Goal: Task Accomplishment & Management: Complete application form

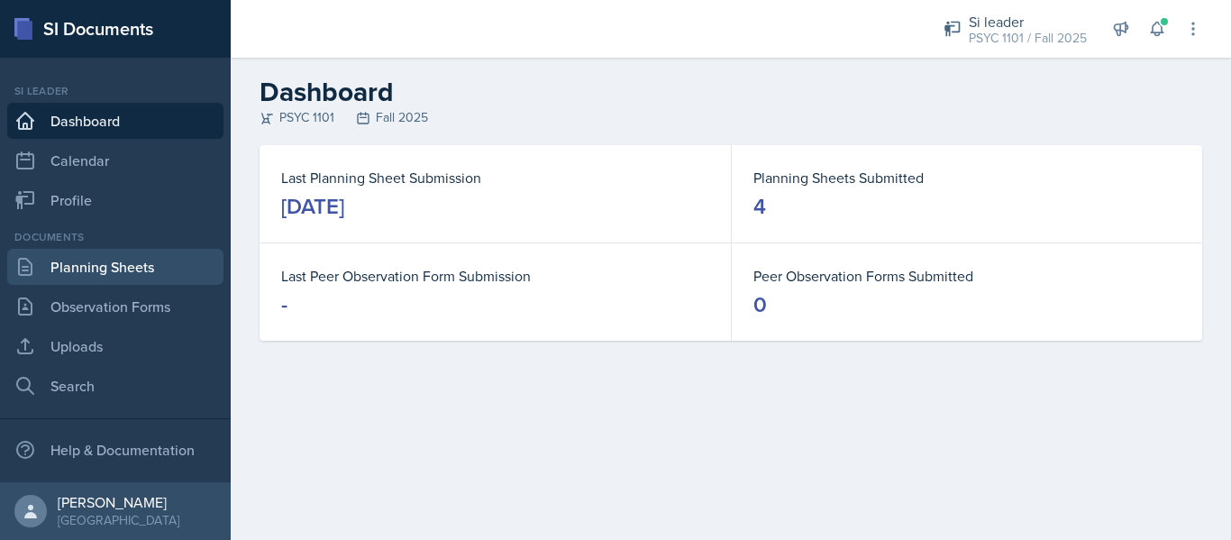
click at [147, 268] on link "Planning Sheets" at bounding box center [115, 267] width 216 height 36
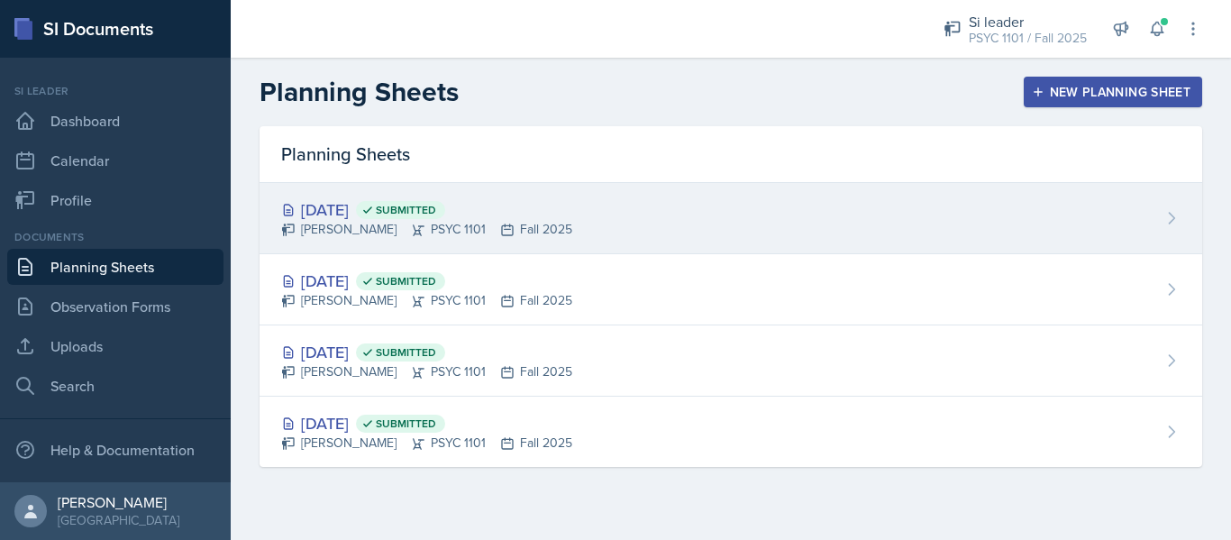
click at [488, 246] on div "[DATE] Submitted [PERSON_NAME] PSYC 1101 Fall 2025" at bounding box center [731, 218] width 943 height 71
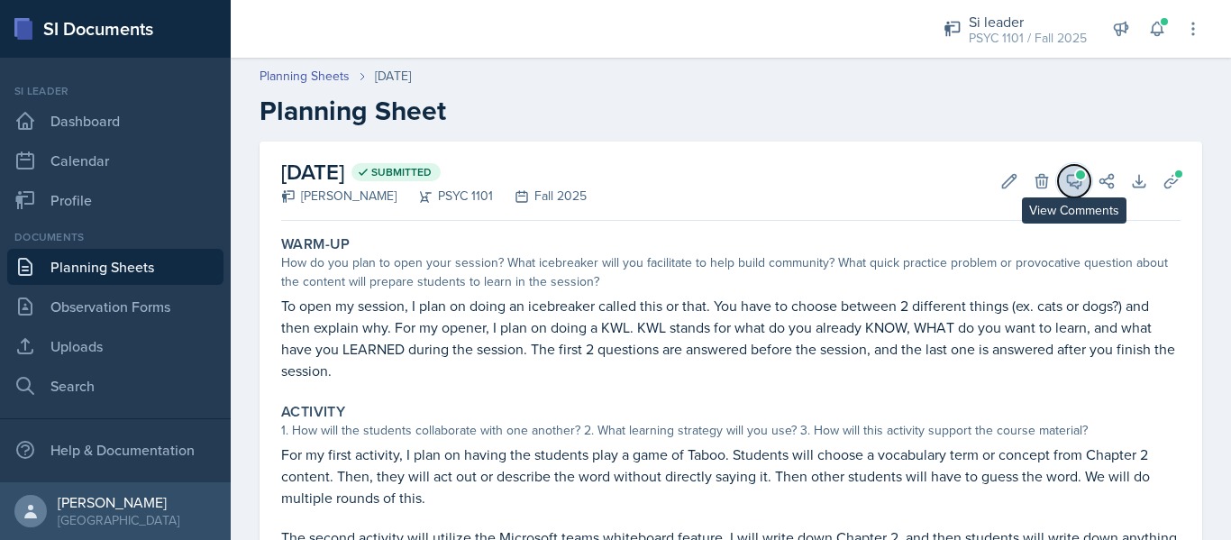
click at [1065, 178] on icon at bounding box center [1074, 181] width 18 height 18
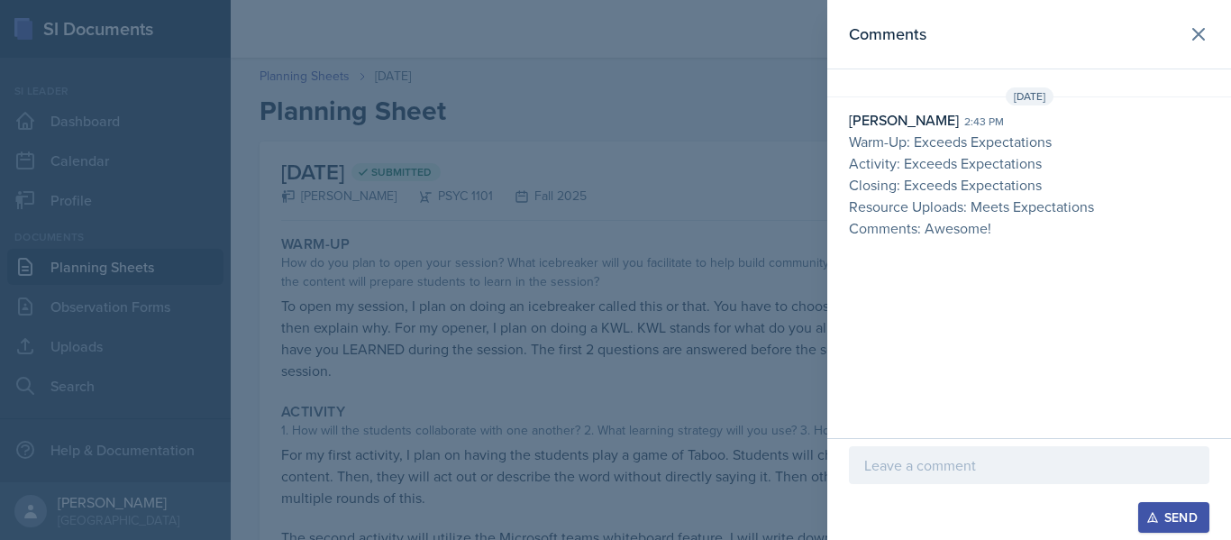
click at [978, 460] on p at bounding box center [1029, 465] width 330 height 22
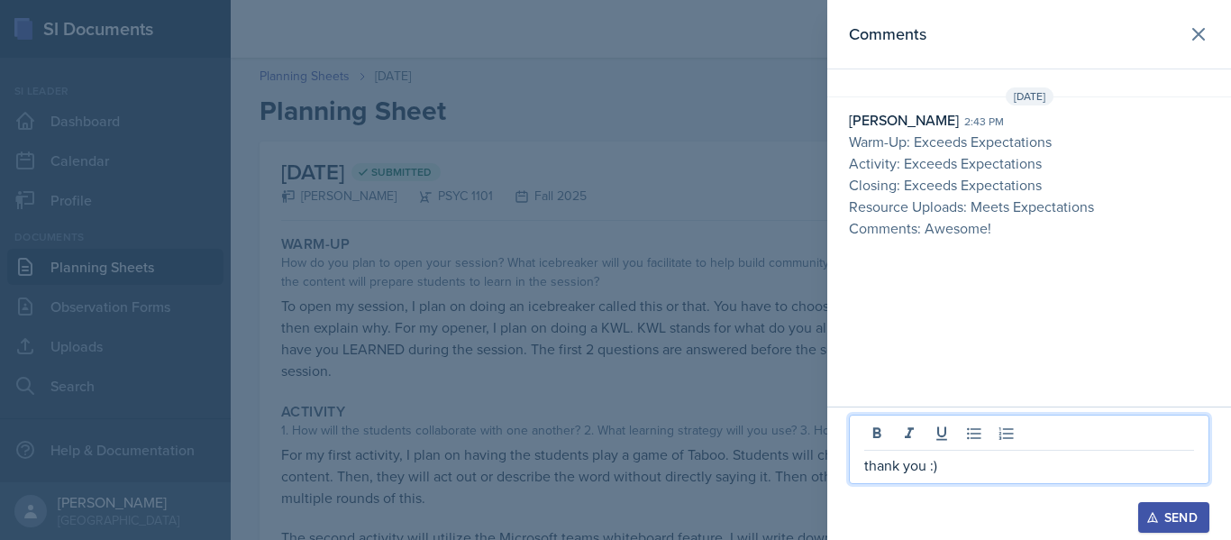
click at [1170, 515] on div "Send" at bounding box center [1174, 517] width 48 height 14
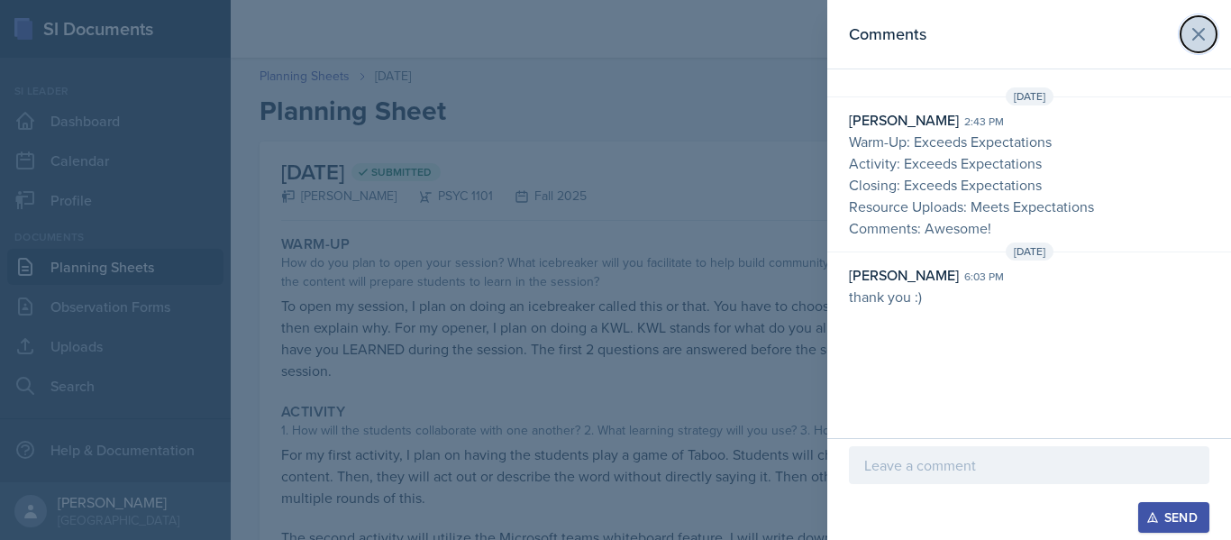
click at [1200, 33] on icon at bounding box center [1198, 34] width 11 height 11
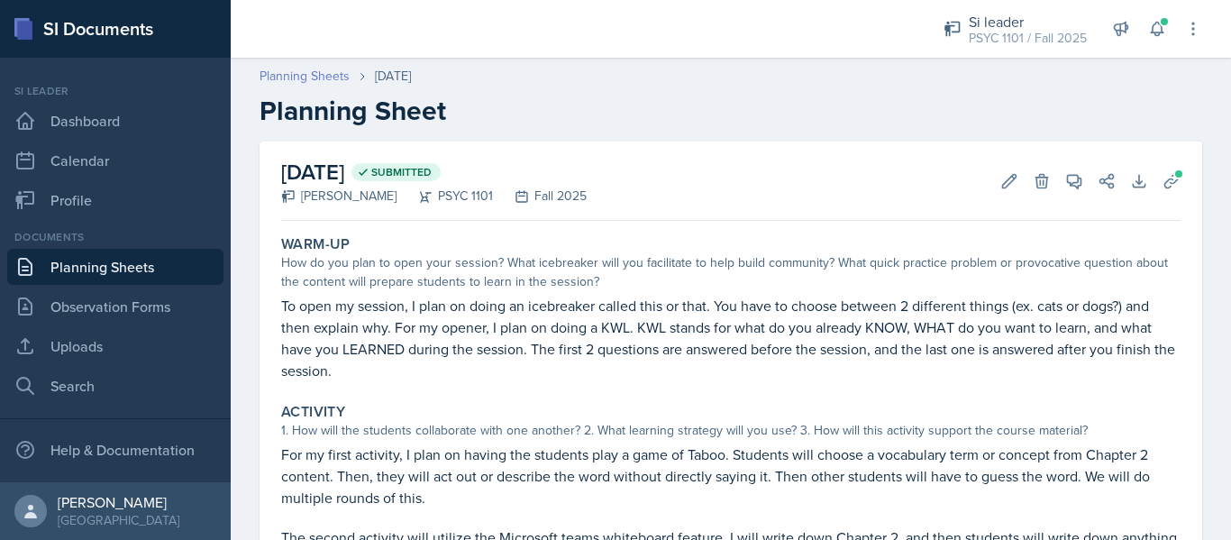
click at [341, 68] on link "Planning Sheets" at bounding box center [305, 76] width 90 height 19
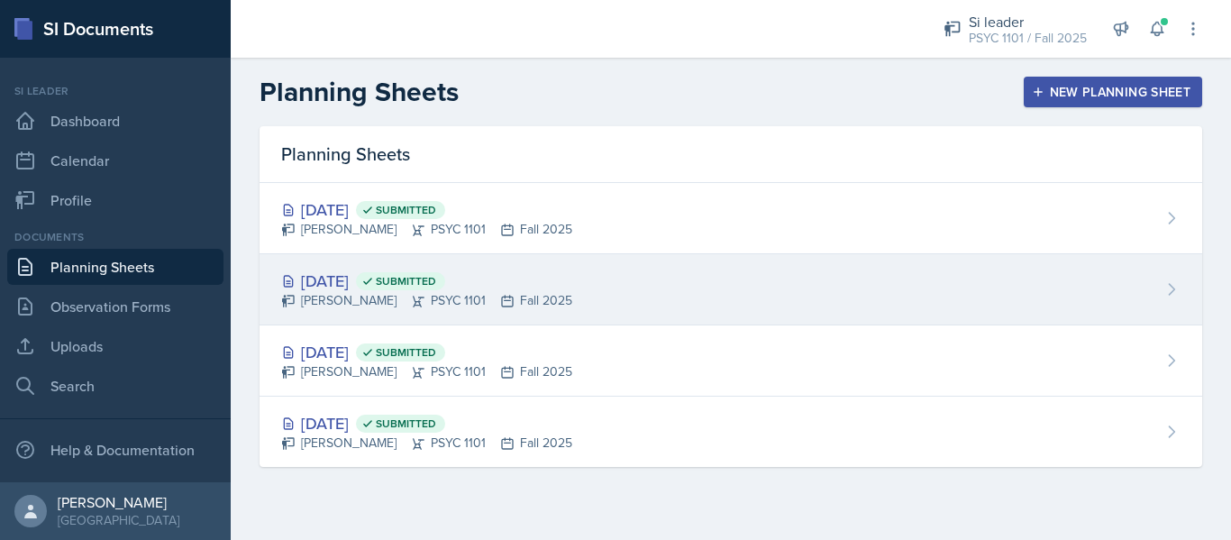
click at [394, 289] on div "[DATE] Submitted" at bounding box center [426, 281] width 291 height 24
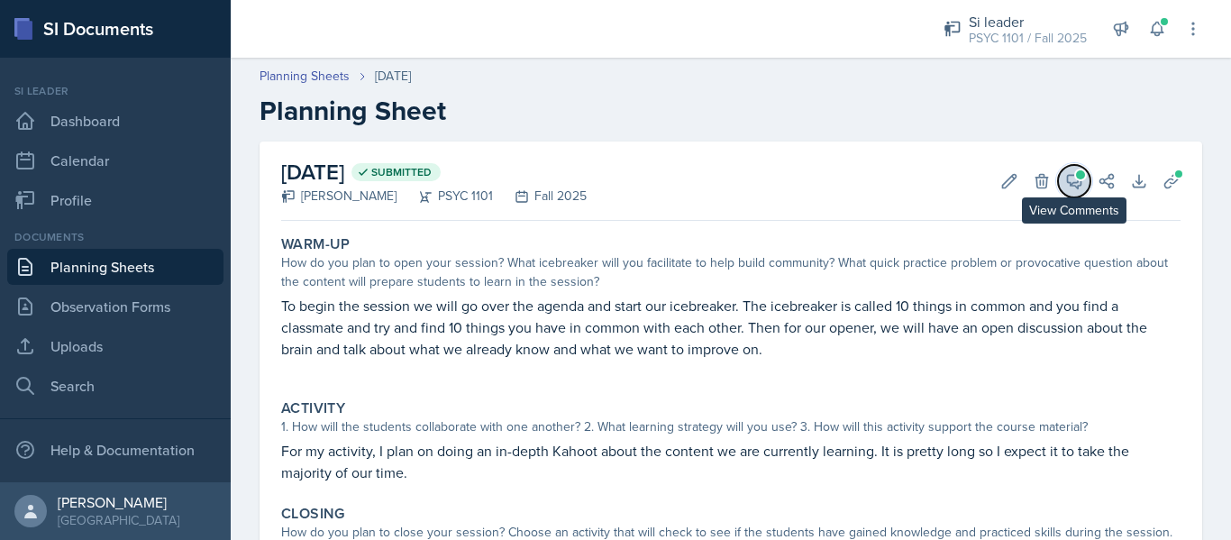
click at [1068, 187] on icon at bounding box center [1075, 182] width 14 height 14
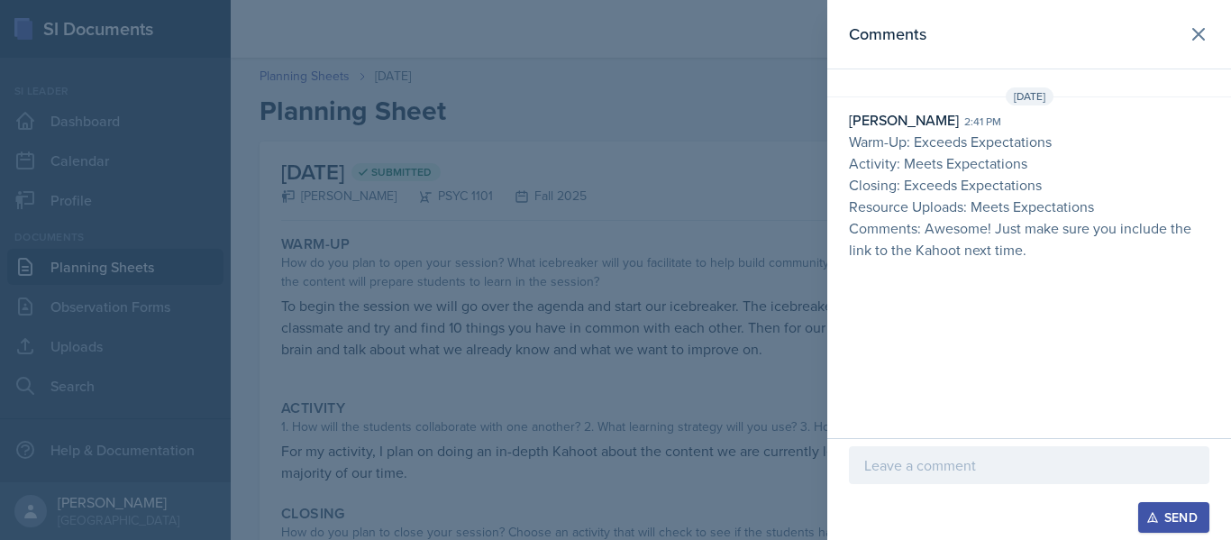
click at [914, 455] on p at bounding box center [1029, 465] width 330 height 22
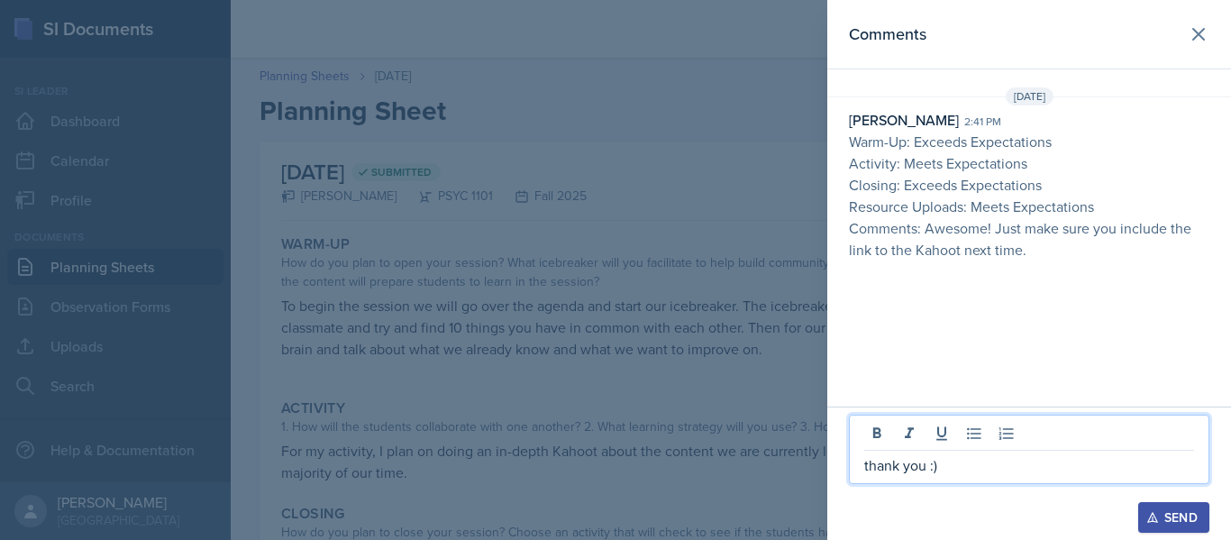
click at [1179, 515] on div "Send" at bounding box center [1174, 517] width 48 height 14
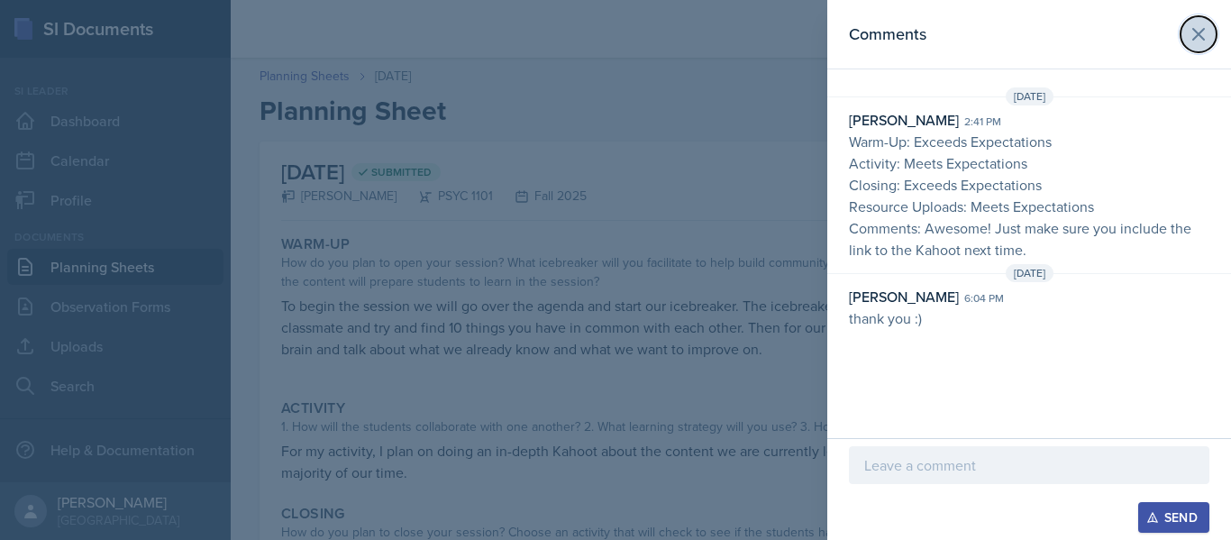
click at [1198, 38] on icon at bounding box center [1199, 34] width 22 height 22
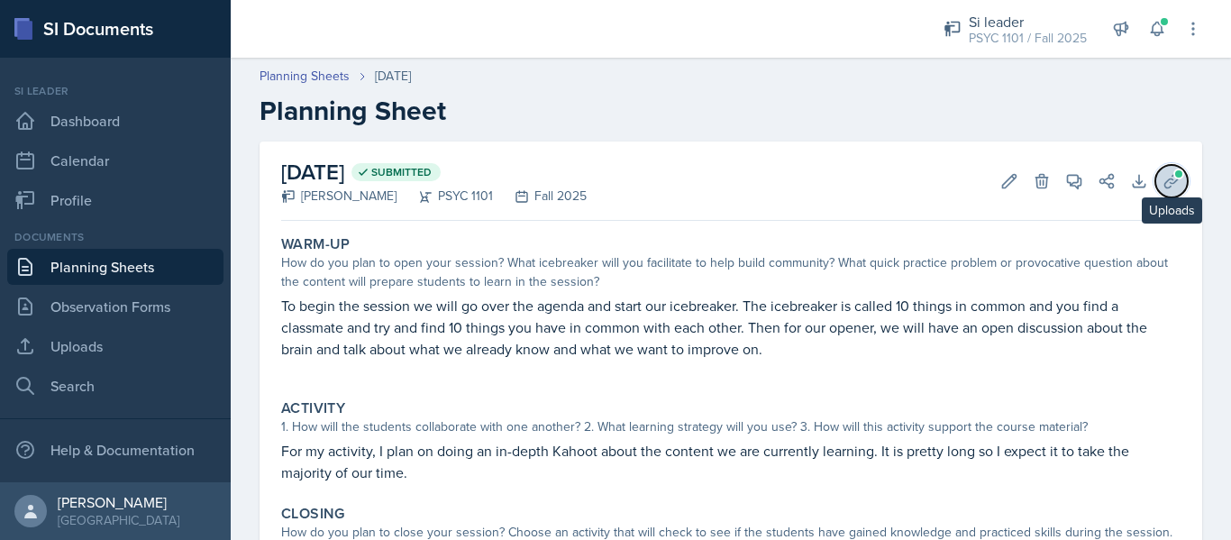
click at [1164, 187] on icon at bounding box center [1171, 181] width 14 height 14
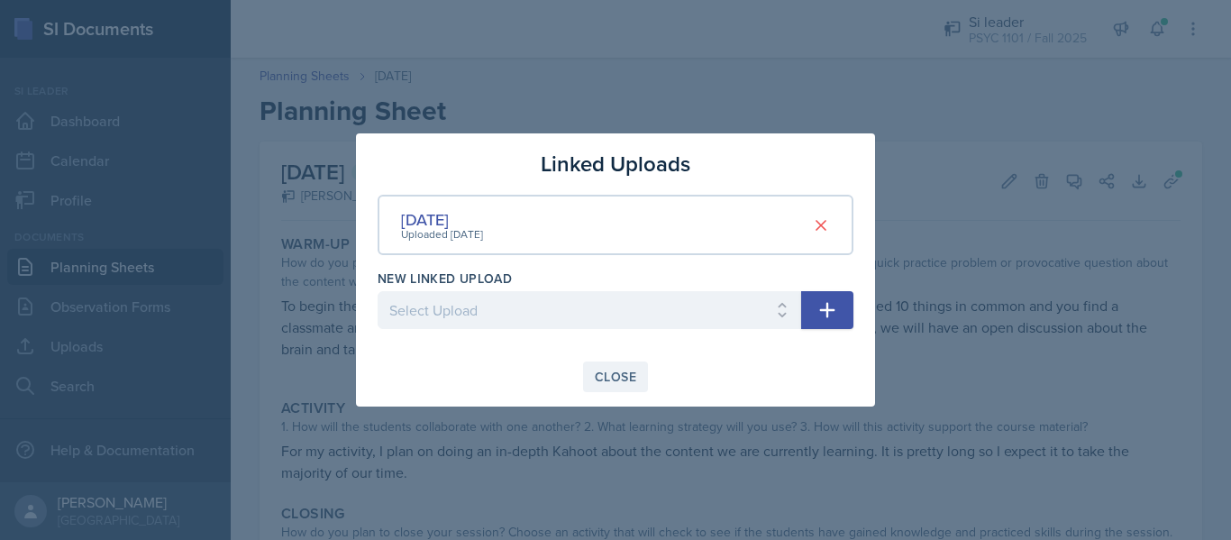
click at [631, 369] on div "Close" at bounding box center [615, 376] width 41 height 14
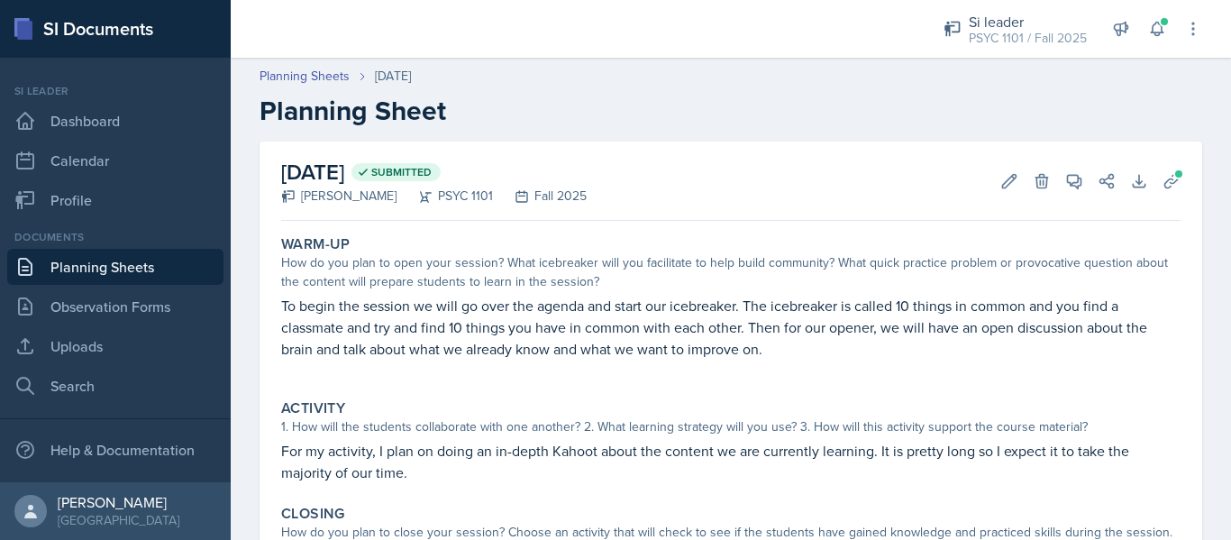
click at [123, 272] on link "Planning Sheets" at bounding box center [115, 267] width 216 height 36
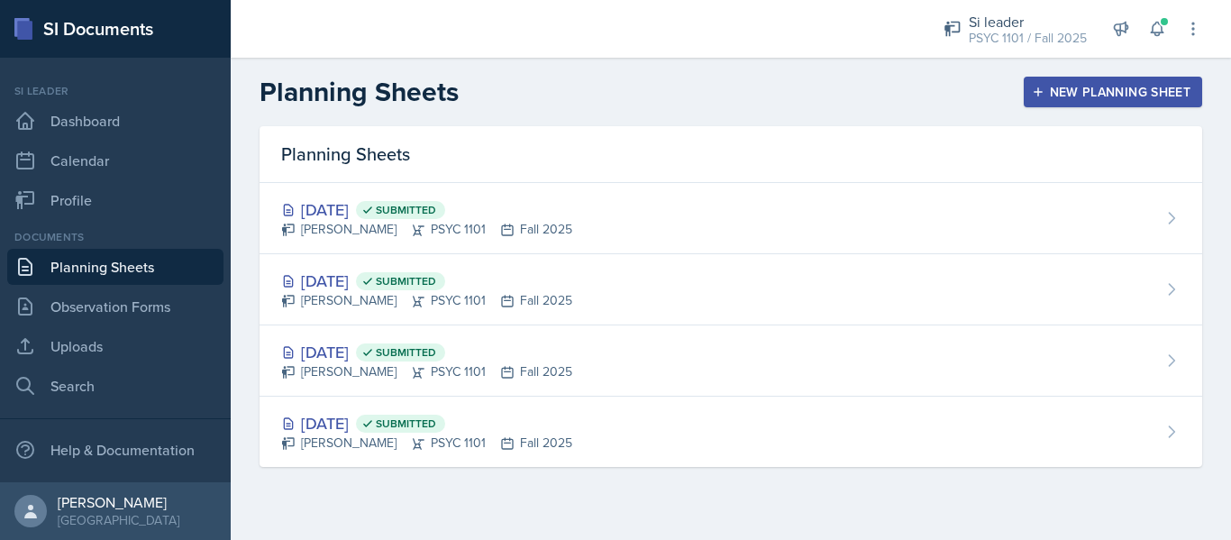
click at [846, 68] on header "Planning Sheets New Planning Sheet" at bounding box center [731, 92] width 1000 height 68
click at [1065, 85] on div "New Planning Sheet" at bounding box center [1112, 92] width 155 height 14
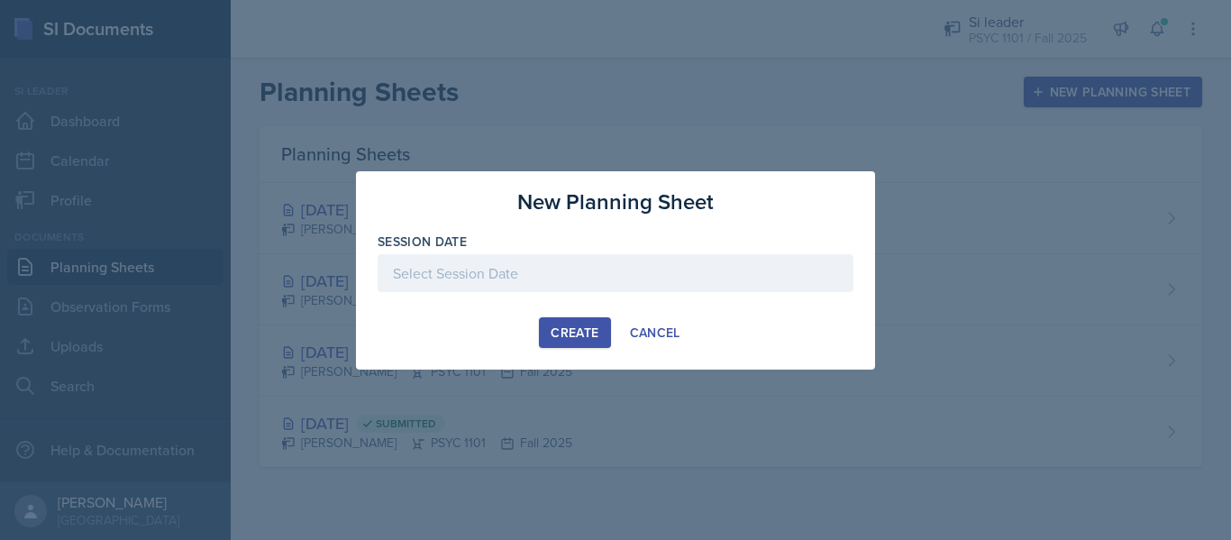
click at [601, 260] on div at bounding box center [616, 273] width 476 height 38
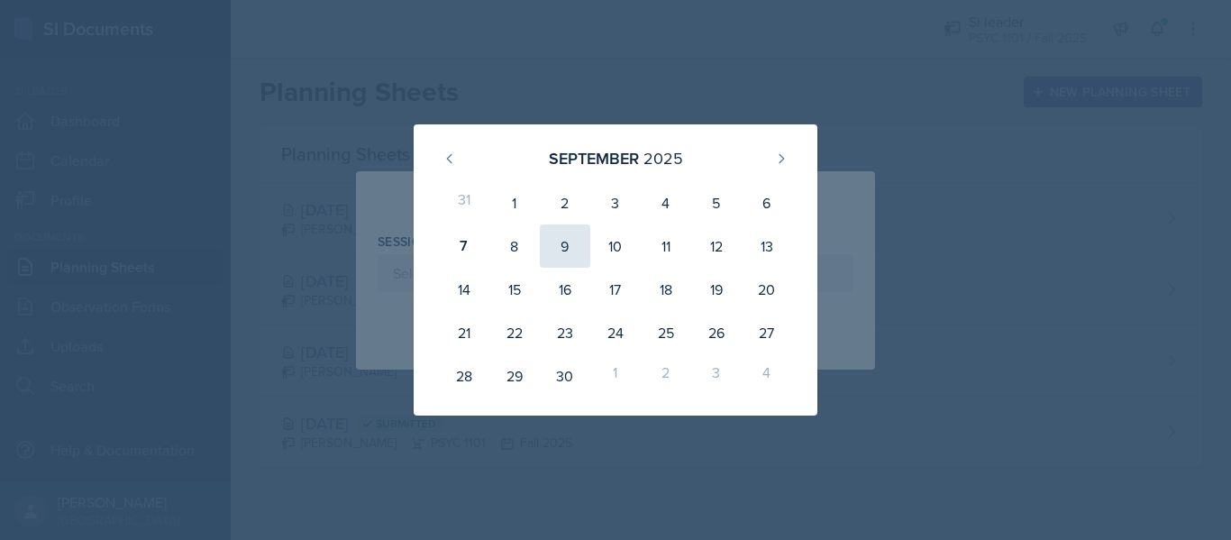
click at [568, 257] on div "9" at bounding box center [565, 245] width 50 height 43
type input "[DATE]"
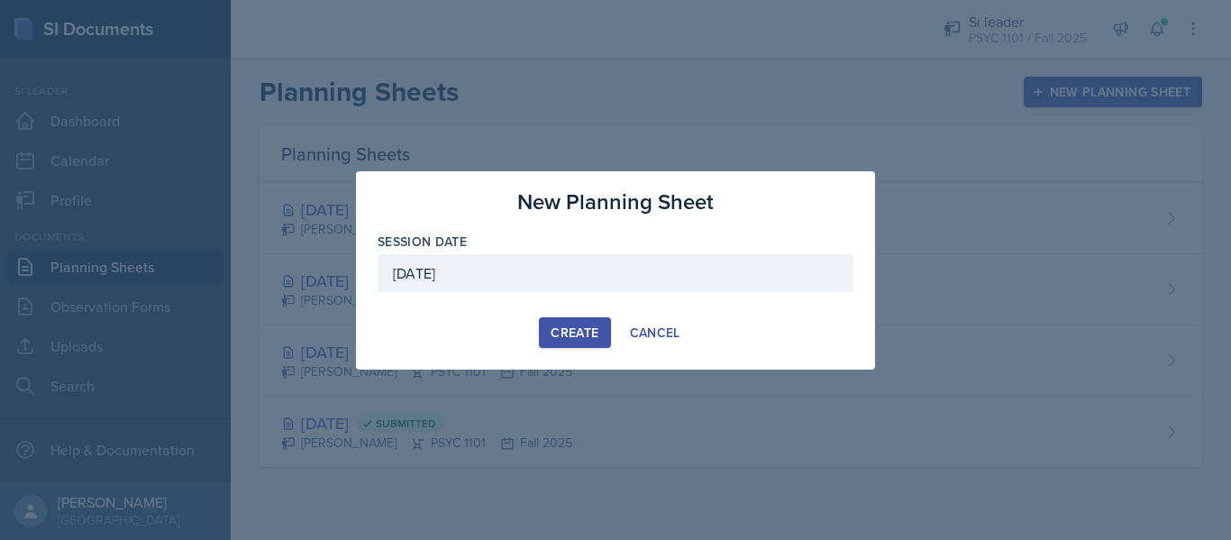
click at [577, 343] on button "Create" at bounding box center [574, 332] width 71 height 31
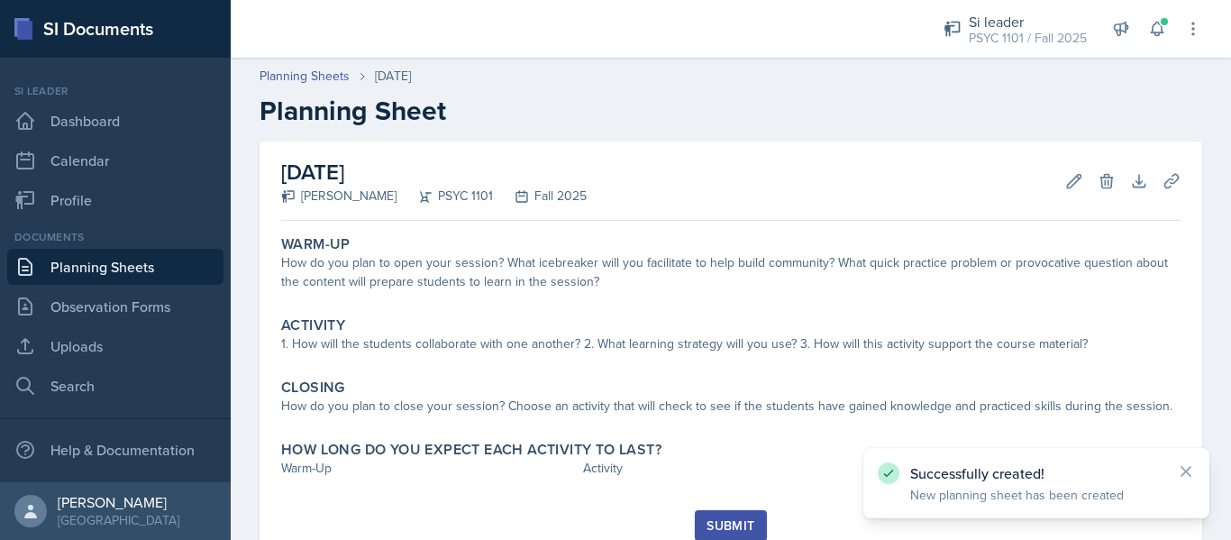
click at [103, 260] on link "Planning Sheets" at bounding box center [115, 267] width 216 height 36
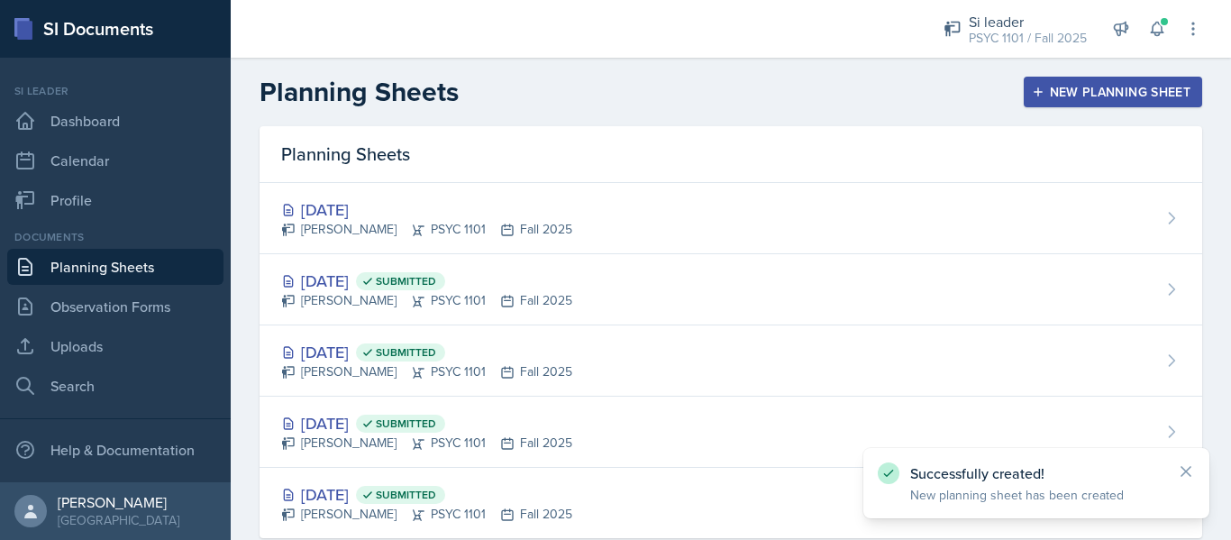
click at [1044, 82] on button "New Planning Sheet" at bounding box center [1113, 92] width 178 height 31
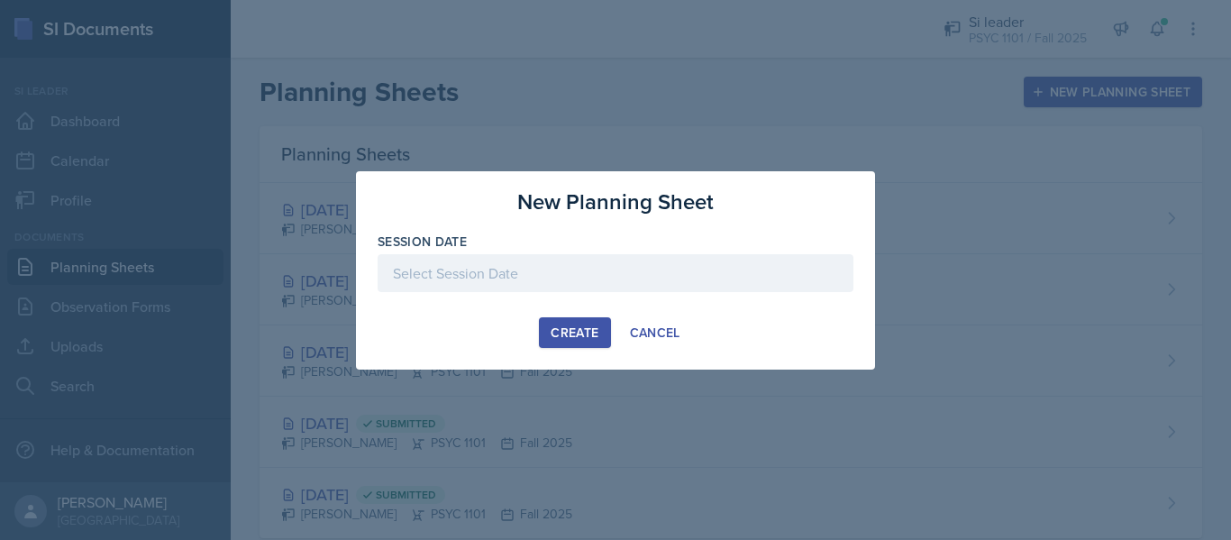
click at [548, 276] on div at bounding box center [616, 273] width 476 height 38
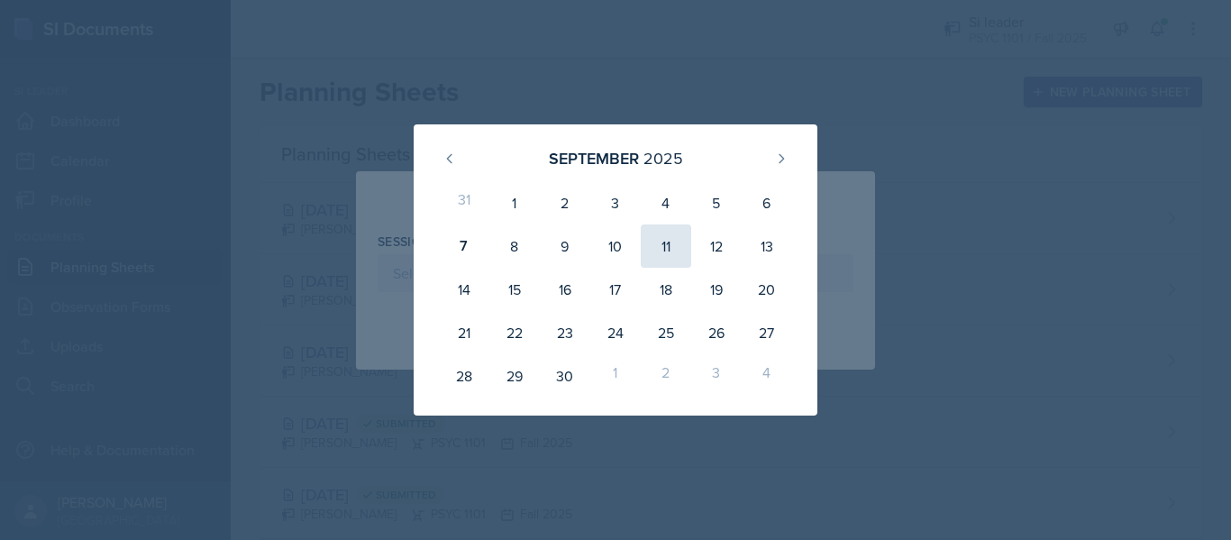
click at [664, 261] on div "11" at bounding box center [666, 245] width 50 height 43
type input "[DATE]"
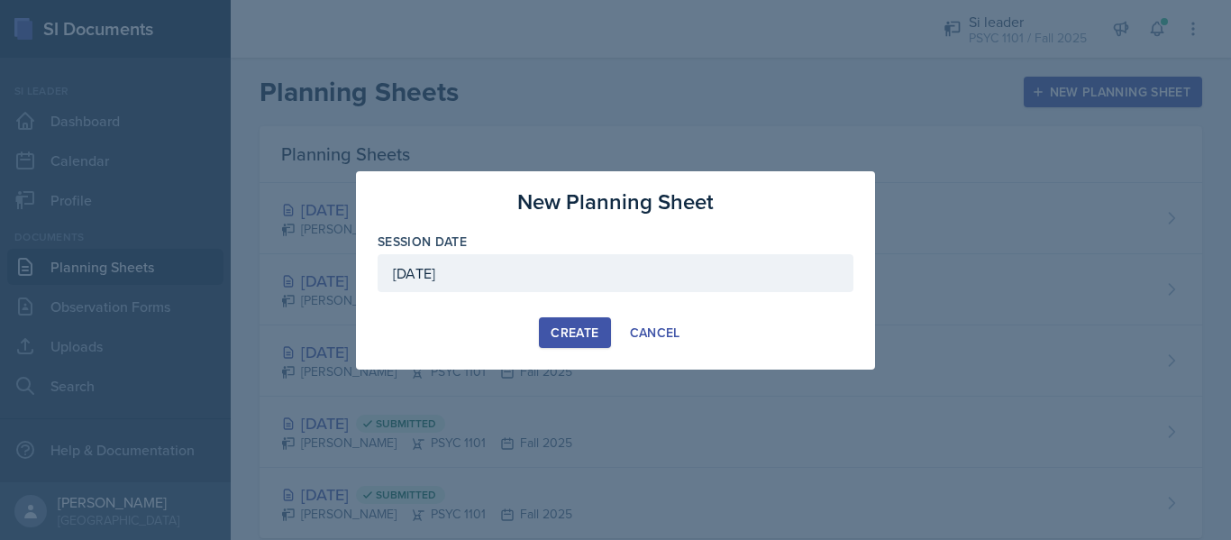
click at [568, 336] on div "Create" at bounding box center [575, 332] width 48 height 14
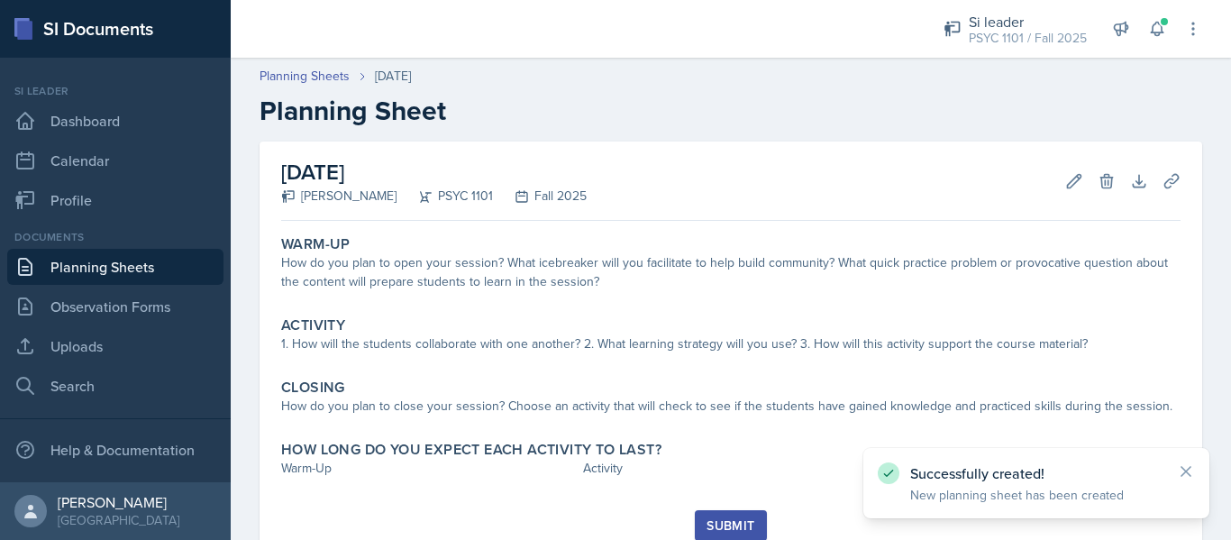
click at [142, 278] on link "Planning Sheets" at bounding box center [115, 267] width 216 height 36
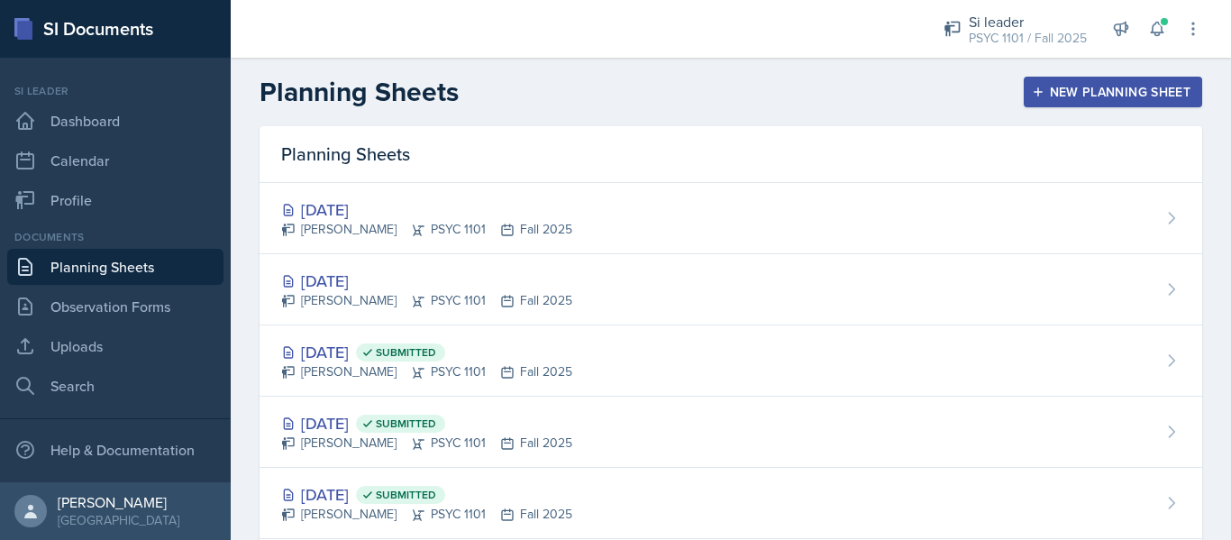
click at [1055, 94] on div "New Planning Sheet" at bounding box center [1112, 92] width 155 height 14
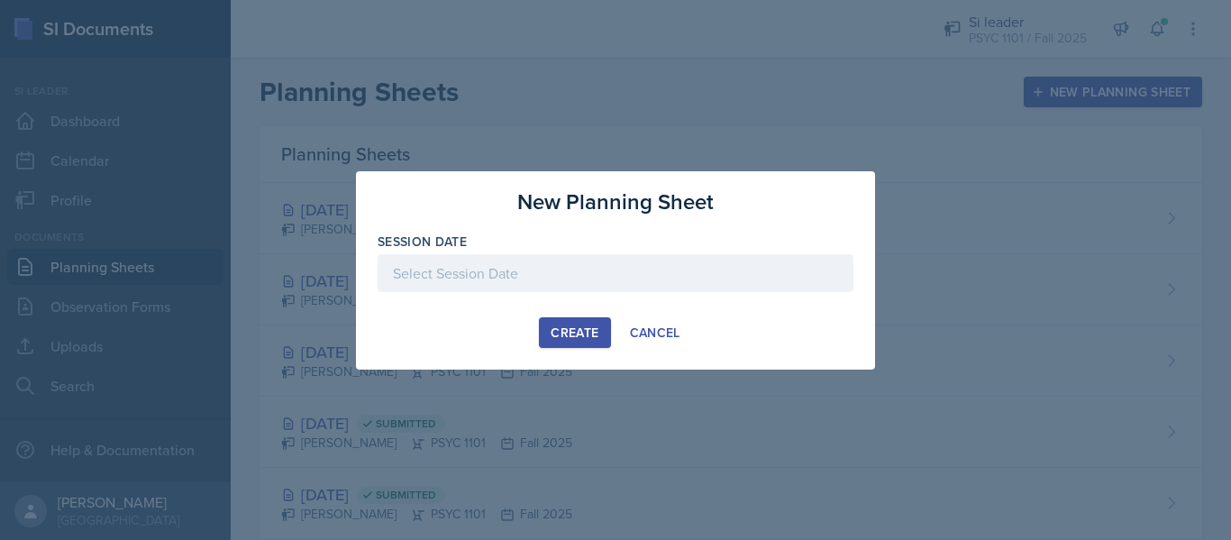
click at [701, 265] on div at bounding box center [616, 273] width 476 height 38
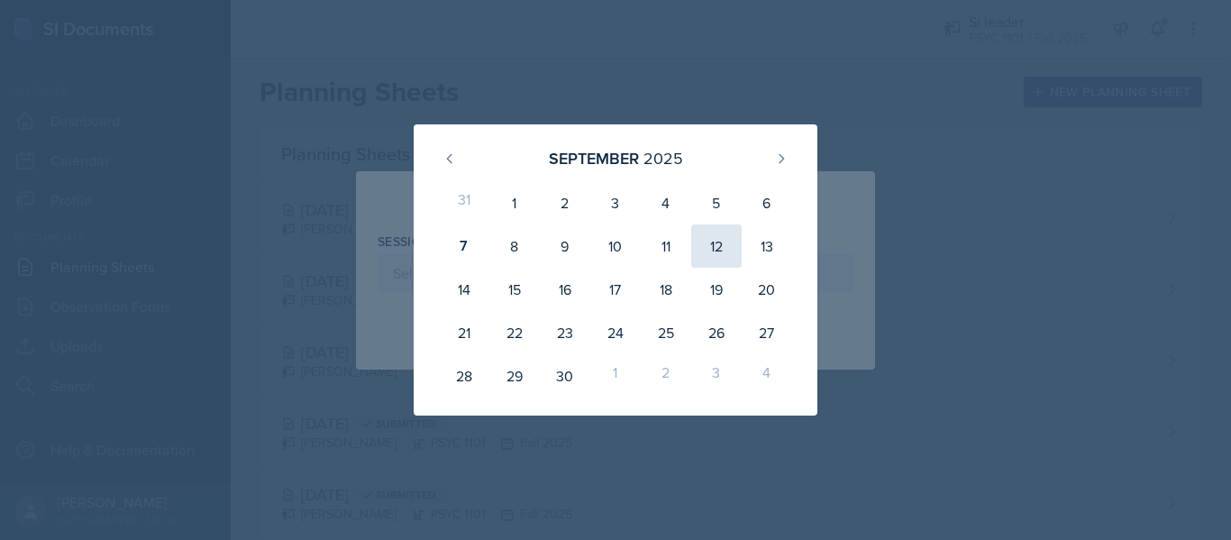
click at [720, 246] on div "12" at bounding box center [716, 245] width 50 height 43
type input "[DATE]"
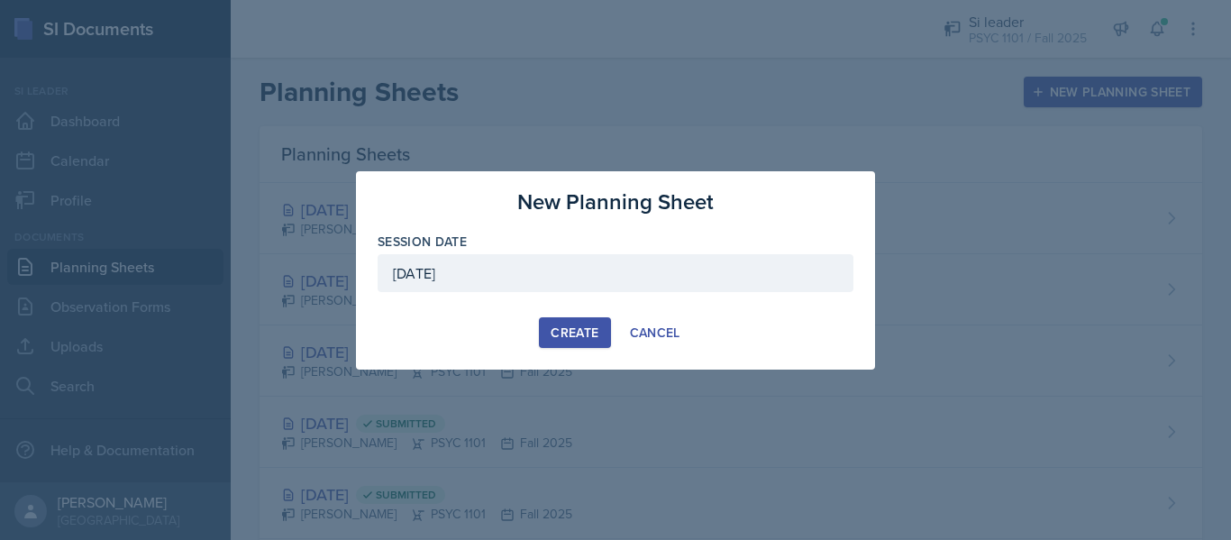
click at [569, 338] on div "Create" at bounding box center [575, 332] width 48 height 14
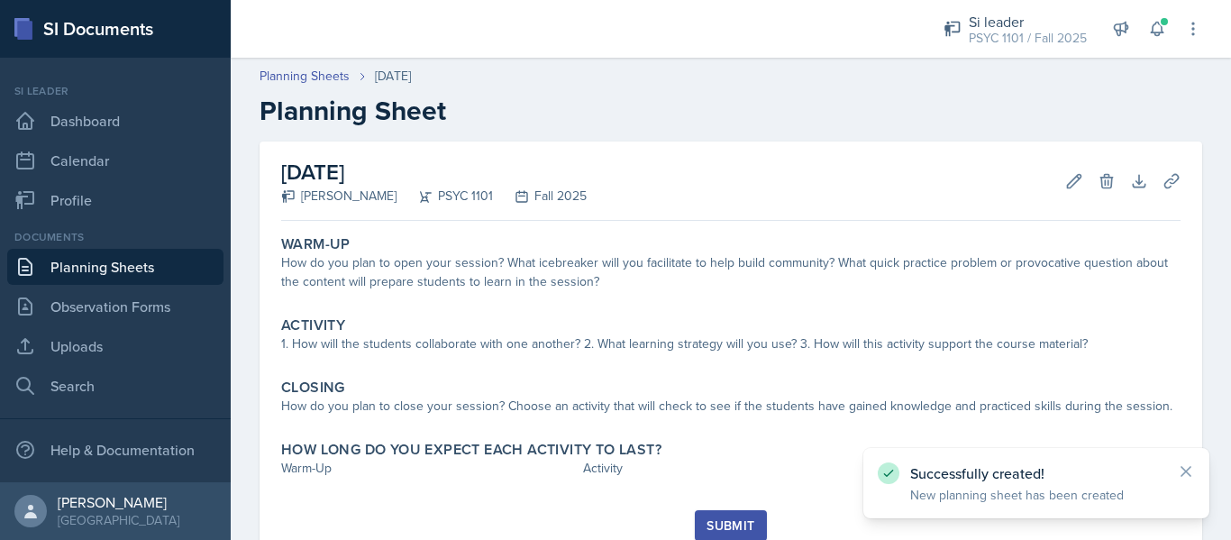
click at [82, 263] on link "Planning Sheets" at bounding box center [115, 267] width 216 height 36
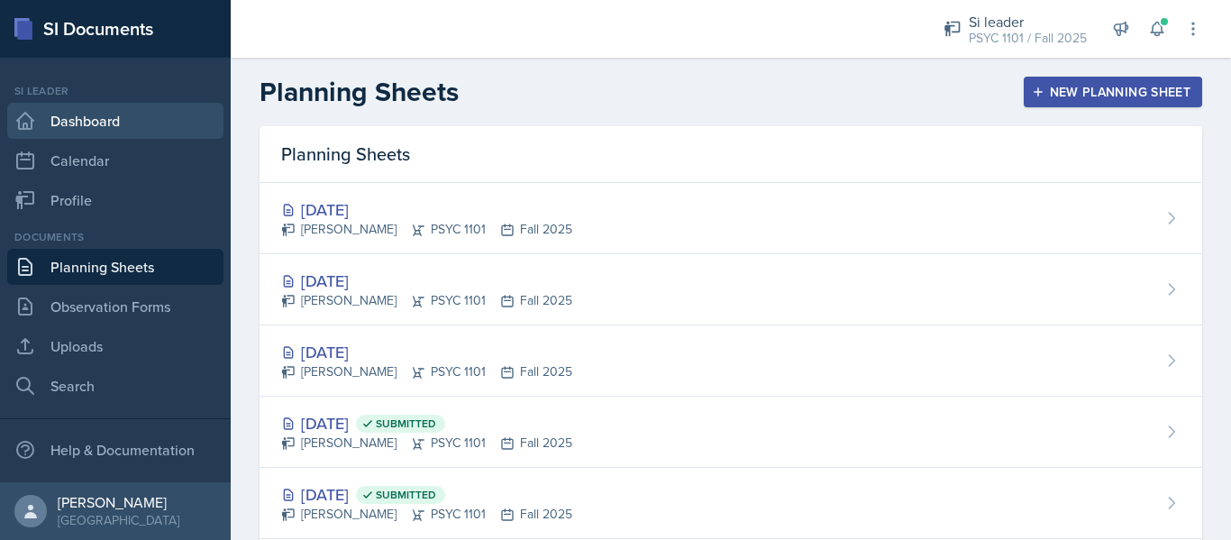
click at [110, 109] on link "Dashboard" at bounding box center [115, 121] width 216 height 36
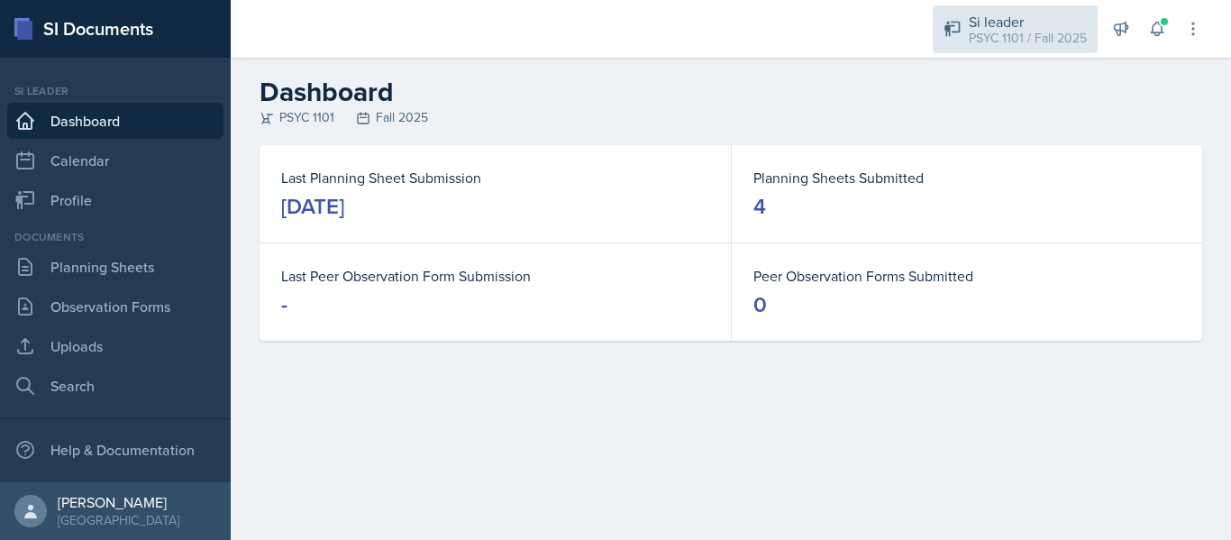
click at [1025, 44] on div "PSYC 1101 / Fall 2025" at bounding box center [1028, 38] width 118 height 19
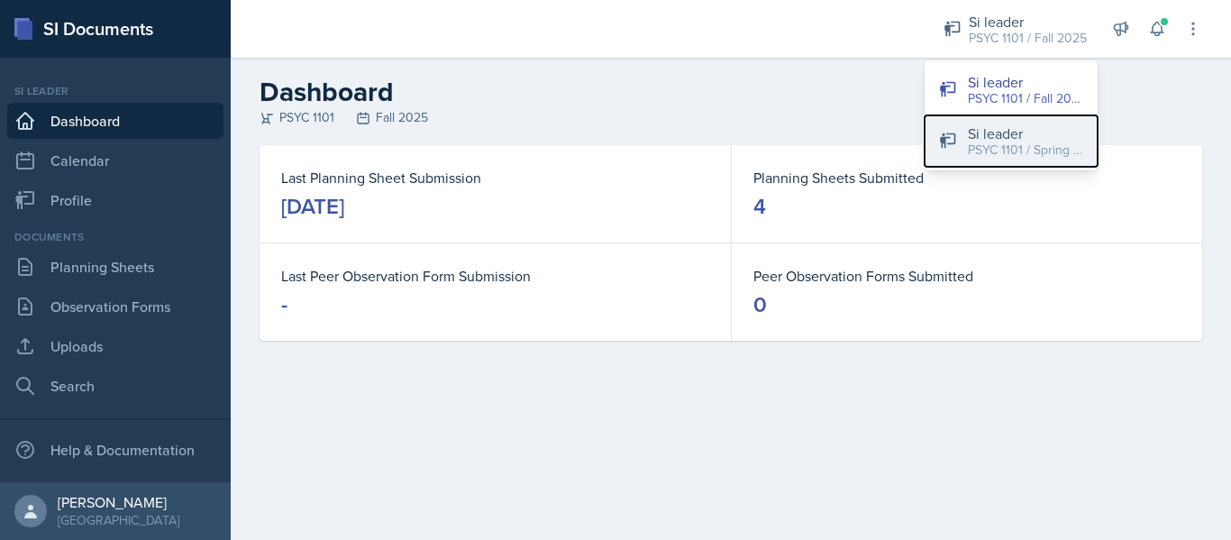
click at [1005, 136] on div "Si leader" at bounding box center [1025, 134] width 115 height 22
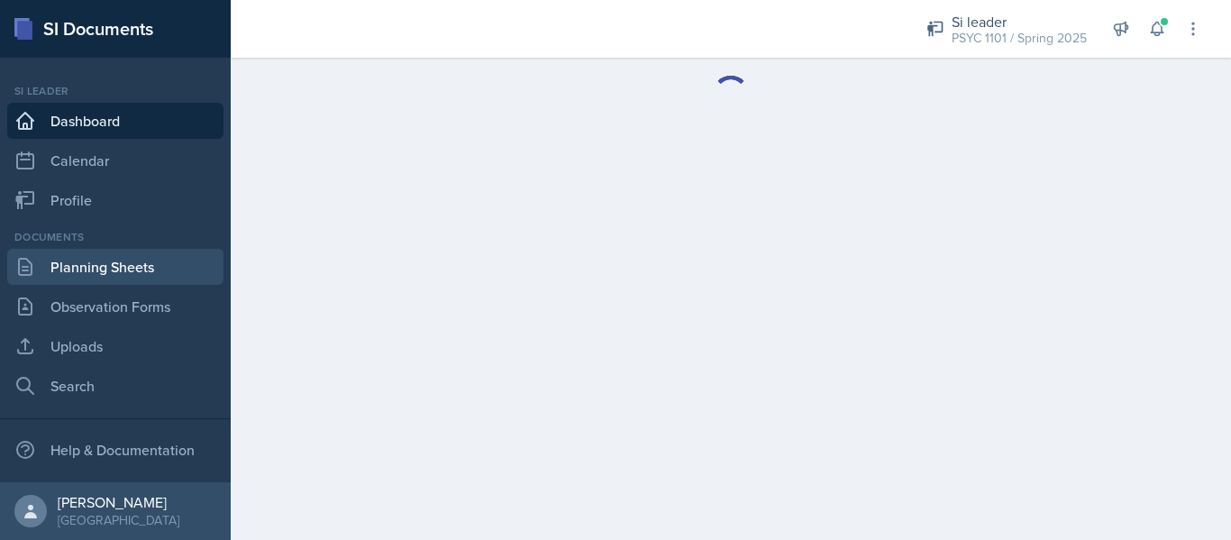
click at [113, 262] on link "Planning Sheets" at bounding box center [115, 267] width 216 height 36
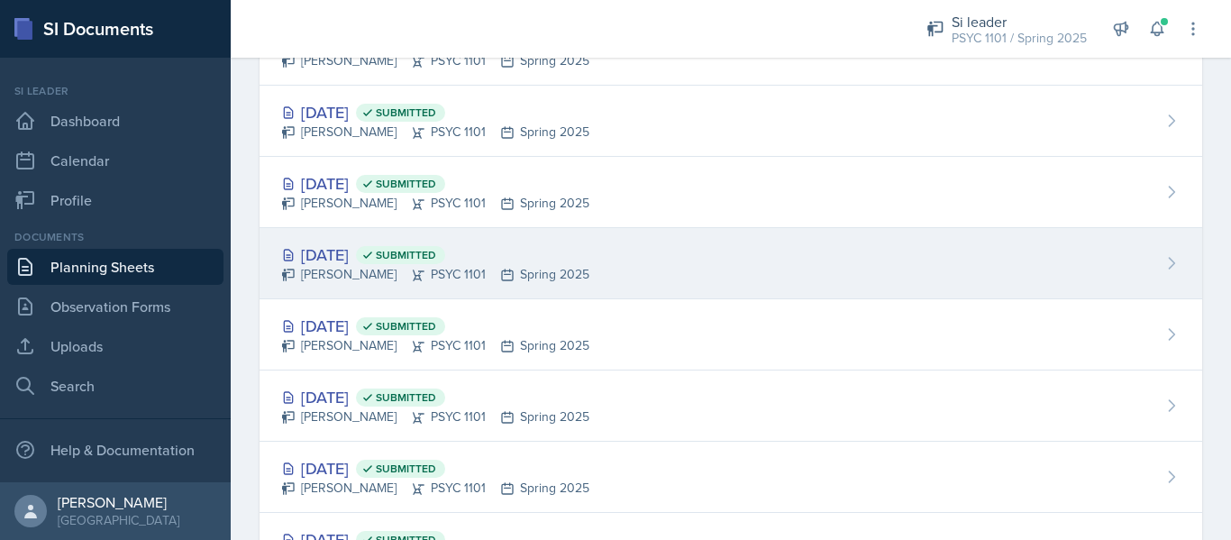
scroll to position [1523, 0]
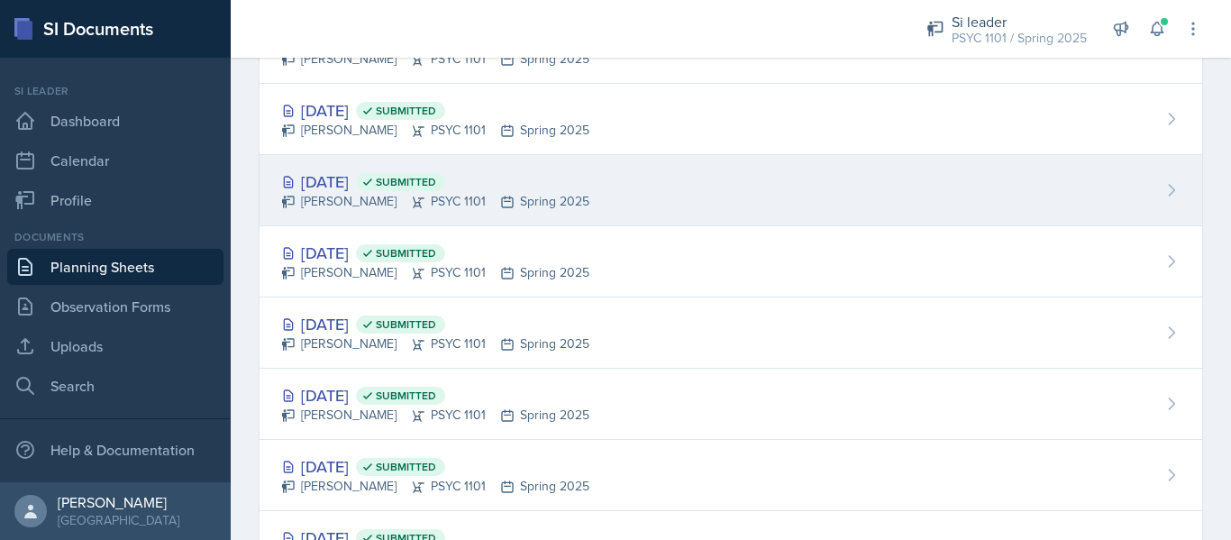
click at [357, 189] on div "[DATE] Submitted" at bounding box center [435, 181] width 308 height 24
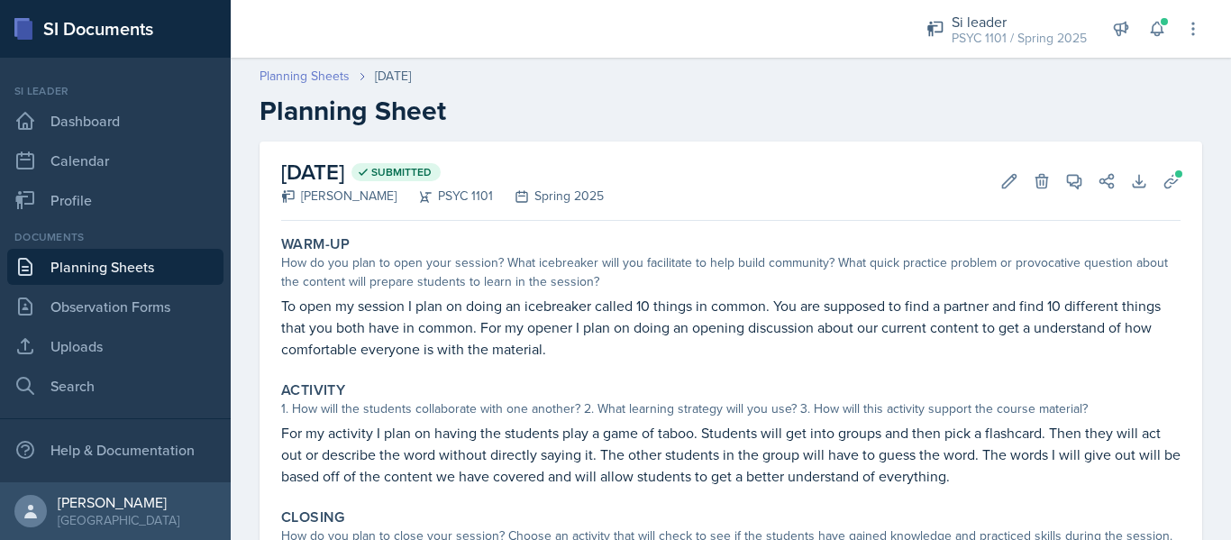
click at [316, 77] on link "Planning Sheets" at bounding box center [305, 76] width 90 height 19
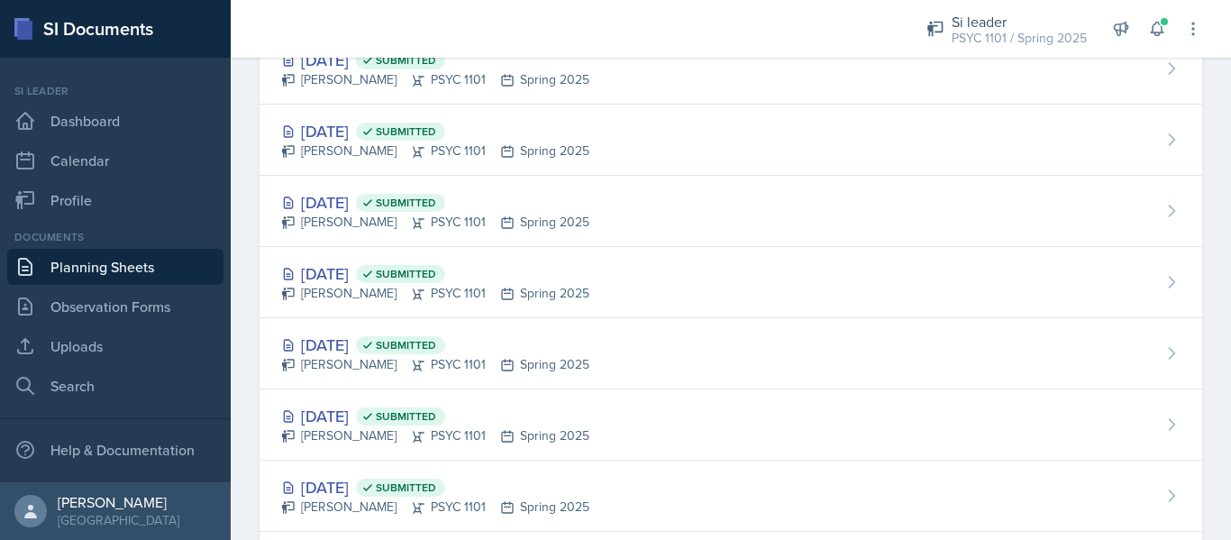
scroll to position [1147, 0]
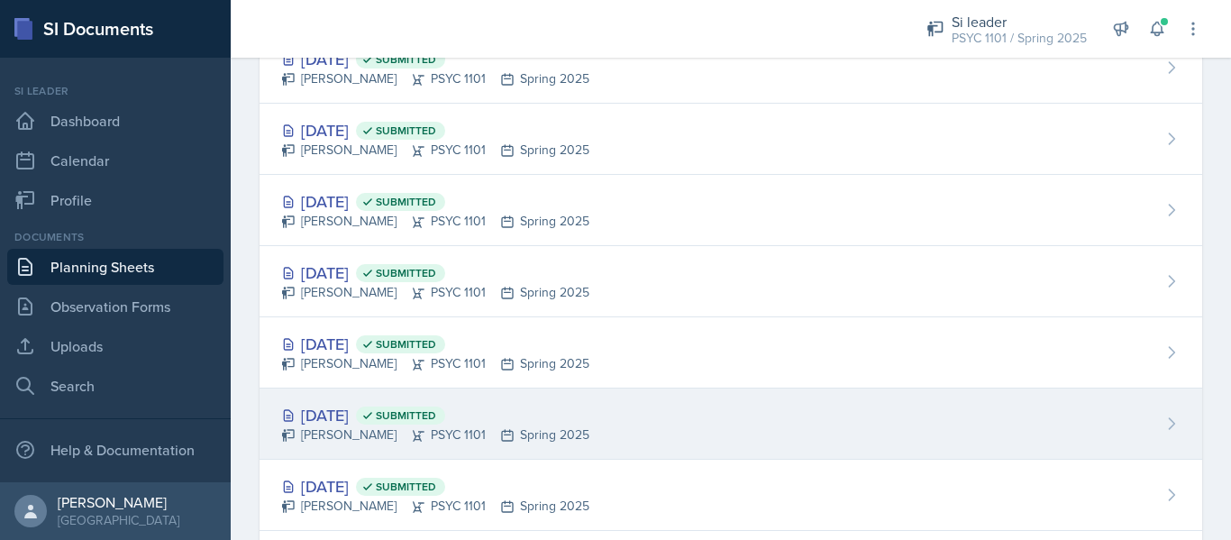
click at [346, 418] on div "[DATE] Submitted" at bounding box center [435, 415] width 308 height 24
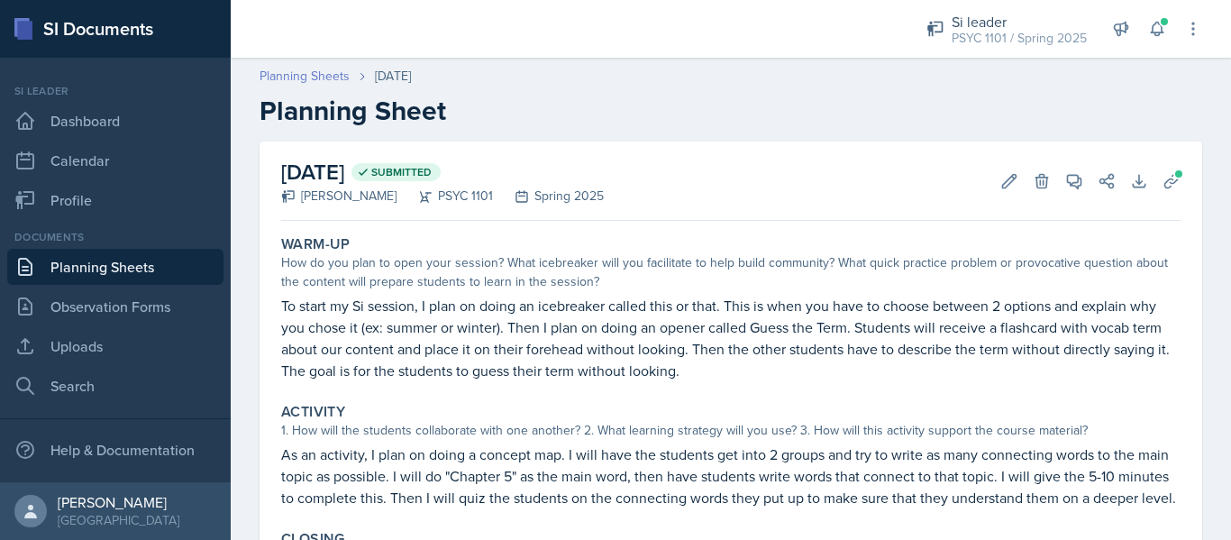
click at [296, 76] on link "Planning Sheets" at bounding box center [305, 76] width 90 height 19
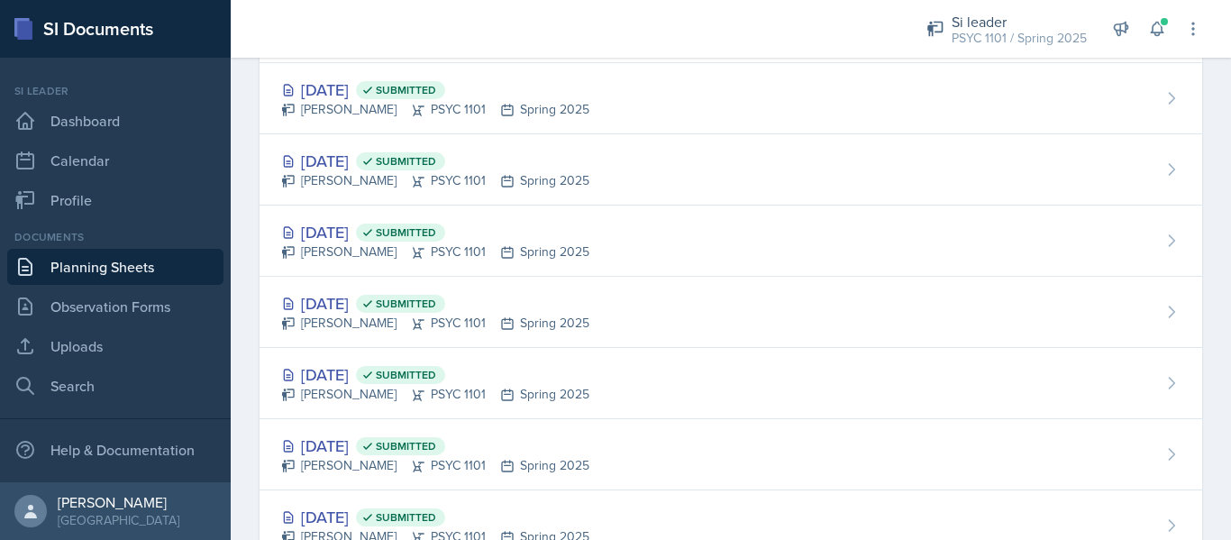
scroll to position [1325, 0]
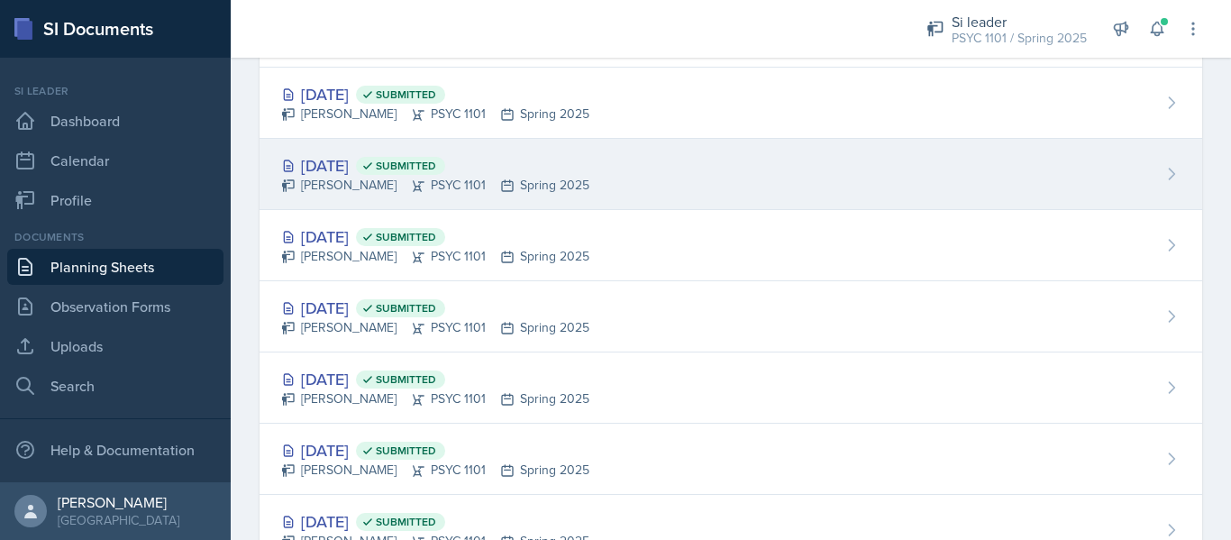
click at [351, 175] on div "[DATE] Submitted" at bounding box center [435, 165] width 308 height 24
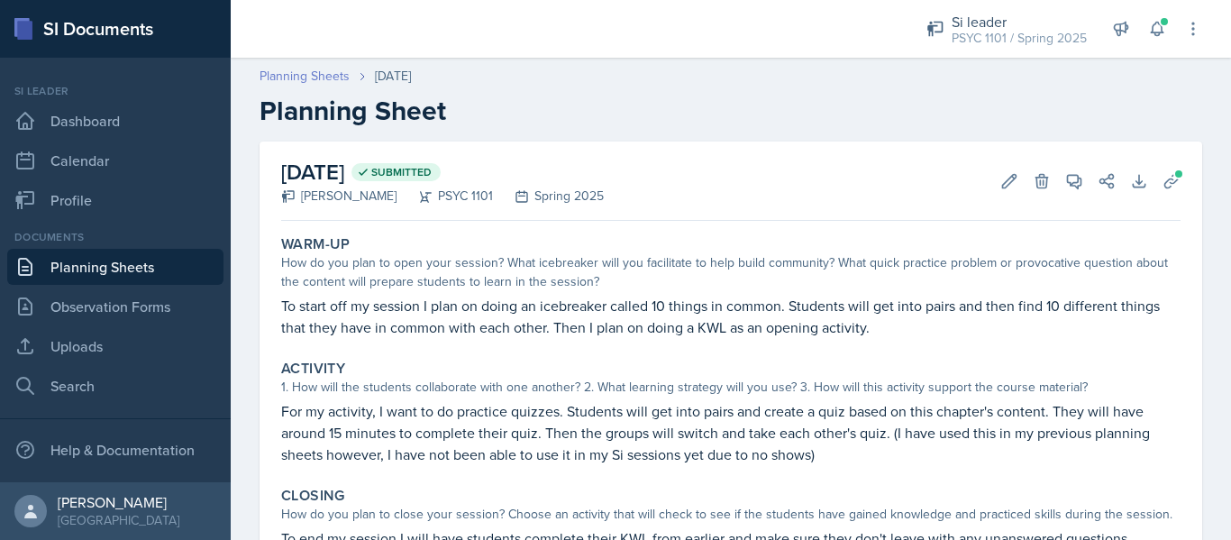
click at [319, 76] on link "Planning Sheets" at bounding box center [305, 76] width 90 height 19
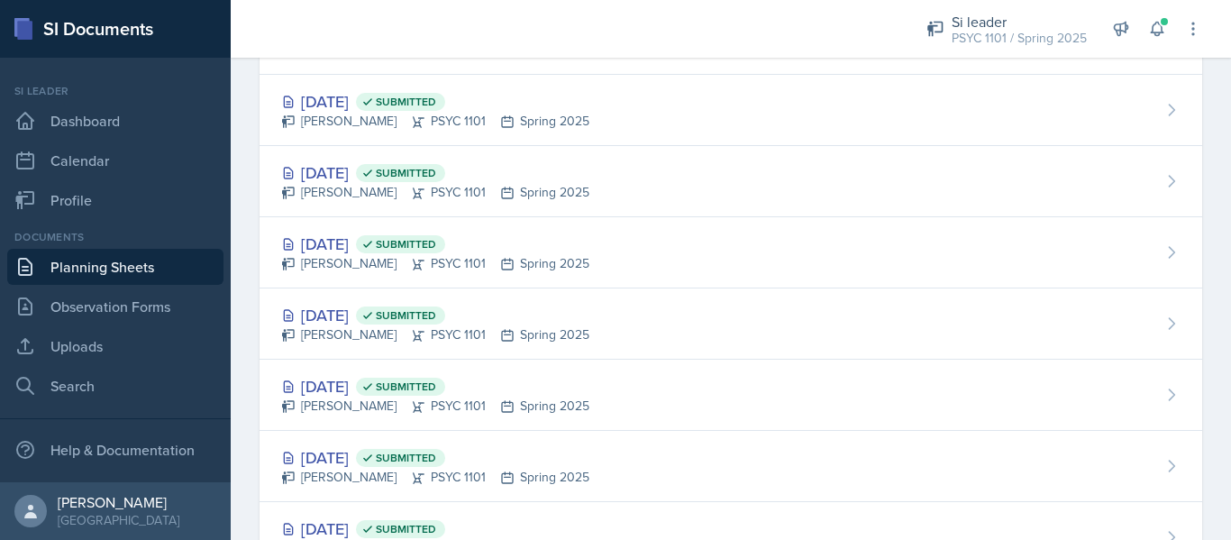
scroll to position [1390, 0]
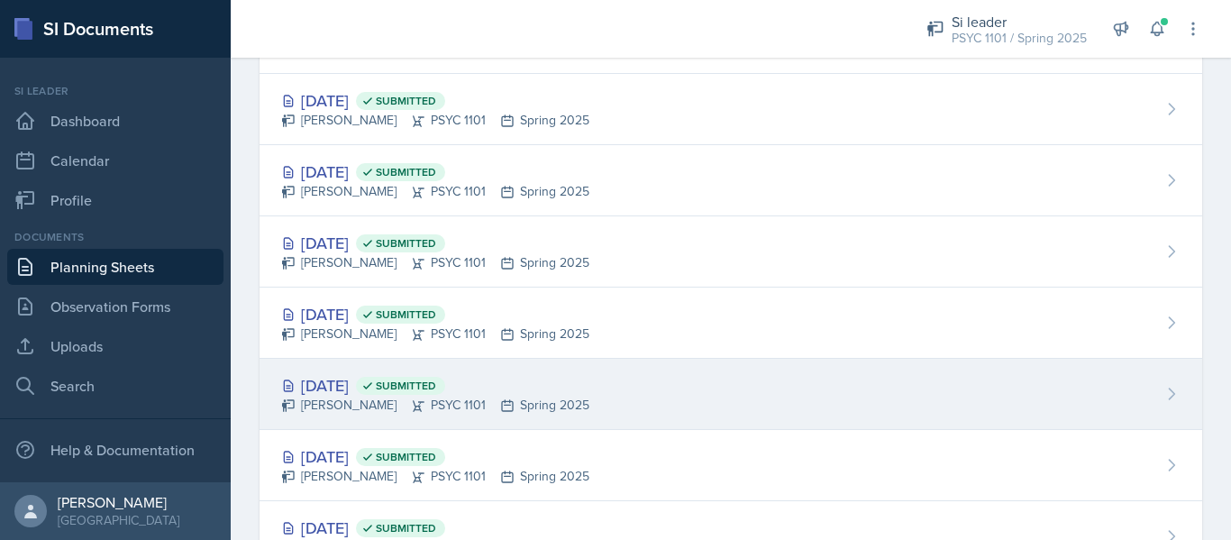
click at [333, 389] on div "[DATE] Submitted" at bounding box center [435, 385] width 308 height 24
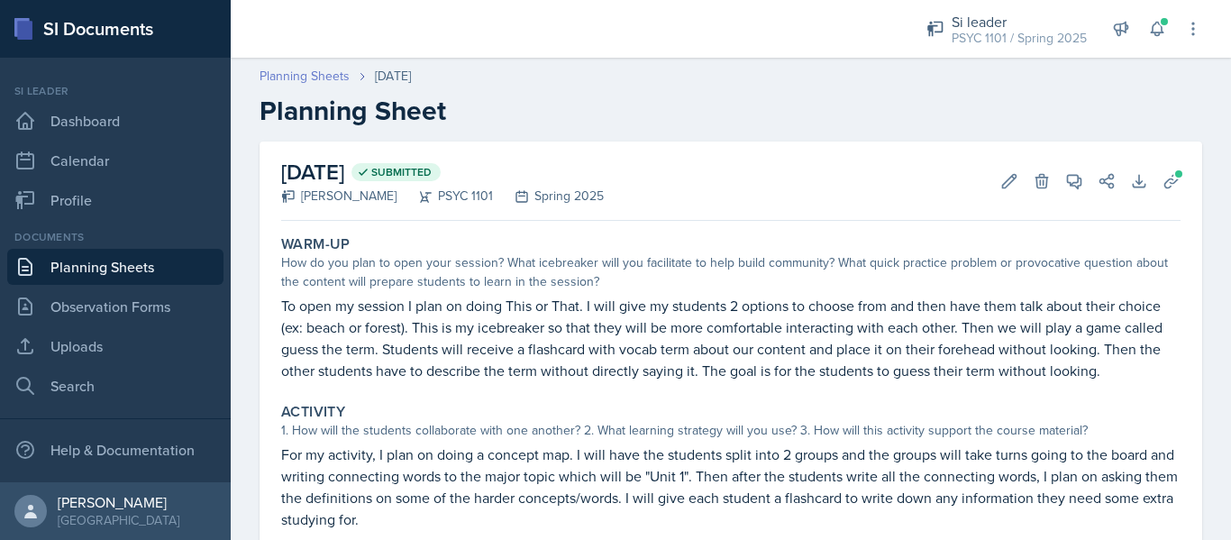
click at [341, 76] on link "Planning Sheets" at bounding box center [305, 76] width 90 height 19
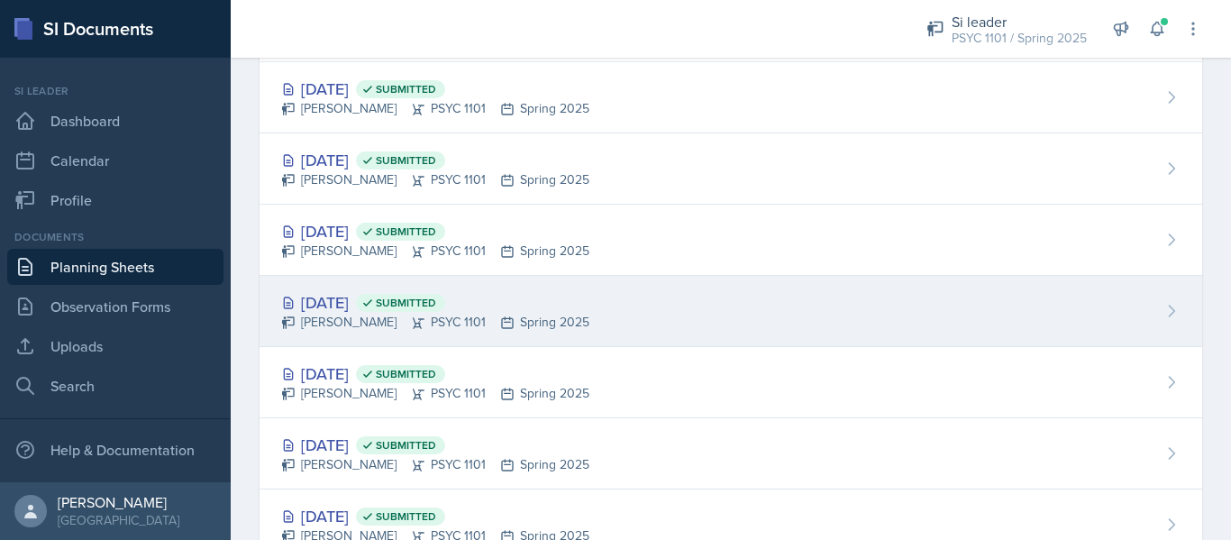
scroll to position [1474, 0]
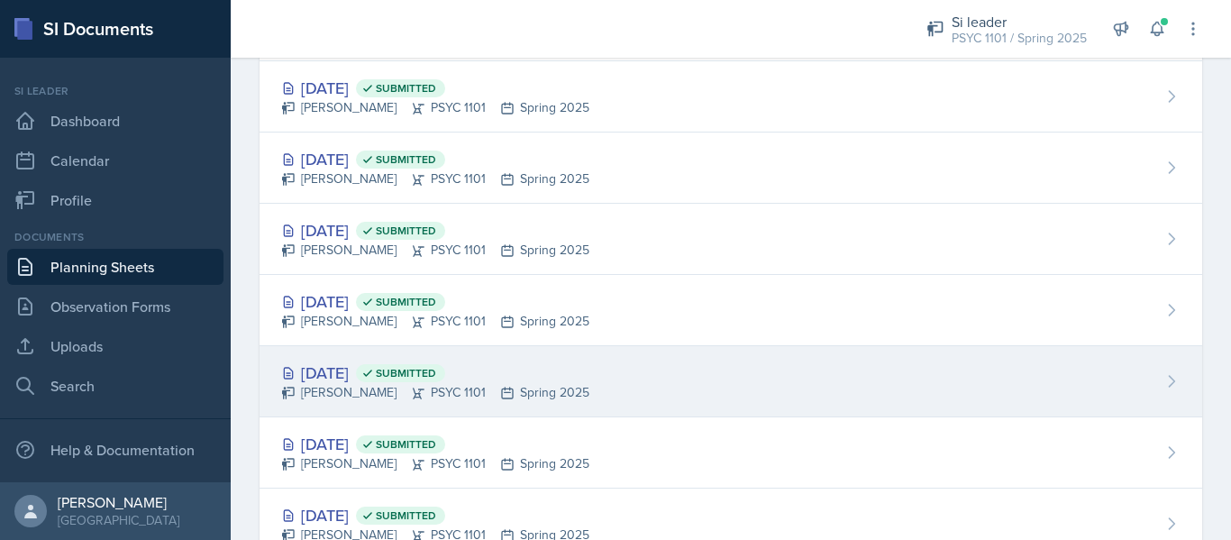
click at [372, 373] on div "[DATE] Submitted" at bounding box center [435, 372] width 308 height 24
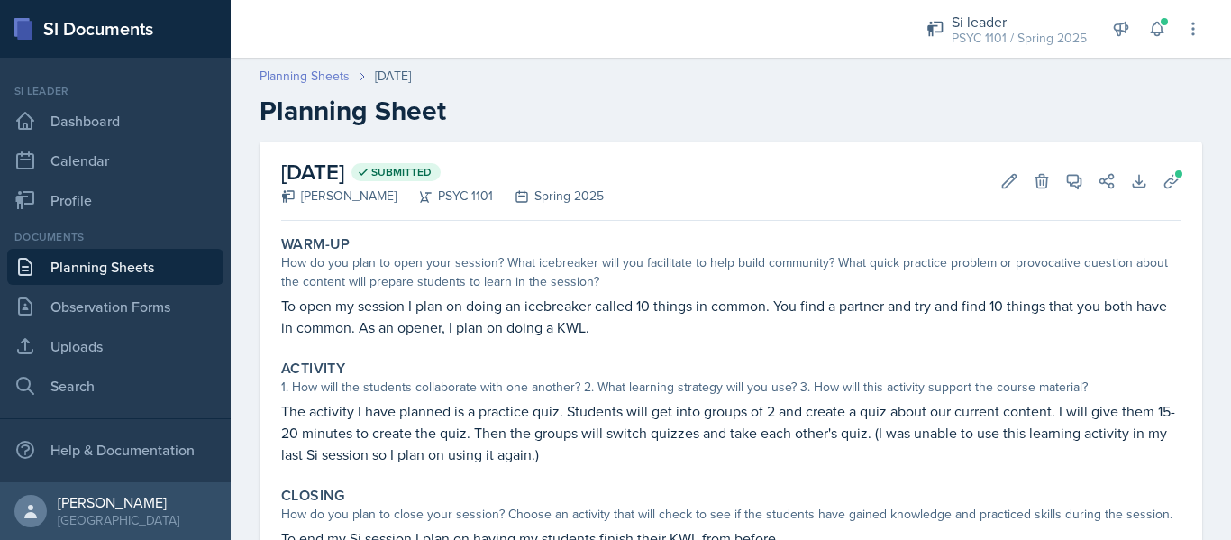
click at [316, 77] on link "Planning Sheets" at bounding box center [305, 76] width 90 height 19
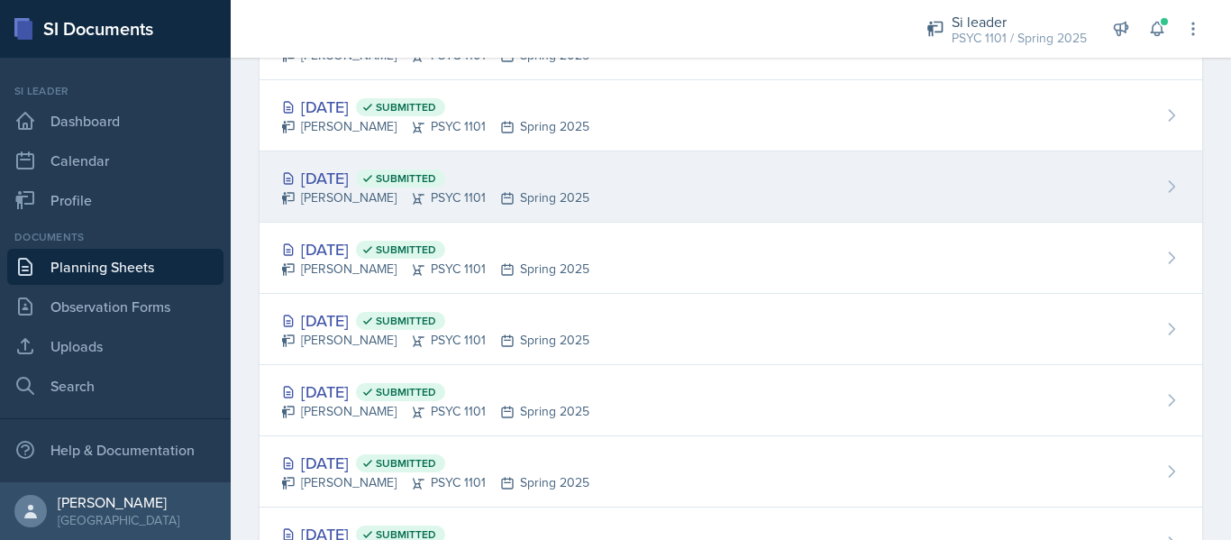
scroll to position [1500, 0]
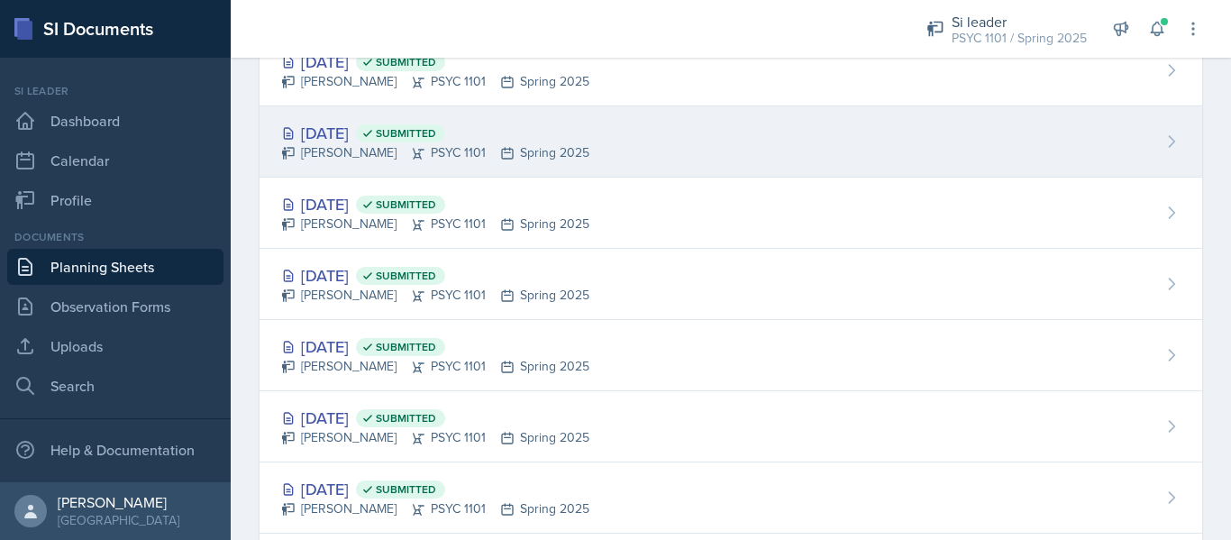
click at [365, 168] on div "[DATE] Submitted [PERSON_NAME] PSYC 1101 Spring 2025" at bounding box center [731, 141] width 943 height 71
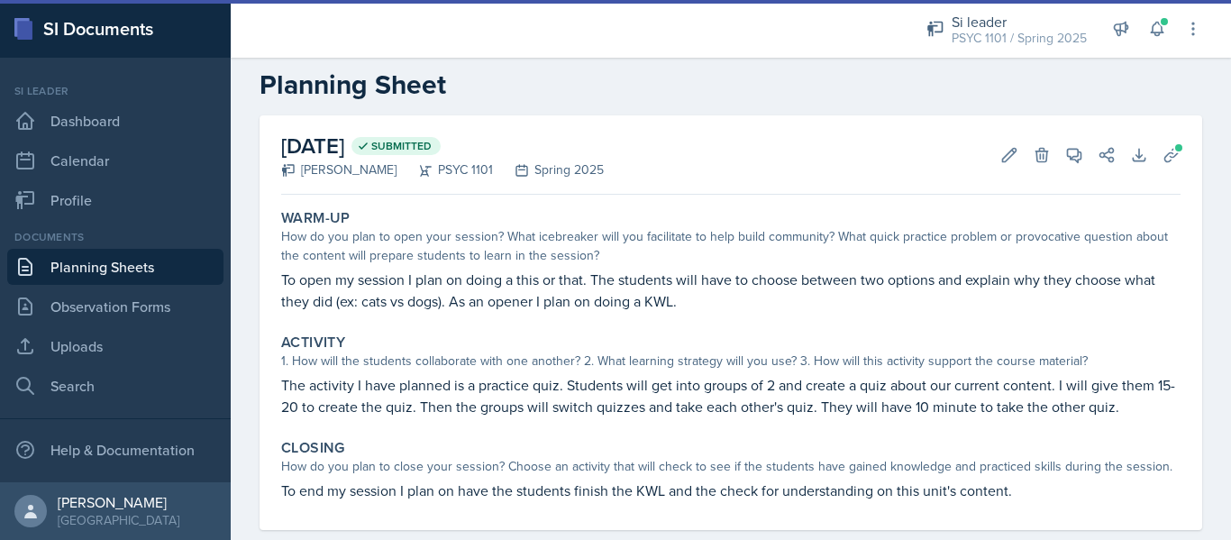
scroll to position [4, 0]
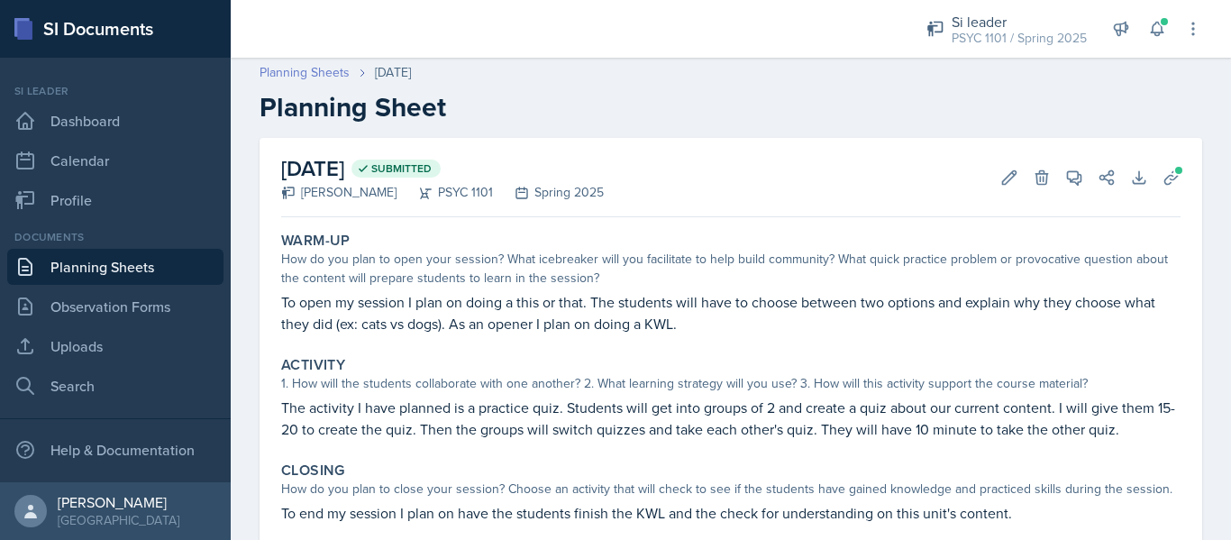
click at [321, 78] on link "Planning Sheets" at bounding box center [305, 72] width 90 height 19
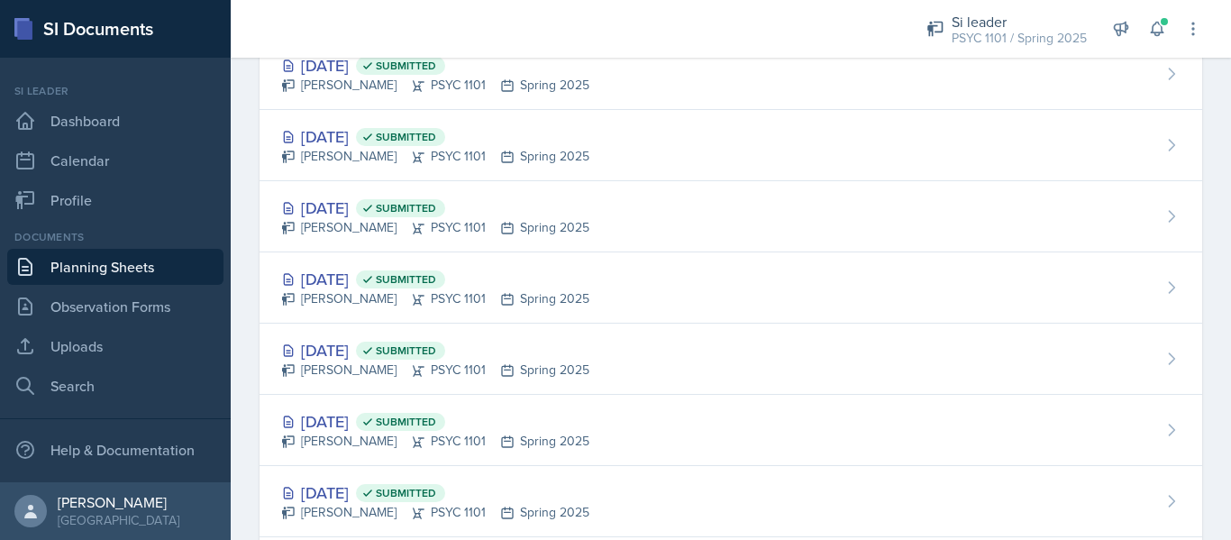
scroll to position [1070, 0]
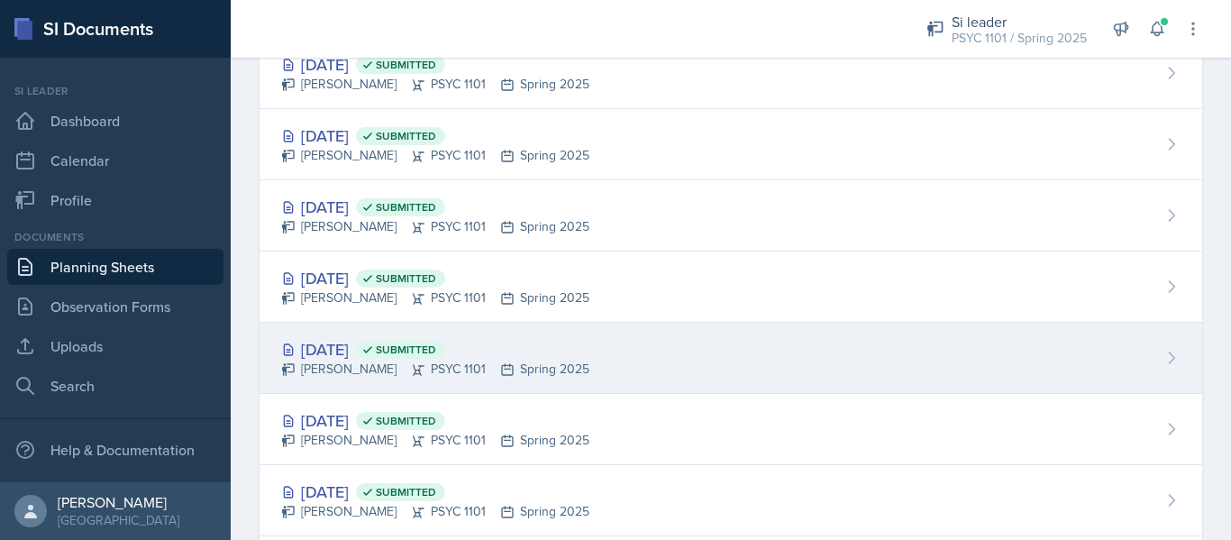
click at [363, 350] on div "[DATE] Submitted" at bounding box center [435, 349] width 308 height 24
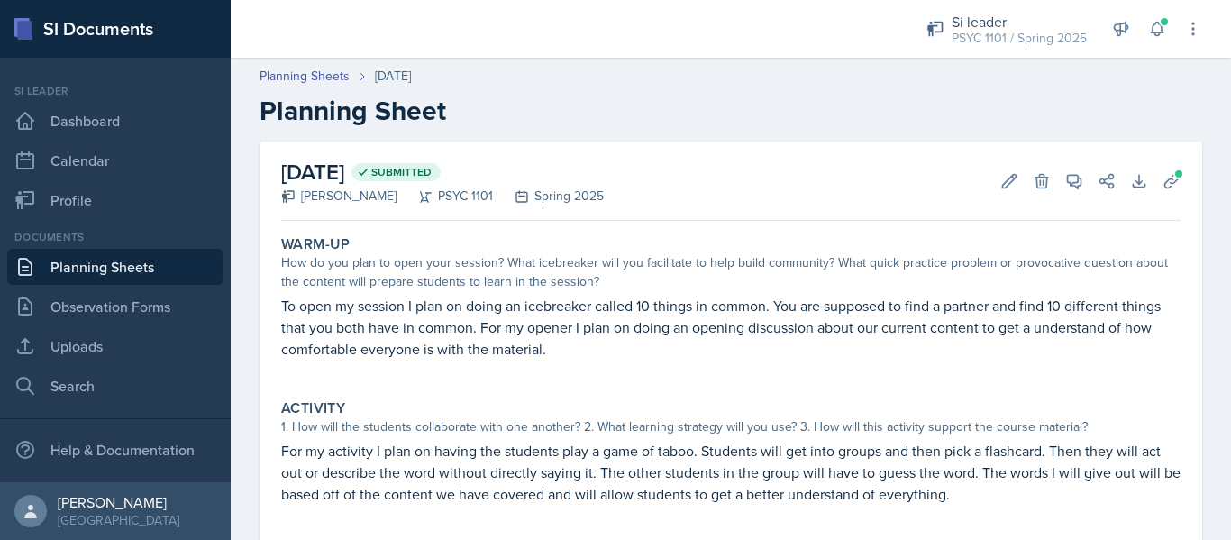
click at [334, 90] on div "Planning Sheets [DATE] Planning Sheet" at bounding box center [731, 97] width 1000 height 60
click at [317, 73] on link "Planning Sheets" at bounding box center [305, 76] width 90 height 19
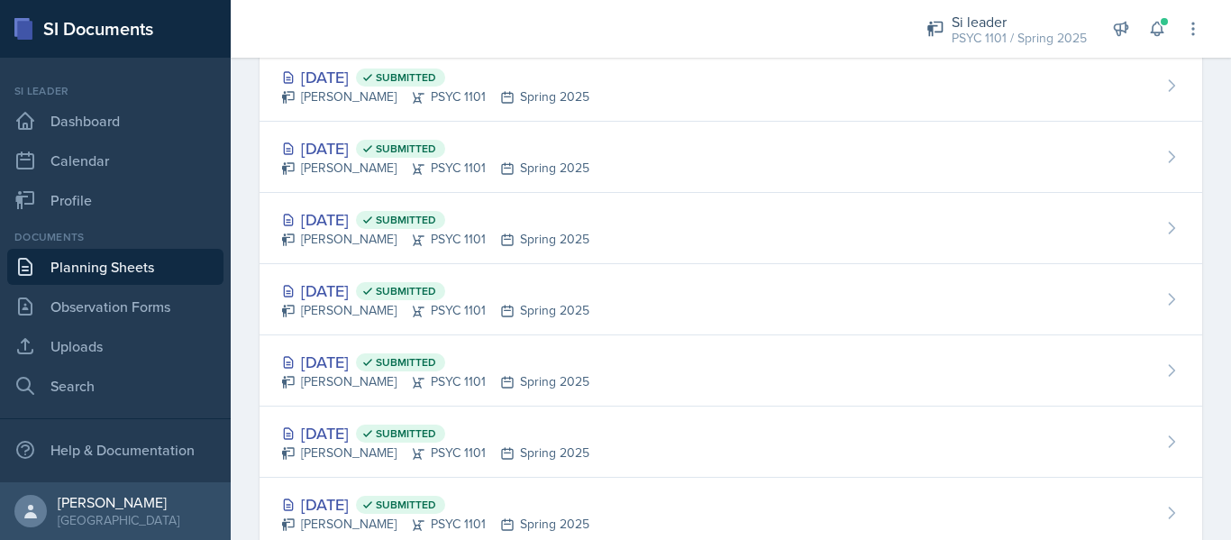
scroll to position [916, 0]
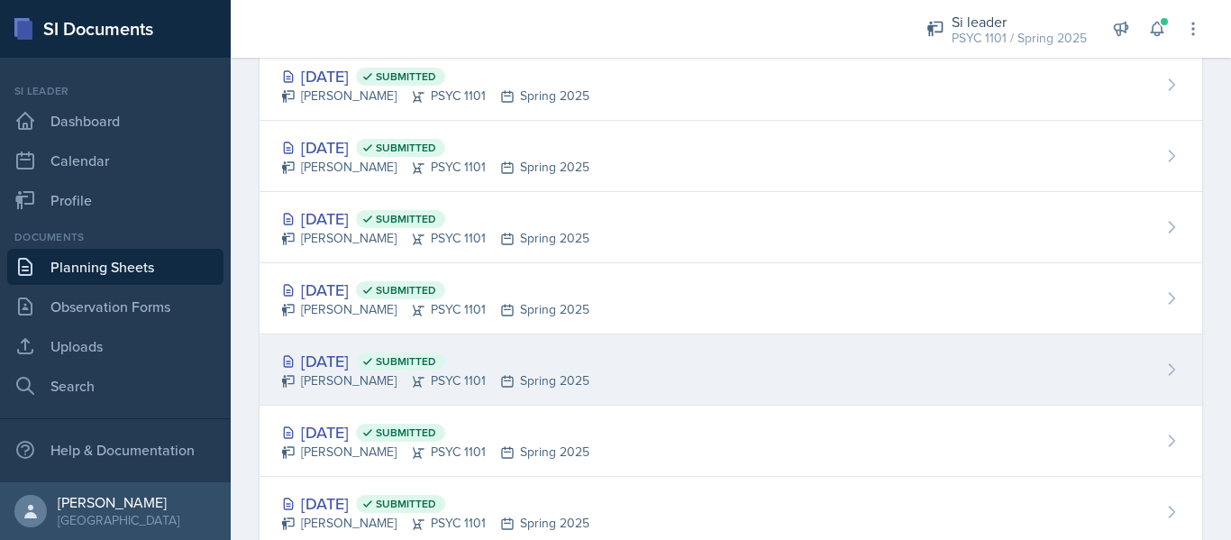
click at [364, 390] on div "[DATE] Submitted [PERSON_NAME] PSYC 1101 Spring 2025" at bounding box center [731, 369] width 943 height 71
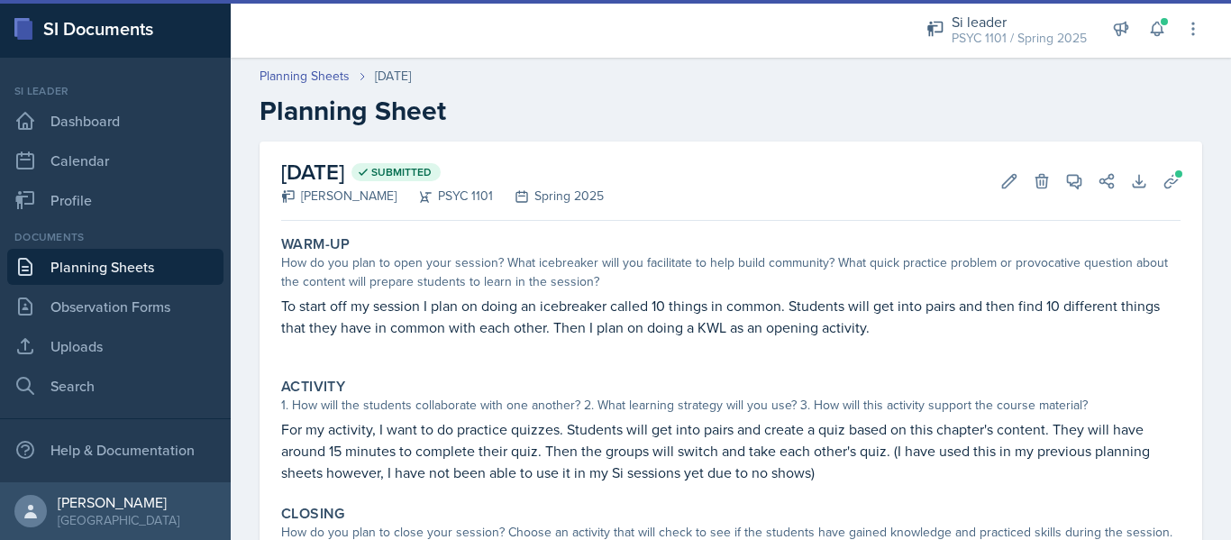
click at [364, 390] on div "Activity" at bounding box center [730, 387] width 899 height 18
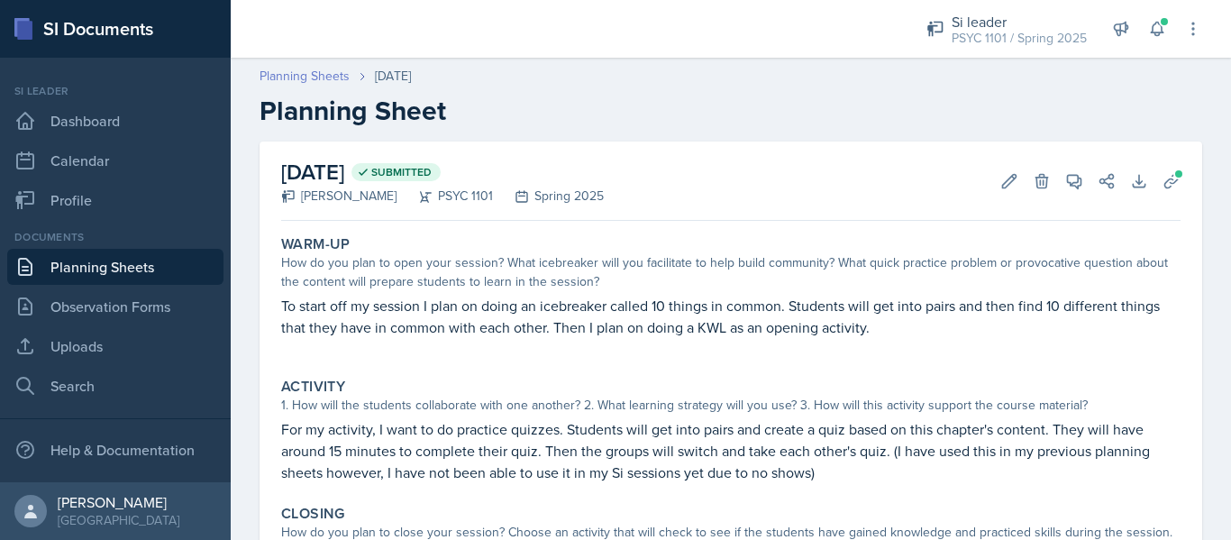
click at [336, 73] on link "Planning Sheets" at bounding box center [305, 76] width 90 height 19
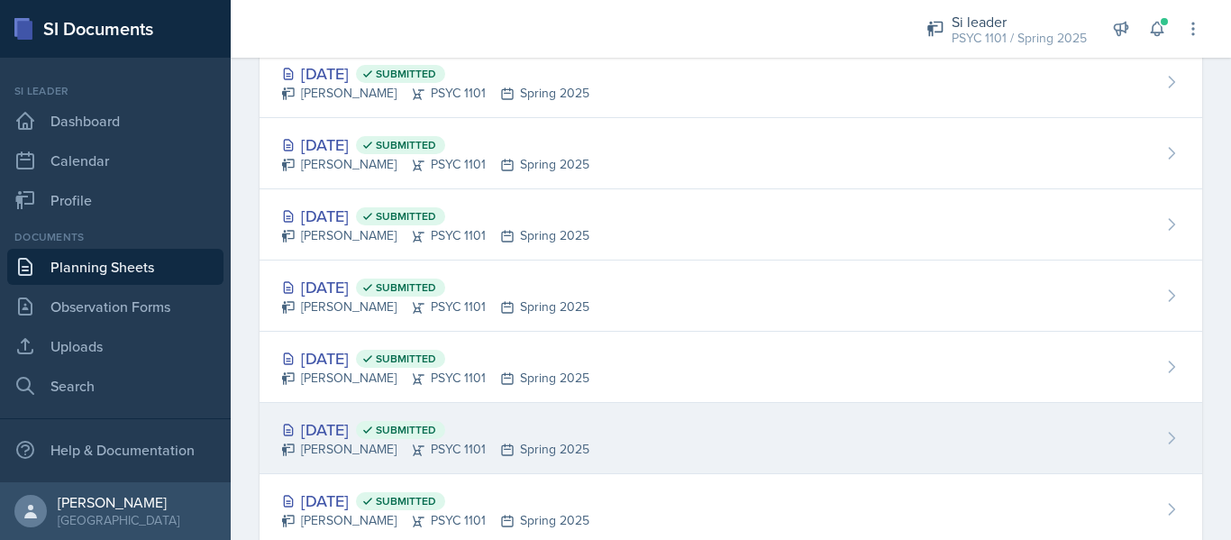
scroll to position [1489, 0]
click at [350, 230] on div "[PERSON_NAME] PSYC 1101 Spring 2025" at bounding box center [435, 234] width 308 height 19
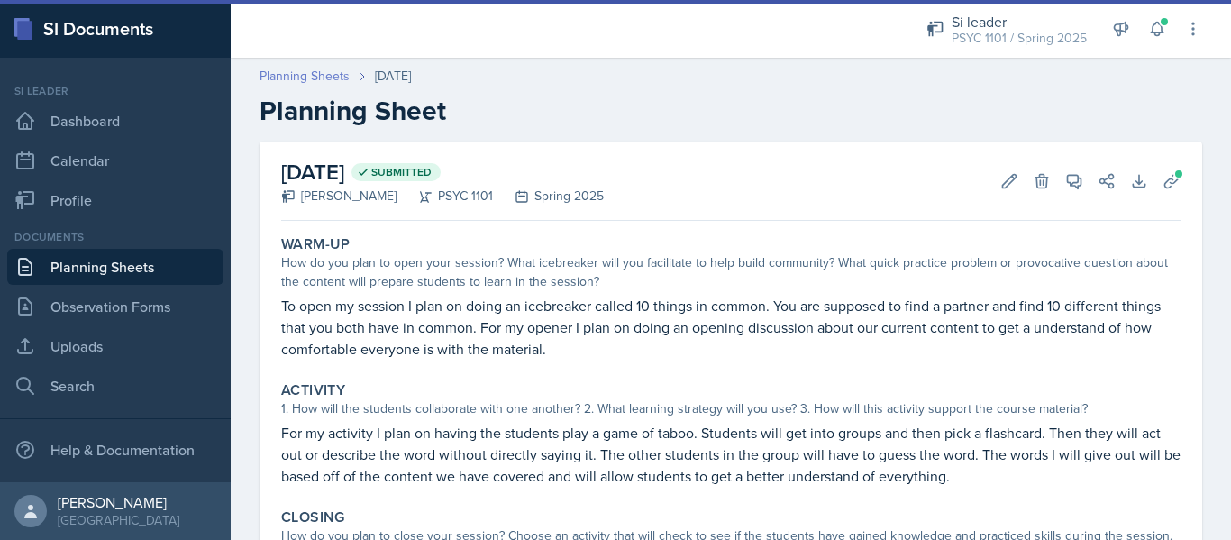
click at [303, 75] on link "Planning Sheets" at bounding box center [305, 76] width 90 height 19
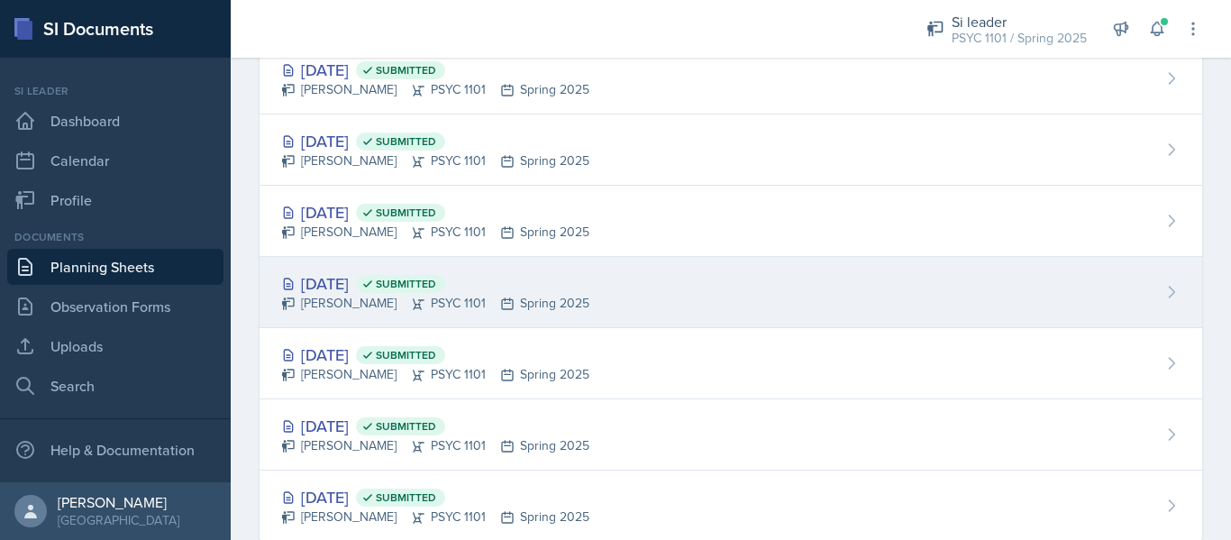
scroll to position [1706, 0]
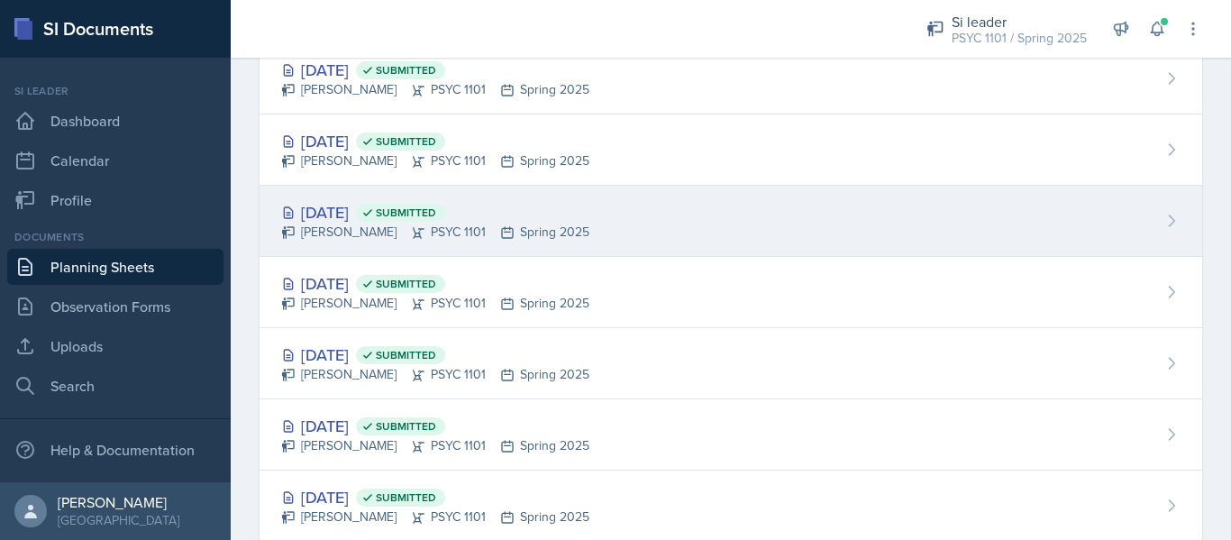
click at [339, 220] on div "[DATE] Submitted" at bounding box center [435, 212] width 308 height 24
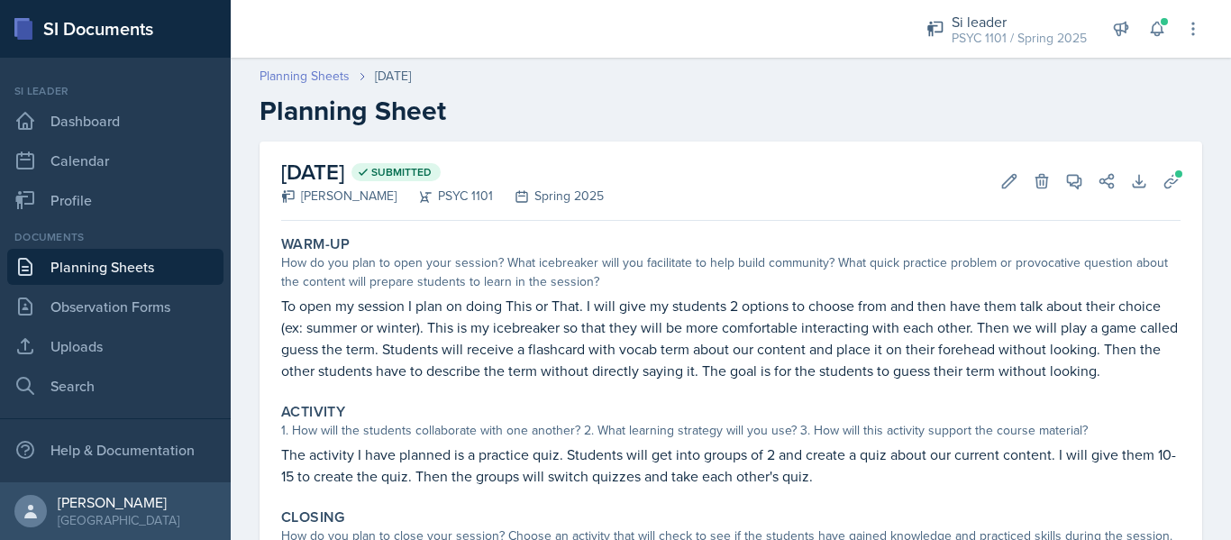
click at [310, 68] on link "Planning Sheets" at bounding box center [305, 76] width 90 height 19
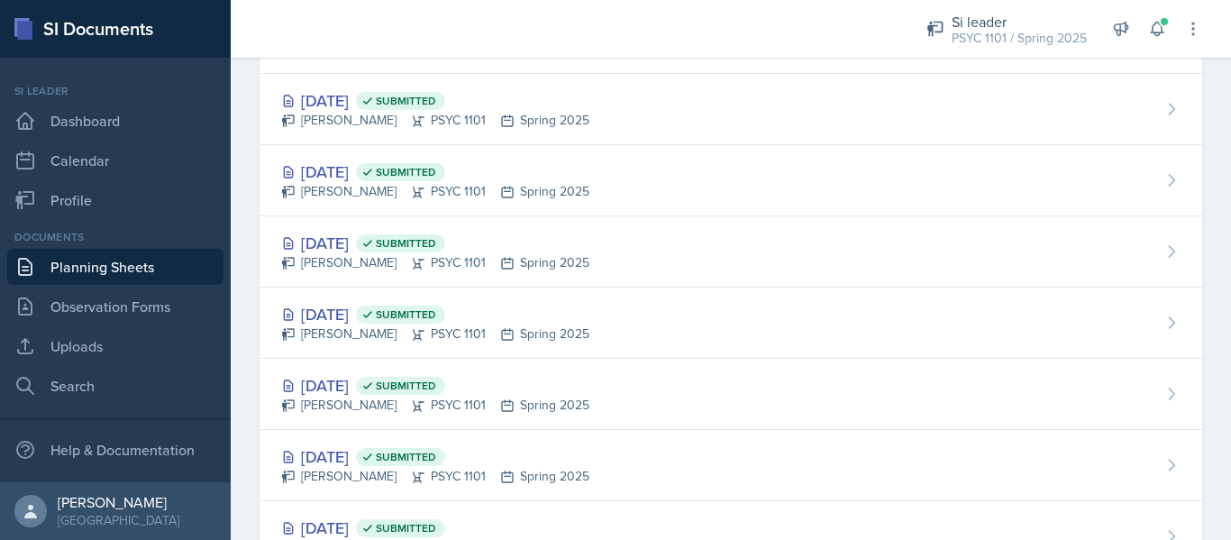
scroll to position [1676, 0]
click at [351, 338] on div "[PERSON_NAME] PSYC 1101 Spring 2025" at bounding box center [435, 332] width 308 height 19
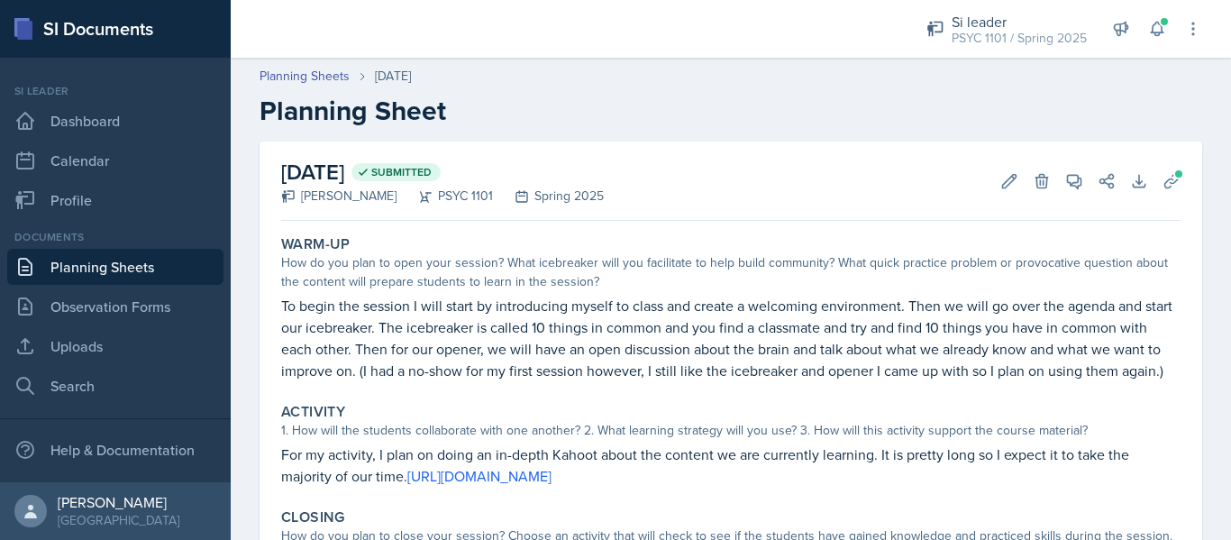
click at [320, 61] on header "Planning Sheets [DATE] Planning Sheet" at bounding box center [731, 97] width 1000 height 96
click at [289, 53] on div at bounding box center [562, 29] width 634 height 58
click at [296, 70] on link "Planning Sheets" at bounding box center [305, 76] width 90 height 19
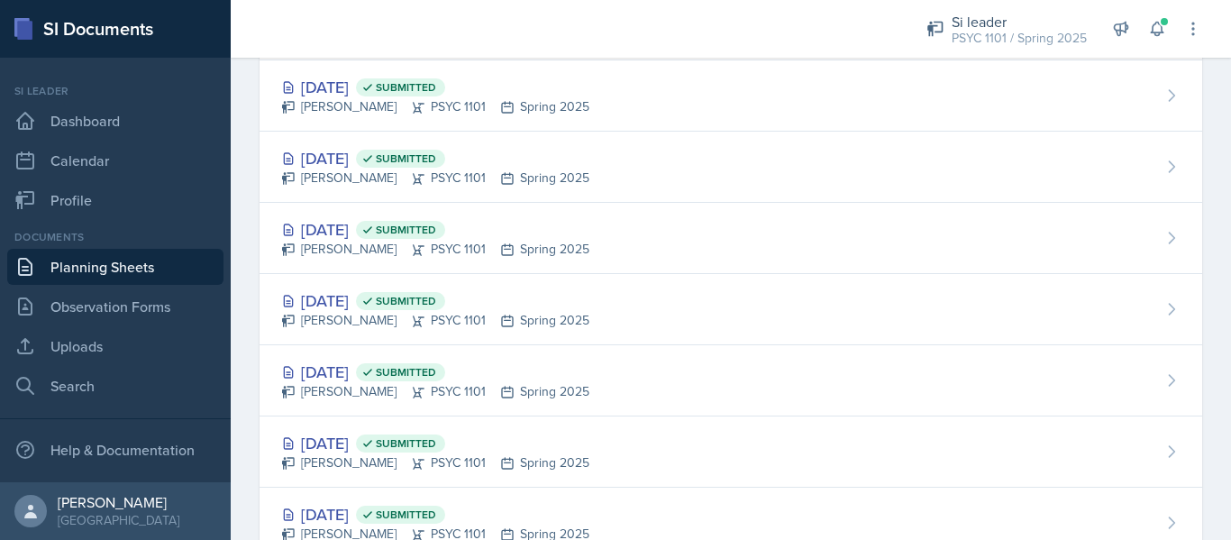
scroll to position [1621, 0]
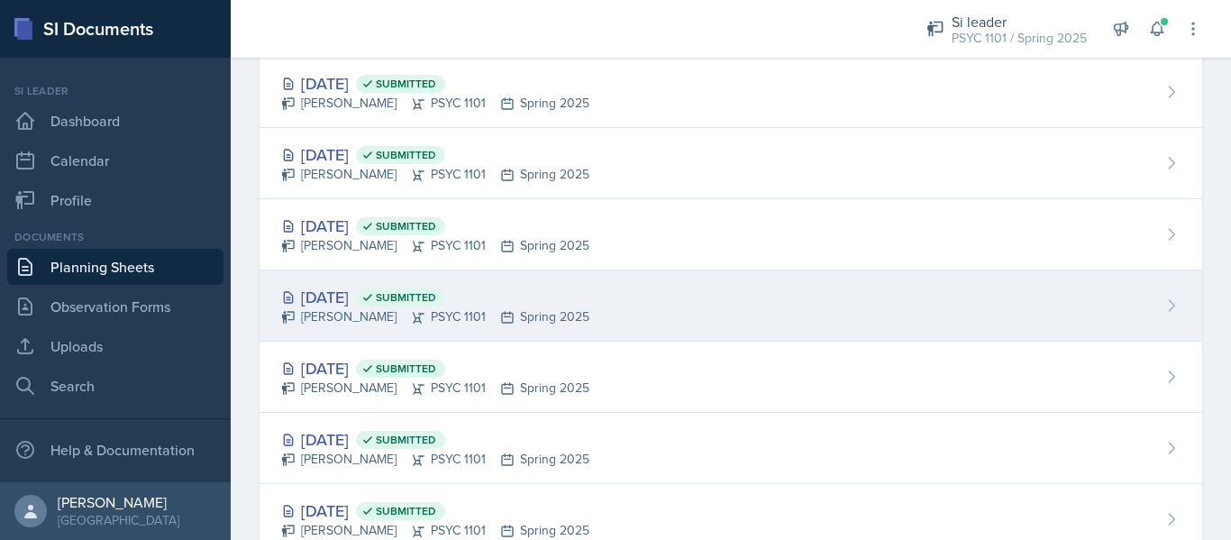
click at [360, 293] on div "[DATE] Submitted" at bounding box center [435, 297] width 308 height 24
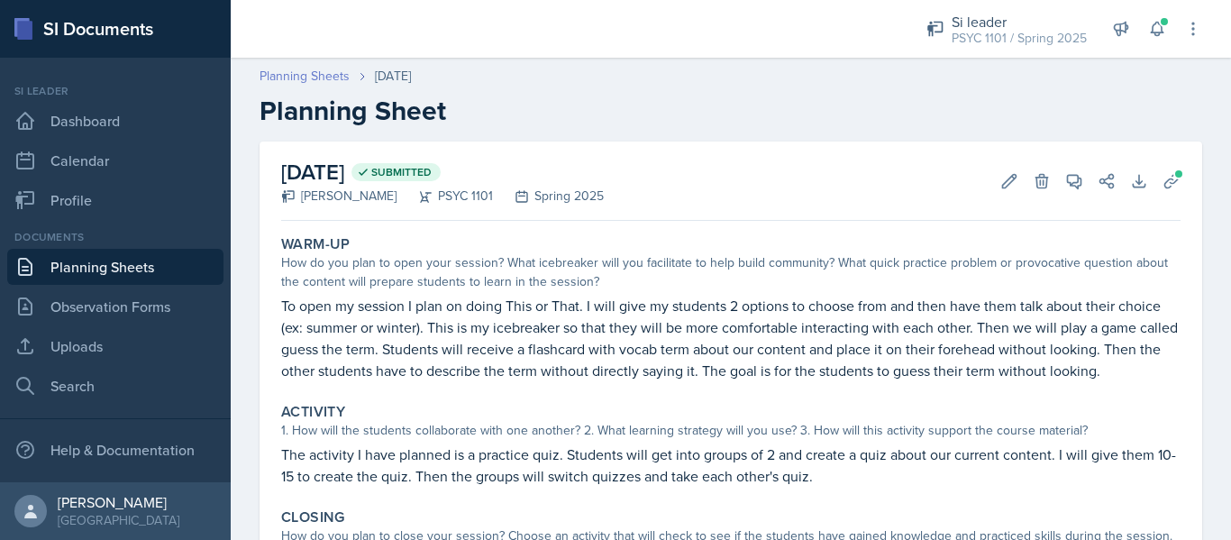
click at [314, 85] on link "Planning Sheets" at bounding box center [305, 76] width 90 height 19
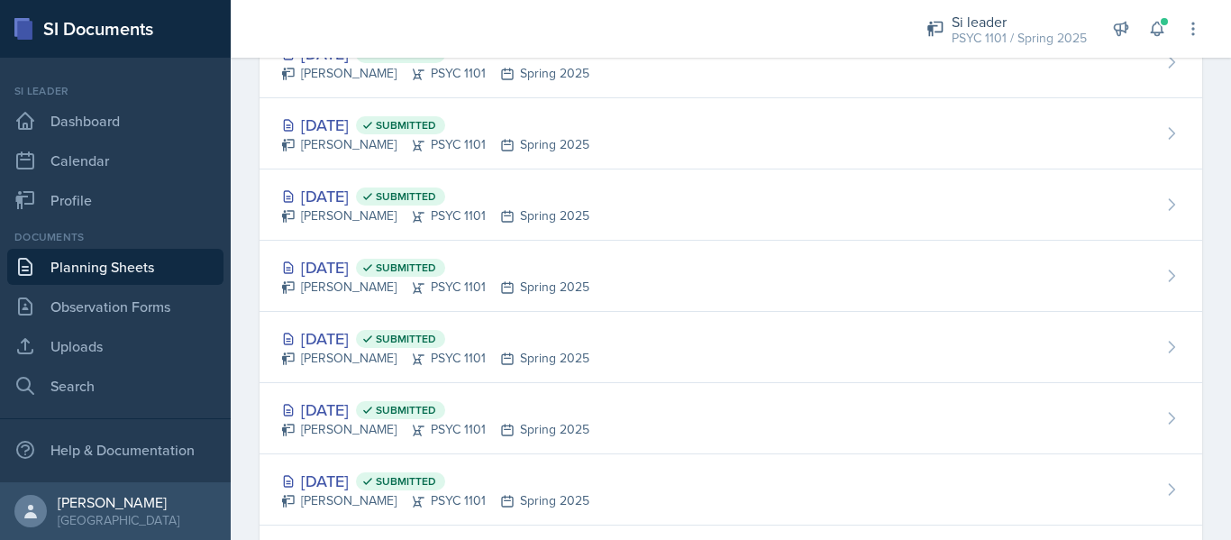
scroll to position [940, 0]
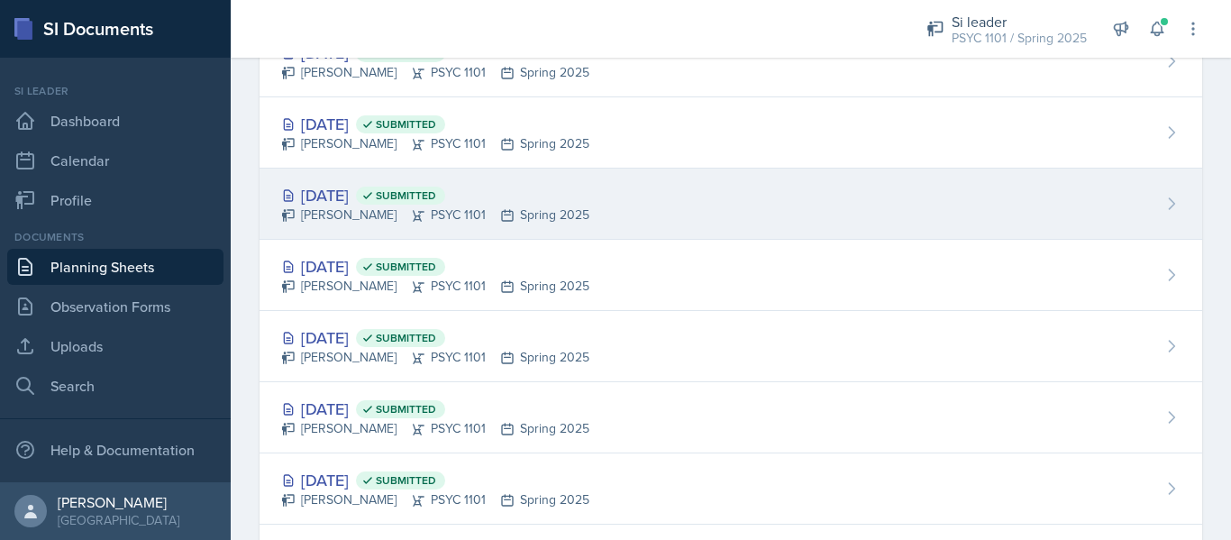
click at [395, 206] on div "[PERSON_NAME] PSYC 1101 Spring 2025" at bounding box center [435, 214] width 308 height 19
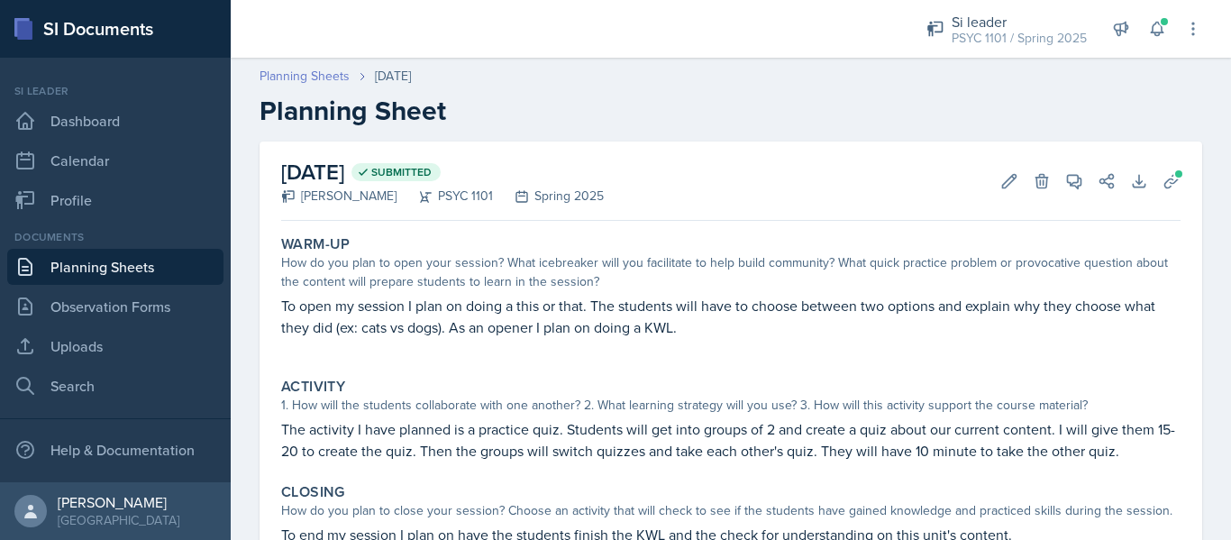
click at [309, 75] on link "Planning Sheets" at bounding box center [305, 76] width 90 height 19
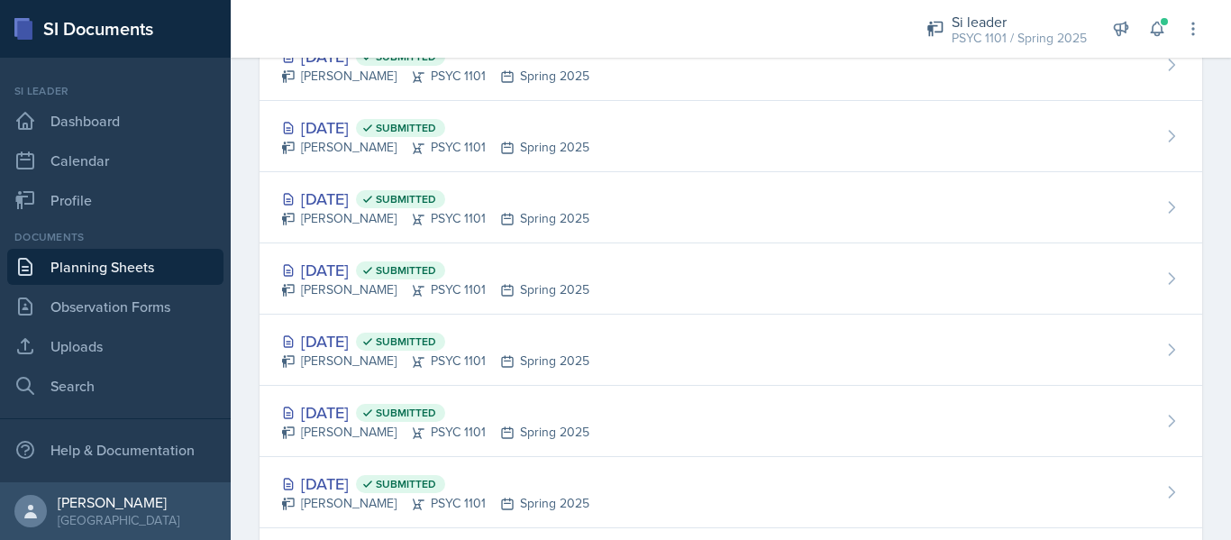
scroll to position [865, 0]
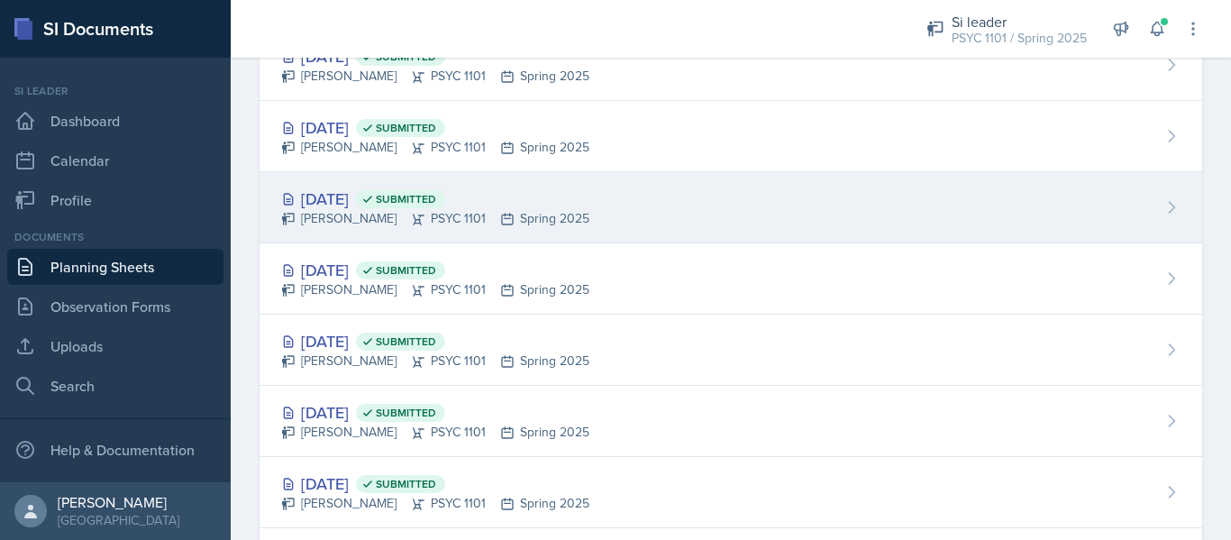
click at [357, 223] on div "[PERSON_NAME] PSYC 1101 Spring 2025" at bounding box center [435, 218] width 308 height 19
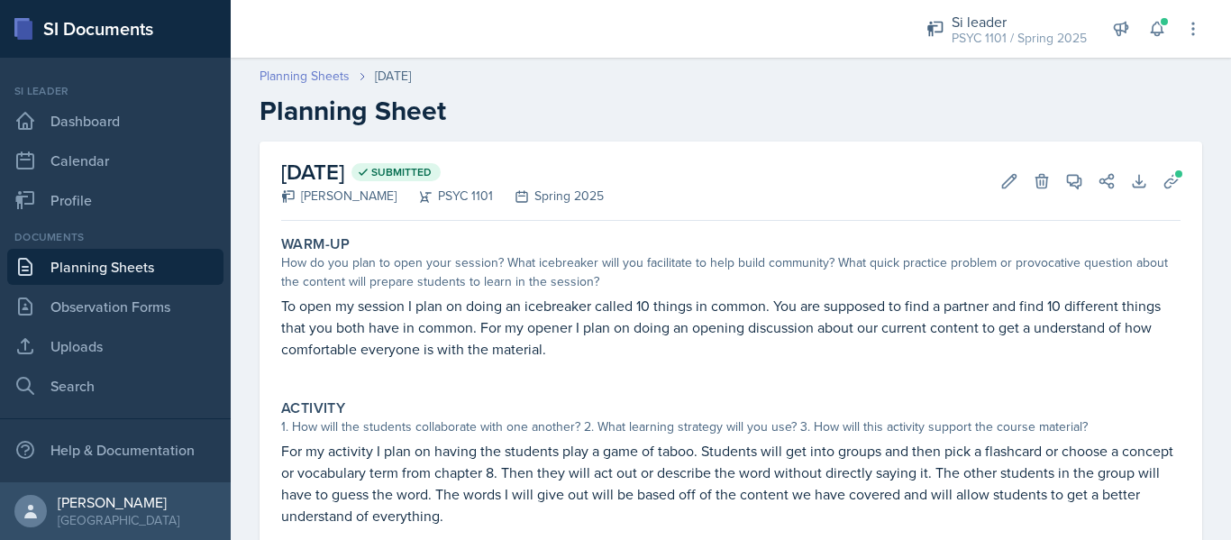
click at [325, 69] on link "Planning Sheets" at bounding box center [305, 76] width 90 height 19
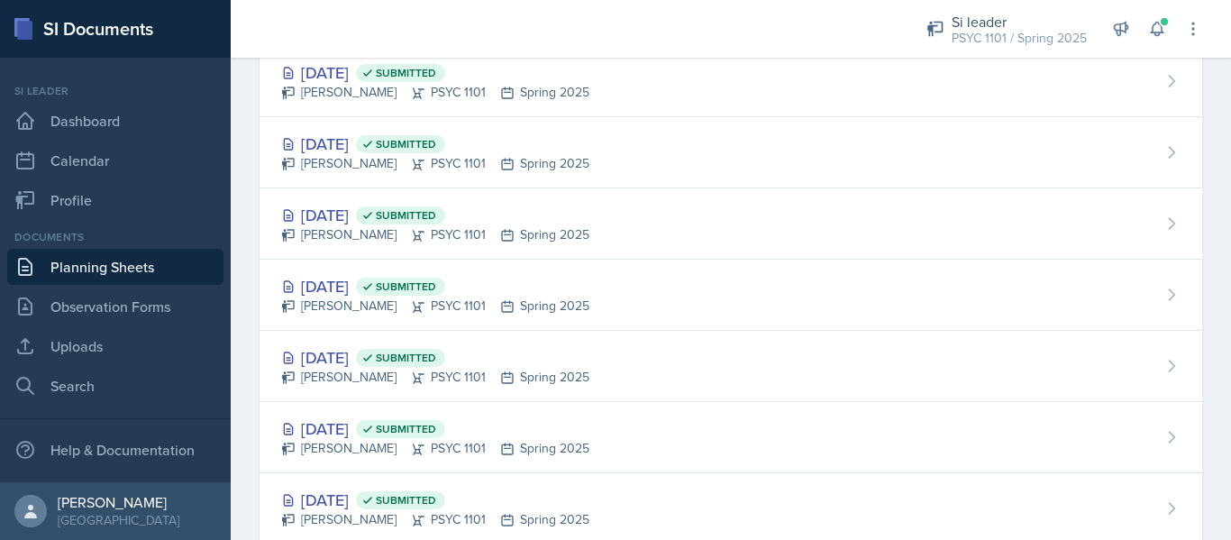
scroll to position [779, 0]
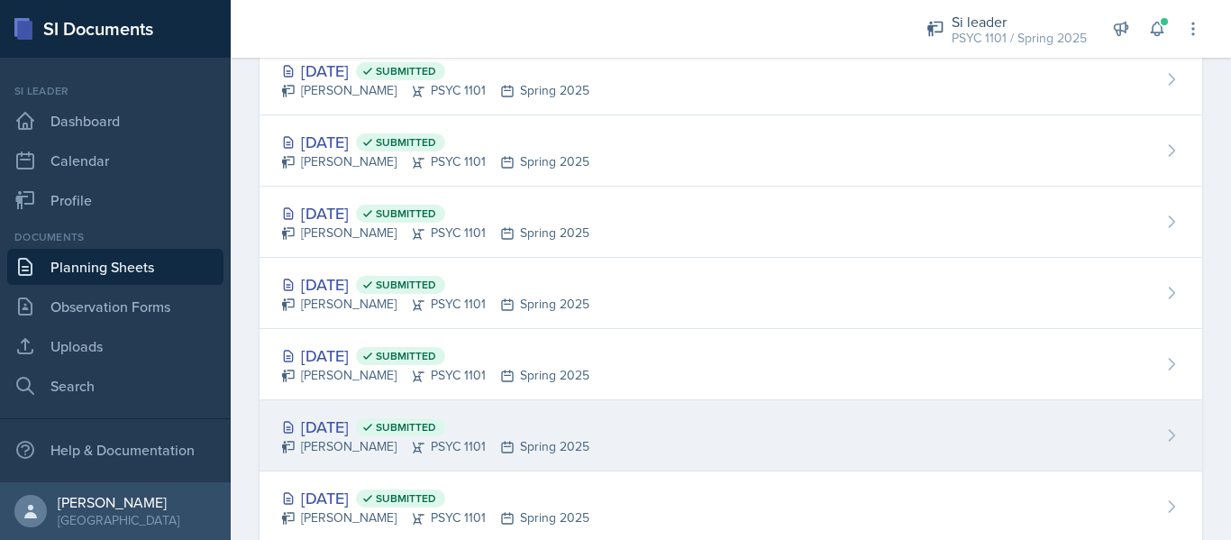
click at [516, 417] on div "[DATE] Submitted" at bounding box center [435, 426] width 308 height 24
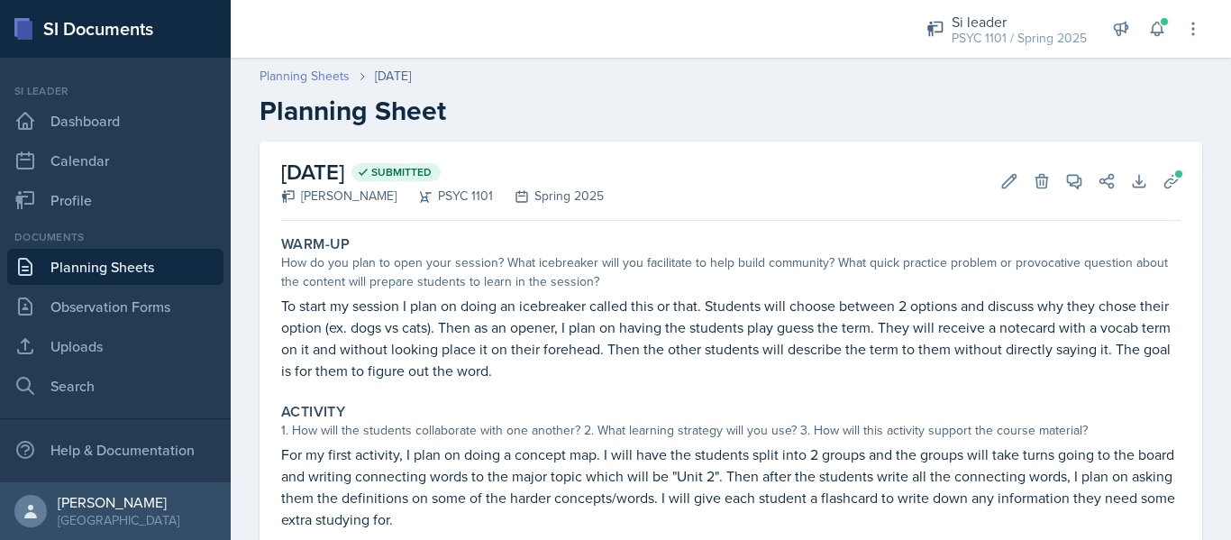
click at [323, 73] on link "Planning Sheets" at bounding box center [305, 76] width 90 height 19
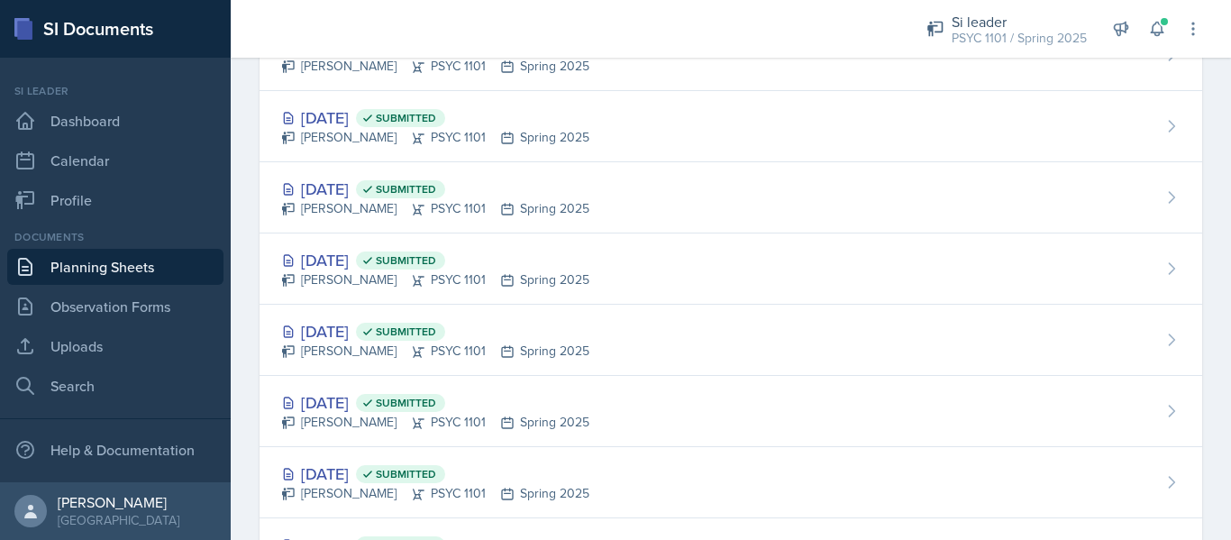
scroll to position [1098, 0]
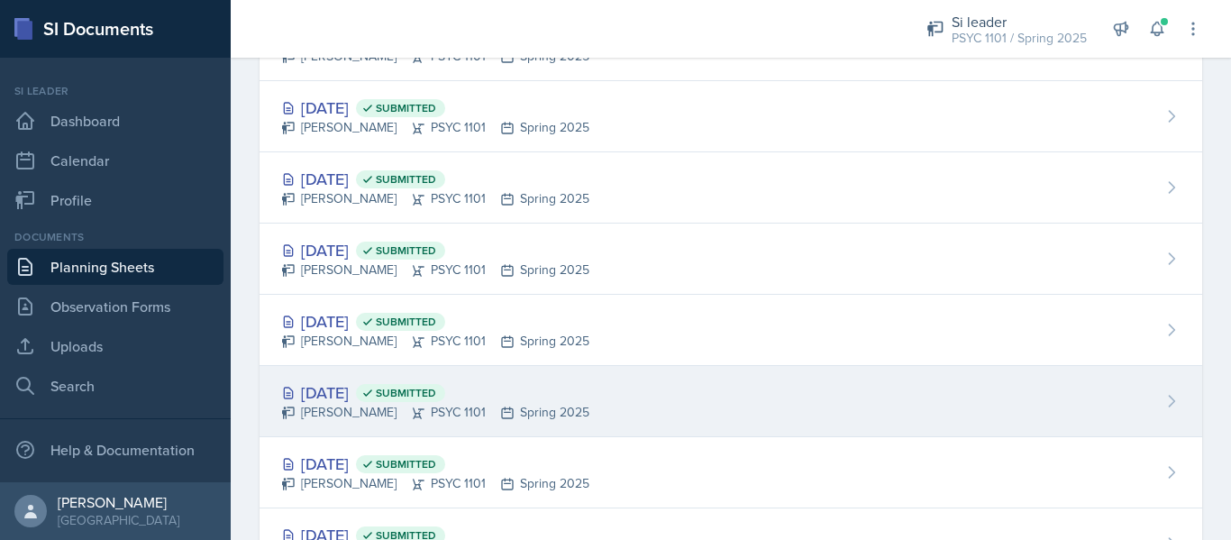
click at [366, 390] on div "[DATE] Submitted" at bounding box center [435, 392] width 308 height 24
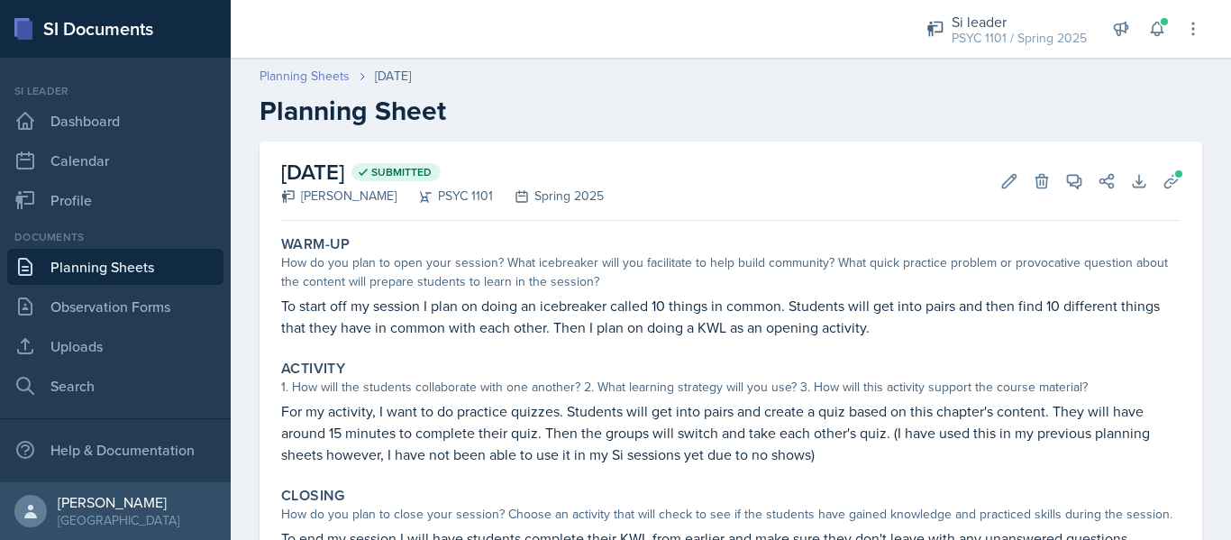
click at [323, 84] on link "Planning Sheets" at bounding box center [305, 76] width 90 height 19
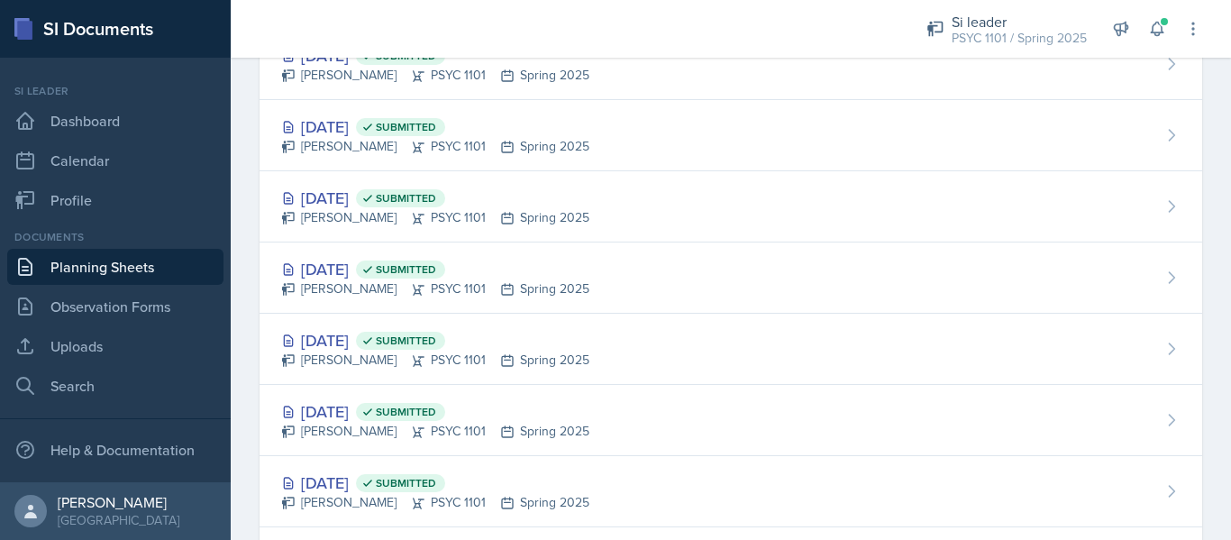
scroll to position [1013, 0]
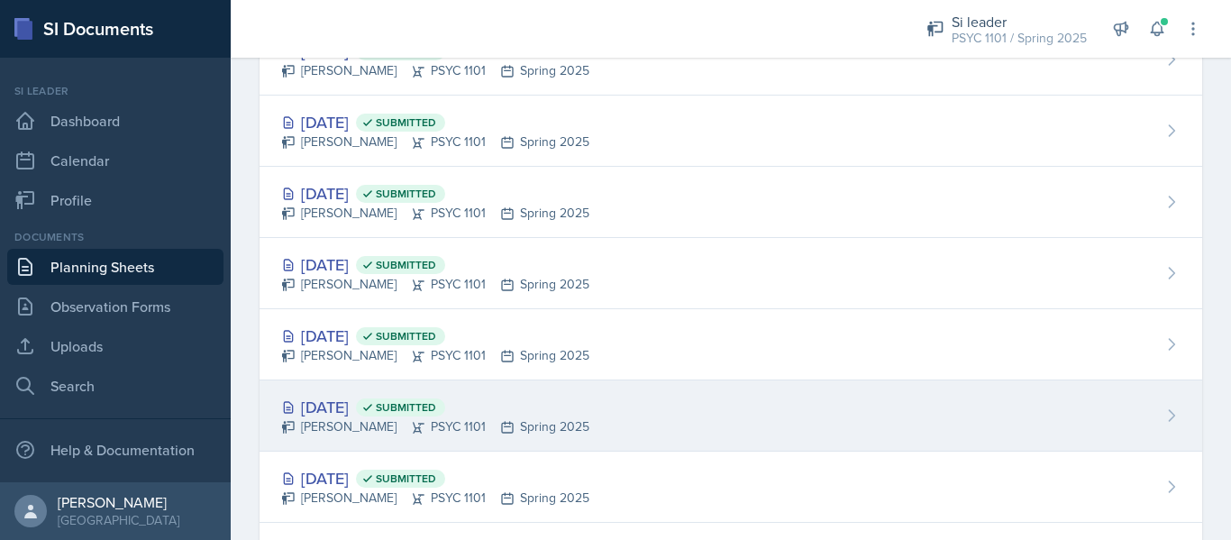
click at [390, 438] on div "[DATE] Submitted [PERSON_NAME] PSYC 1101 Spring 2025" at bounding box center [731, 415] width 943 height 71
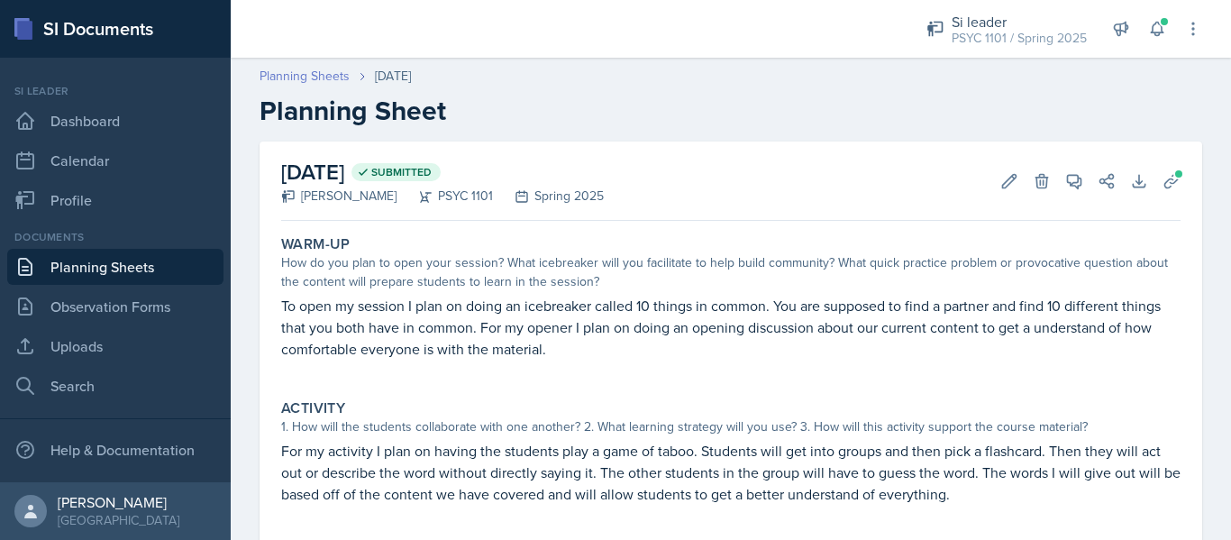
click at [331, 70] on link "Planning Sheets" at bounding box center [305, 76] width 90 height 19
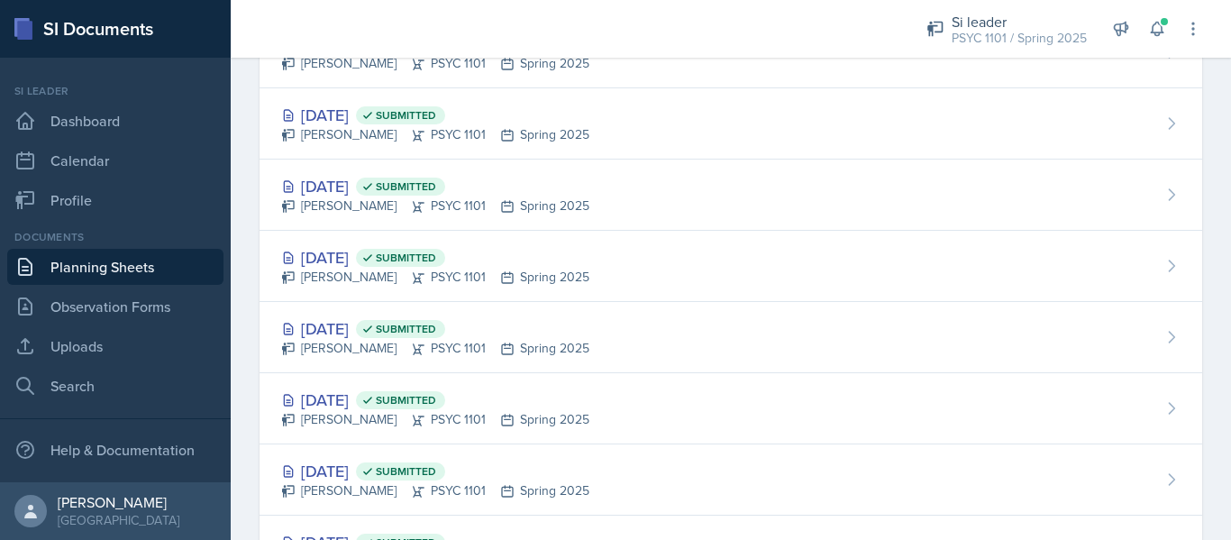
scroll to position [1234, 0]
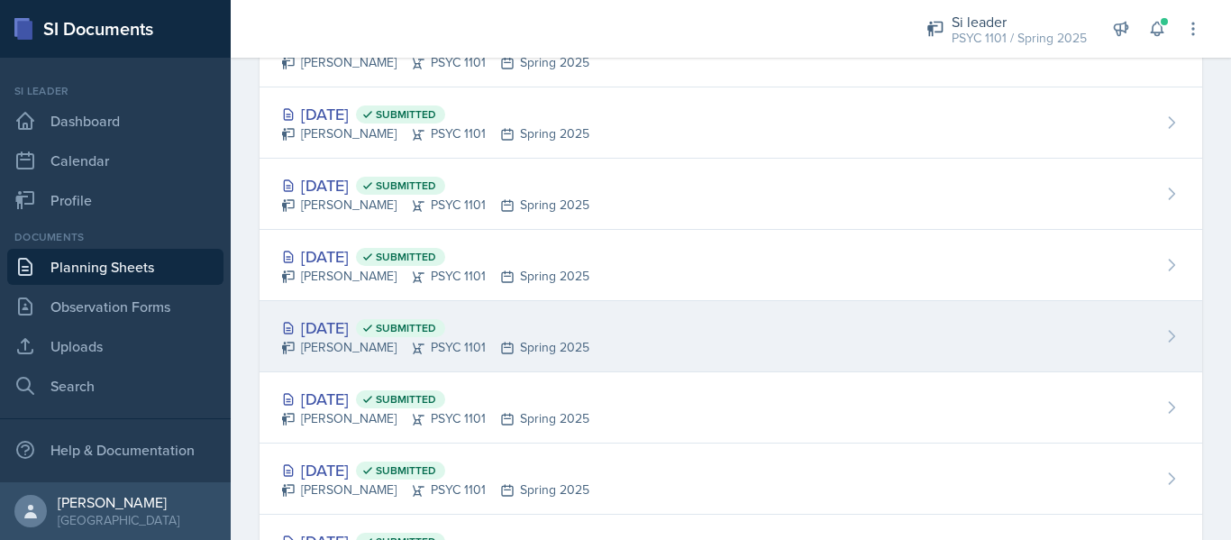
click at [378, 334] on div "[DATE] Submitted" at bounding box center [435, 327] width 308 height 24
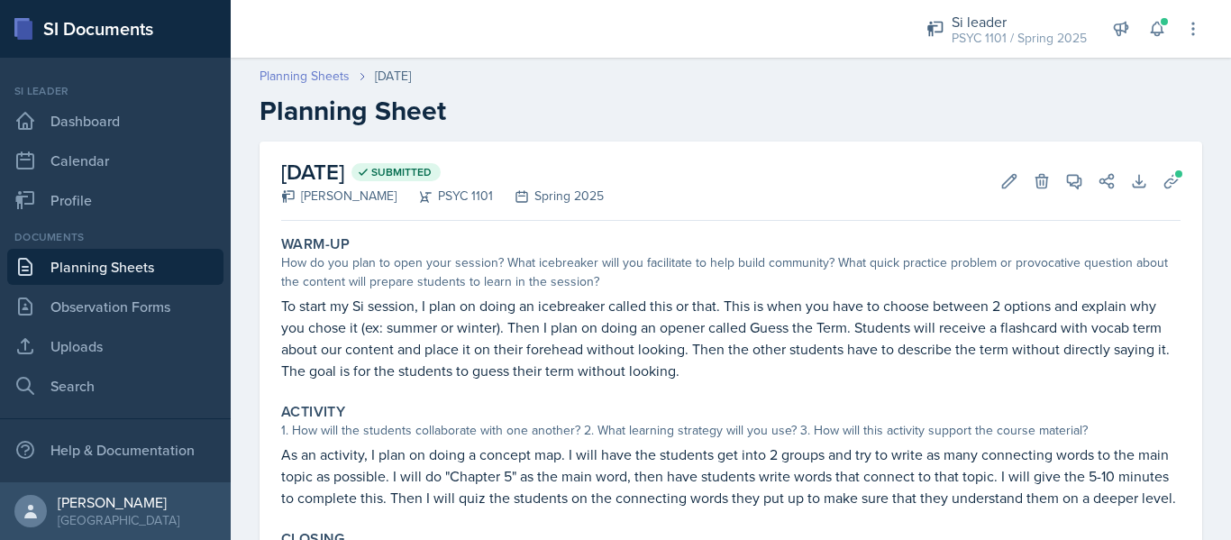
click at [332, 82] on link "Planning Sheets" at bounding box center [305, 76] width 90 height 19
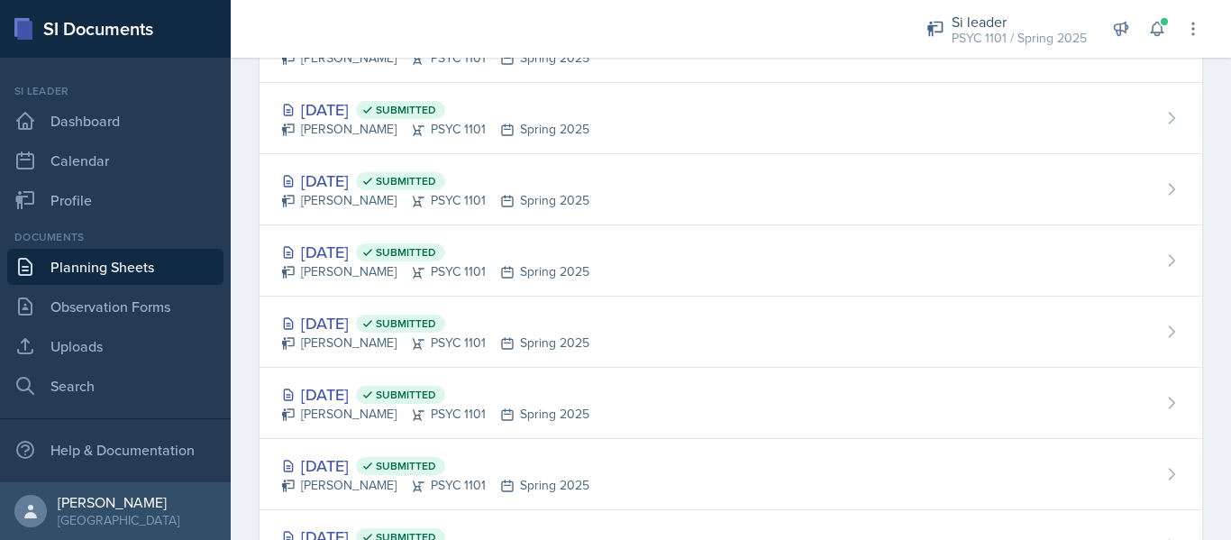
scroll to position [1311, 0]
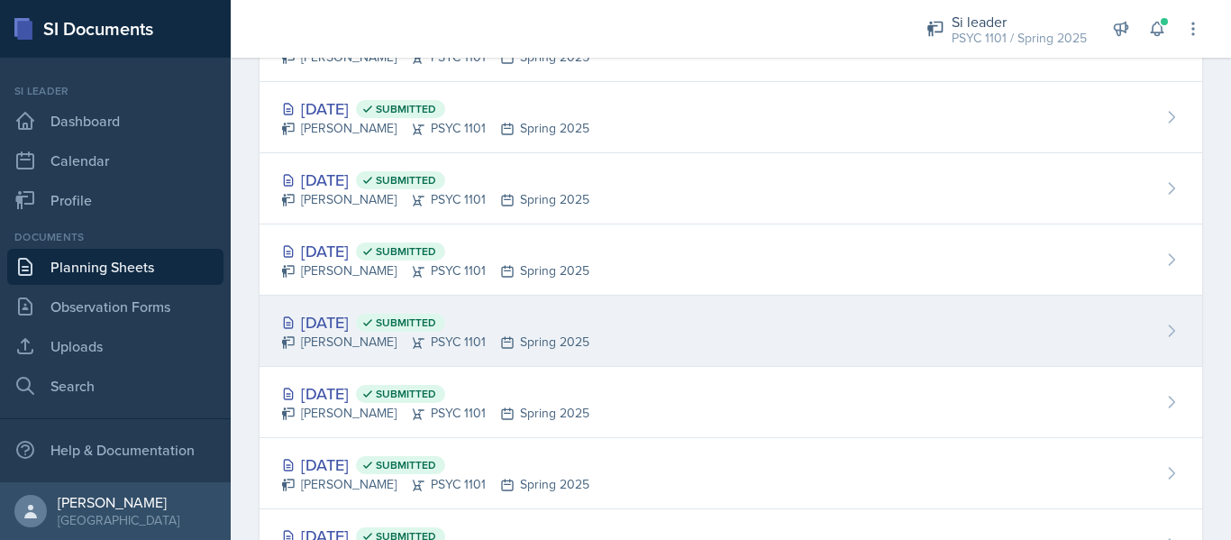
click at [374, 332] on div "[DATE] Submitted" at bounding box center [435, 322] width 308 height 24
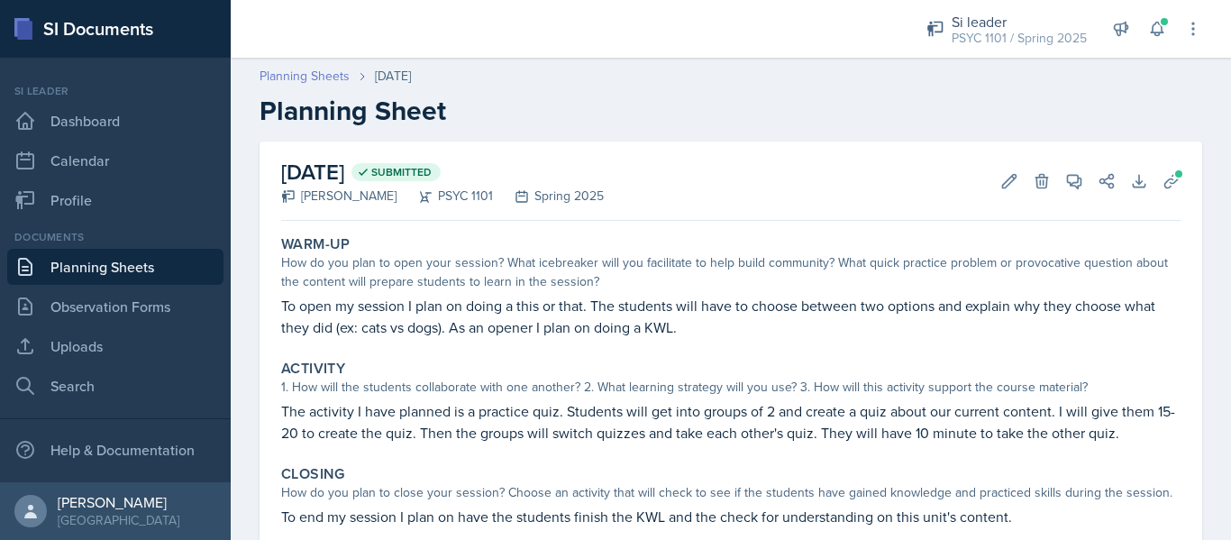
click at [330, 76] on link "Planning Sheets" at bounding box center [305, 76] width 90 height 19
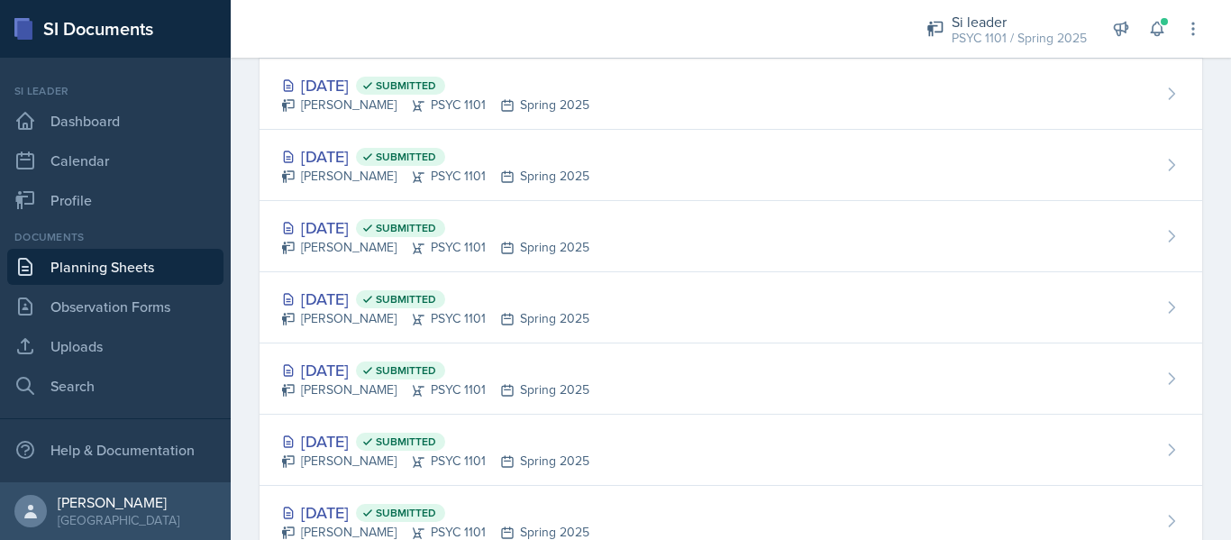
scroll to position [1266, 0]
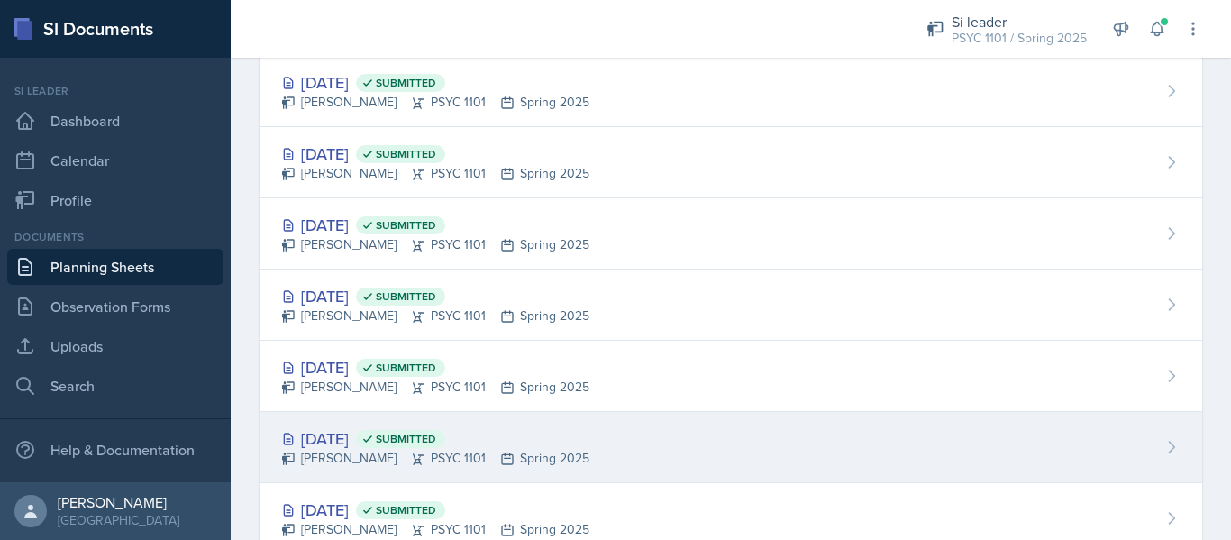
click at [385, 435] on div "[DATE] Submitted" at bounding box center [435, 438] width 308 height 24
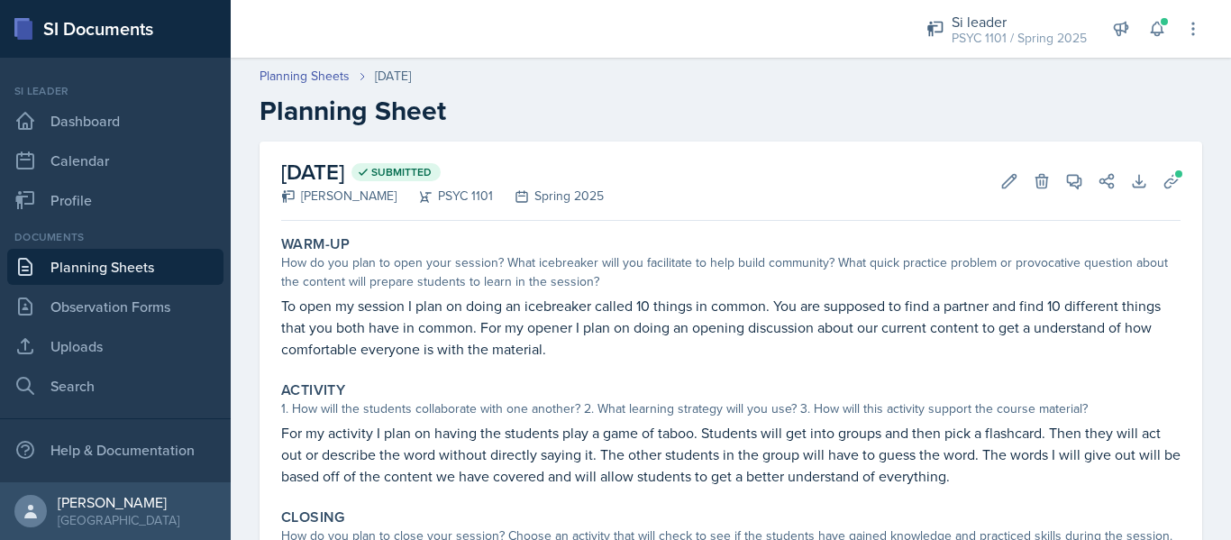
click at [330, 87] on div "Planning Sheets [DATE] Planning Sheet" at bounding box center [731, 97] width 1000 height 60
click at [326, 83] on link "Planning Sheets" at bounding box center [305, 76] width 90 height 19
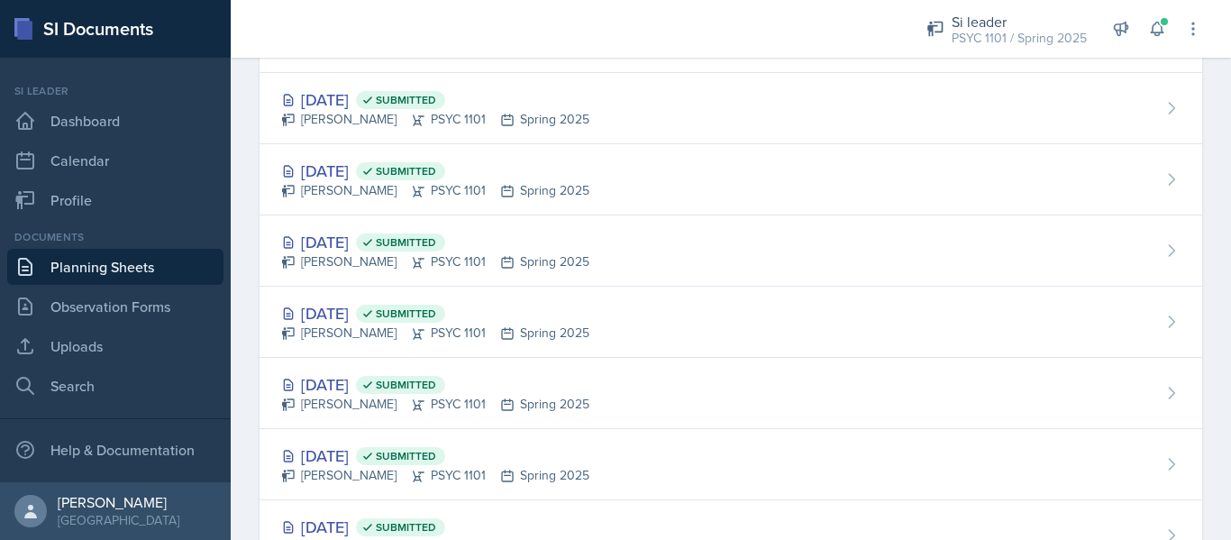
scroll to position [1750, 0]
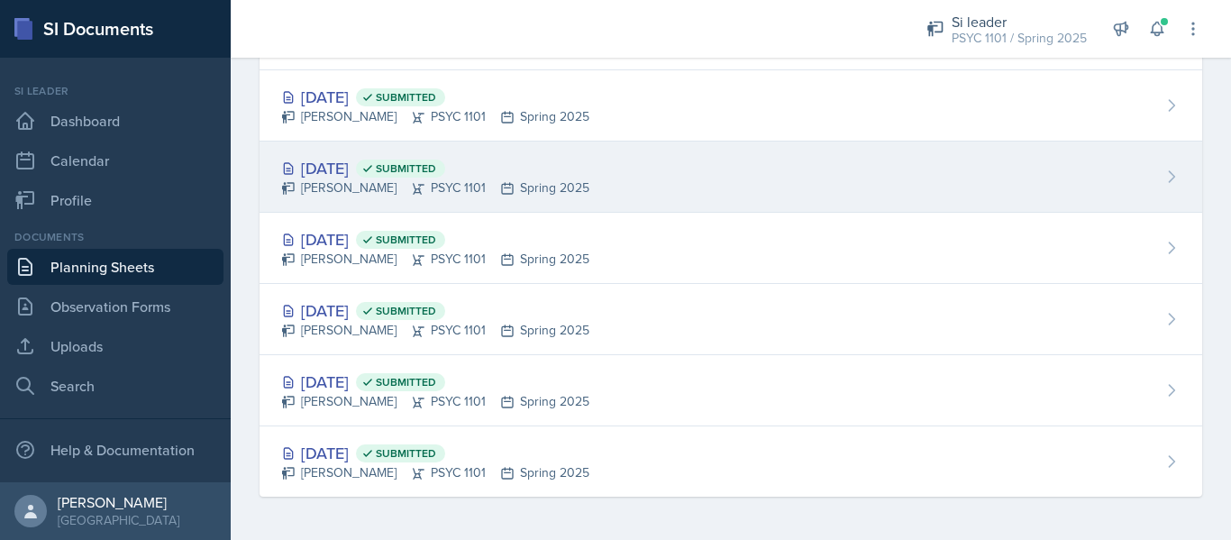
click at [386, 200] on div "[DATE] Submitted [PERSON_NAME] PSYC 1101 Spring 2025" at bounding box center [731, 176] width 943 height 71
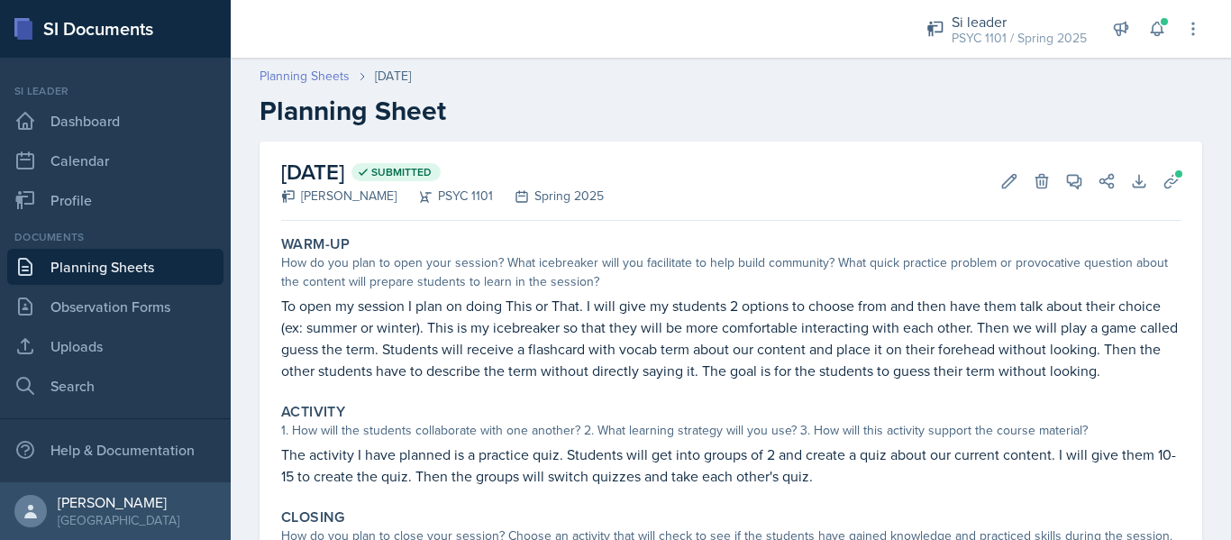
click at [329, 74] on link "Planning Sheets" at bounding box center [305, 76] width 90 height 19
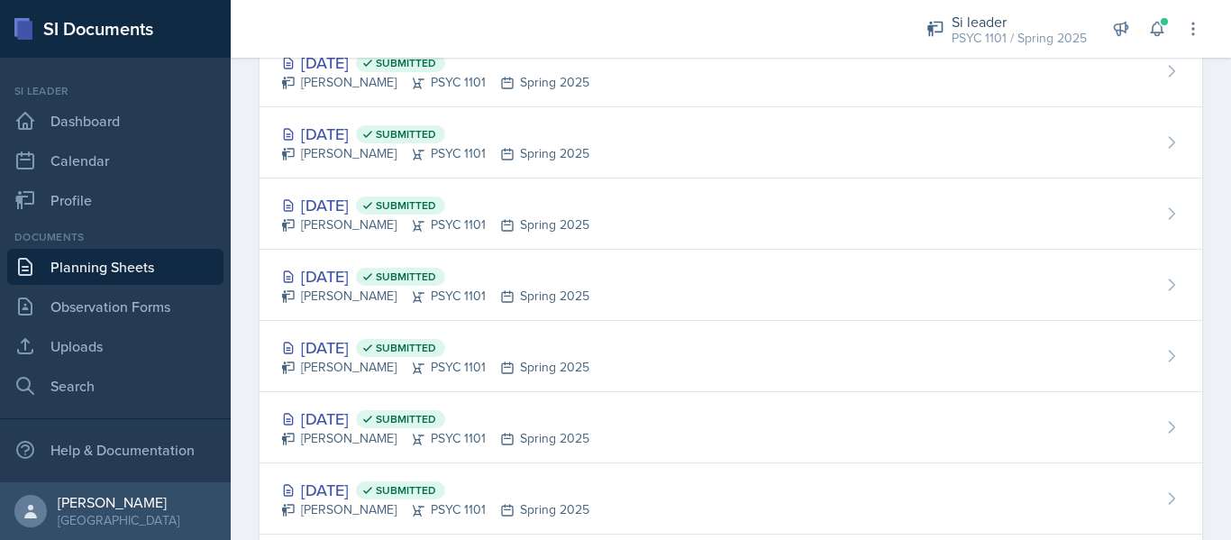
scroll to position [1569, 0]
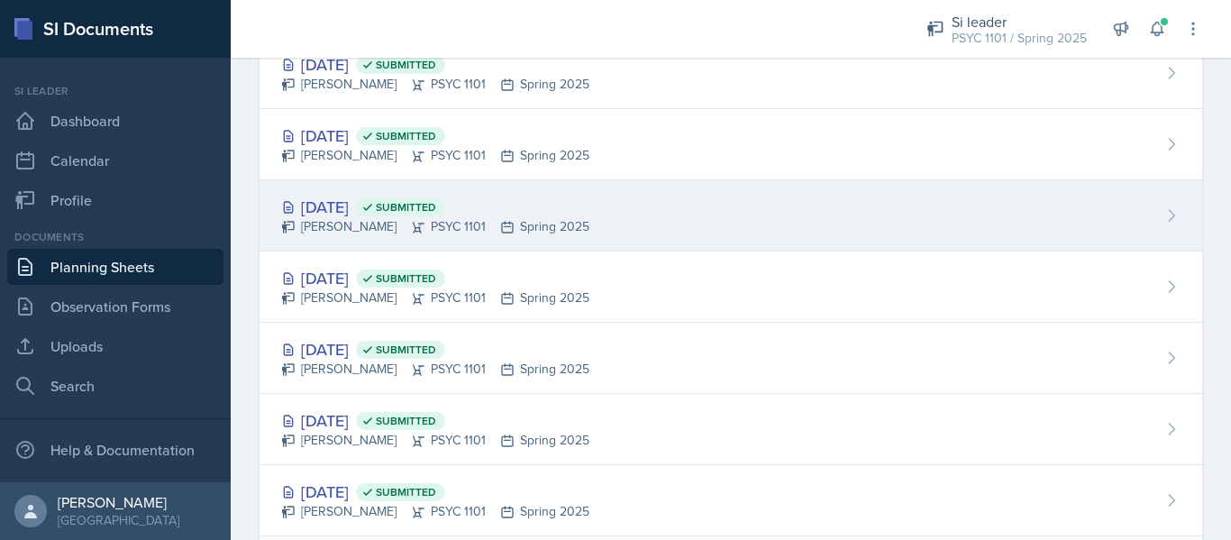
click at [433, 220] on div "[PERSON_NAME] PSYC 1101 Spring 2025" at bounding box center [435, 226] width 308 height 19
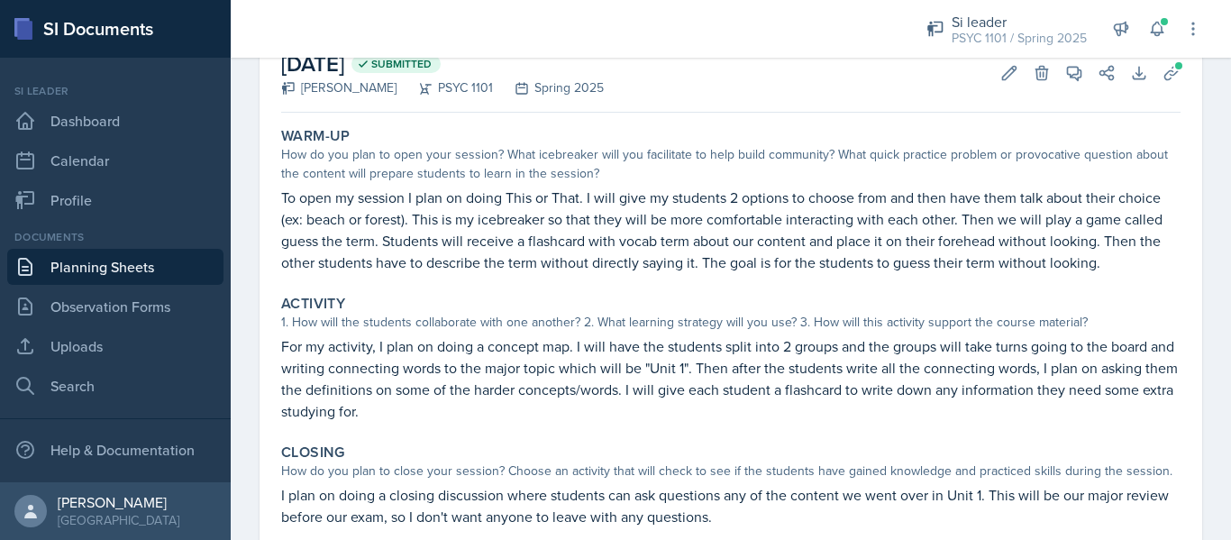
scroll to position [168, 0]
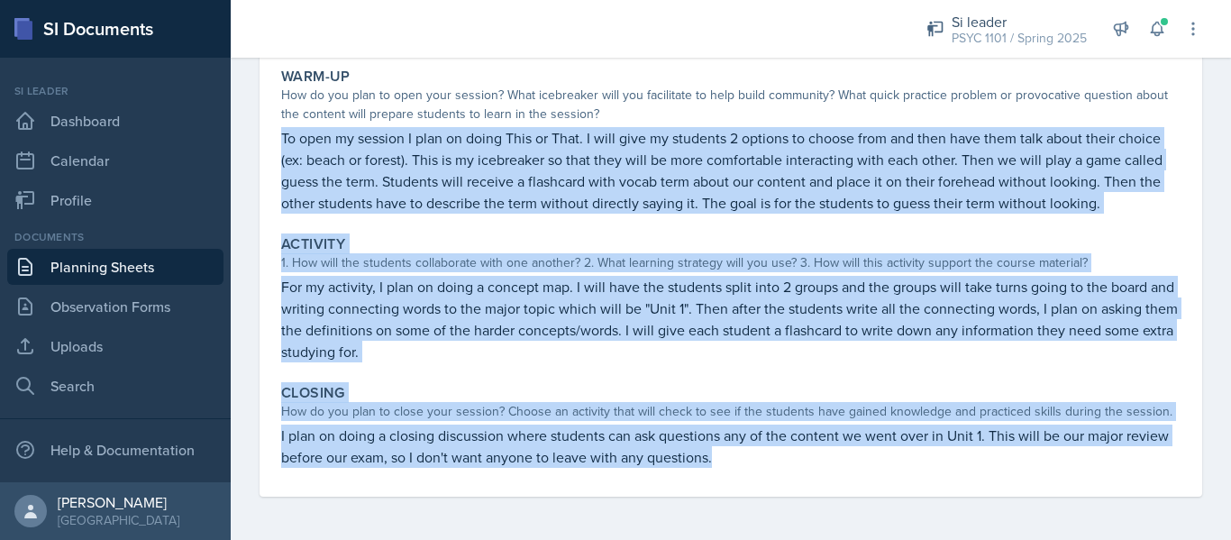
drag, startPoint x: 281, startPoint y: 133, endPoint x: 817, endPoint y: 482, distance: 639.6
click at [817, 482] on div "Warm-Up How do you plan to open your session? What icebreaker will you facilita…" at bounding box center [730, 278] width 899 height 436
copy div "To open my session I plan on doing This or That. I will give my students 2 opti…"
click at [137, 264] on link "Planning Sheets" at bounding box center [115, 267] width 216 height 36
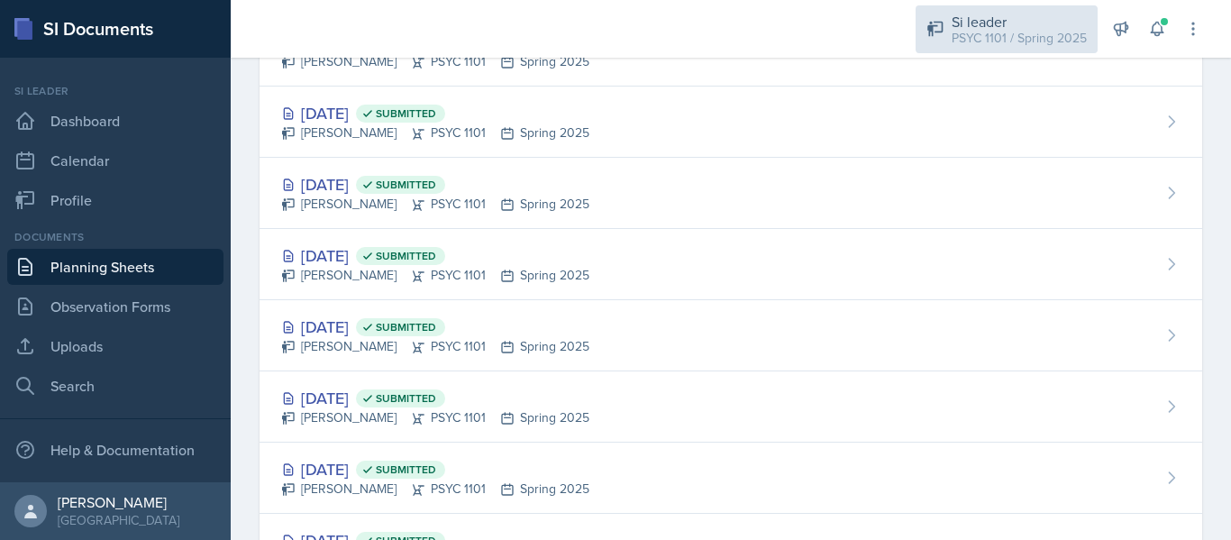
click at [1031, 41] on div "PSYC 1101 / Spring 2025" at bounding box center [1019, 38] width 135 height 19
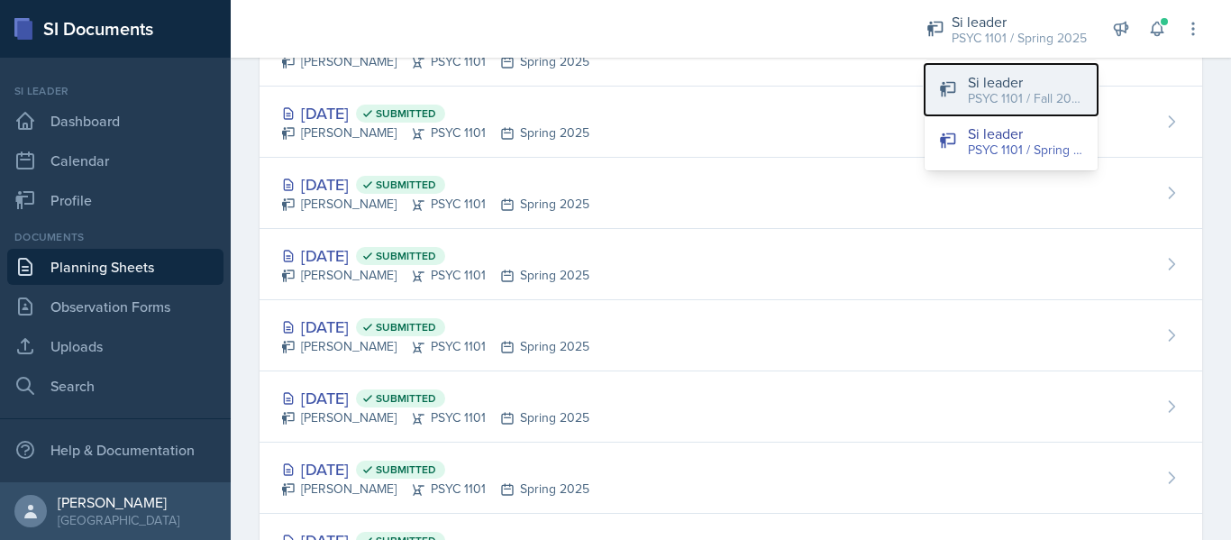
click at [967, 102] on button "Si leader PSYC 1101 / Fall 2025" at bounding box center [1010, 89] width 173 height 51
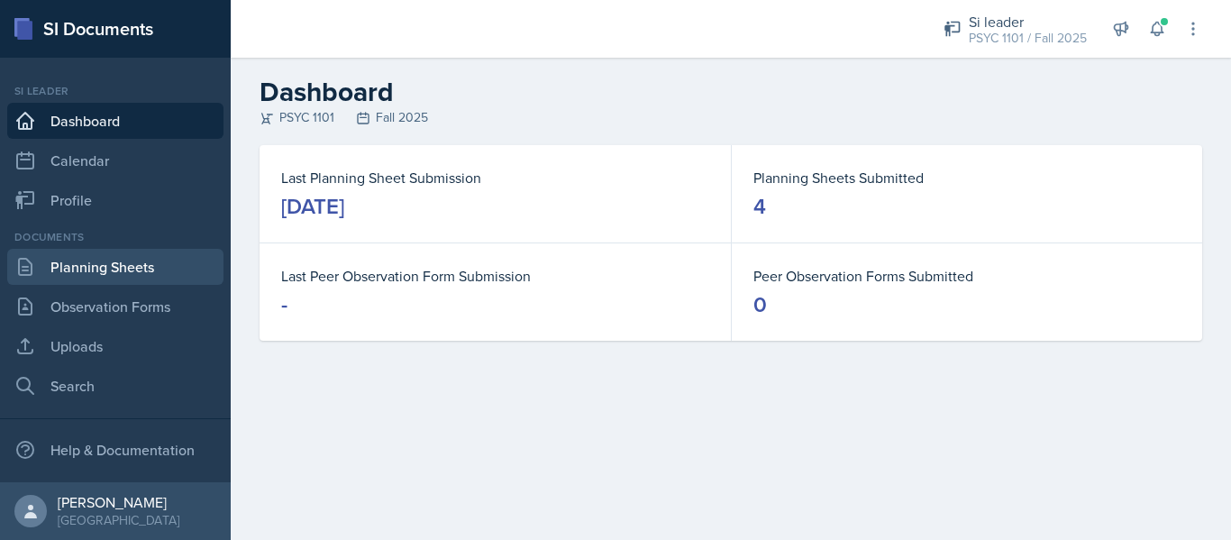
click at [134, 260] on link "Planning Sheets" at bounding box center [115, 267] width 216 height 36
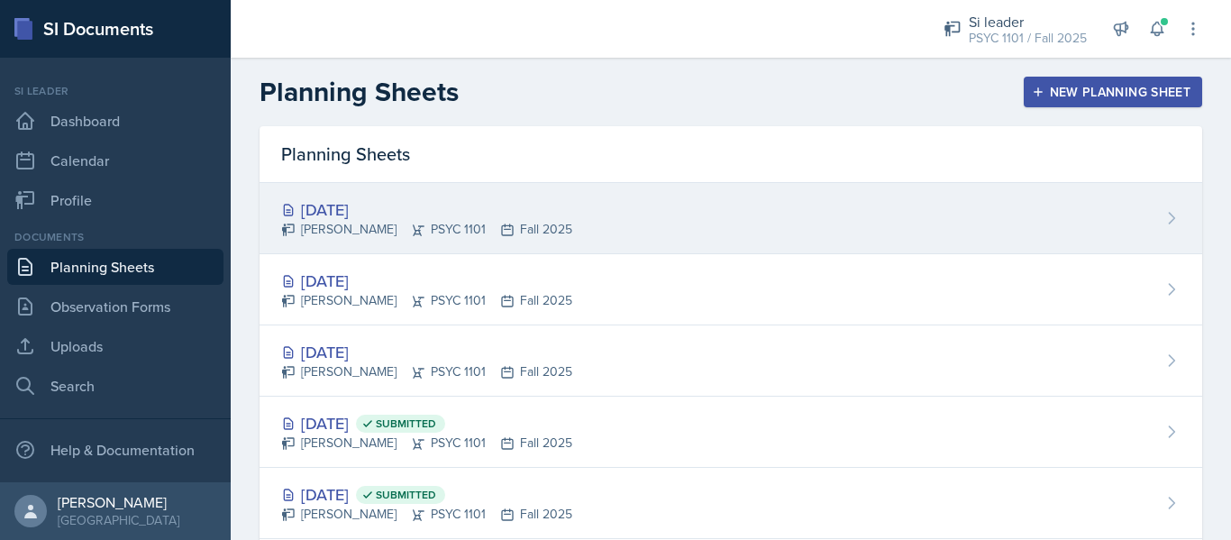
click at [533, 225] on div "[PERSON_NAME] PSYC 1101 Fall 2025" at bounding box center [426, 229] width 291 height 19
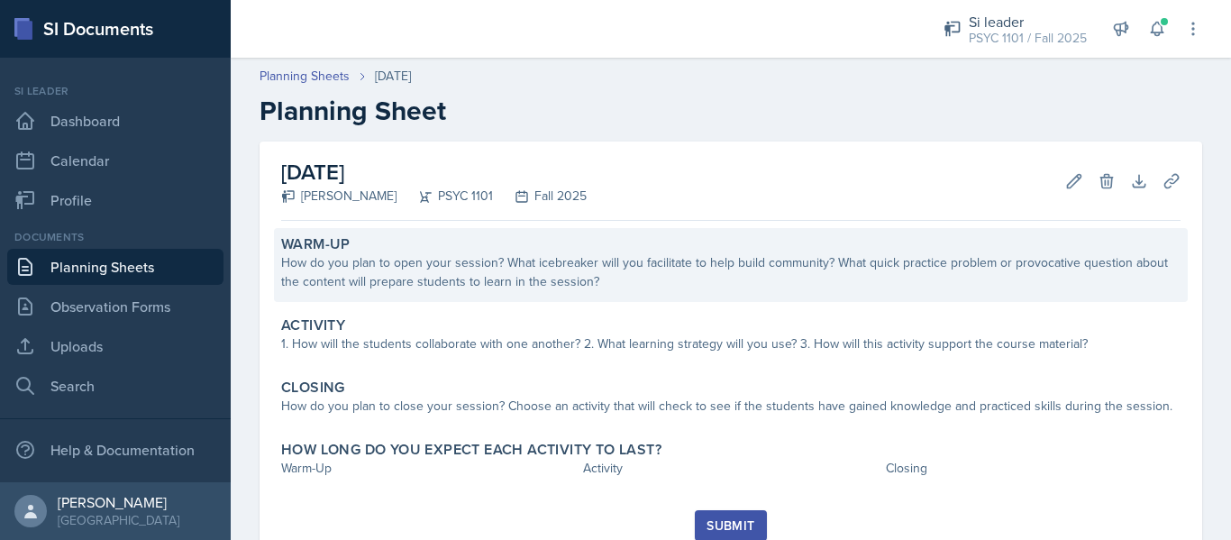
click at [434, 296] on div "Warm-Up How do you plan to open your session? What icebreaker will you facilita…" at bounding box center [731, 265] width 914 height 74
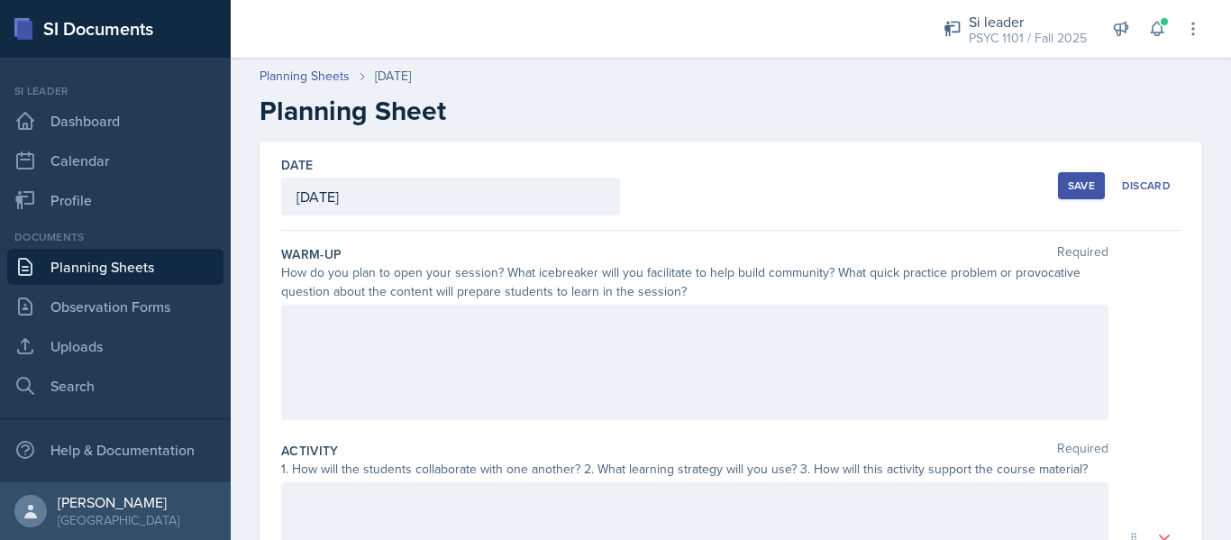
click at [410, 309] on div at bounding box center [694, 362] width 827 height 115
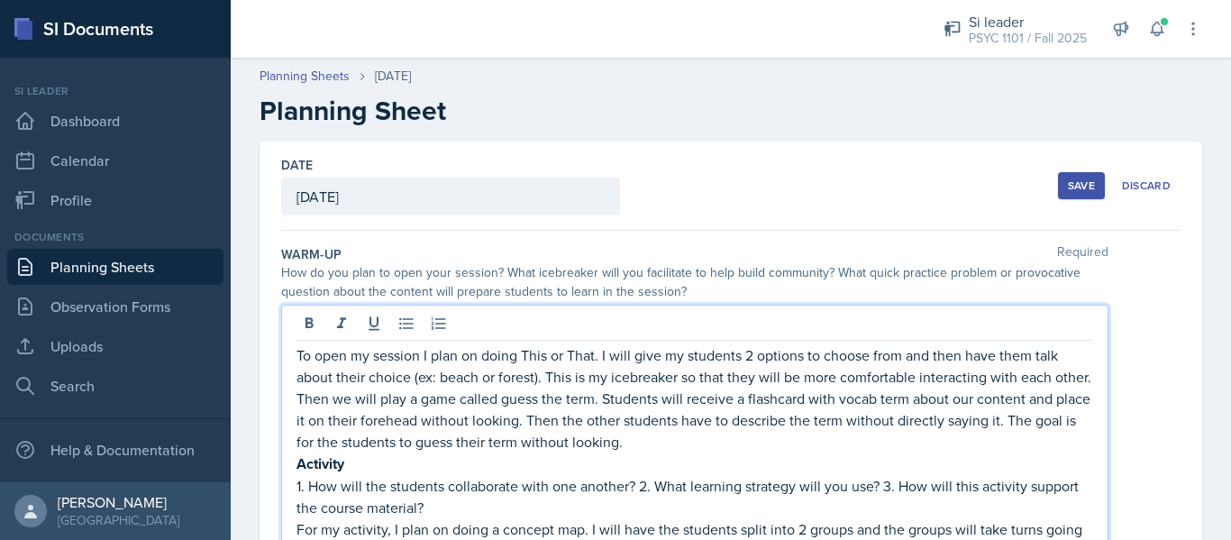
scroll to position [178, 0]
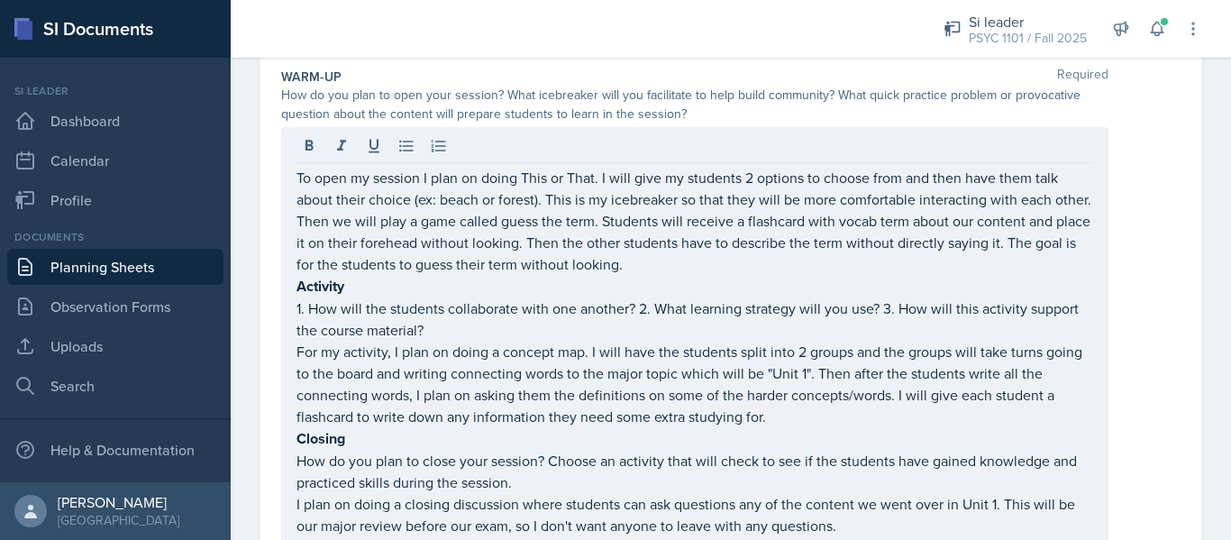
drag, startPoint x: 292, startPoint y: 280, endPoint x: 396, endPoint y: 296, distance: 104.7
click at [396, 296] on div "To open my session I plan on doing This or That. I will give my students 2 opti…" at bounding box center [694, 346] width 827 height 439
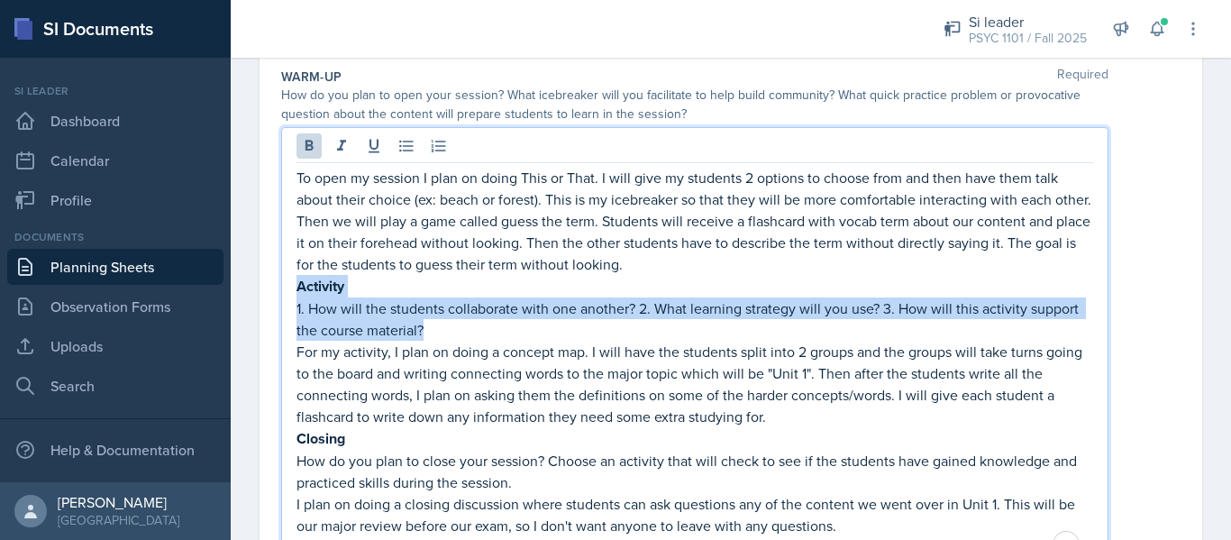
drag, startPoint x: 386, startPoint y: 297, endPoint x: 278, endPoint y: 279, distance: 109.6
click at [278, 279] on div "Date [DATE] [DATE] 31 1 2 3 4 5 6 7 8 9 10 11 12 13 14 15 16 17 18 19 20 21 22 …" at bounding box center [731, 533] width 943 height 1139
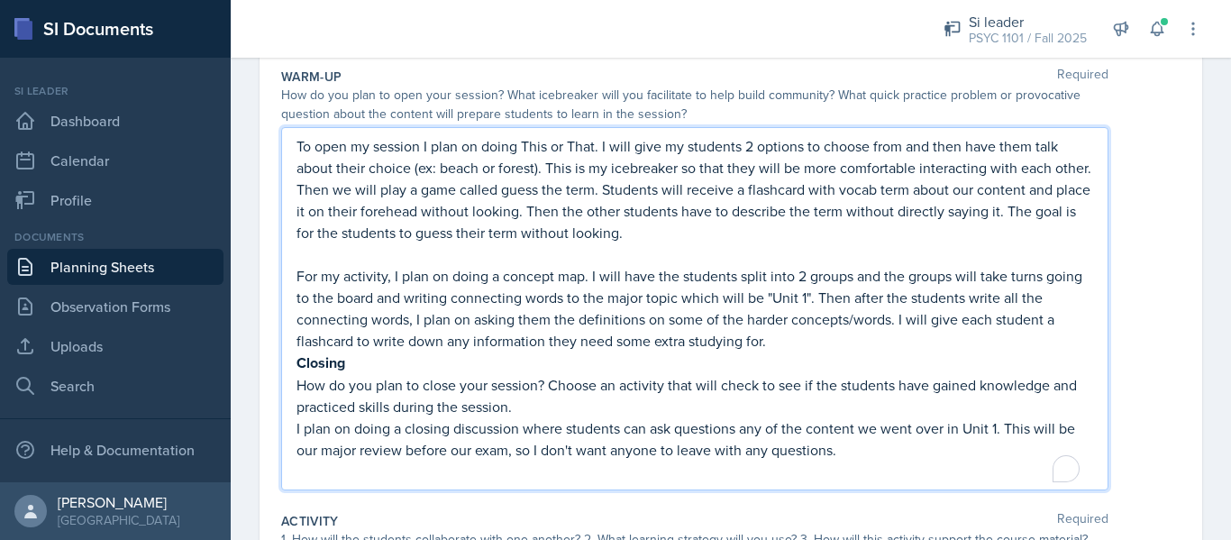
scroll to position [146, 0]
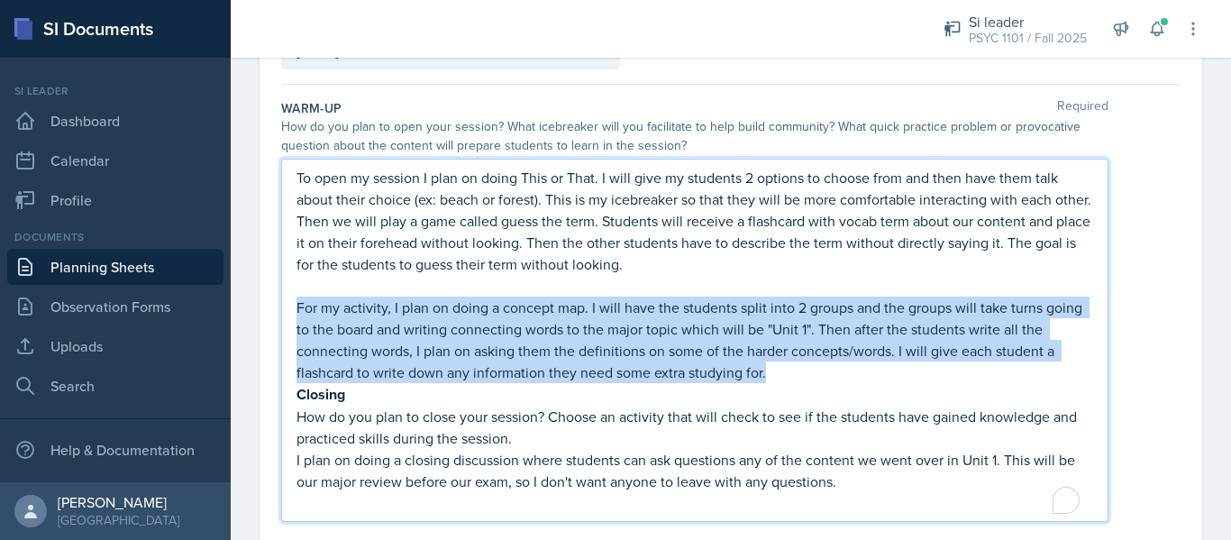
drag, startPoint x: 774, startPoint y: 369, endPoint x: 248, endPoint y: 308, distance: 529.8
click at [248, 308] on div "Date [DATE] [DATE] 31 1 2 3 4 5 6 7 8 9 10 11 12 13 14 15 16 17 18 19 20 21 22 …" at bounding box center [731, 548] width 1000 height 1106
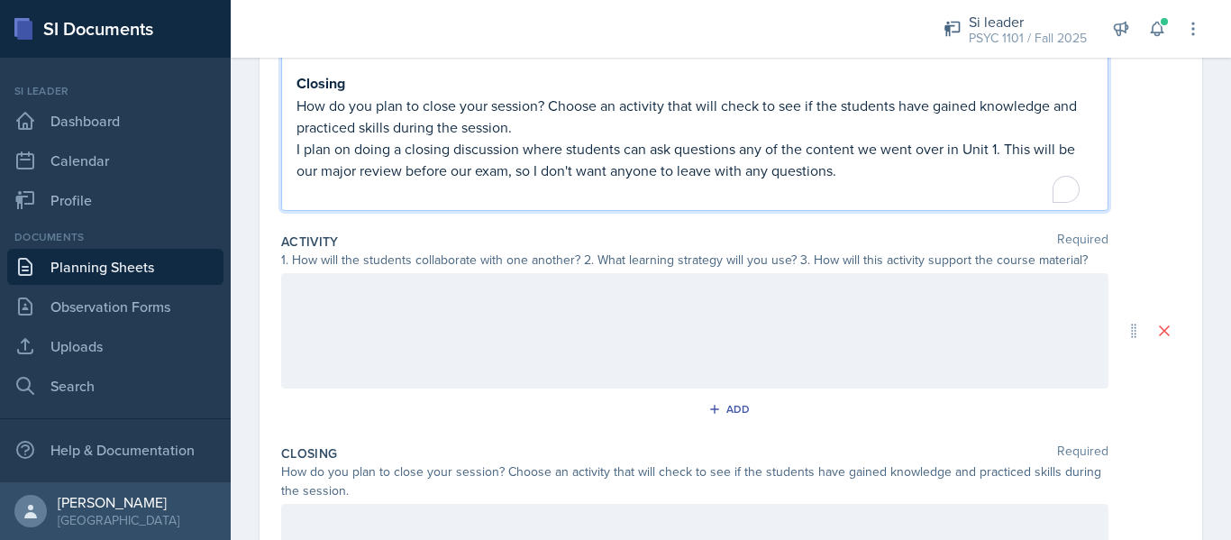
click at [398, 304] on div at bounding box center [694, 330] width 827 height 115
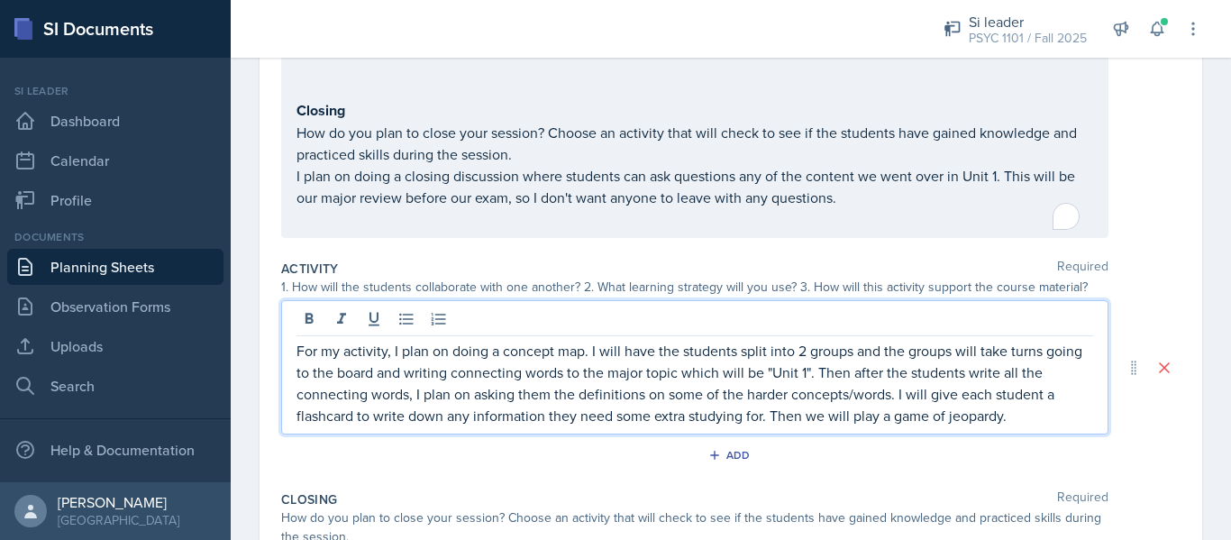
scroll to position [365, 0]
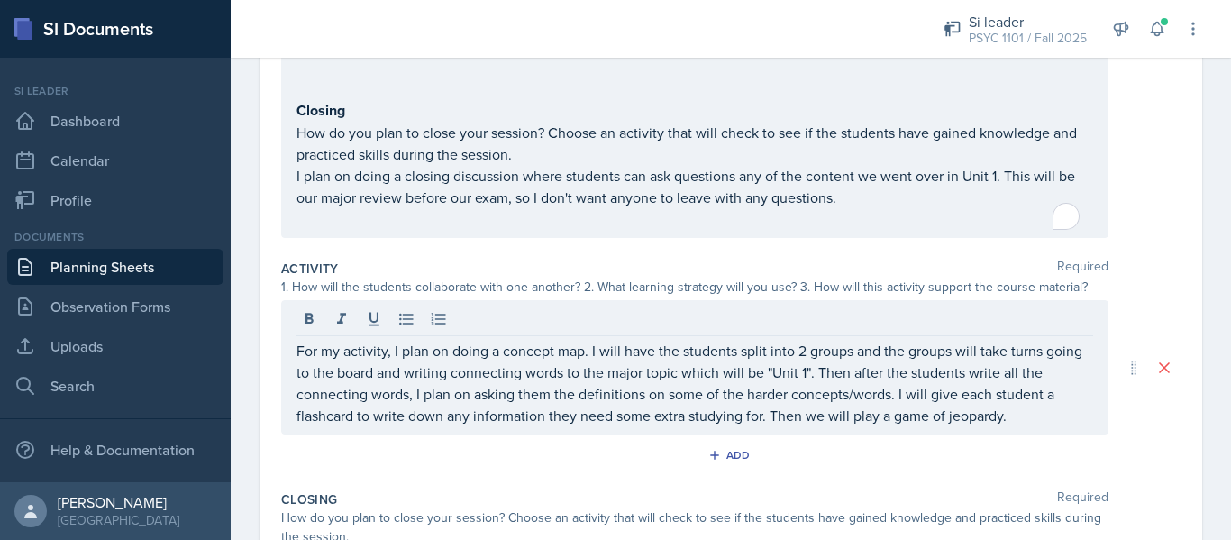
drag, startPoint x: 294, startPoint y: 175, endPoint x: 574, endPoint y: 205, distance: 281.8
click at [574, 205] on div "To open my session I plan on doing This or That. I will give my students 2 opti…" at bounding box center [694, 89] width 827 height 298
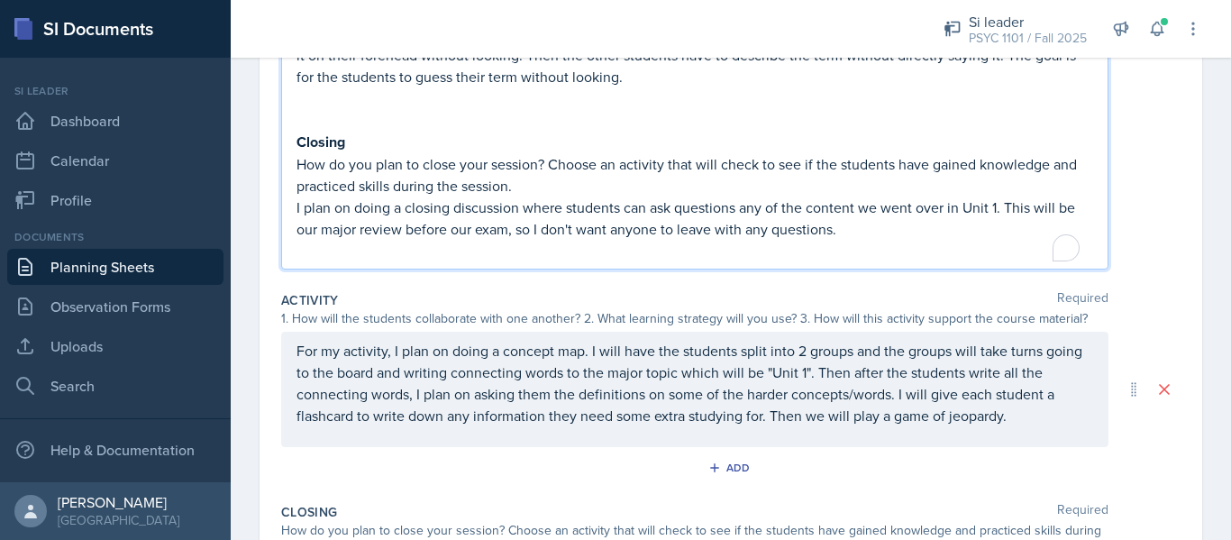
scroll to position [396, 0]
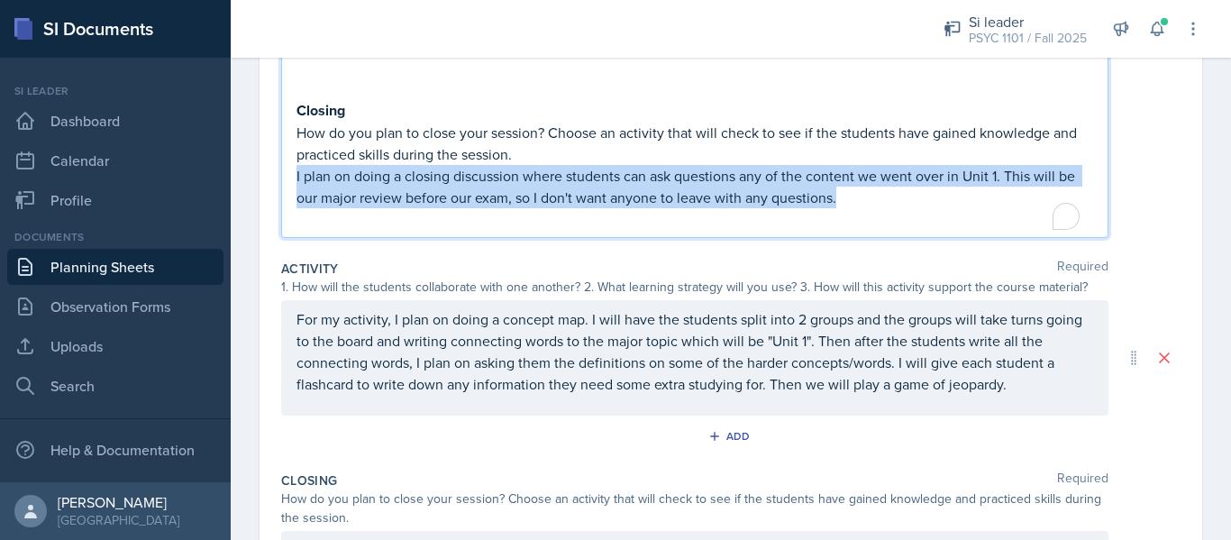
drag, startPoint x: 888, startPoint y: 200, endPoint x: 286, endPoint y: 178, distance: 603.2
click at [286, 178] on div "To open my session I plan on doing This or That. I will give my students 2 opti…" at bounding box center [694, 73] width 827 height 330
copy p "I plan on doing a closing discussion where students can ask questions any of th…"
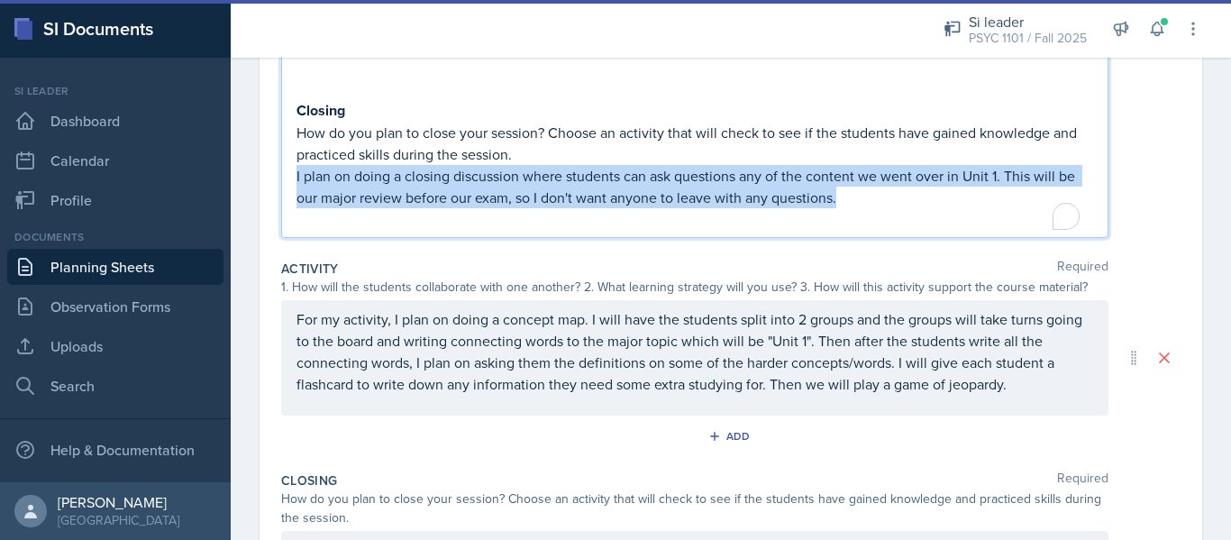
copy p "I plan on doing a closing discussion where students can ask questions any of th…"
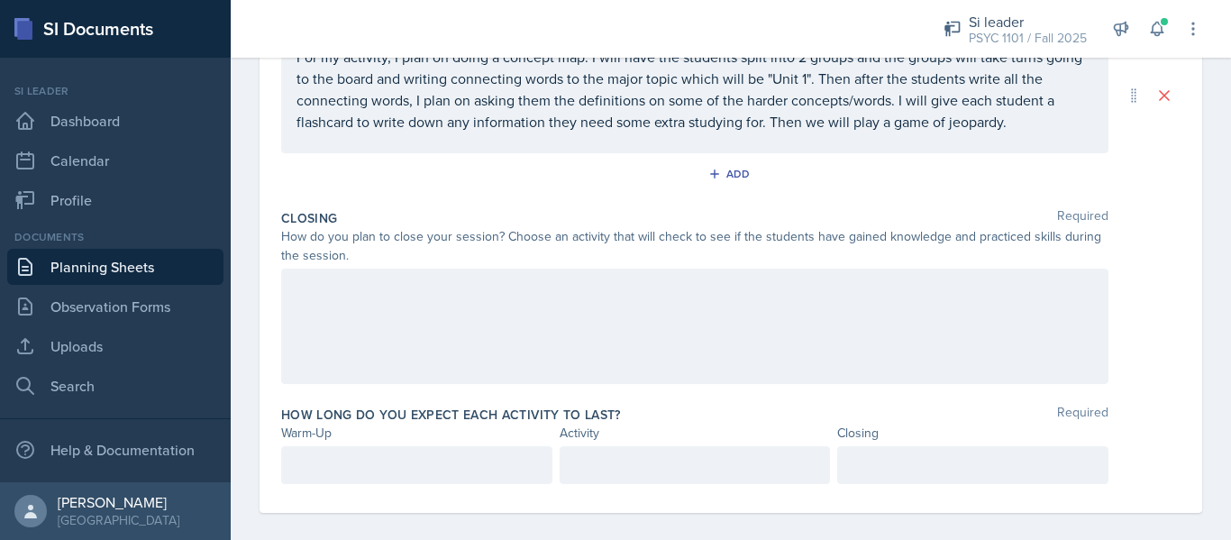
click at [622, 327] on div at bounding box center [694, 326] width 827 height 115
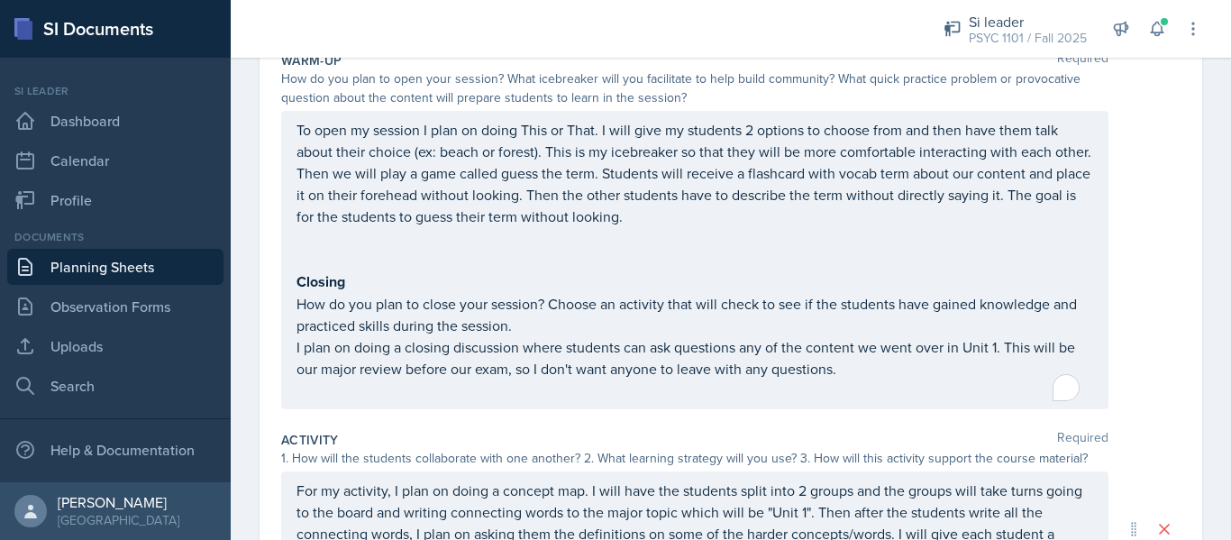
scroll to position [225, 0]
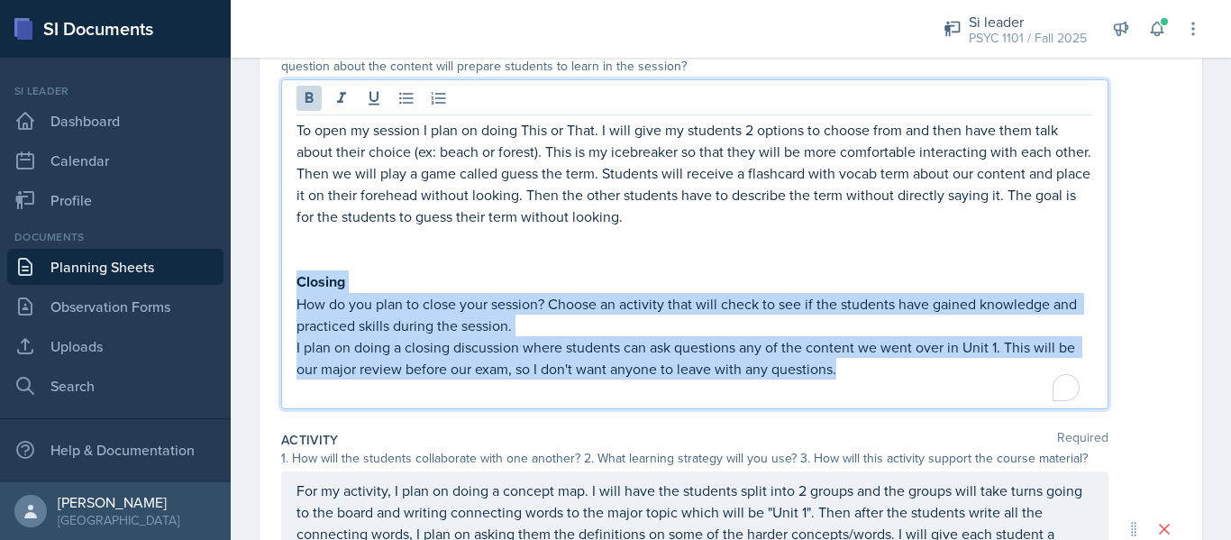
drag, startPoint x: 300, startPoint y: 282, endPoint x: 871, endPoint y: 366, distance: 577.4
click at [871, 366] on div "To open my session I plan on doing This or That. I will give my students 2 opti…" at bounding box center [694, 260] width 797 height 282
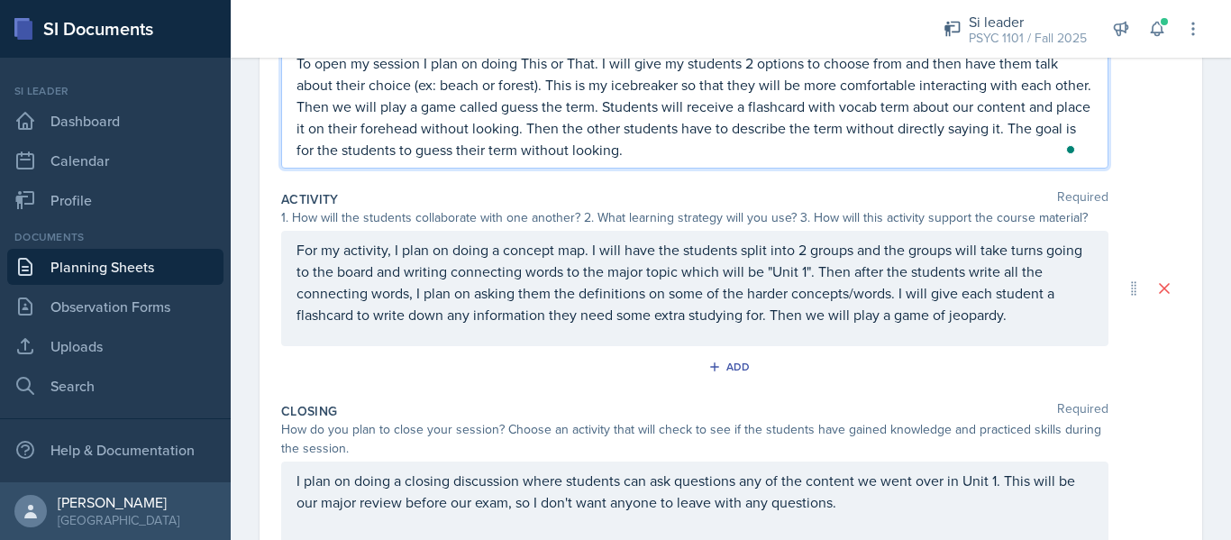
scroll to position [293, 0]
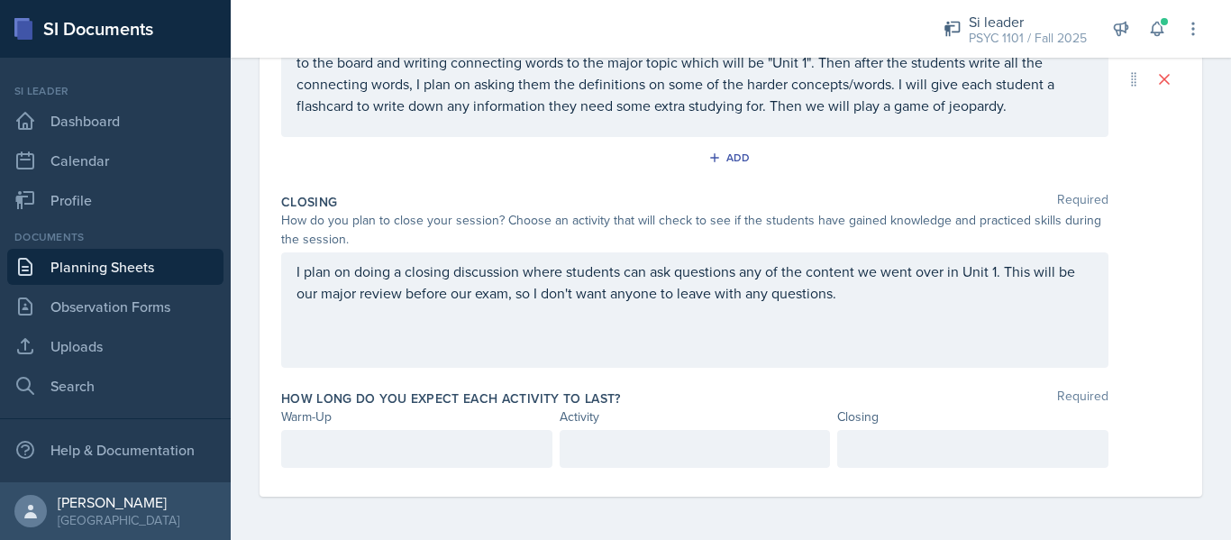
click at [418, 451] on p at bounding box center [416, 449] width 241 height 22
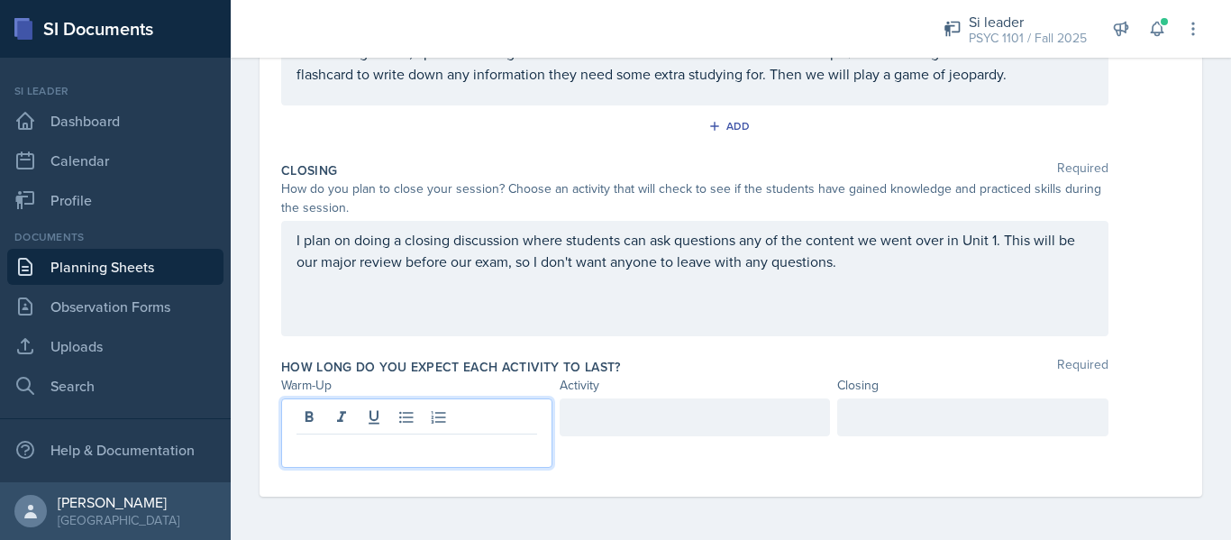
scroll to position [501, 0]
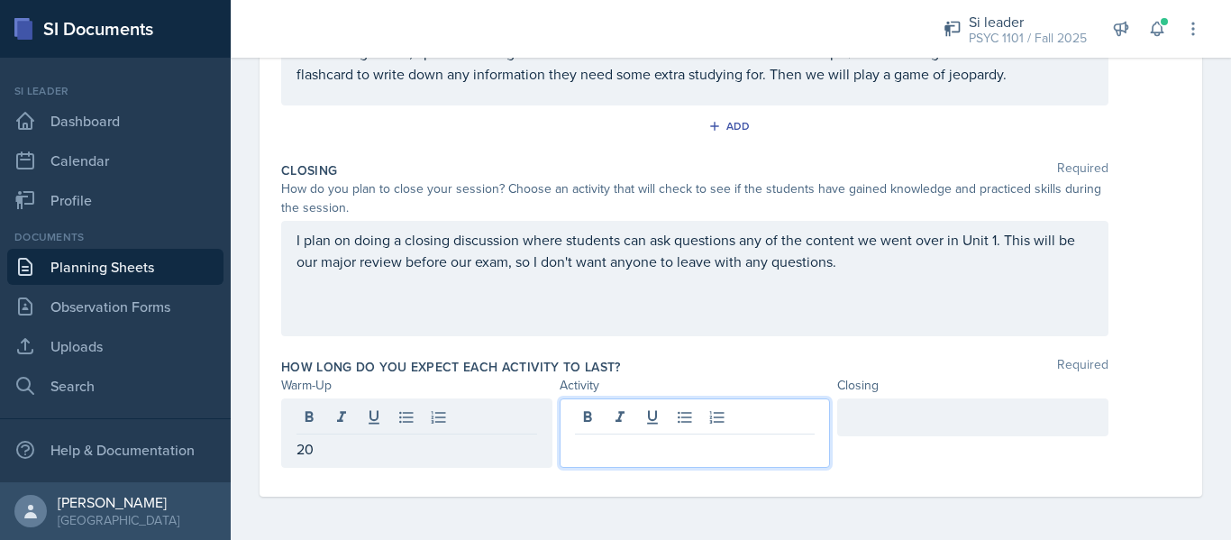
click at [582, 419] on div at bounding box center [695, 432] width 271 height 69
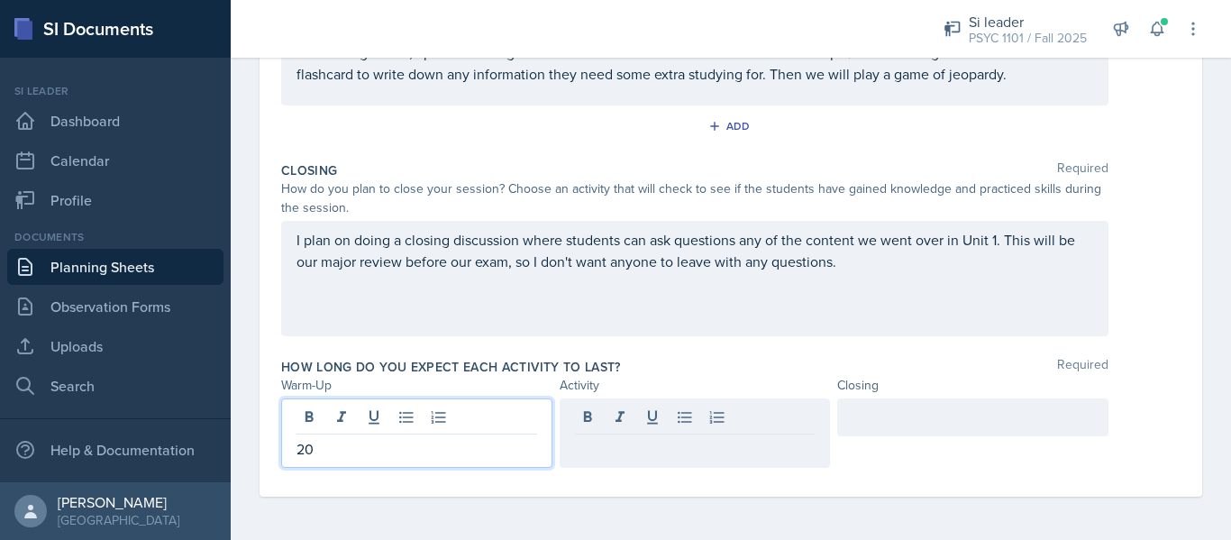
click at [446, 418] on div "20" at bounding box center [416, 432] width 271 height 69
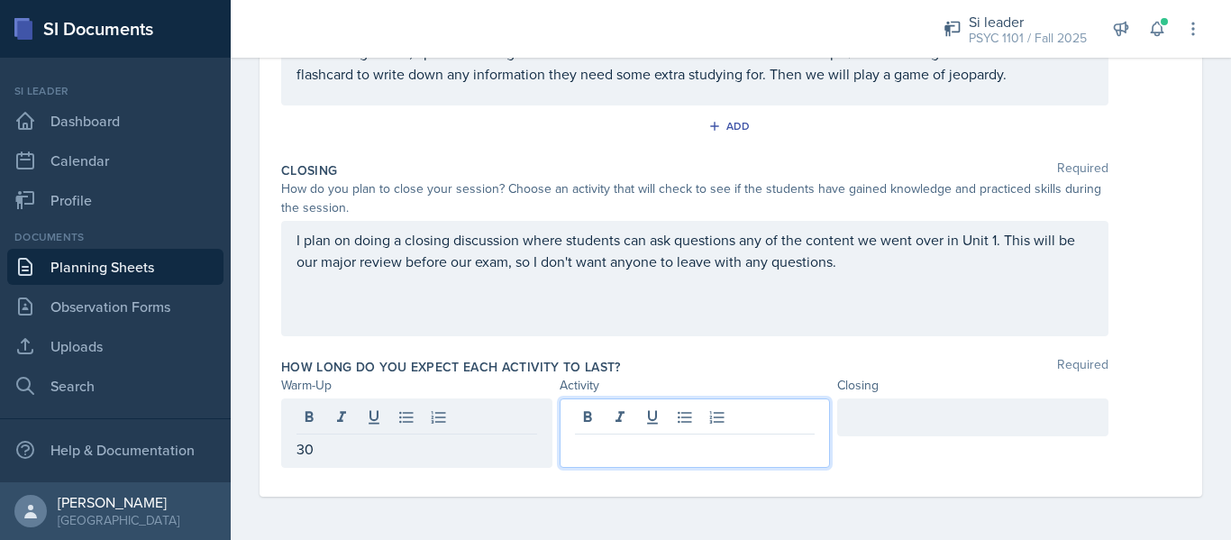
click at [615, 422] on div at bounding box center [695, 432] width 271 height 69
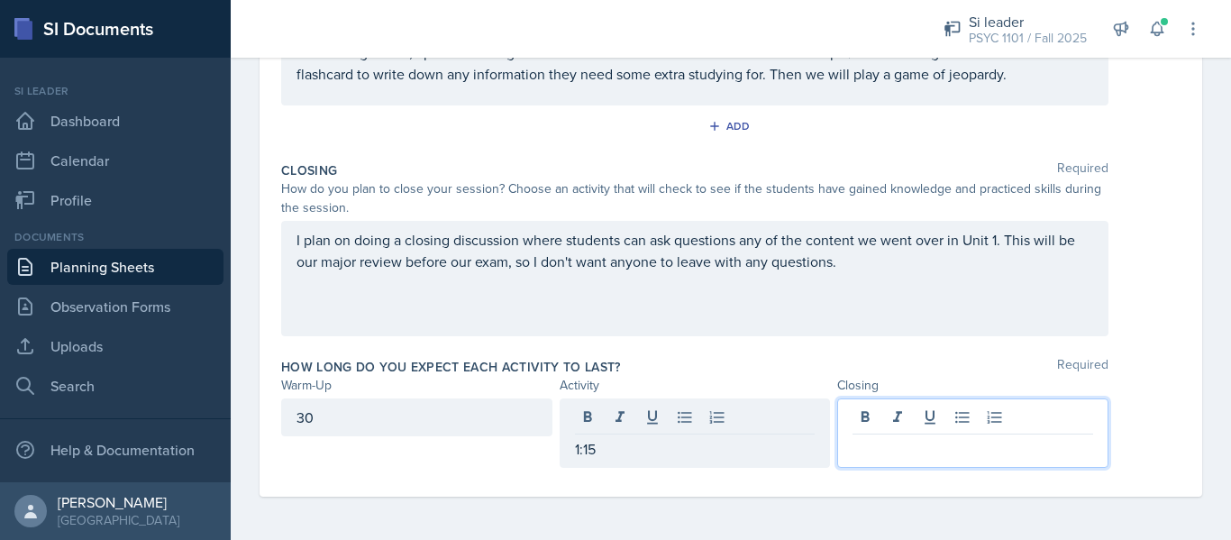
click at [878, 411] on div at bounding box center [972, 432] width 271 height 69
click at [805, 474] on div "How long do you expect each activity to last? Required Warm-Up Activity Closing…" at bounding box center [730, 417] width 899 height 132
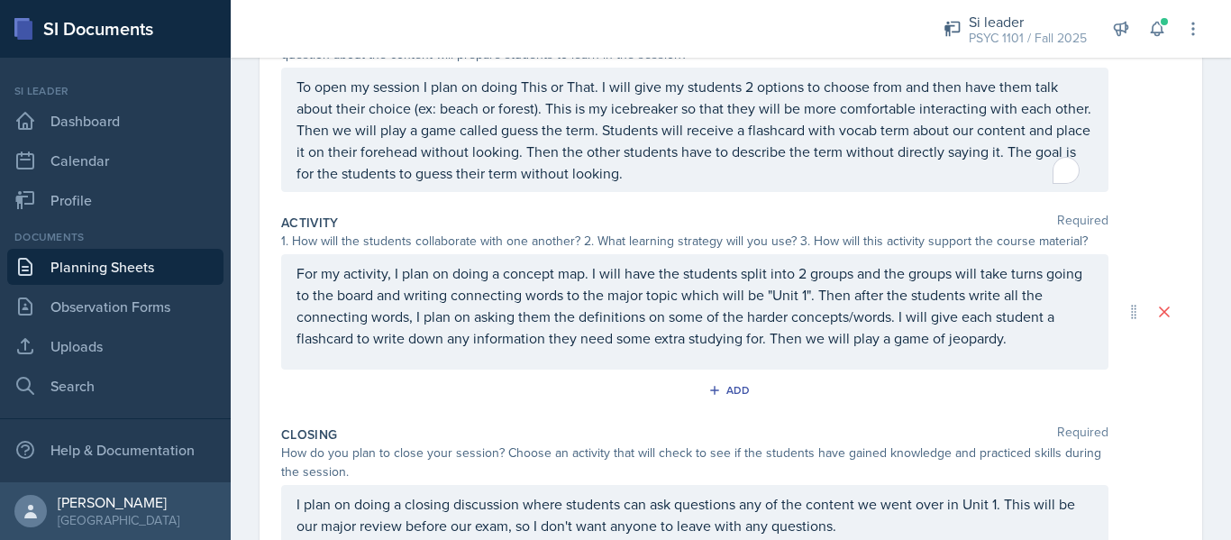
scroll to position [236, 0]
click at [1049, 339] on p "For my activity, I plan on doing a concept map. I will have the students split …" at bounding box center [694, 306] width 797 height 87
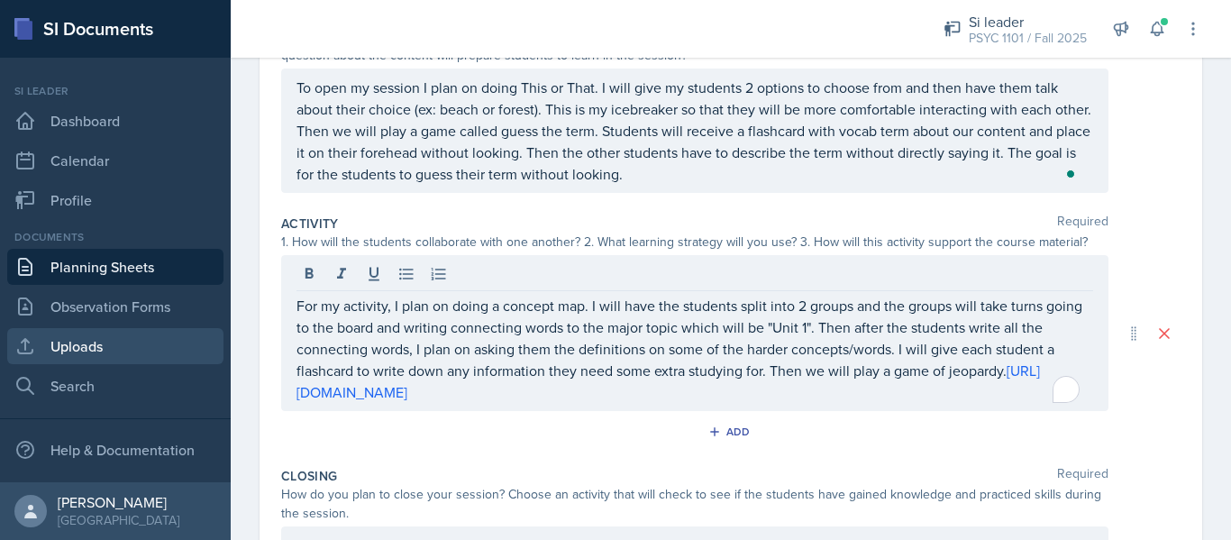
click at [93, 341] on link "Uploads" at bounding box center [115, 346] width 216 height 36
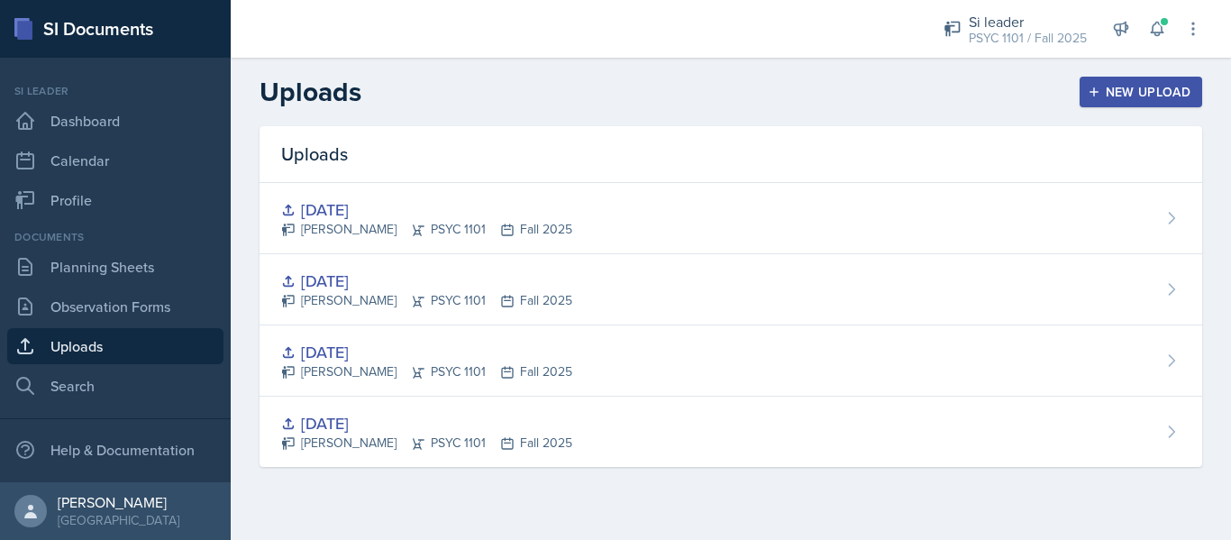
click at [1134, 103] on button "New Upload" at bounding box center [1140, 92] width 123 height 31
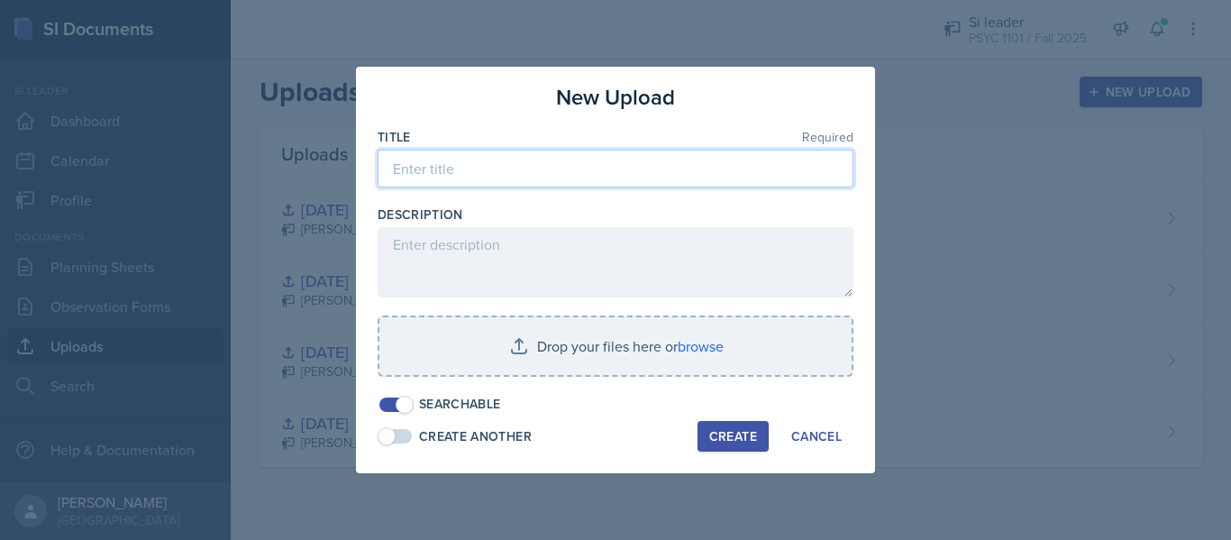
click at [707, 172] on input at bounding box center [616, 169] width 476 height 38
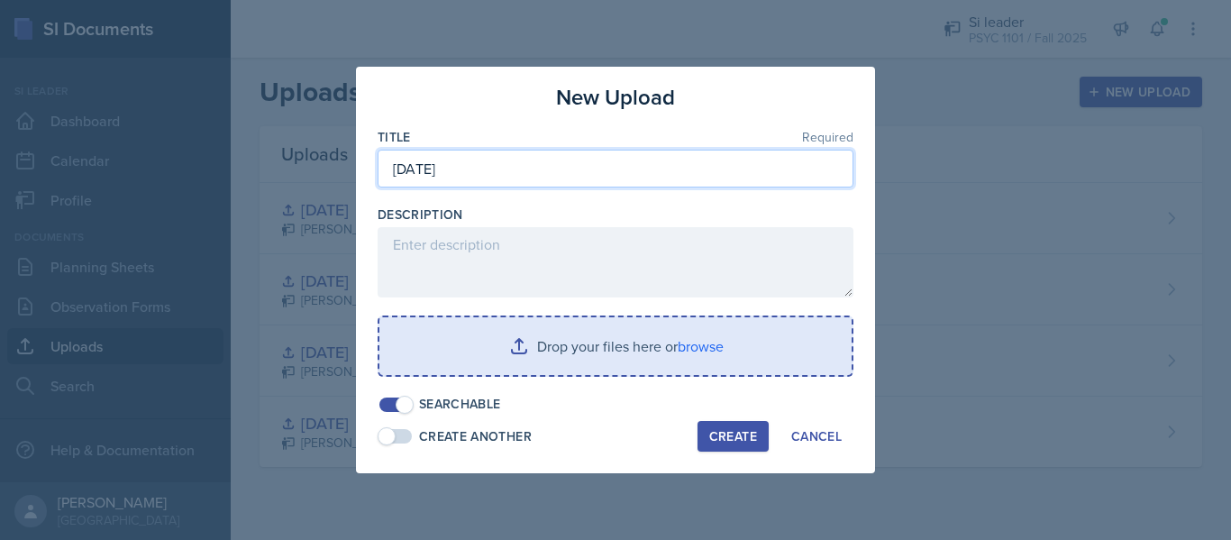
type input "[DATE]"
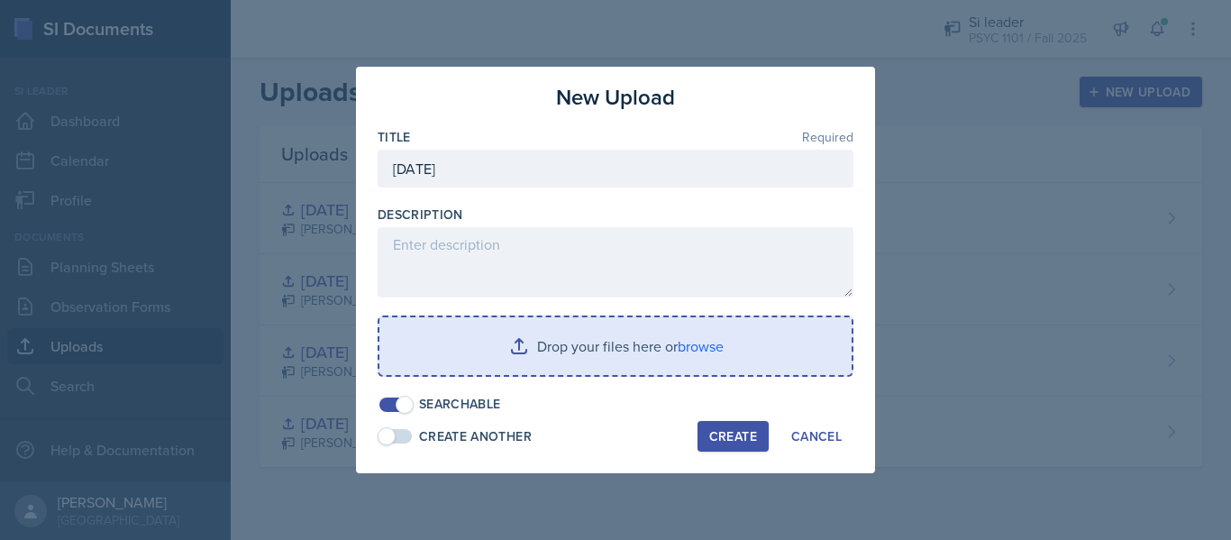
click at [661, 362] on input "file" at bounding box center [615, 346] width 472 height 58
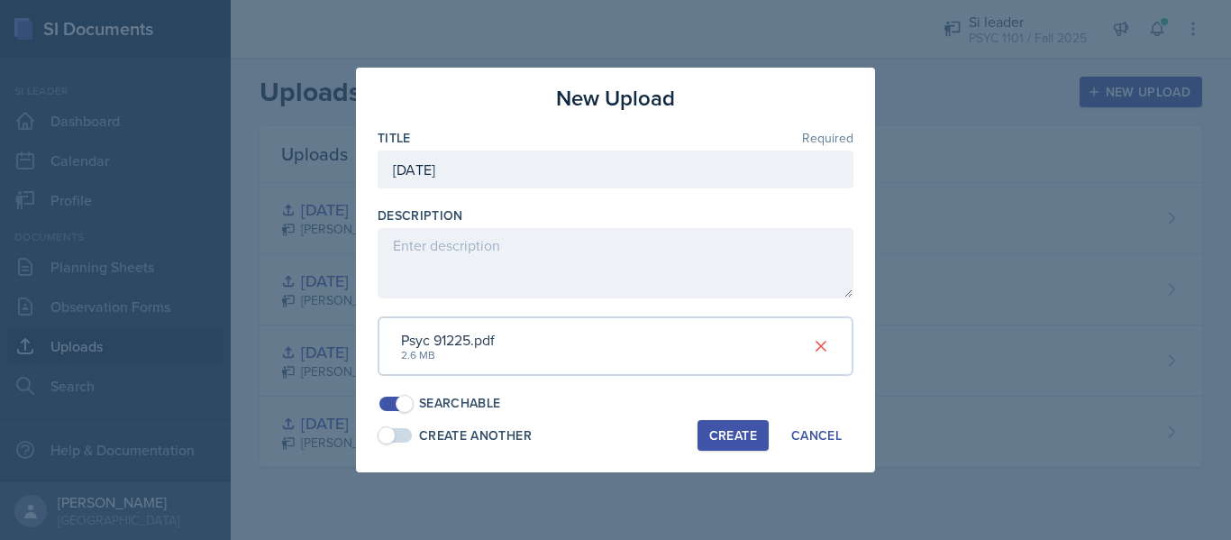
click at [747, 441] on div "Create" at bounding box center [733, 435] width 48 height 14
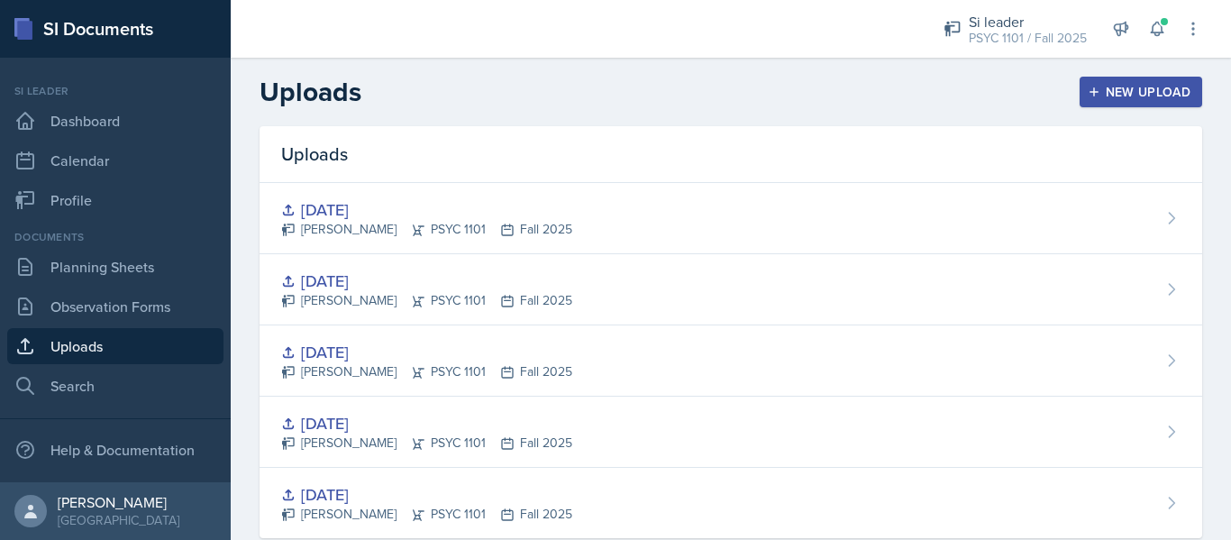
click at [1115, 85] on div "New Upload" at bounding box center [1141, 92] width 100 height 14
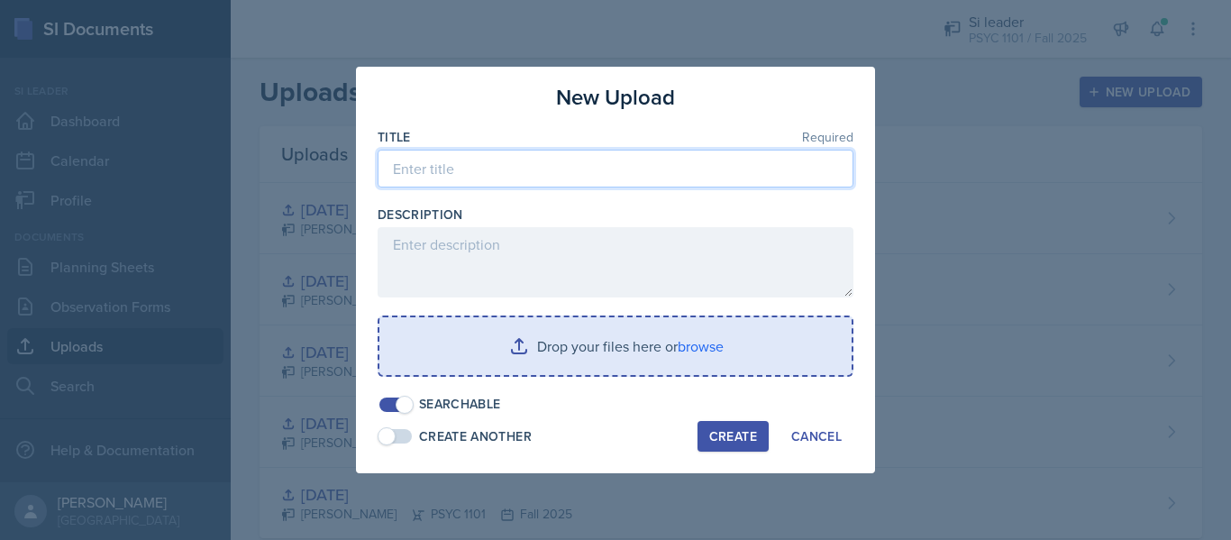
click at [651, 168] on input at bounding box center [616, 169] width 476 height 38
type input "[DATE]"
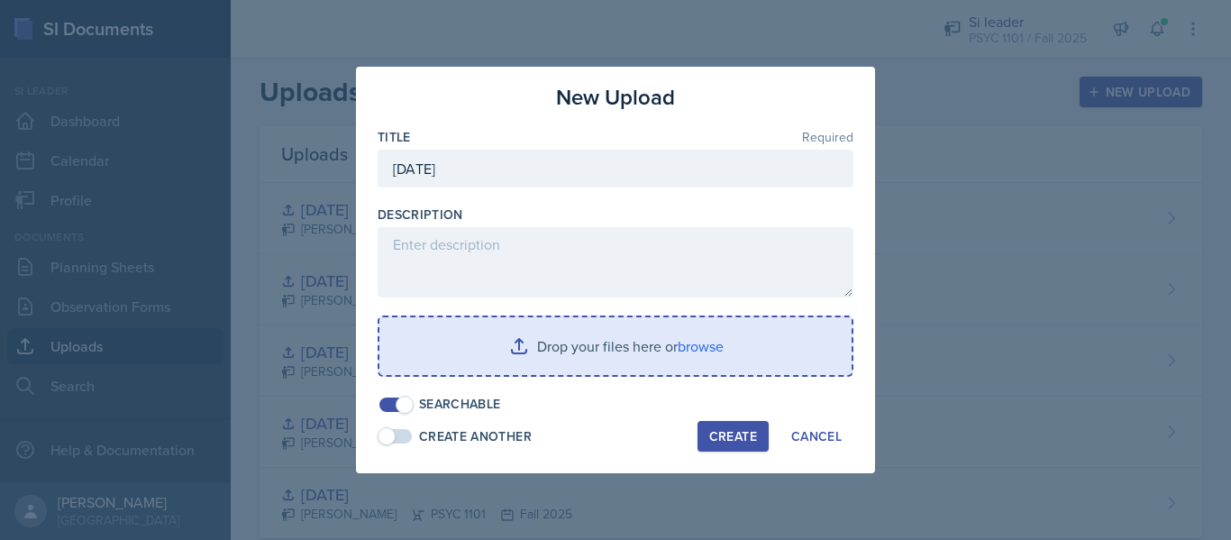
click at [723, 429] on div "Create" at bounding box center [733, 436] width 48 height 14
click at [613, 333] on input "file" at bounding box center [615, 346] width 472 height 58
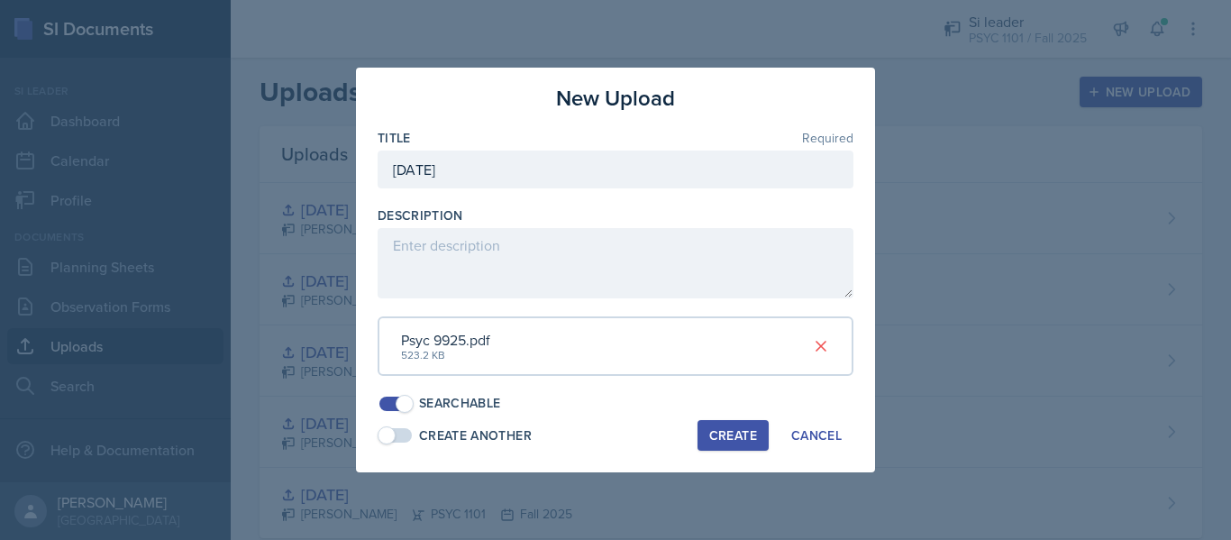
click at [726, 428] on div "Create" at bounding box center [733, 435] width 48 height 14
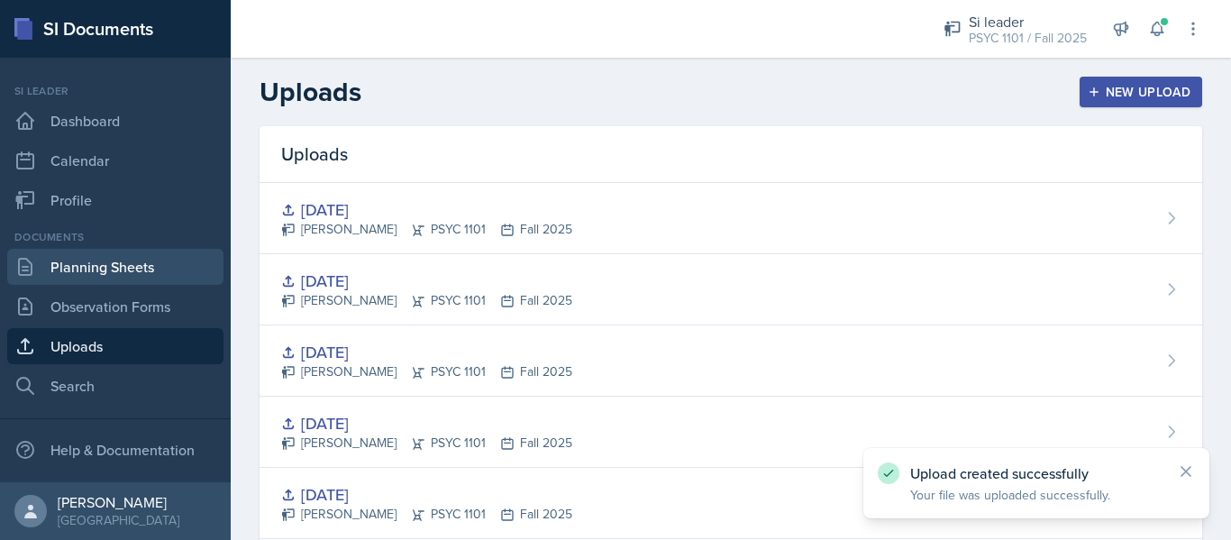
click at [93, 268] on link "Planning Sheets" at bounding box center [115, 267] width 216 height 36
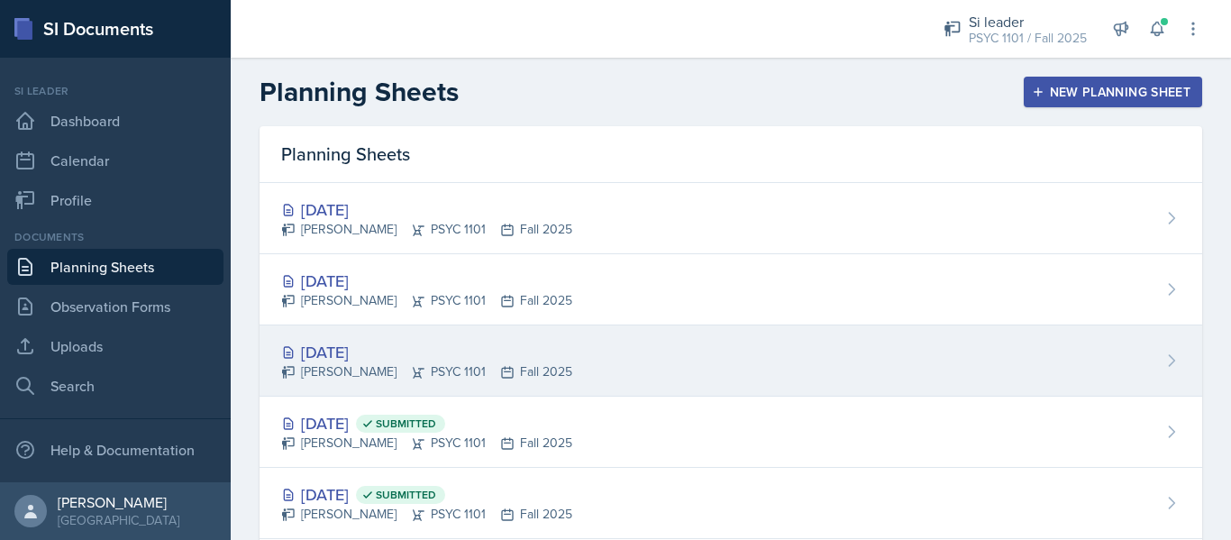
click at [724, 349] on div "[DATE] [PERSON_NAME] PSYC 1101 Fall 2025" at bounding box center [731, 360] width 943 height 71
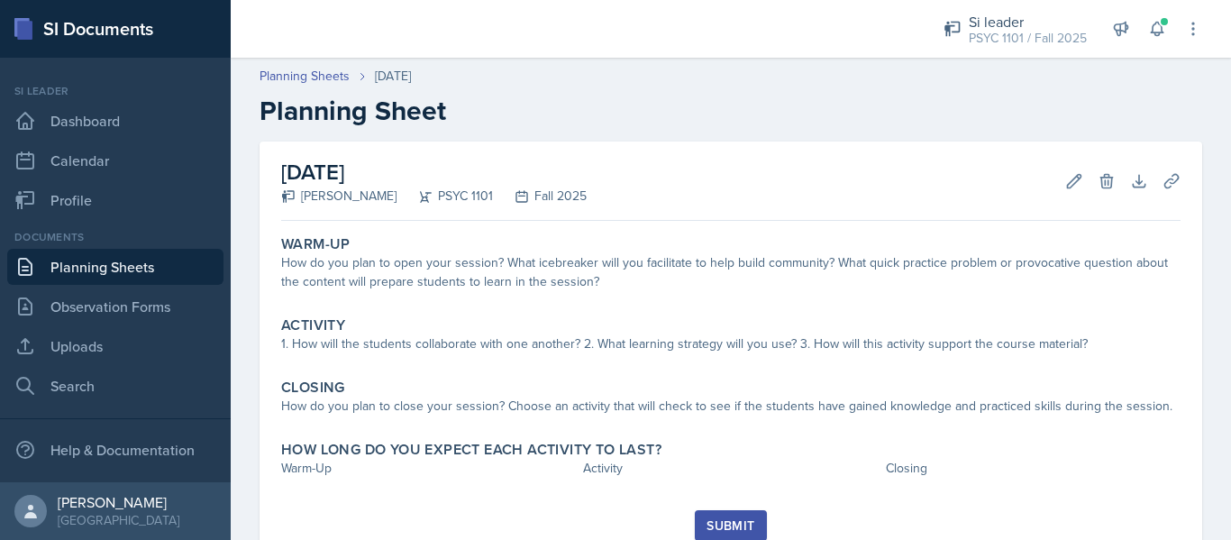
click at [190, 275] on link "Planning Sheets" at bounding box center [115, 267] width 216 height 36
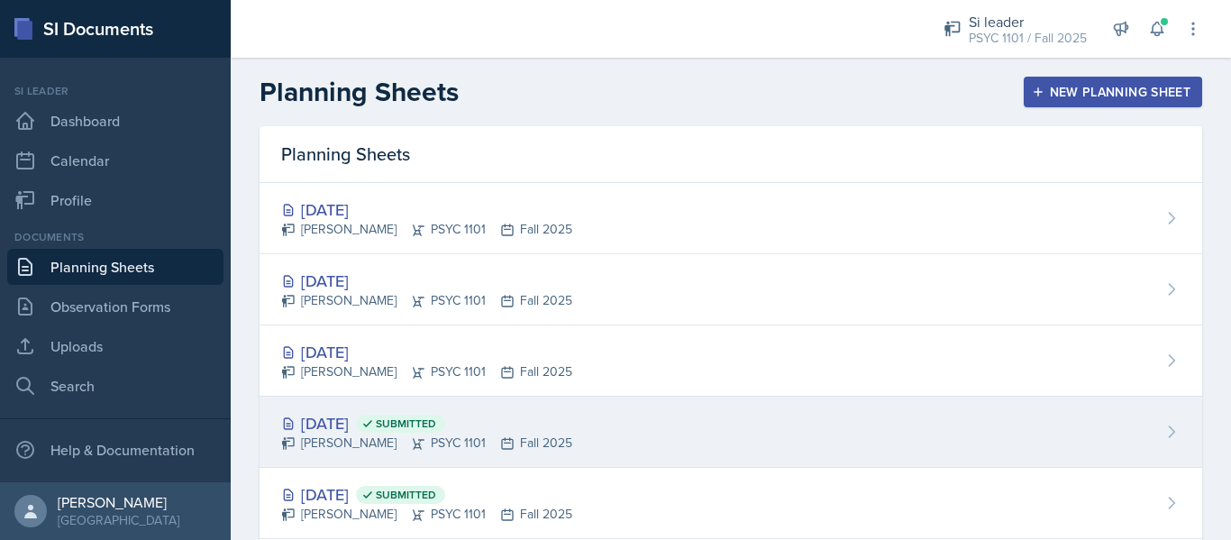
click at [393, 419] on div "[DATE] Submitted" at bounding box center [426, 423] width 291 height 24
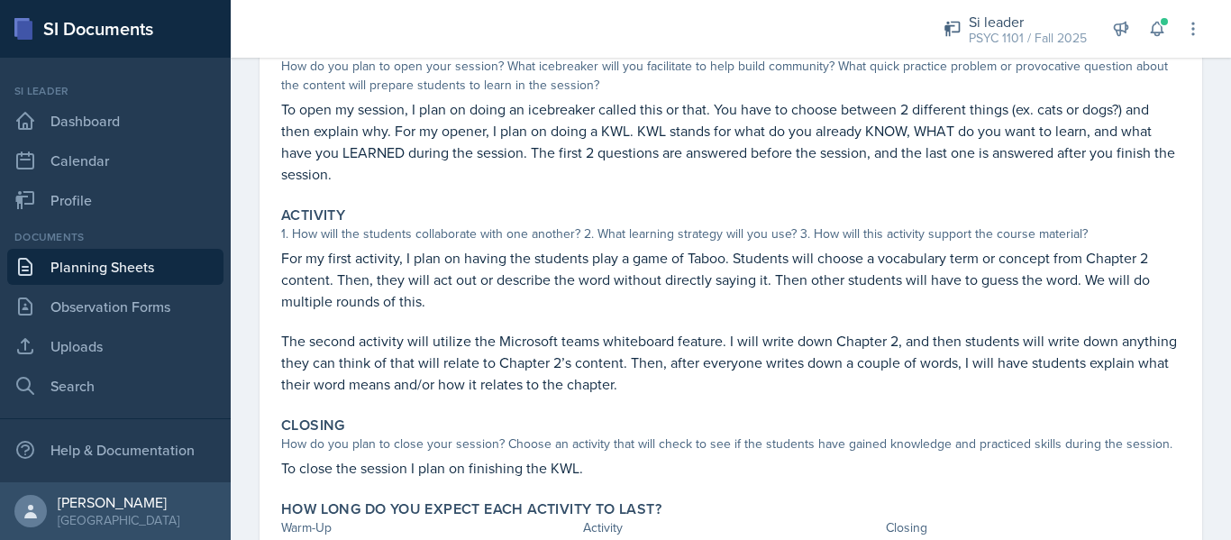
scroll to position [186, 0]
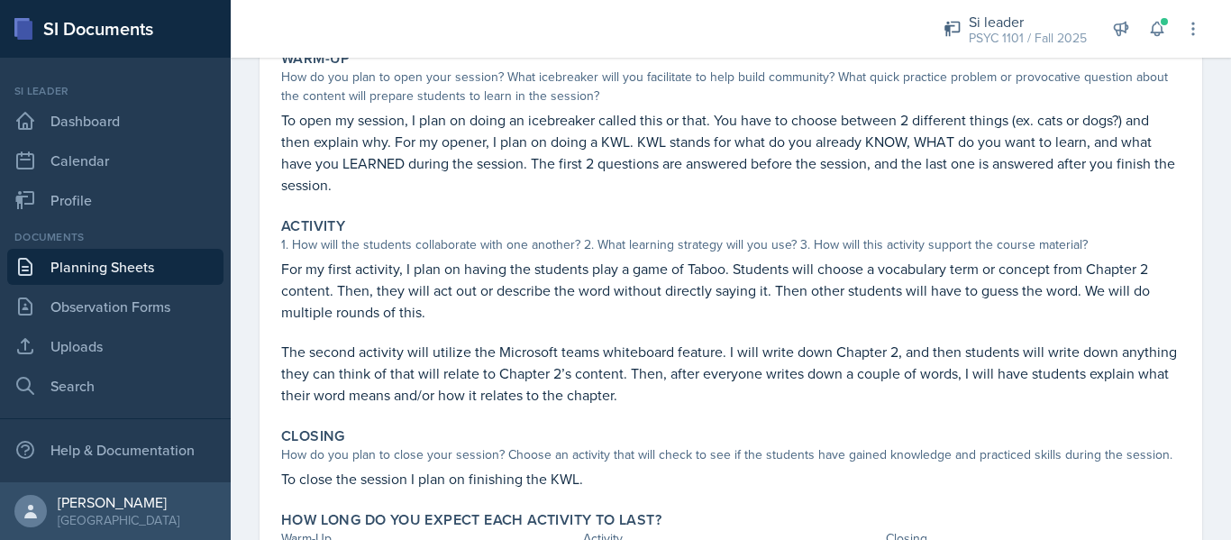
drag, startPoint x: 606, startPoint y: 442, endPoint x: 270, endPoint y: 112, distance: 470.9
click at [270, 112] on div "[DATE] Submitted [PERSON_NAME] PSYC 1101 Fall 2025 Edit Delete View Comments Co…" at bounding box center [731, 279] width 943 height 646
copy div "Lo ipsu do sitamet, C adip el seddo ei temporinci utlabo etdo ma aliq. Eni admi…"
click at [146, 264] on link "Planning Sheets" at bounding box center [115, 267] width 216 height 36
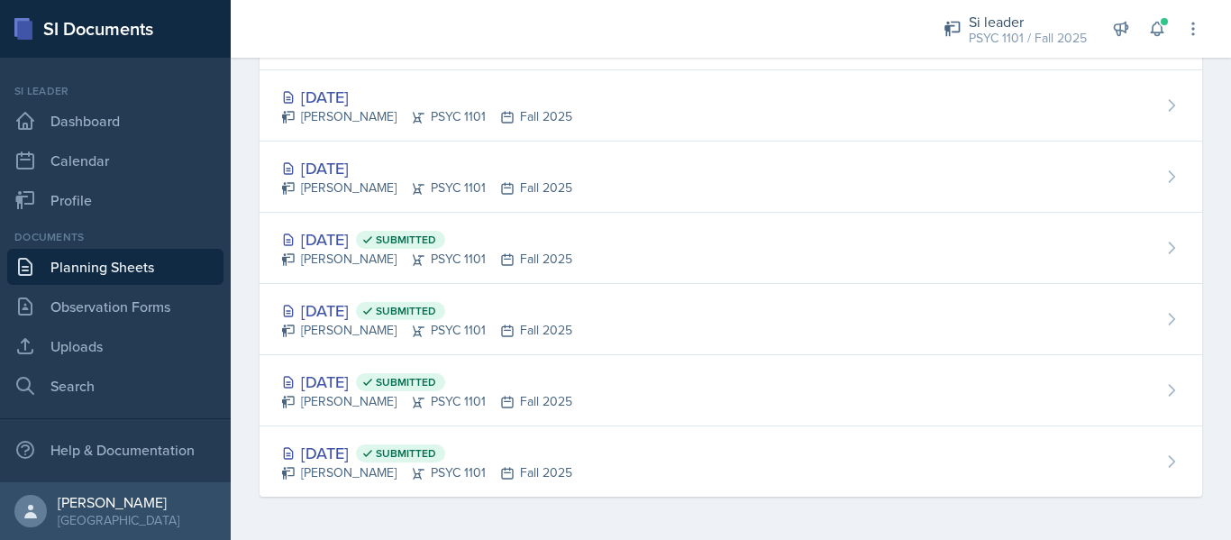
scroll to position [184, 0]
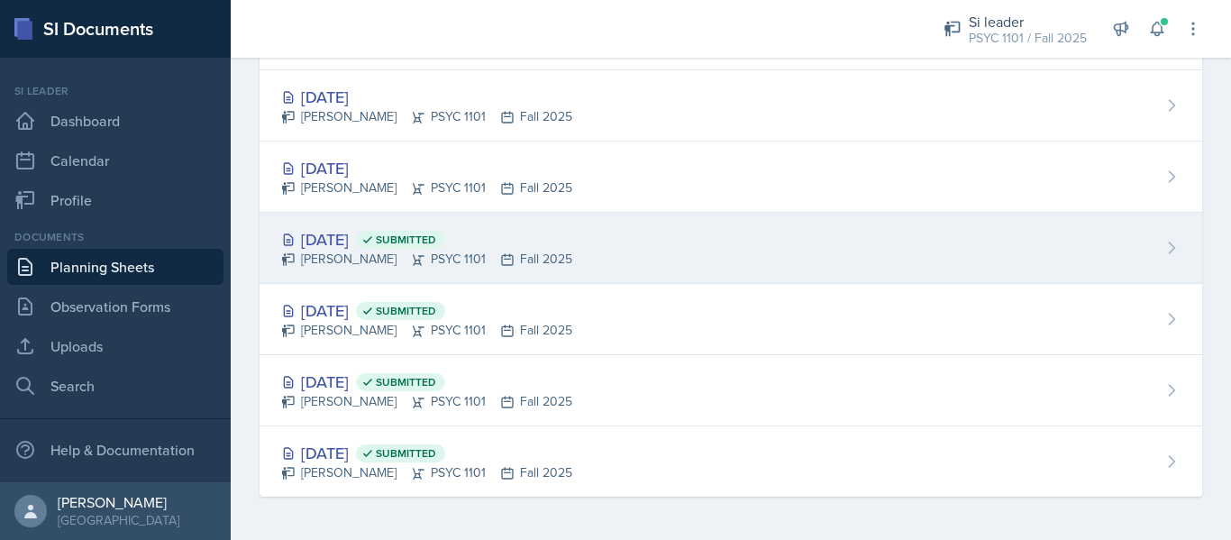
click at [351, 269] on div "[DATE] Submitted [PERSON_NAME] PSYC 1101 Fall 2025" at bounding box center [731, 248] width 943 height 71
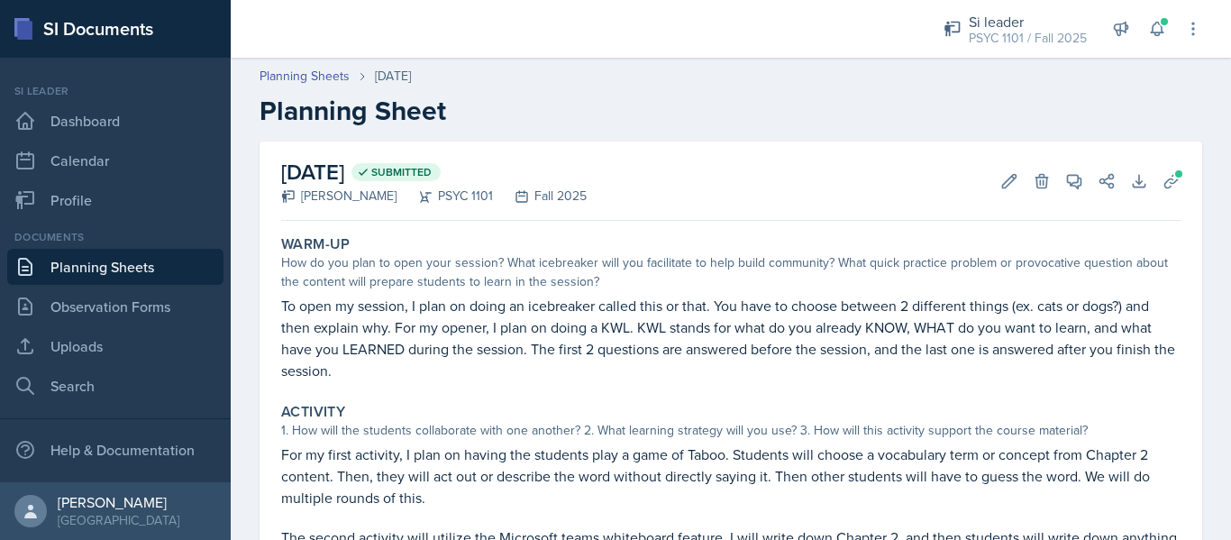
click at [124, 266] on link "Planning Sheets" at bounding box center [115, 267] width 216 height 36
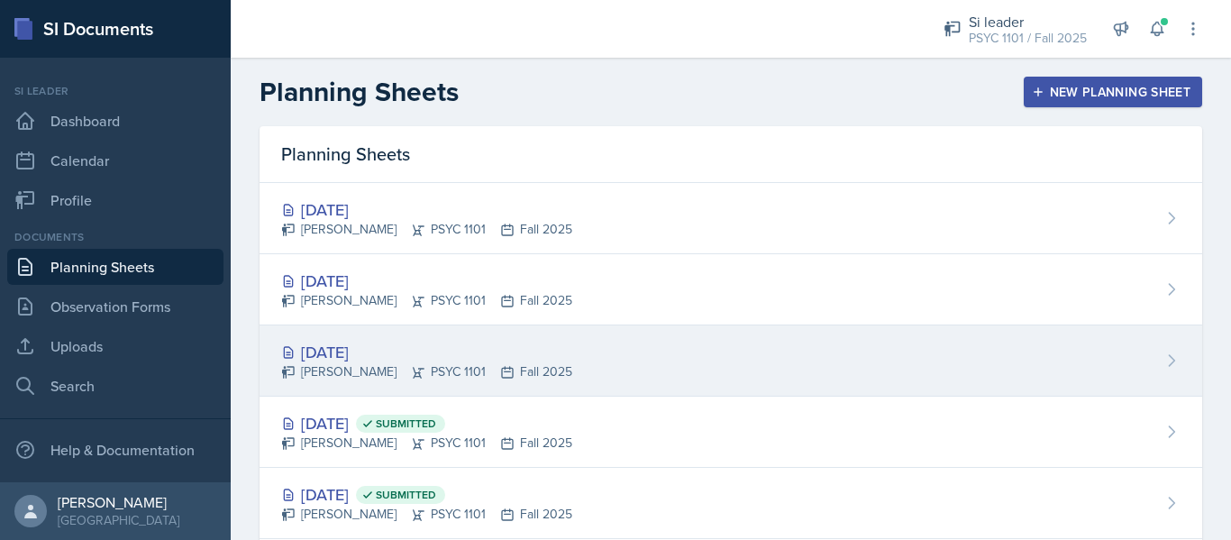
click at [350, 370] on div "[PERSON_NAME] PSYC 1101 Fall 2025" at bounding box center [426, 371] width 291 height 19
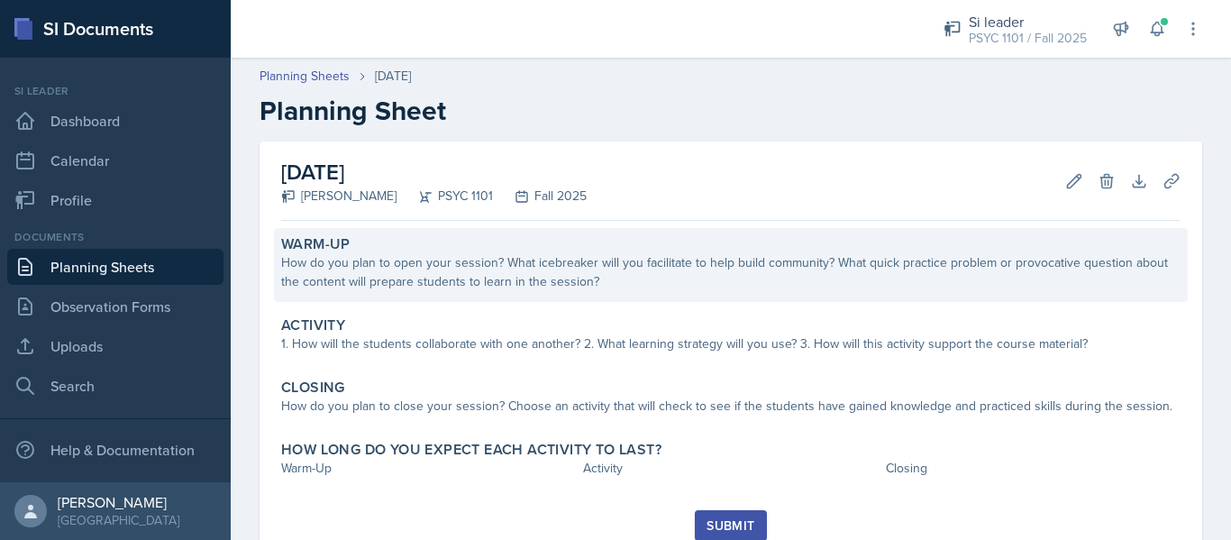
click at [351, 282] on div "How do you plan to open your session? What icebreaker will you facilitate to he…" at bounding box center [730, 272] width 899 height 38
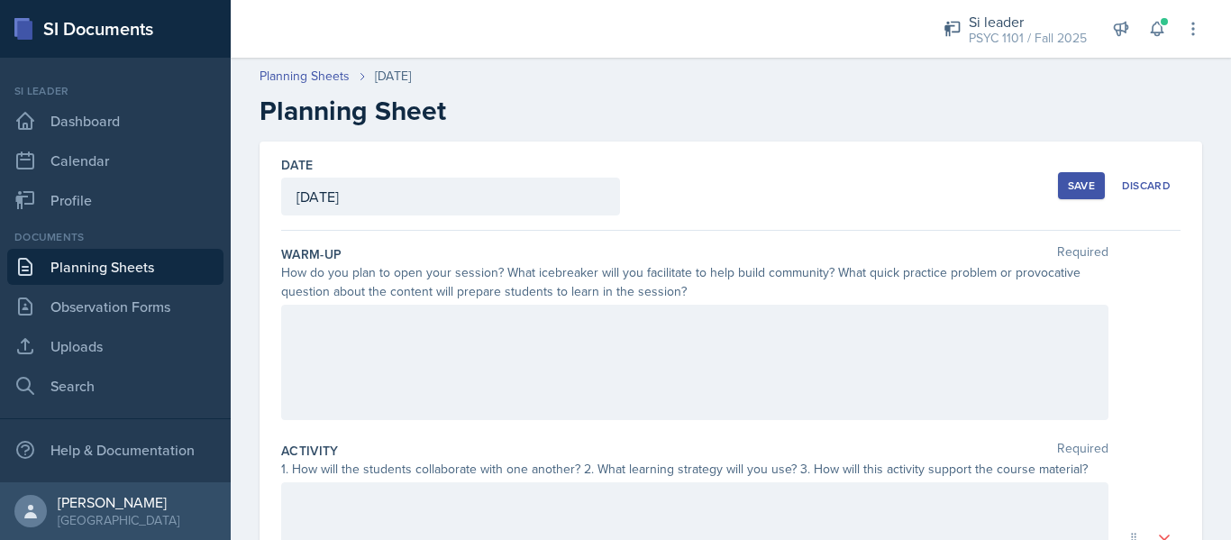
click at [353, 326] on div at bounding box center [694, 362] width 827 height 115
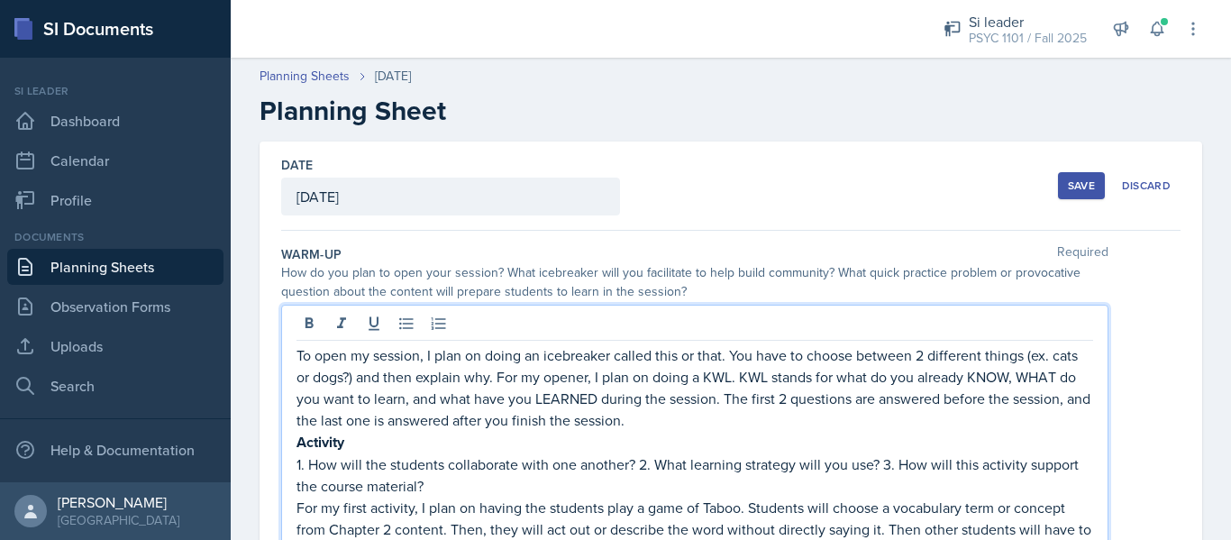
scroll to position [178, 0]
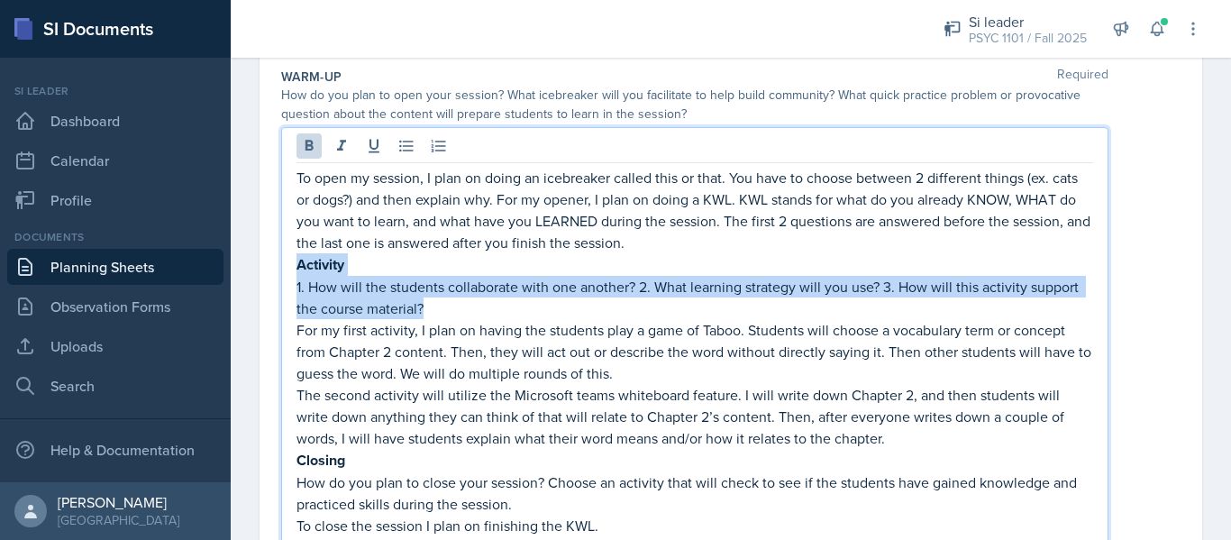
drag, startPoint x: 454, startPoint y: 303, endPoint x: 280, endPoint y: 268, distance: 177.4
click at [280, 268] on div "Date [DATE] [DATE] 31 1 2 3 4 5 6 7 8 9 10 11 12 13 14 15 16 17 18 19 20 21 22 …" at bounding box center [731, 522] width 943 height 1117
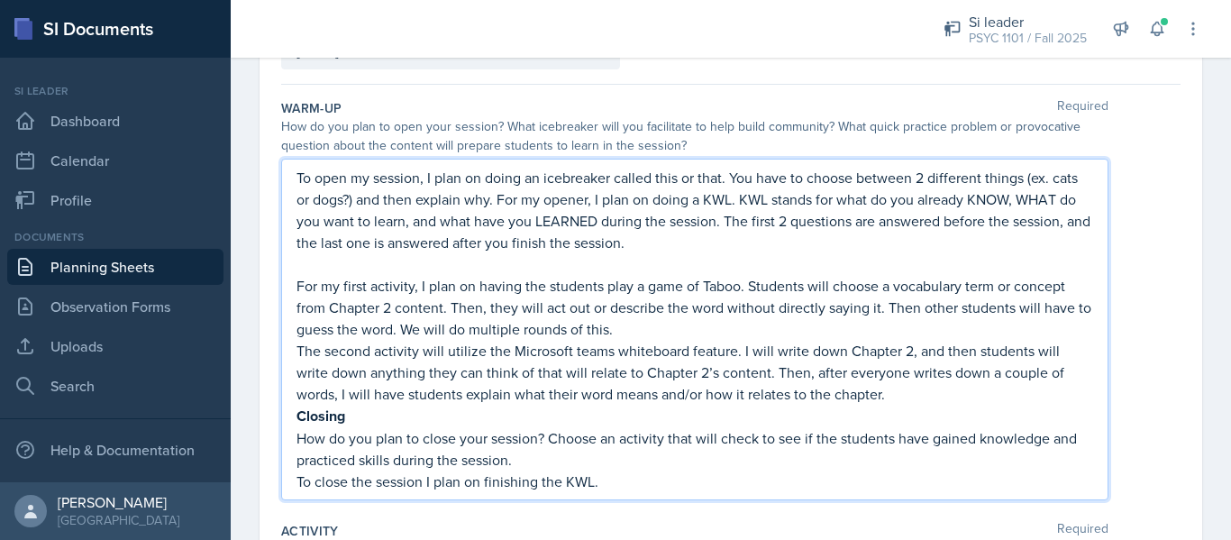
drag, startPoint x: 930, startPoint y: 388, endPoint x: 687, endPoint y: 365, distance: 244.4
drag, startPoint x: 687, startPoint y: 365, endPoint x: 300, endPoint y: 280, distance: 395.7
click at [300, 280] on p "For my first activity, I plan on having the students play a game of Taboo. Stud…" at bounding box center [694, 307] width 797 height 65
drag, startPoint x: 300, startPoint y: 280, endPoint x: 897, endPoint y: 388, distance: 607.1
click at [897, 388] on div "To open my session, I plan on doing an icebreaker called this or that. You have…" at bounding box center [694, 329] width 797 height 325
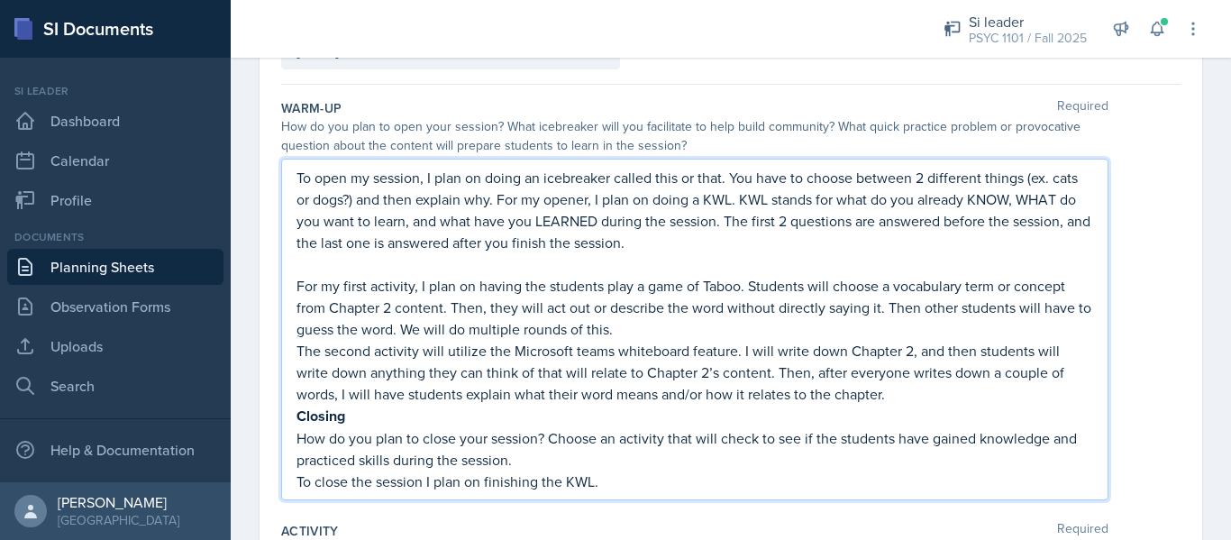
copy div "For my first activity, I plan on having the students play a game of Taboo. Stud…"
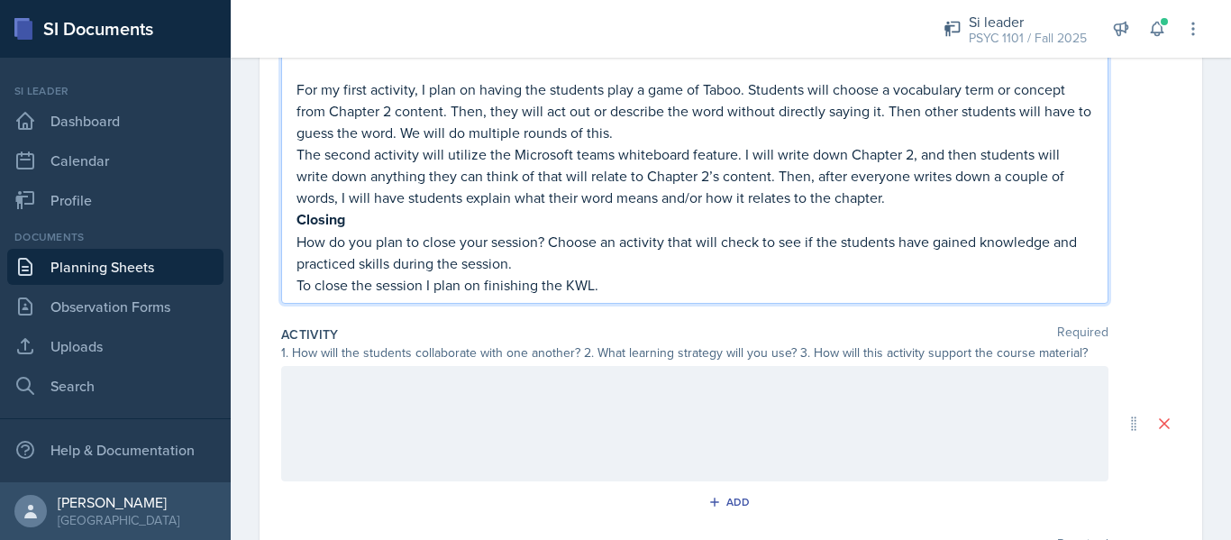
scroll to position [392, 0]
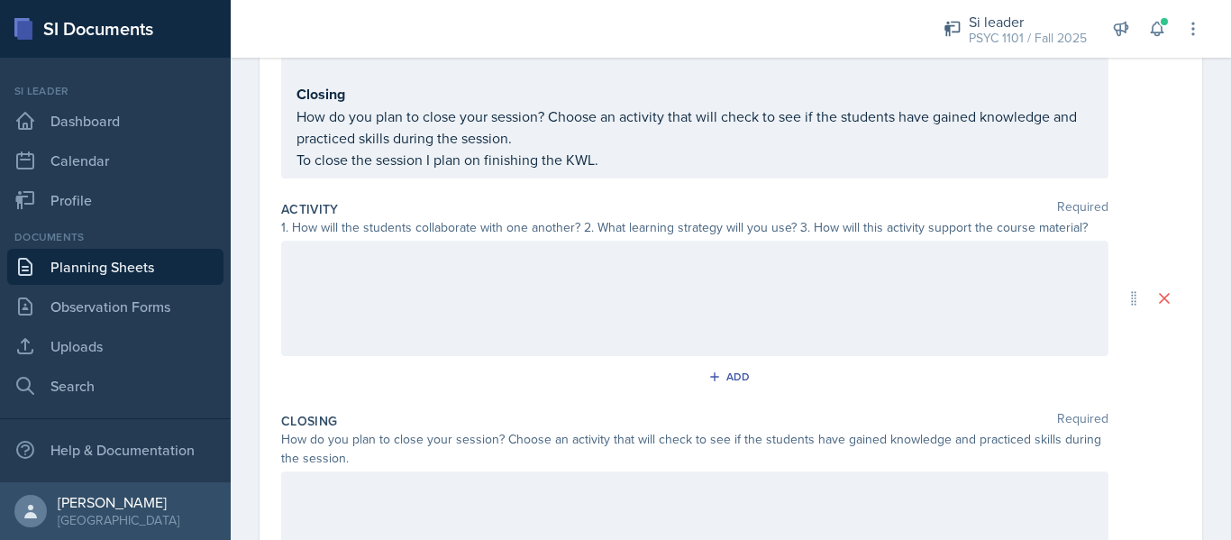
click at [779, 345] on div at bounding box center [694, 298] width 827 height 115
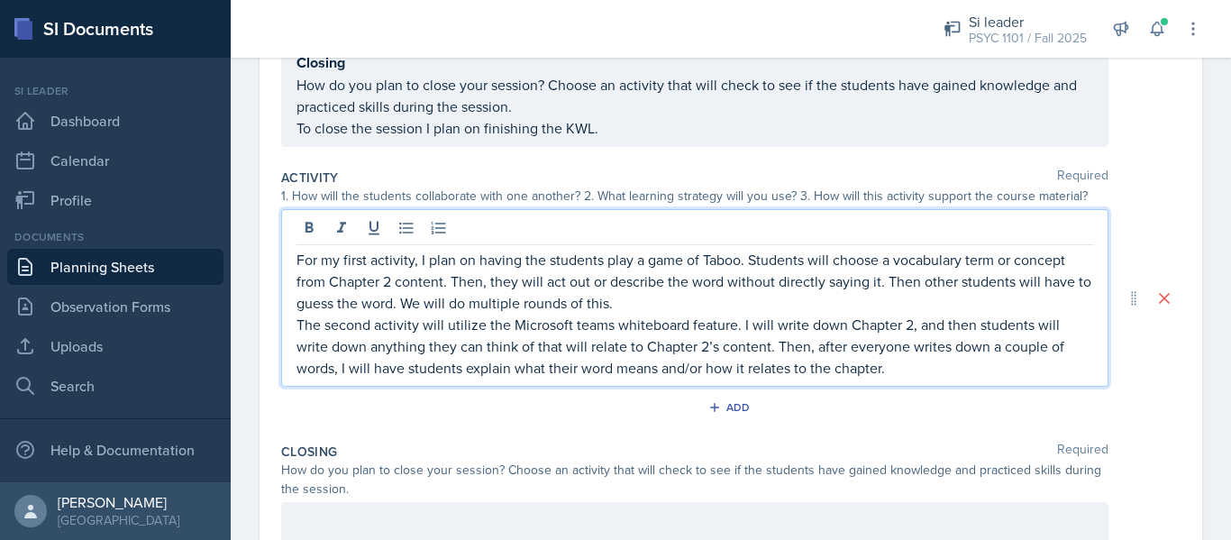
click at [726, 125] on p "To close the session I plan on finishing the KWL." at bounding box center [694, 128] width 797 height 22
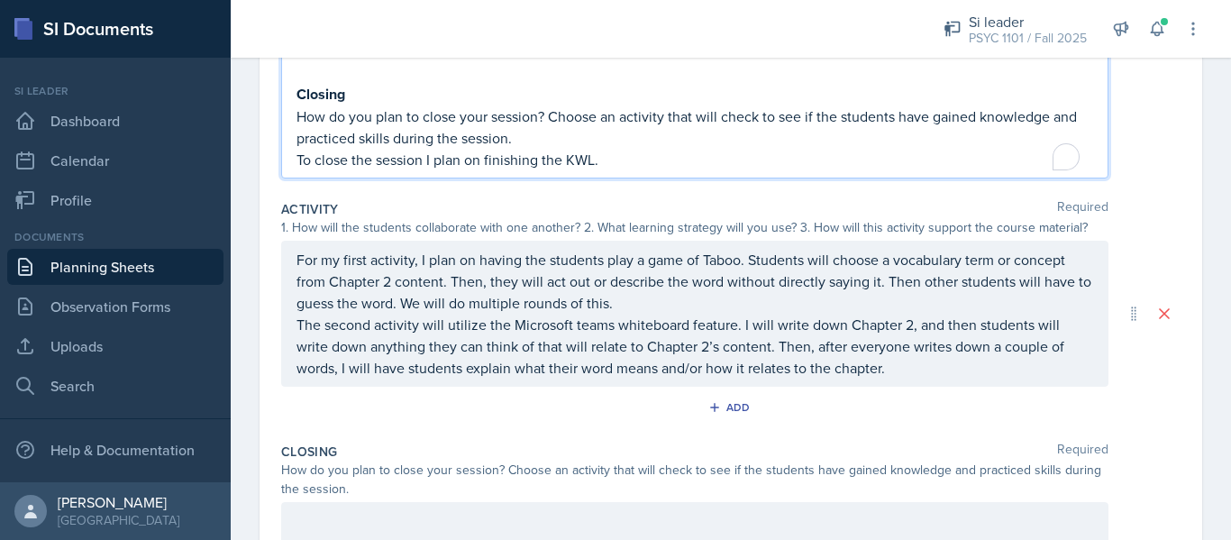
scroll to position [423, 0]
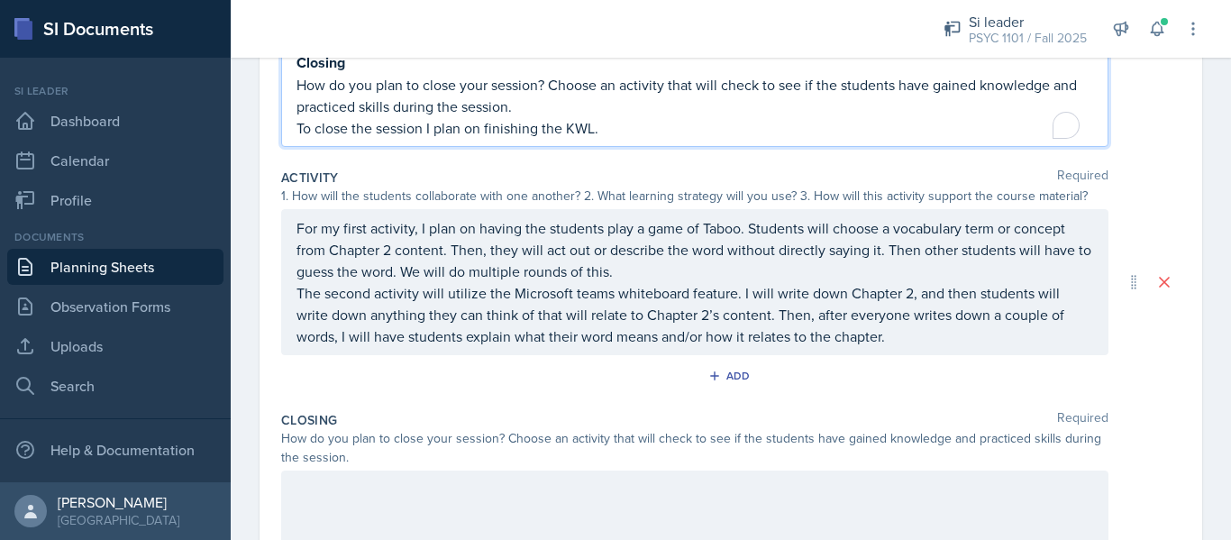
drag, startPoint x: 638, startPoint y: 126, endPoint x: 214, endPoint y: 229, distance: 435.8
click at [214, 229] on div "SI Documents Si leader Dashboard Calendar Profile Documents Planning Sheets Obs…" at bounding box center [615, 270] width 1231 height 540
click at [341, 487] on div at bounding box center [694, 527] width 827 height 115
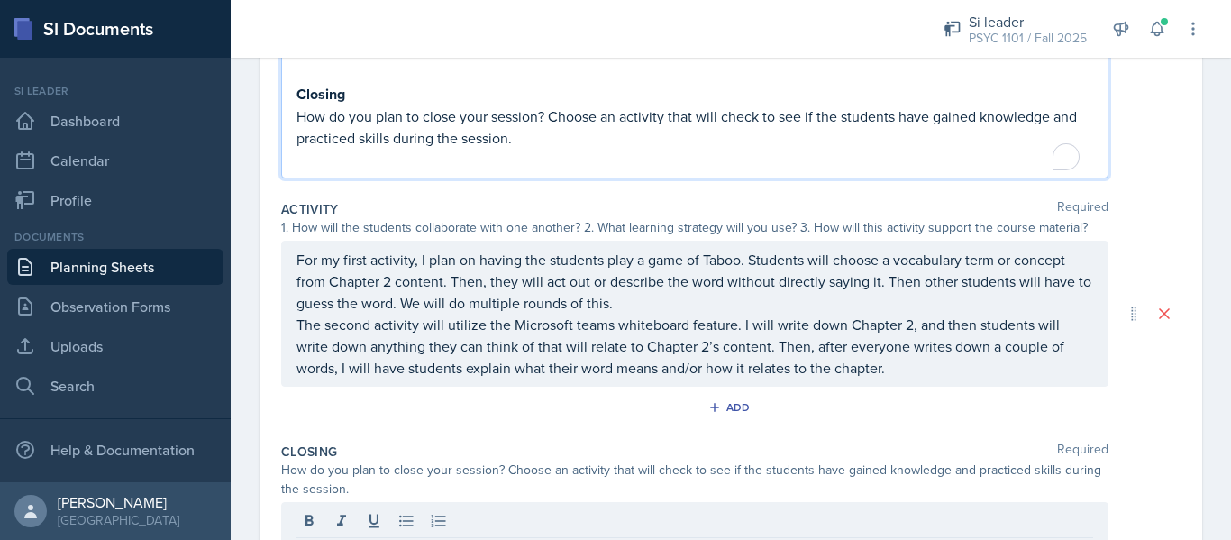
scroll to position [423, 0]
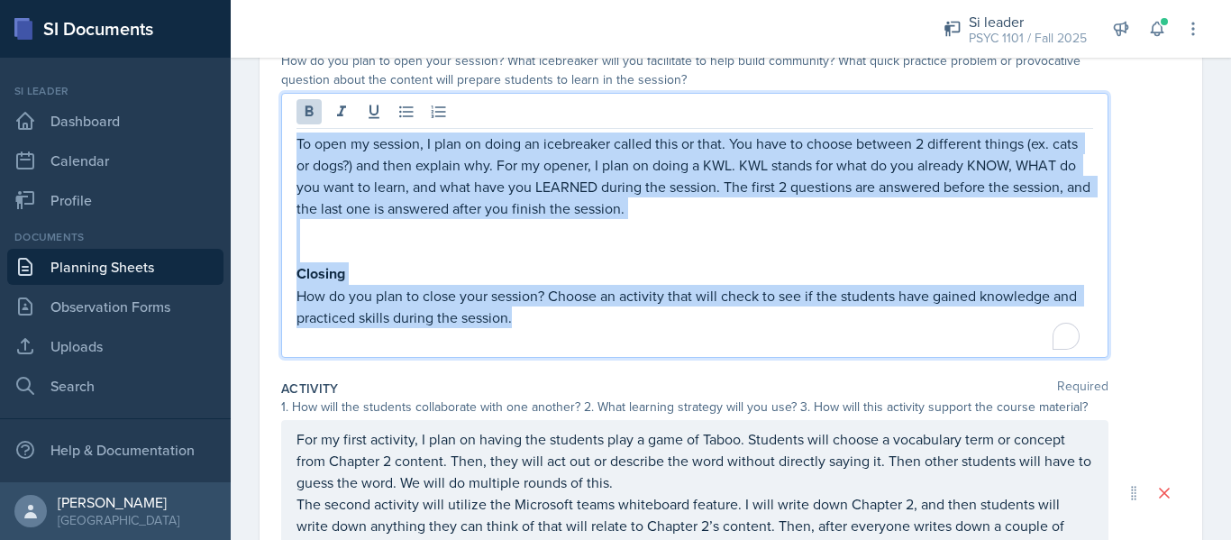
drag, startPoint x: 596, startPoint y: 100, endPoint x: 279, endPoint y: 49, distance: 320.4
click at [279, 49] on div "Si leader PSYC 1101 / Fall 2025 Si leader PSYC 1101 / Fall 2025 Si leader PSYC …" at bounding box center [731, 270] width 1000 height 540
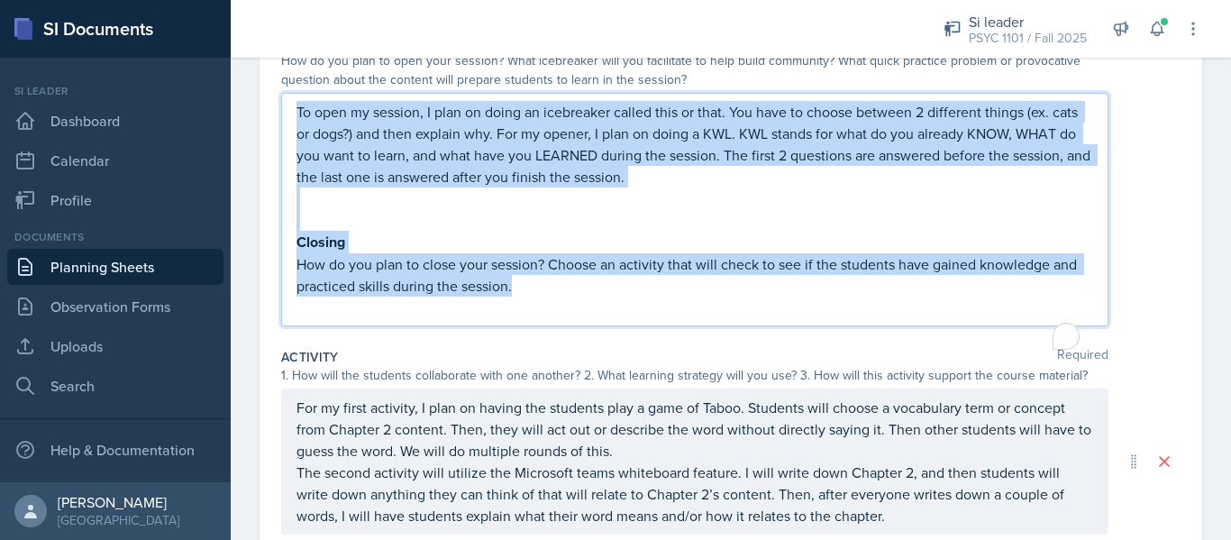
scroll to position [153, 0]
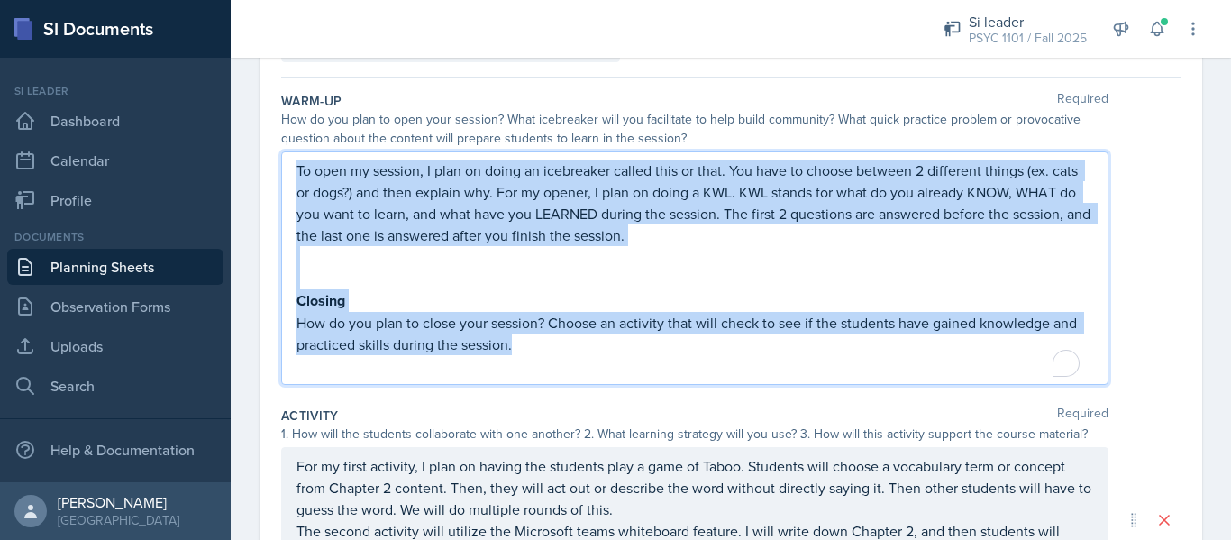
click at [313, 334] on p "How do you plan to close your session? Choose an activity that will check to se…" at bounding box center [694, 333] width 797 height 43
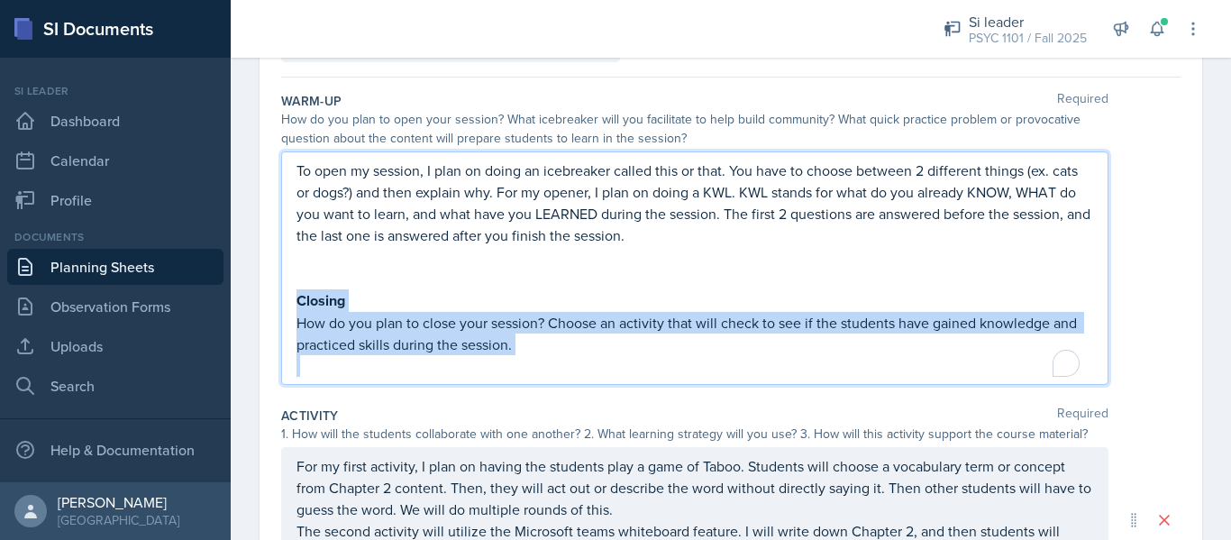
drag, startPoint x: 512, startPoint y: 369, endPoint x: 268, endPoint y: 292, distance: 256.2
click at [268, 292] on div "Date [DATE] [DATE] 31 1 2 3 4 5 6 7 8 9 10 11 12 13 14 15 16 17 18 19 20 21 22 …" at bounding box center [731, 470] width 943 height 964
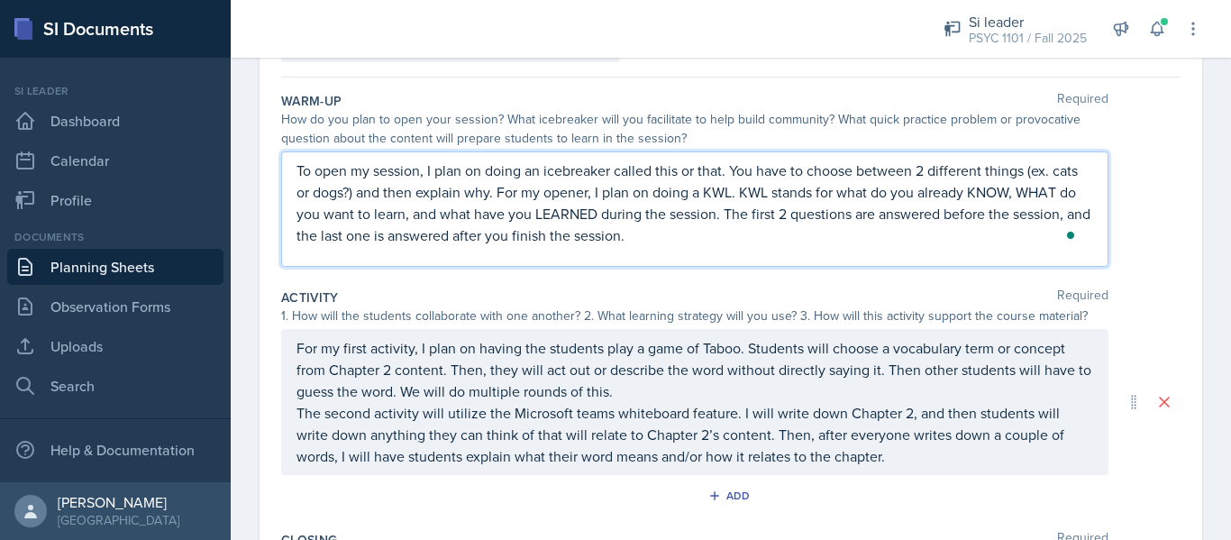
scroll to position [0, 0]
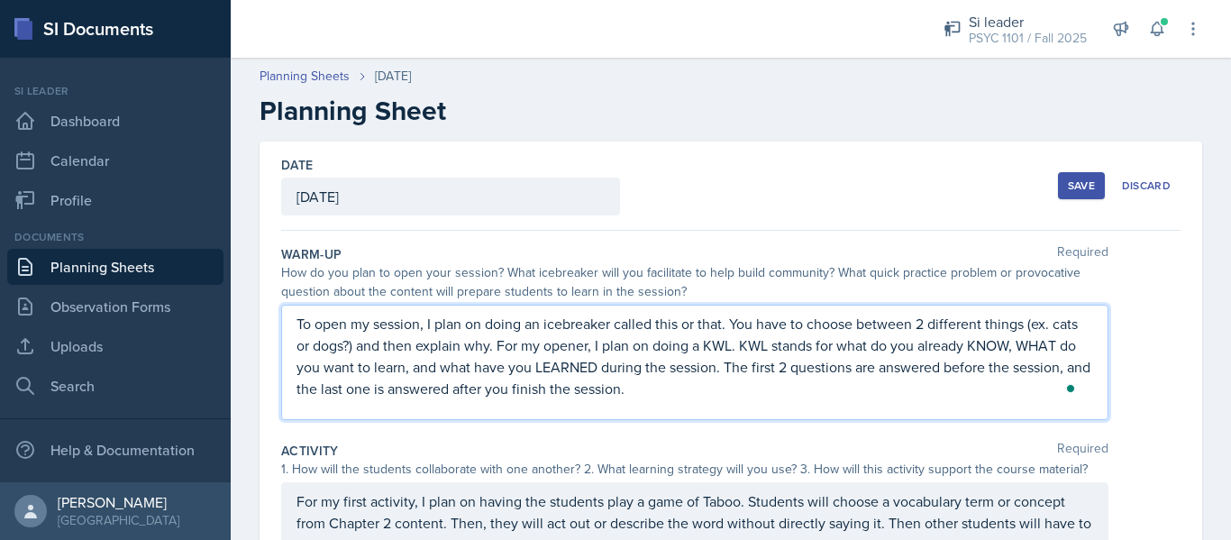
click at [1068, 178] on div "Save" at bounding box center [1081, 185] width 27 height 14
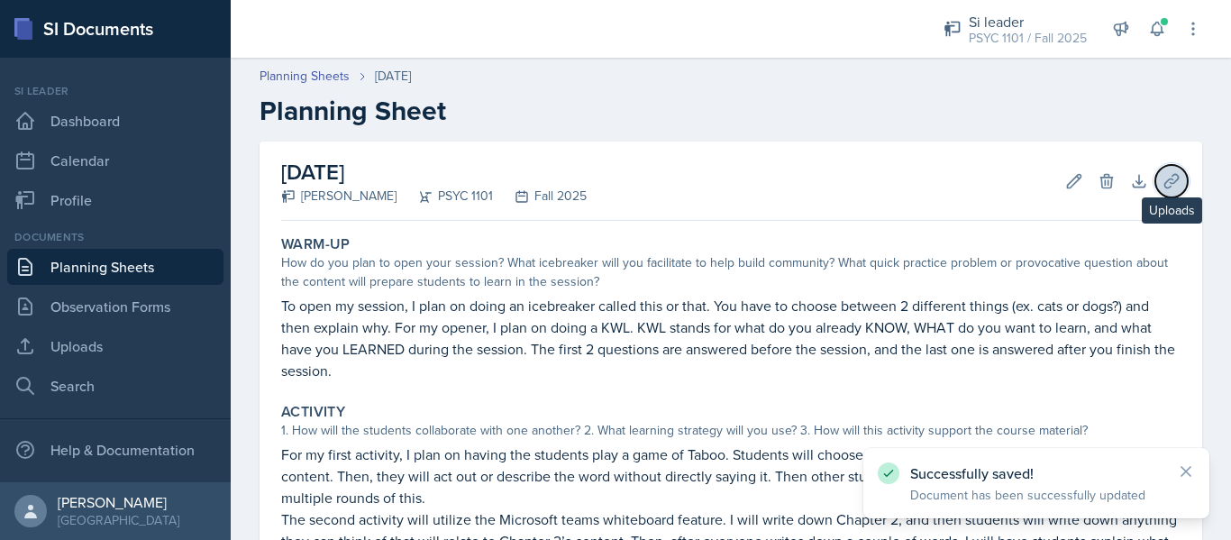
click at [1159, 196] on button "Uploads" at bounding box center [1171, 181] width 32 height 32
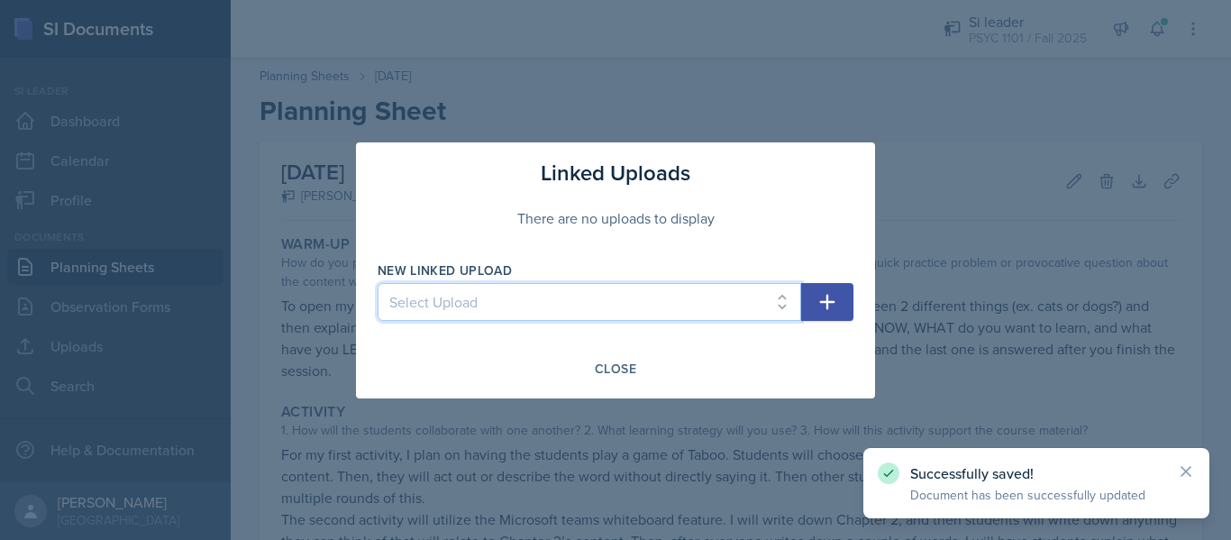
click at [715, 293] on select "Select Upload [DATE] [DATE] [DATE] [DATE] [DATE] [DATE]" at bounding box center [589, 302] width 423 height 38
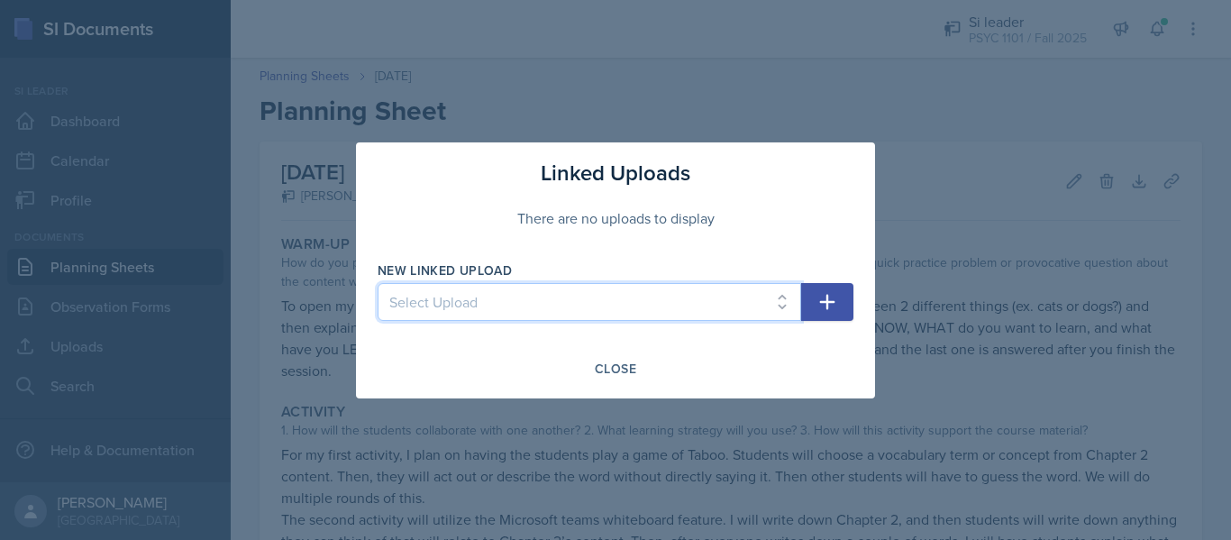
select select "3cf27f69-0c13-490e-ad1f-702ed841916e"
click at [378, 283] on select "Select Upload [DATE] [DATE] [DATE] [DATE] [DATE] [DATE]" at bounding box center [589, 302] width 423 height 38
click at [827, 312] on icon "button" at bounding box center [827, 302] width 22 height 22
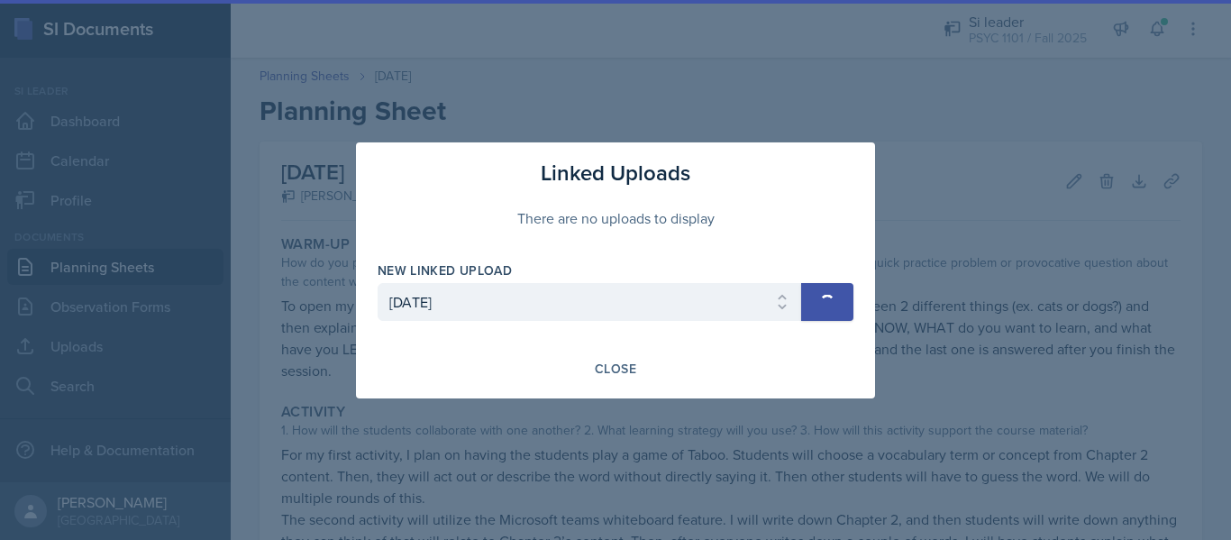
select select
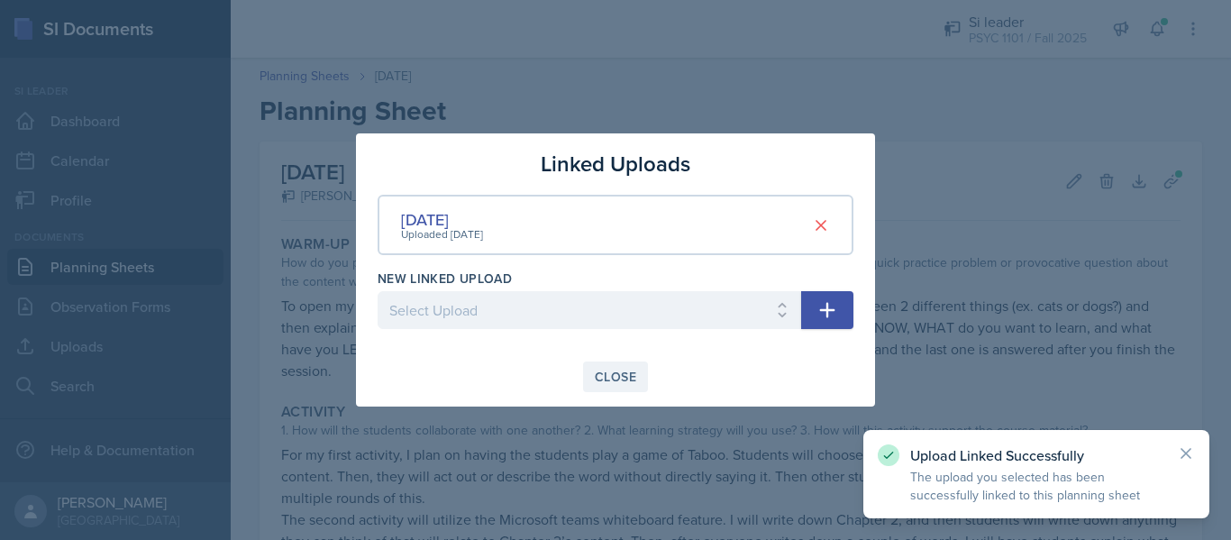
click at [614, 378] on div "Close" at bounding box center [615, 376] width 41 height 14
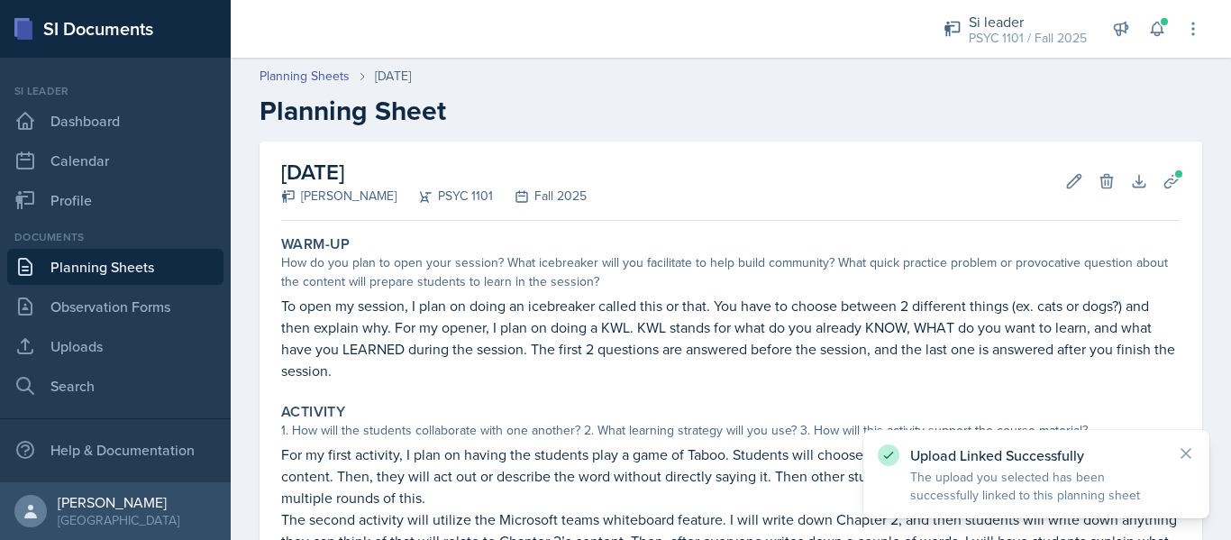
click at [198, 273] on link "Planning Sheets" at bounding box center [115, 267] width 216 height 36
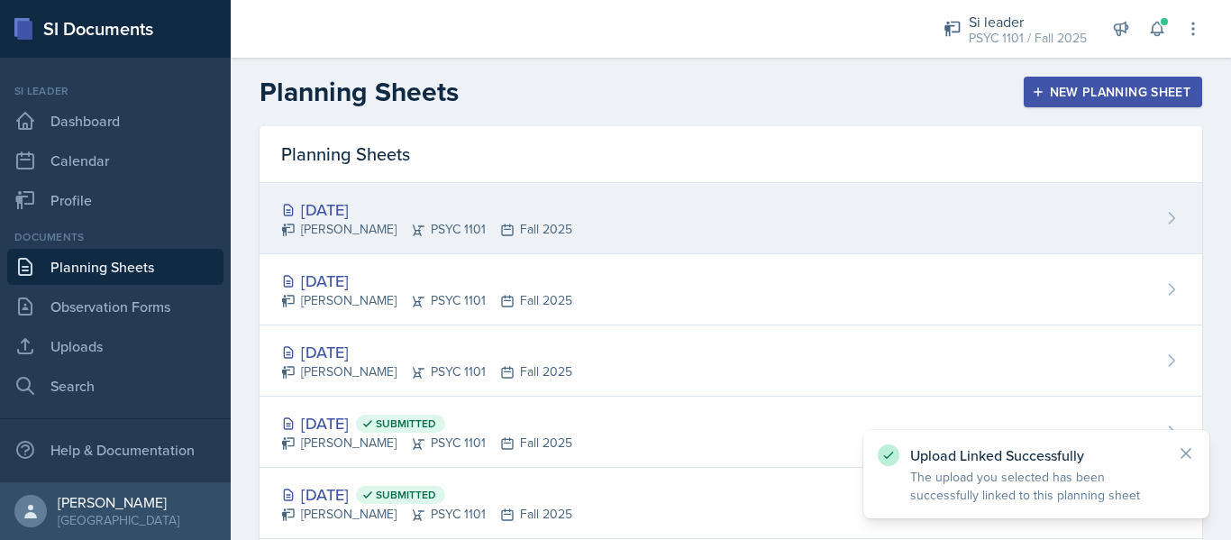
click at [388, 235] on div "[PERSON_NAME] PSYC 1101 Fall 2025" at bounding box center [426, 229] width 291 height 19
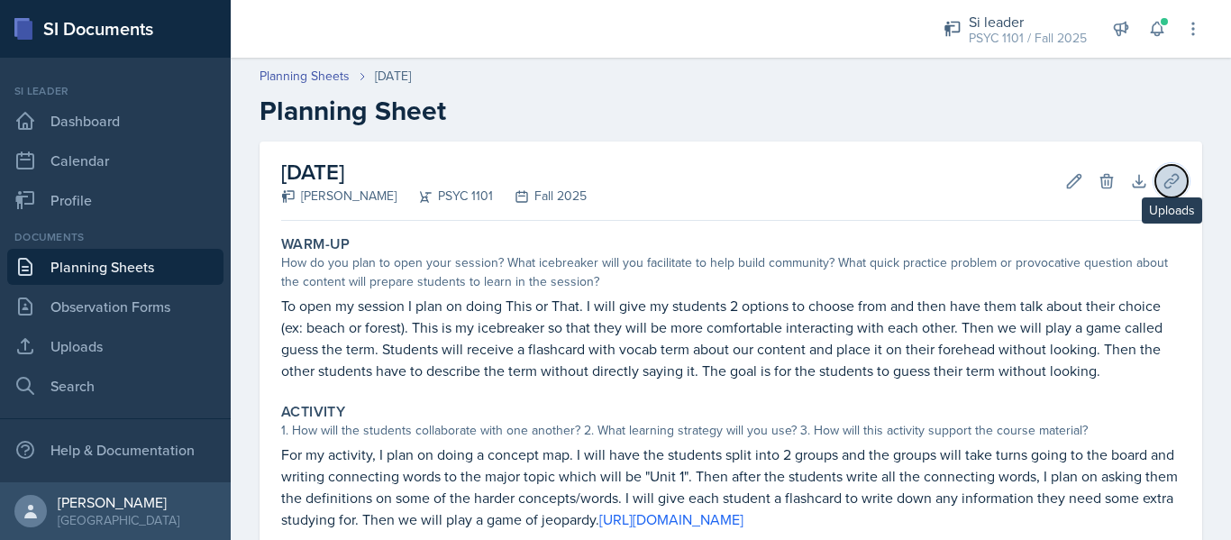
click at [1155, 170] on button "Uploads" at bounding box center [1171, 181] width 32 height 32
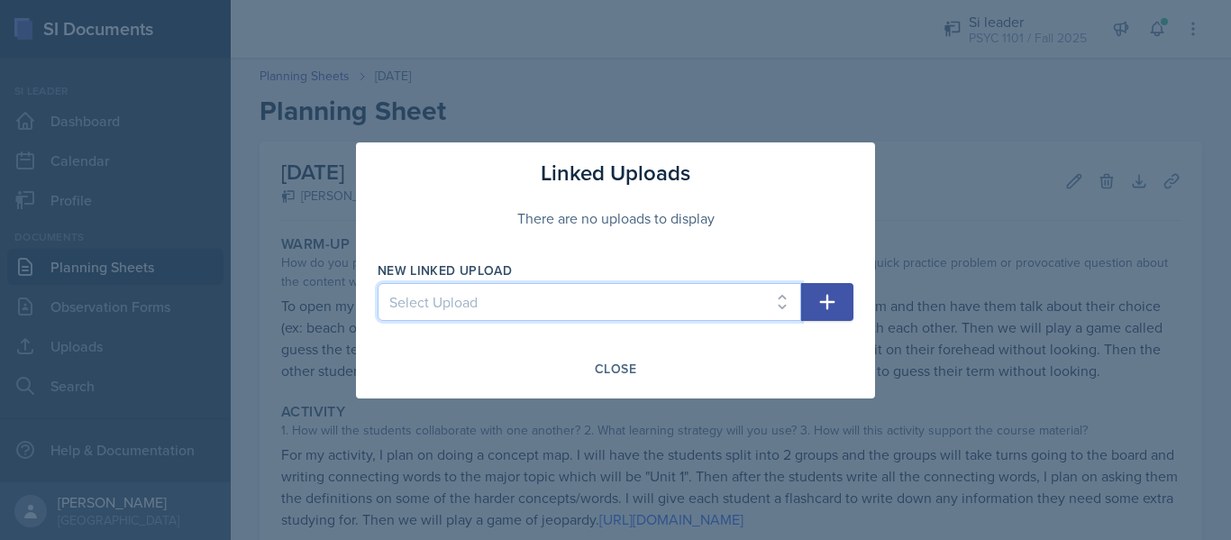
click at [701, 299] on select "Select Upload [DATE] [DATE] [DATE] [DATE] [DATE] [DATE]" at bounding box center [589, 302] width 423 height 38
select select "7ad3ac39-1fc3-4bfb-b9e6-42b15673da3c"
click at [378, 283] on select "Select Upload [DATE] [DATE] [DATE] [DATE] [DATE] [DATE]" at bounding box center [589, 302] width 423 height 38
click at [810, 314] on button "button" at bounding box center [827, 302] width 52 height 38
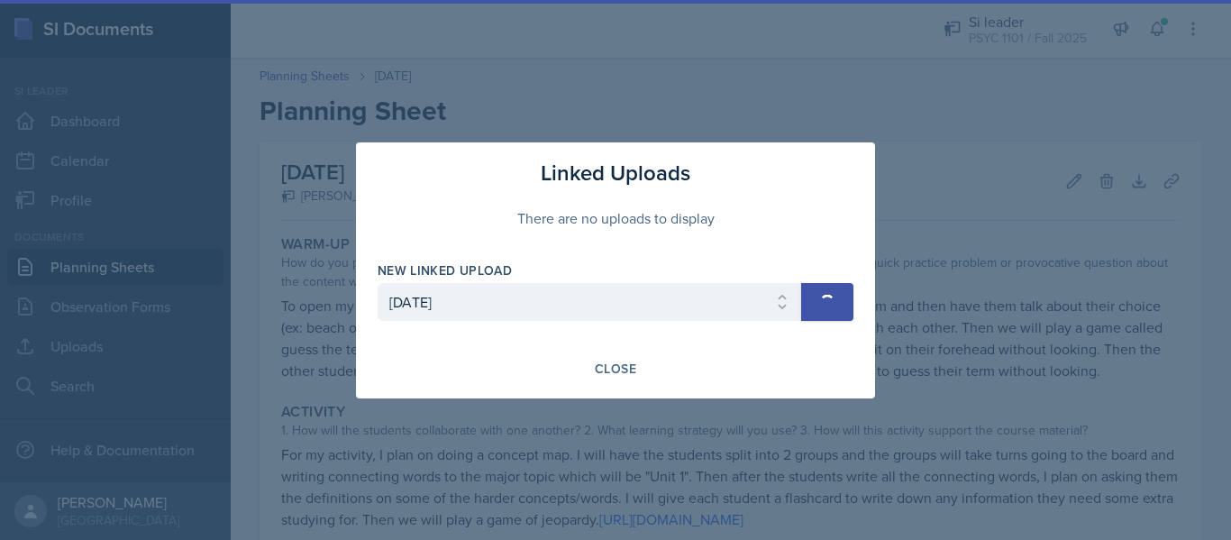
select select
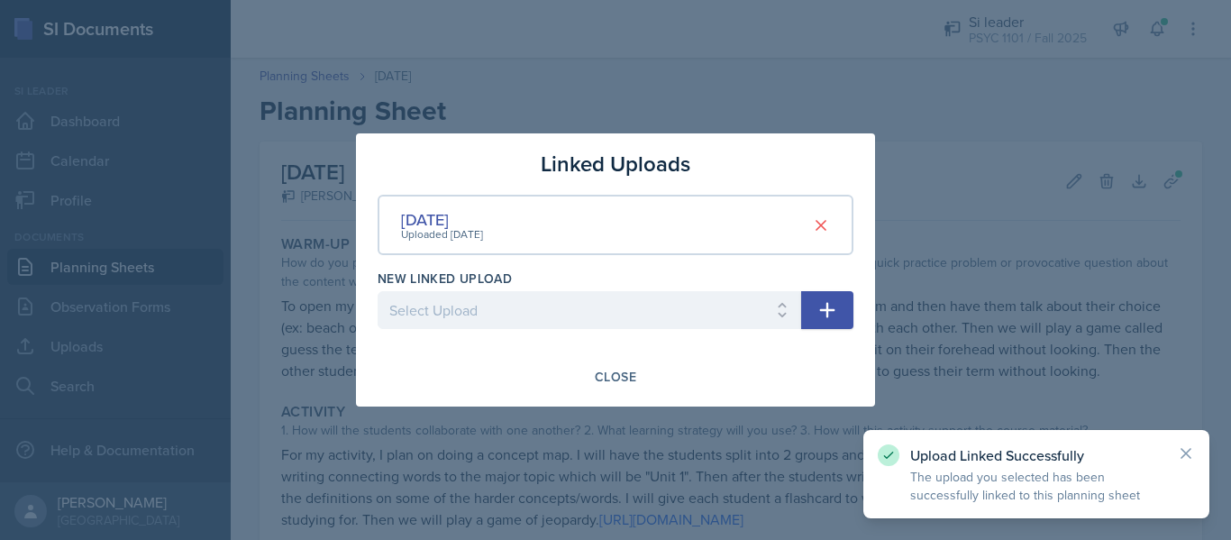
click at [616, 356] on div "Linked Uploads [DATE] Uploaded [DATE] New Linked Upload Select Upload [DATE] [D…" at bounding box center [615, 269] width 519 height 273
click at [627, 371] on div "Close" at bounding box center [615, 376] width 41 height 14
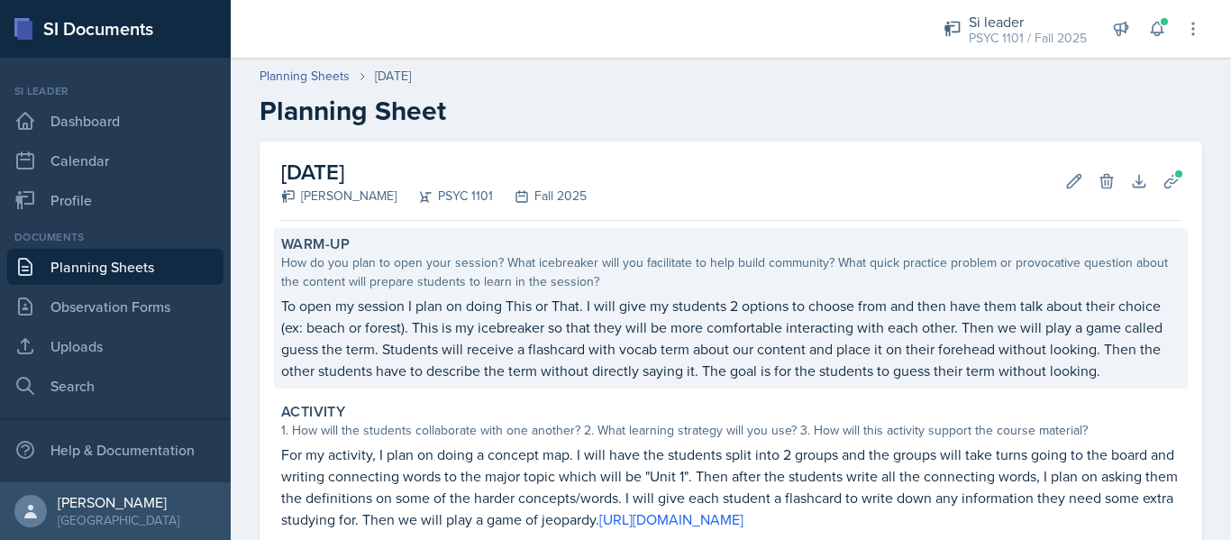
click at [570, 341] on p "To open my session I plan on doing This or That. I will give my students 2 opti…" at bounding box center [730, 338] width 899 height 87
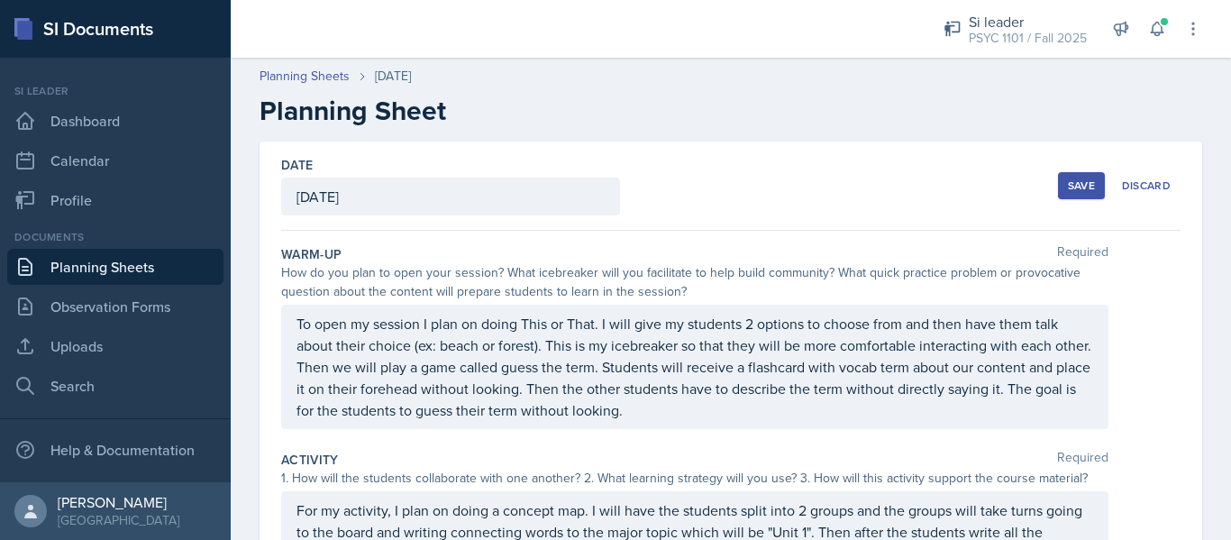
click at [1069, 183] on div "Save" at bounding box center [1081, 185] width 27 height 14
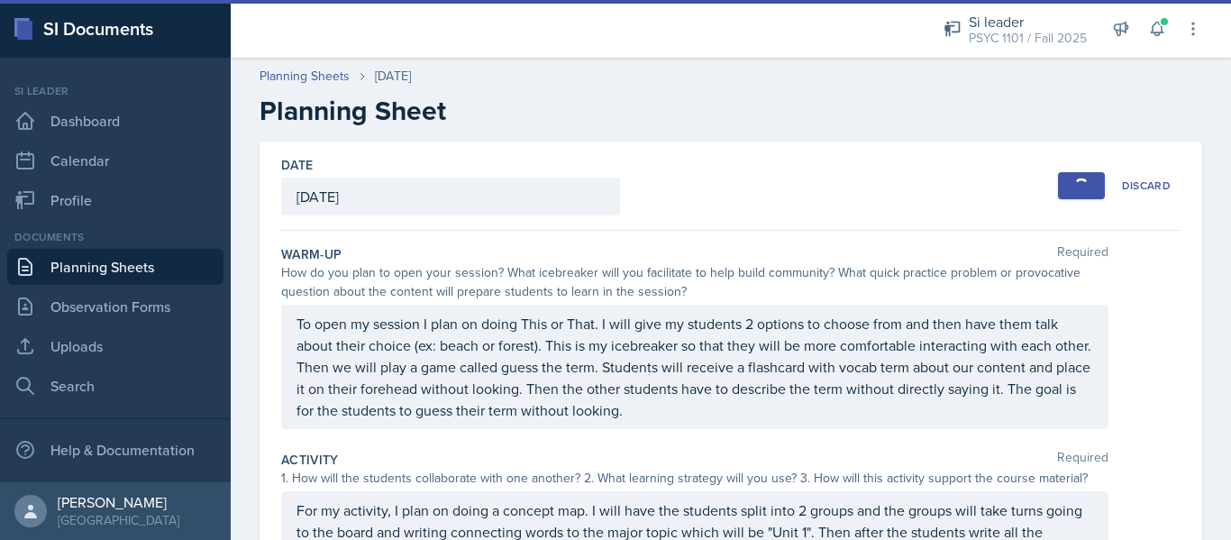
click at [159, 263] on link "Planning Sheets" at bounding box center [115, 267] width 216 height 36
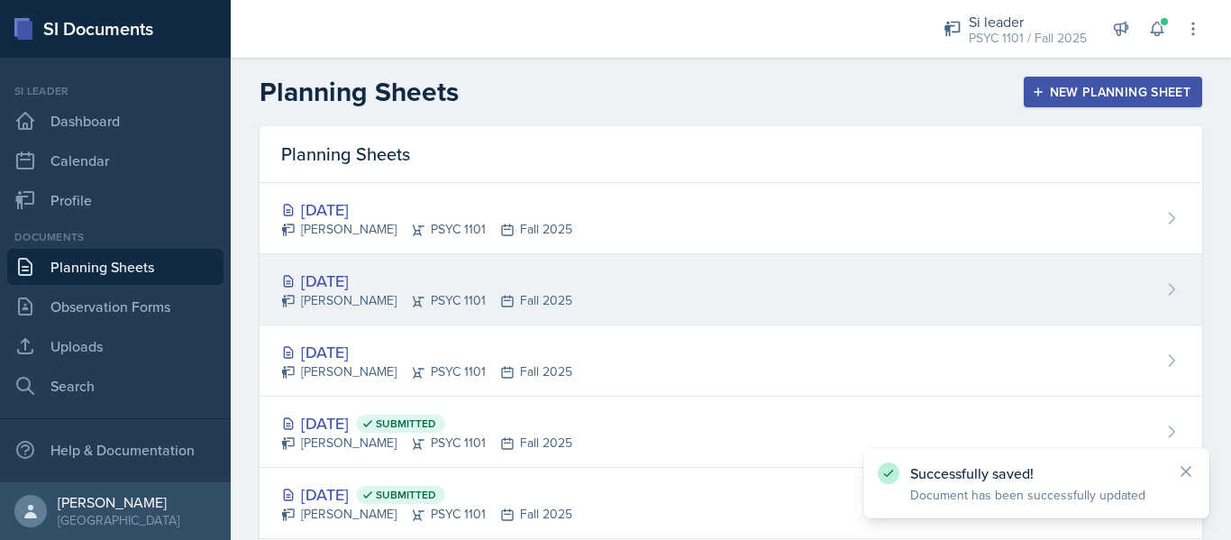
click at [328, 282] on div "[DATE]" at bounding box center [426, 281] width 291 height 24
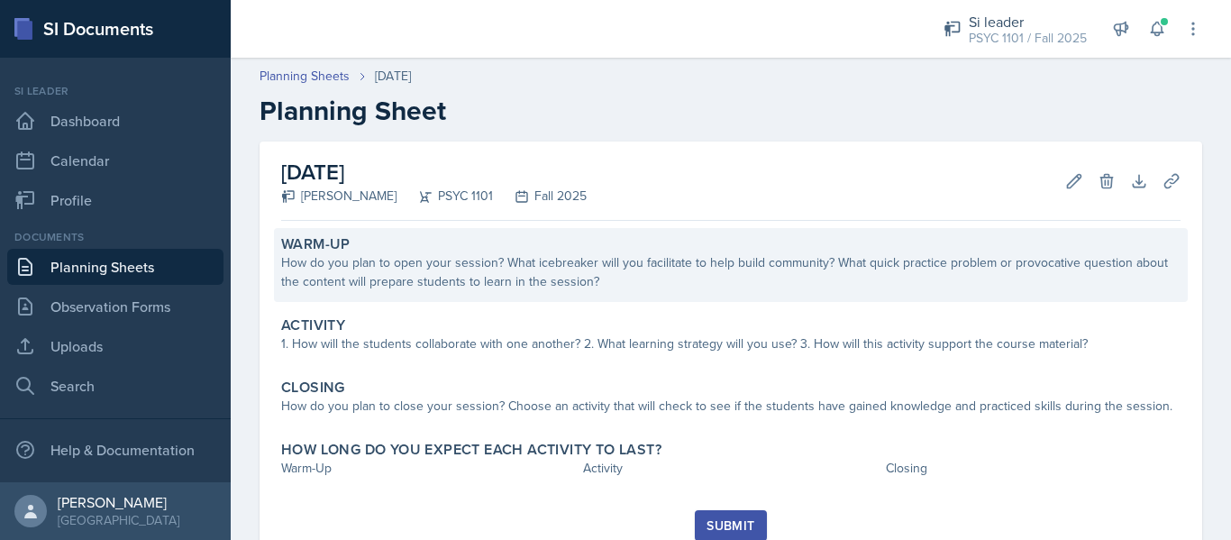
click at [526, 280] on div "How do you plan to open your session? What icebreaker will you facilitate to he…" at bounding box center [730, 272] width 899 height 38
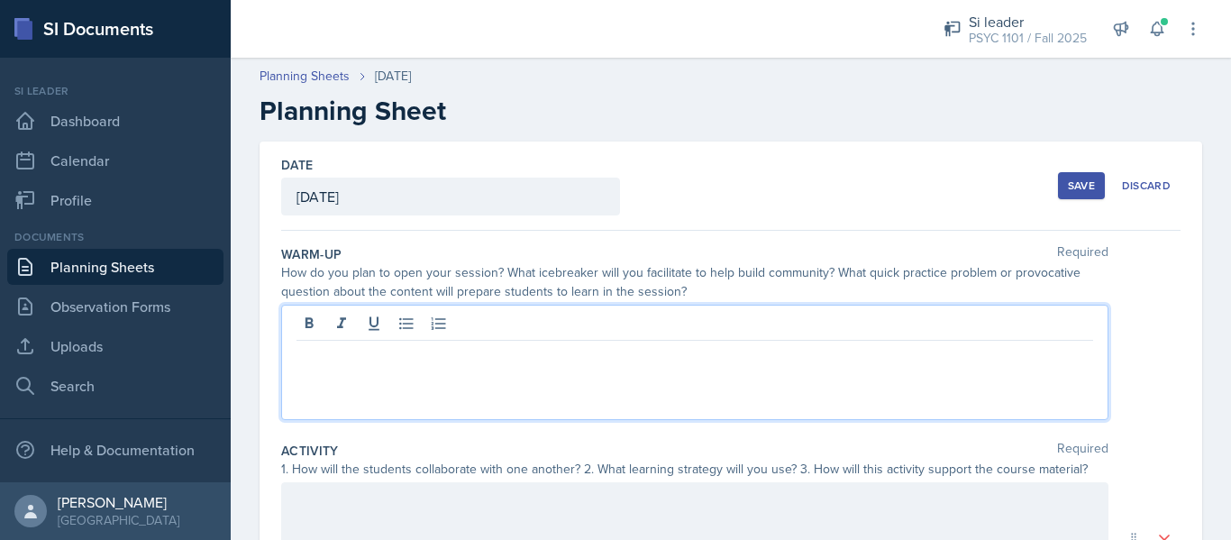
click at [489, 332] on div at bounding box center [694, 362] width 827 height 115
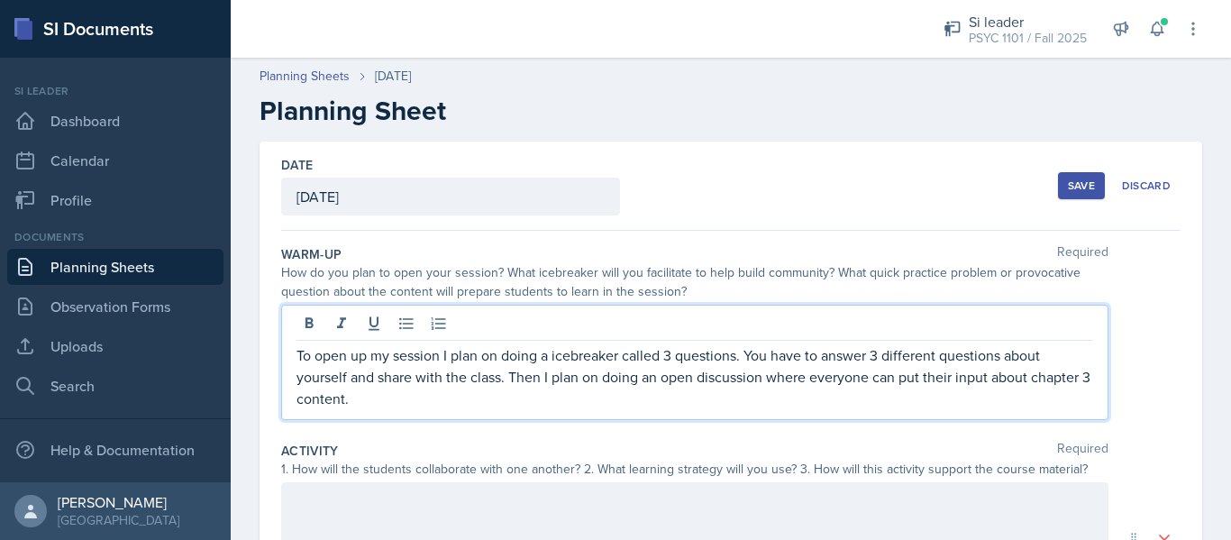
click at [1068, 191] on div "Save" at bounding box center [1081, 185] width 27 height 14
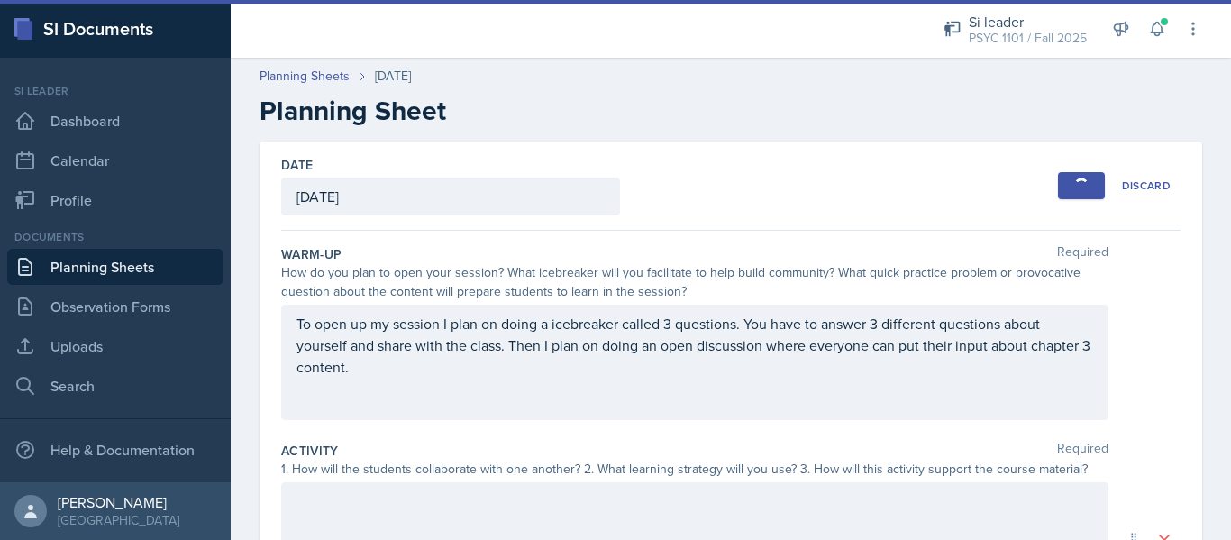
click at [96, 268] on link "Planning Sheets" at bounding box center [115, 267] width 216 height 36
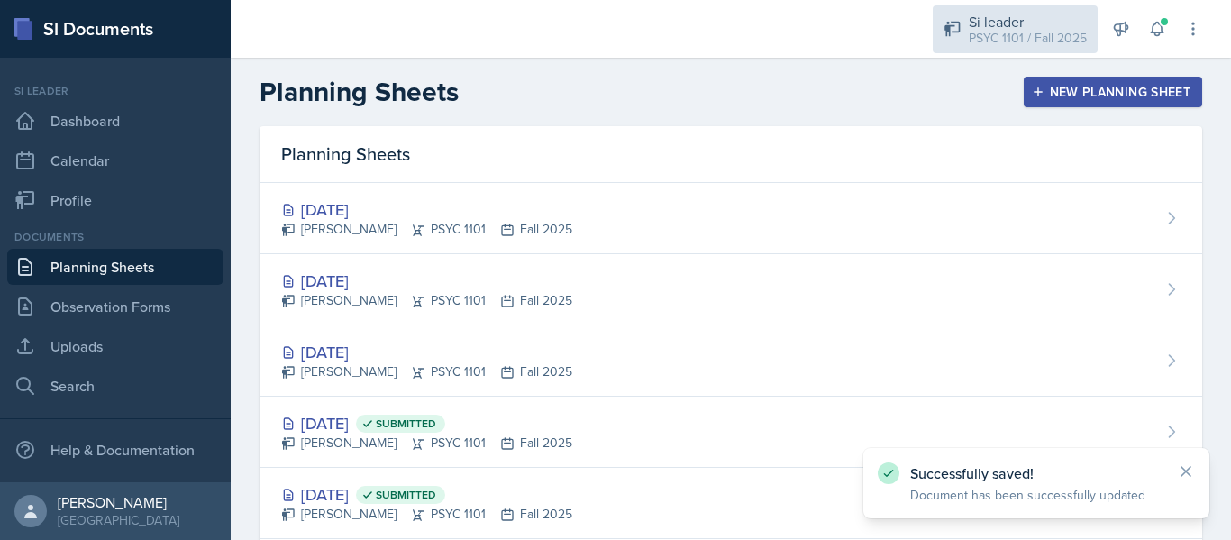
click at [1002, 24] on div "Si leader" at bounding box center [1028, 22] width 118 height 22
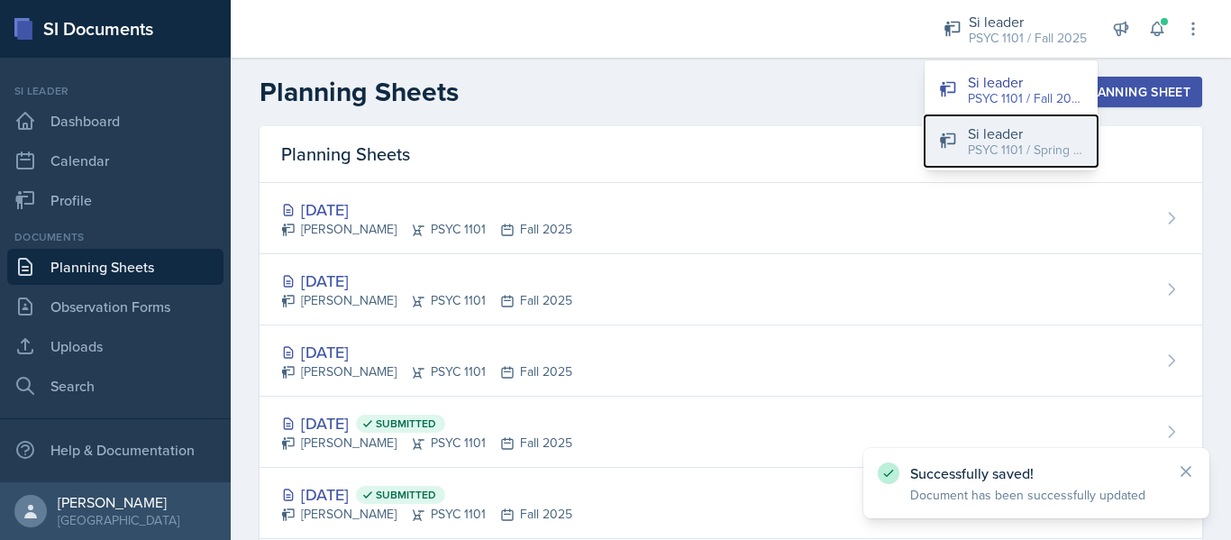
click at [969, 148] on div "PSYC 1101 / Spring 2025" at bounding box center [1025, 150] width 115 height 19
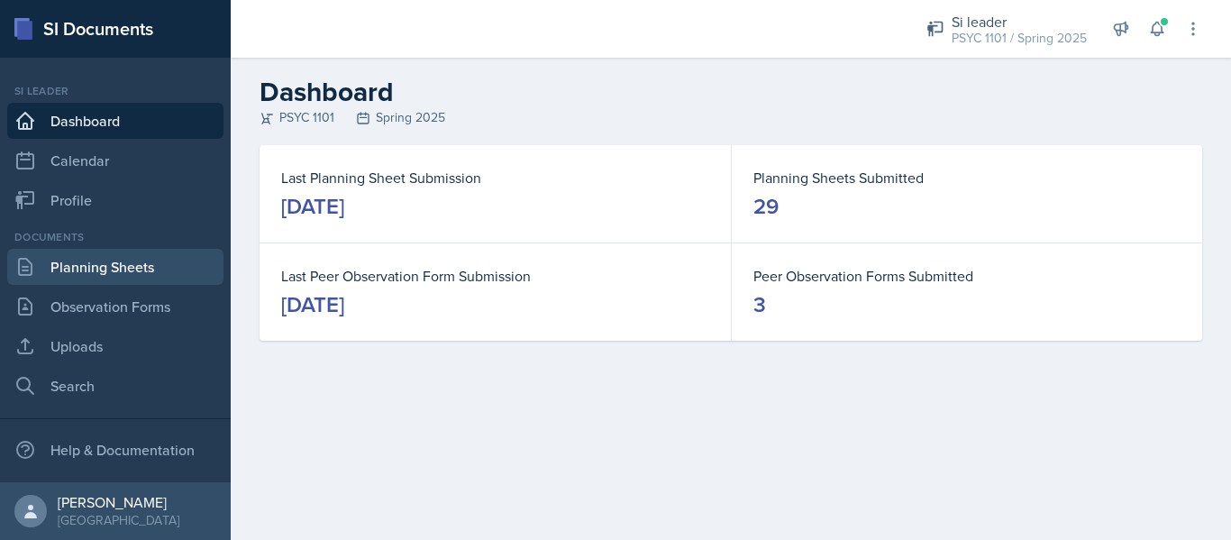
click at [187, 251] on link "Planning Sheets" at bounding box center [115, 267] width 216 height 36
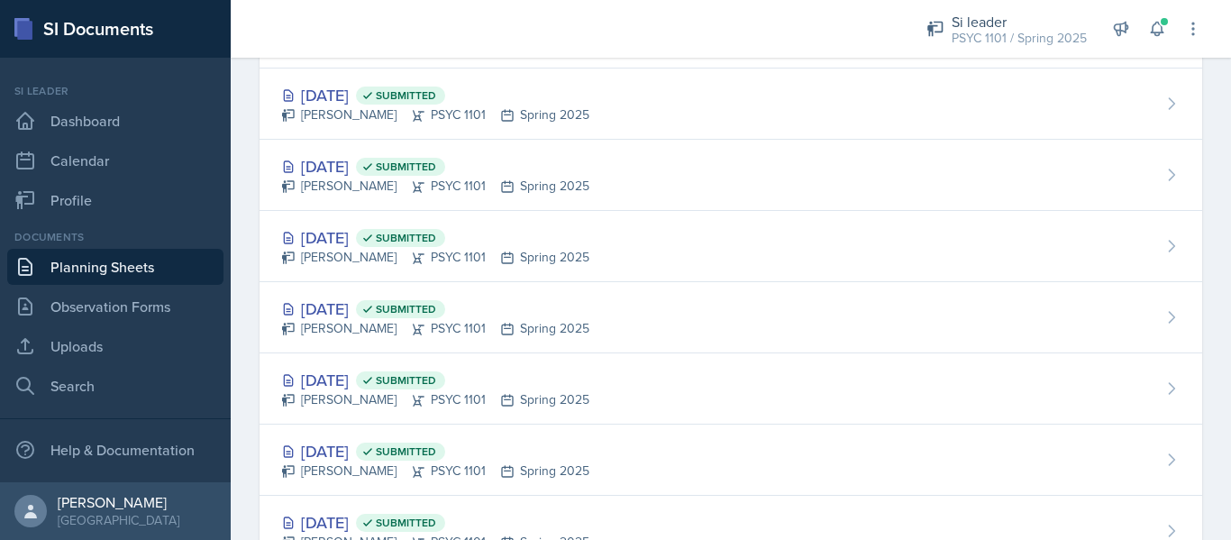
scroll to position [1750, 0]
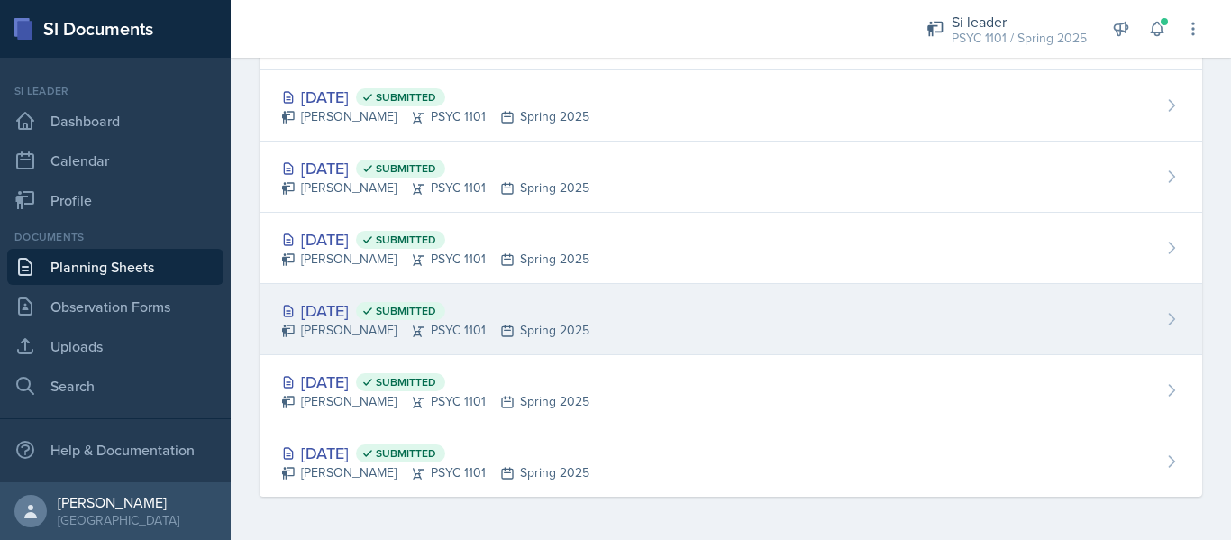
click at [436, 308] on span "Submitted" at bounding box center [406, 311] width 60 height 14
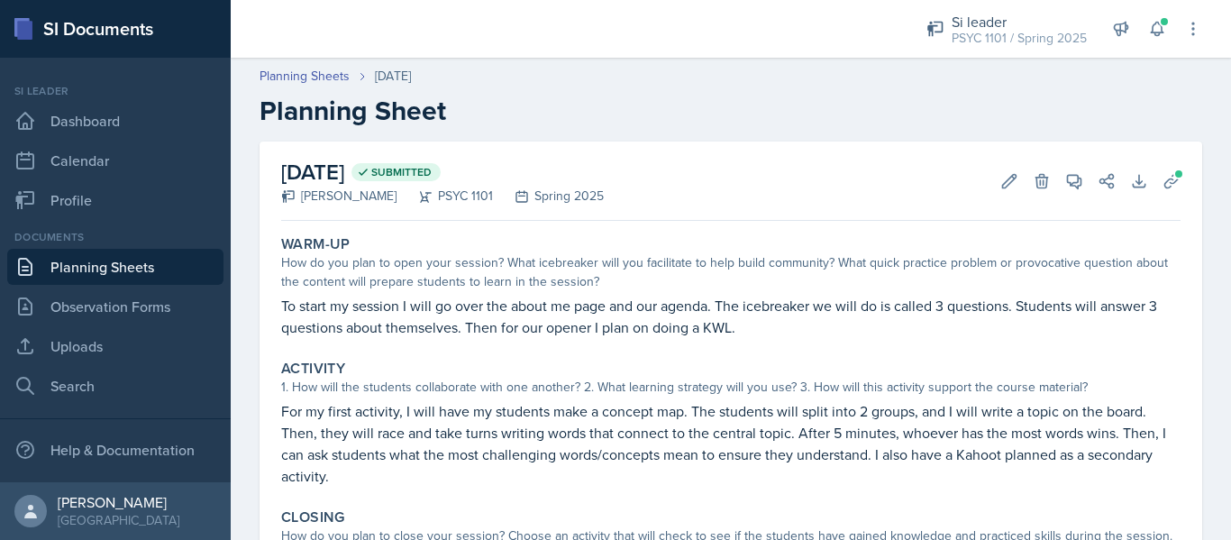
click at [193, 261] on link "Planning Sheets" at bounding box center [115, 267] width 216 height 36
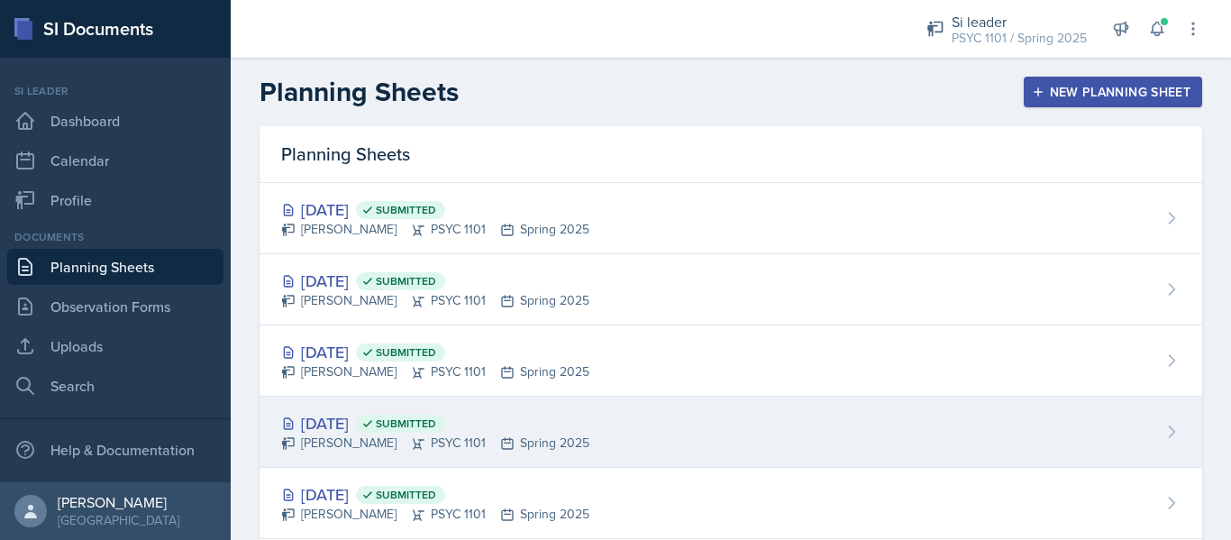
click at [382, 431] on div "[DATE] Submitted" at bounding box center [435, 423] width 308 height 24
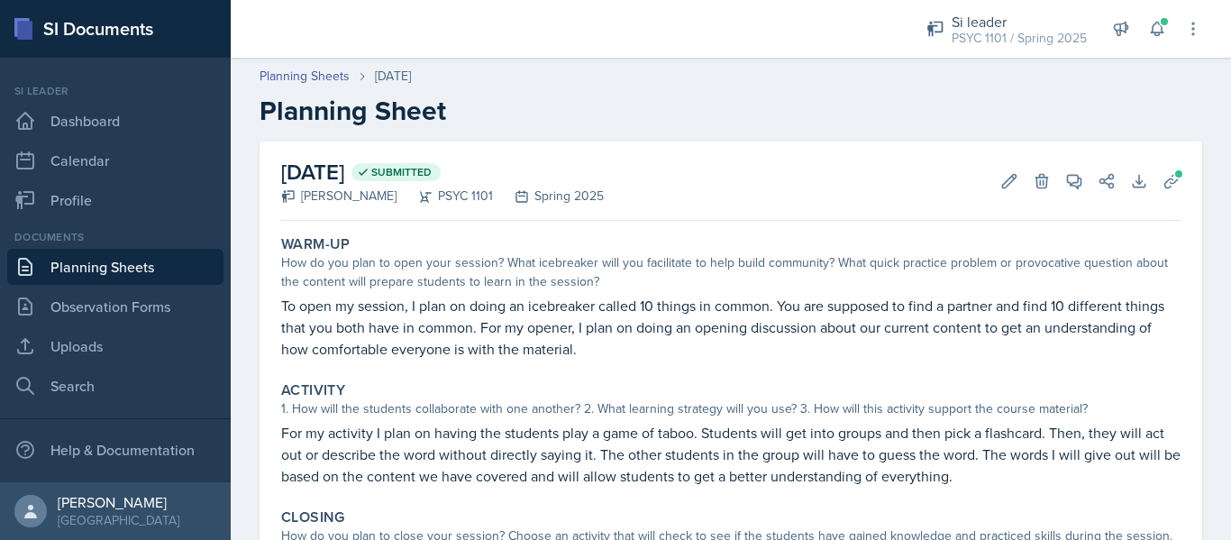
click at [189, 278] on link "Planning Sheets" at bounding box center [115, 267] width 216 height 36
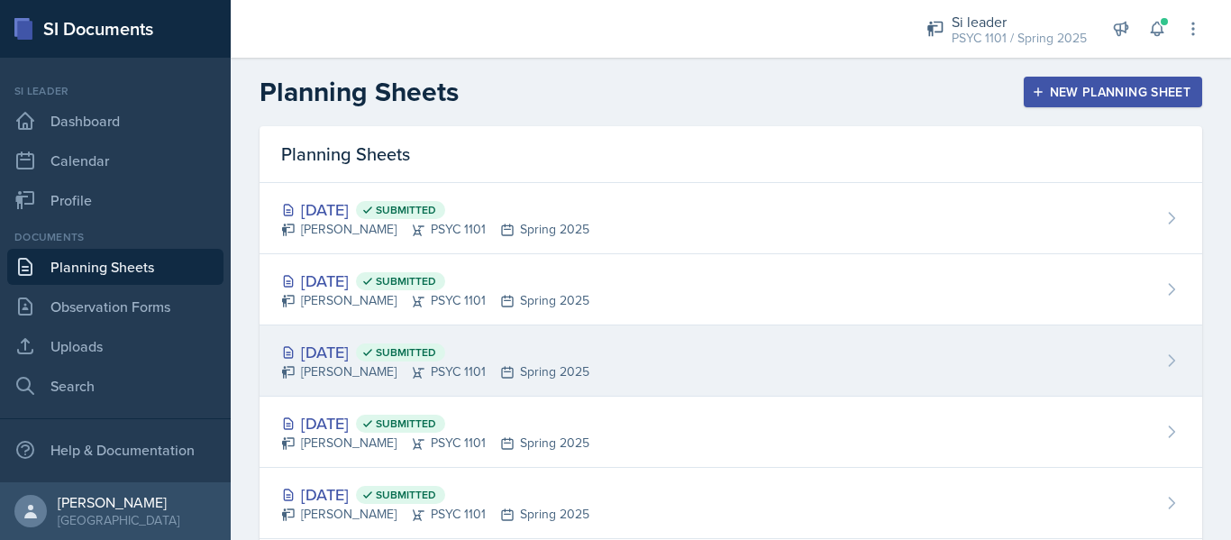
click at [365, 370] on div "[PERSON_NAME] PSYC 1101 Spring 2025" at bounding box center [435, 371] width 308 height 19
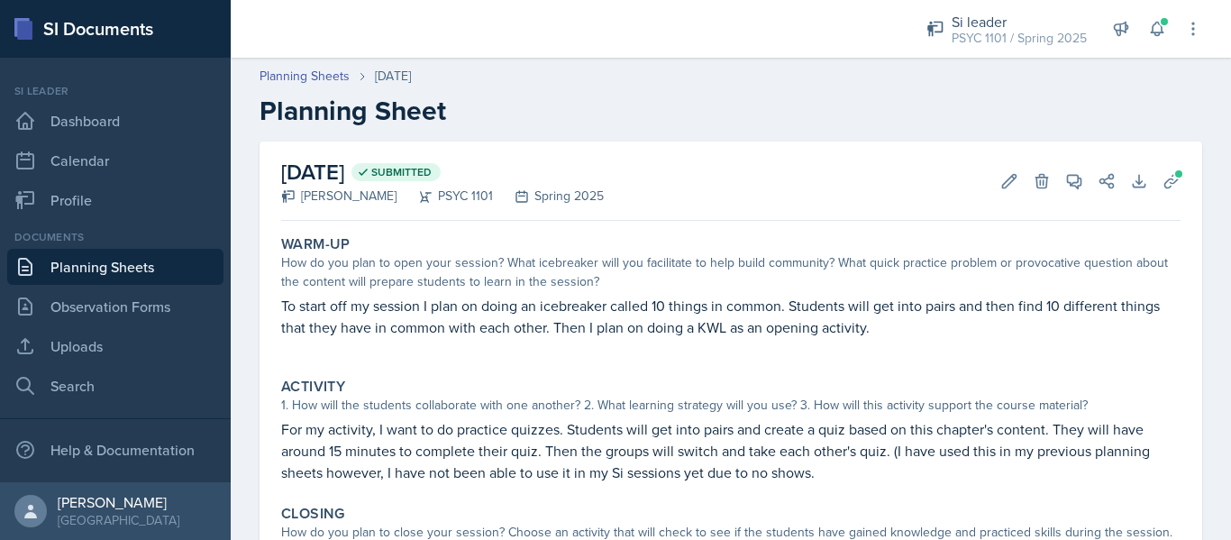
scroll to position [50, 0]
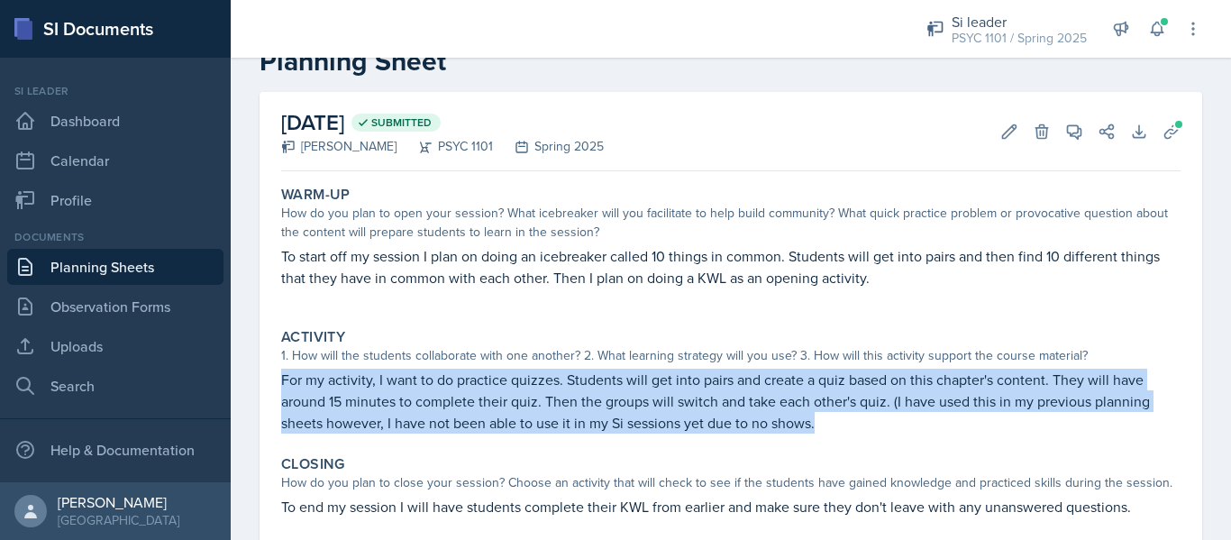
drag, startPoint x: 828, startPoint y: 420, endPoint x: 273, endPoint y: 385, distance: 556.2
click at [273, 385] on div "[DATE] Submitted [PERSON_NAME] PSYC 1101 Spring 2025 Edit Delete View Comments …" at bounding box center [731, 319] width 943 height 454
copy p "For my activity, I want to do practice quizzes. Students will get into pairs an…"
click at [138, 267] on link "Planning Sheets" at bounding box center [115, 267] width 216 height 36
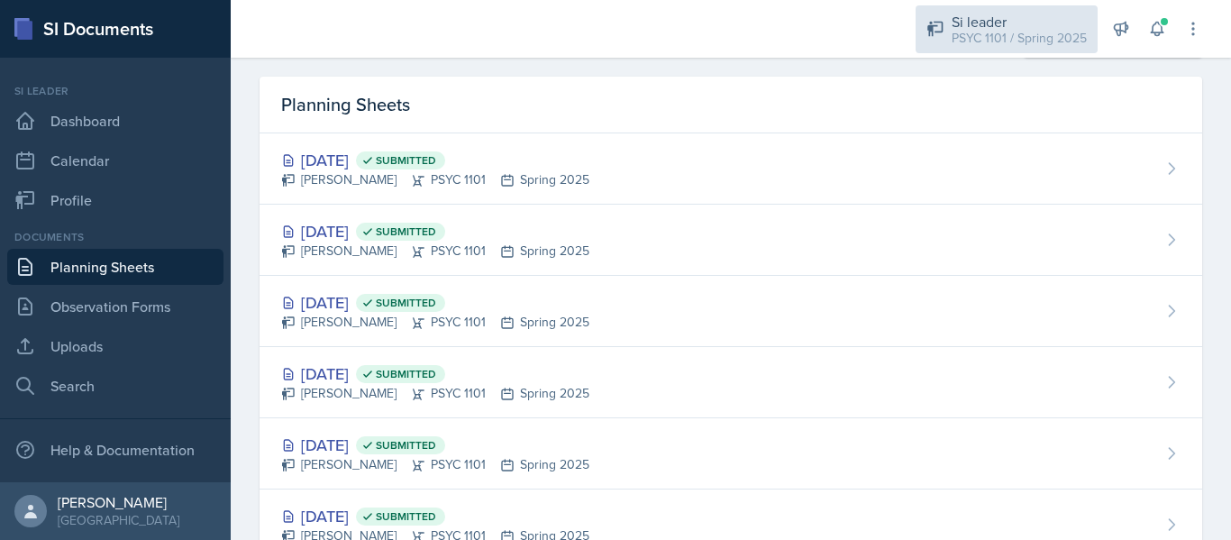
click at [1029, 31] on div "PSYC 1101 / Spring 2025" at bounding box center [1019, 38] width 135 height 19
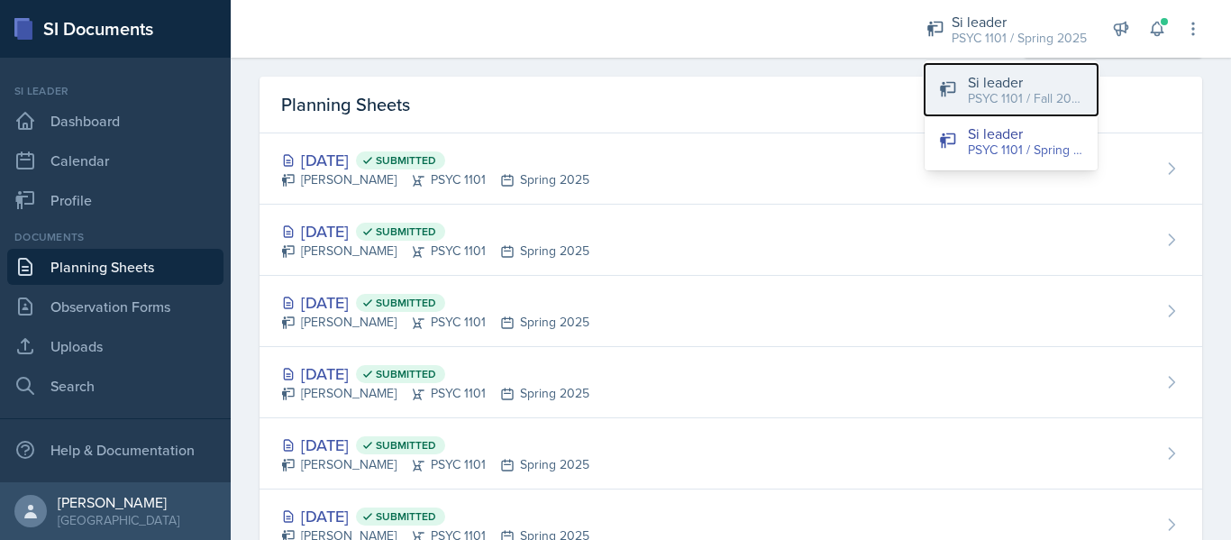
click at [1008, 95] on div "PSYC 1101 / Fall 2025" at bounding box center [1025, 98] width 115 height 19
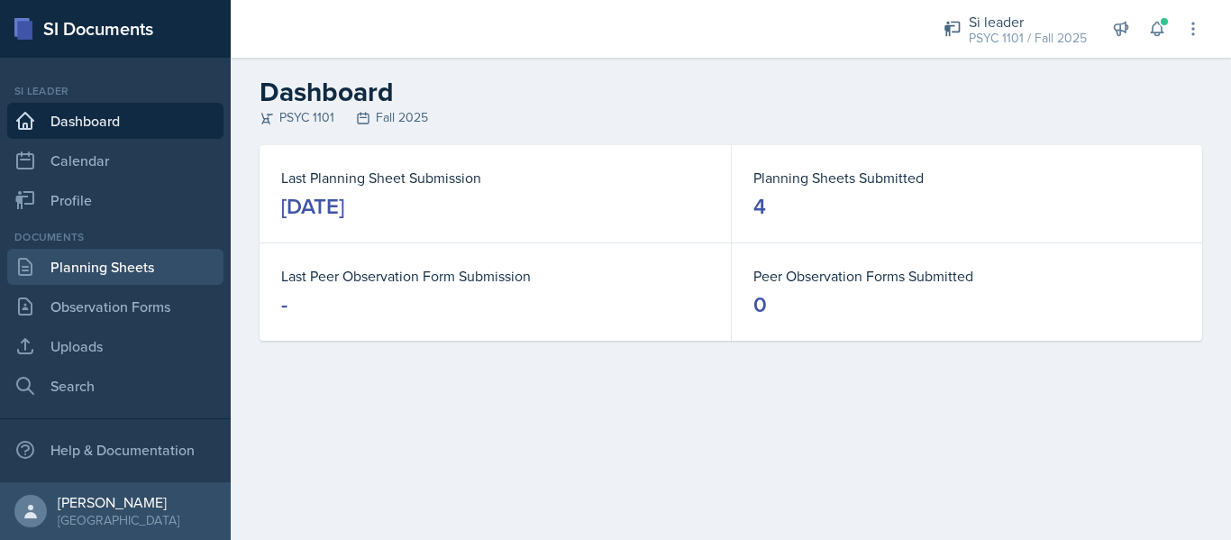
click at [178, 255] on link "Planning Sheets" at bounding box center [115, 267] width 216 height 36
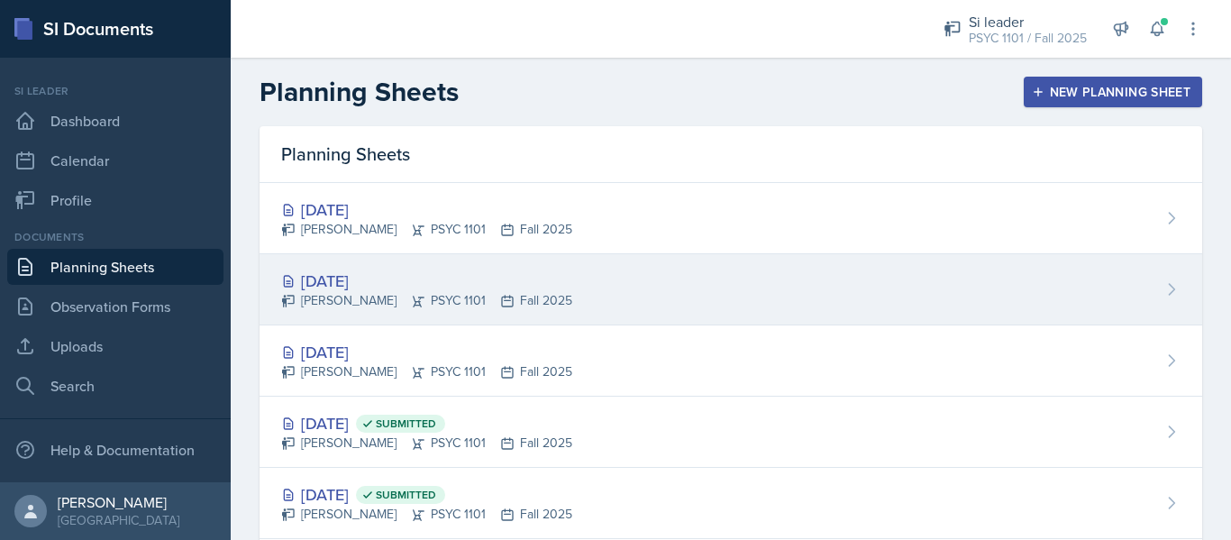
click at [430, 291] on div "[PERSON_NAME] PSYC 1101 Fall 2025" at bounding box center [426, 300] width 291 height 19
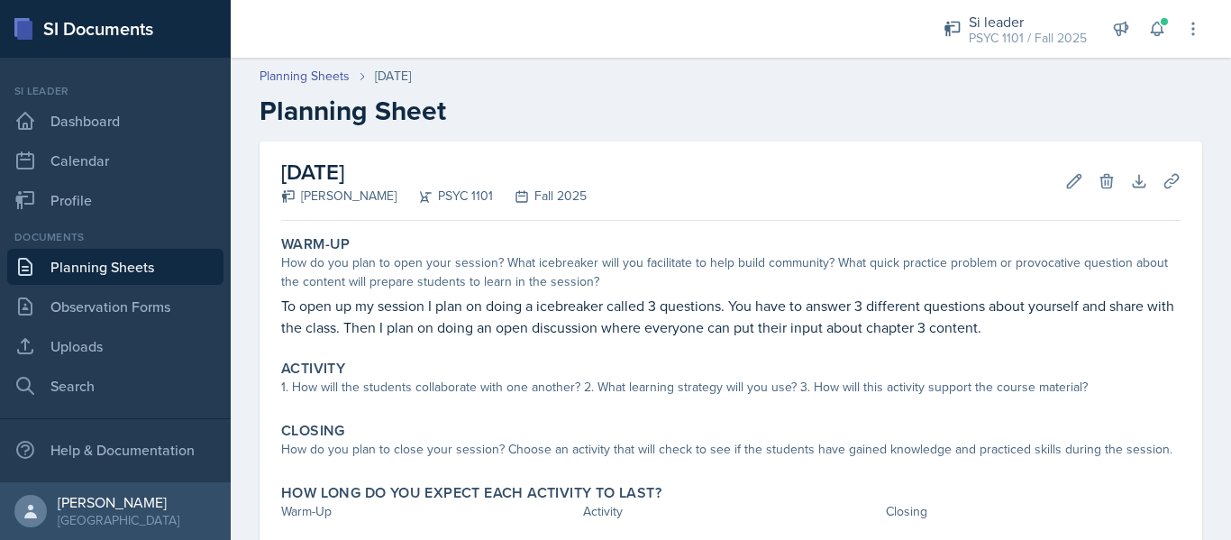
click at [425, 390] on div "1. How will the students collaborate with one another? 2. What learning strateg…" at bounding box center [730, 387] width 899 height 19
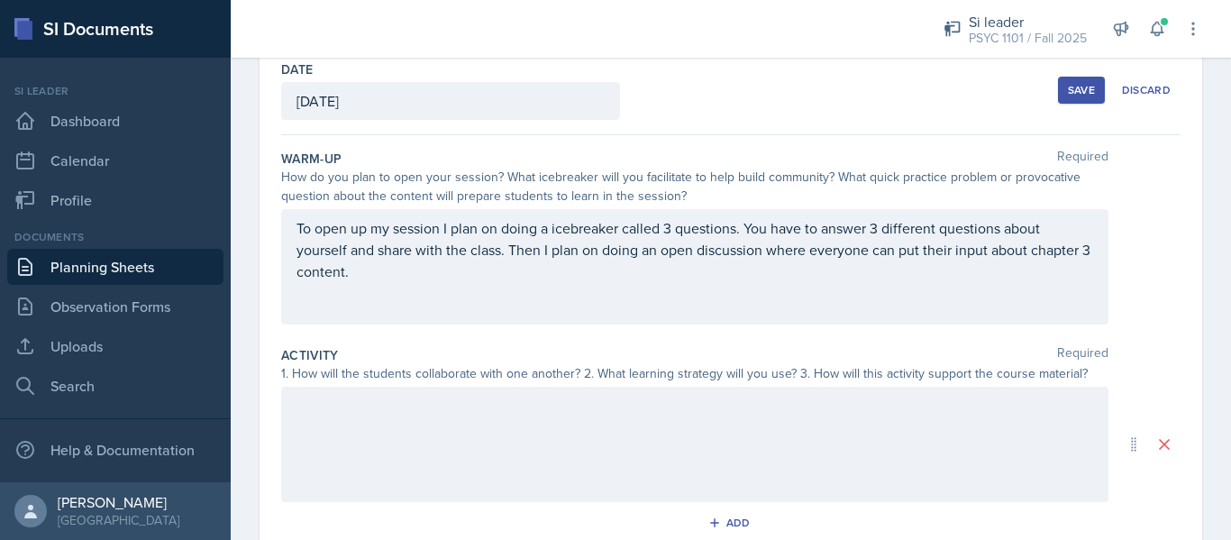
click at [338, 426] on div at bounding box center [694, 444] width 827 height 115
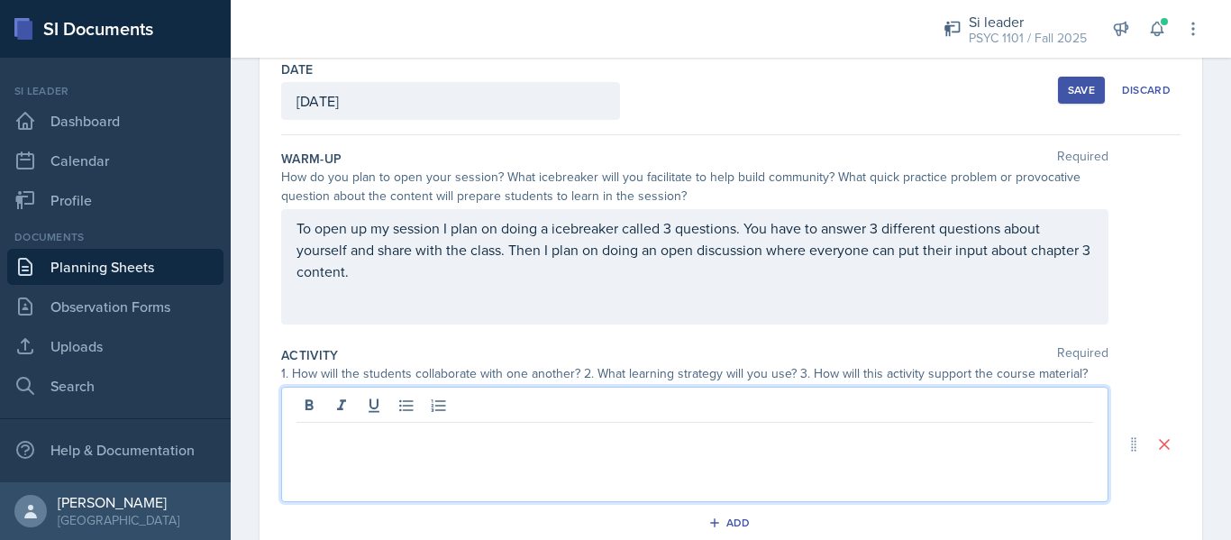
scroll to position [127, 0]
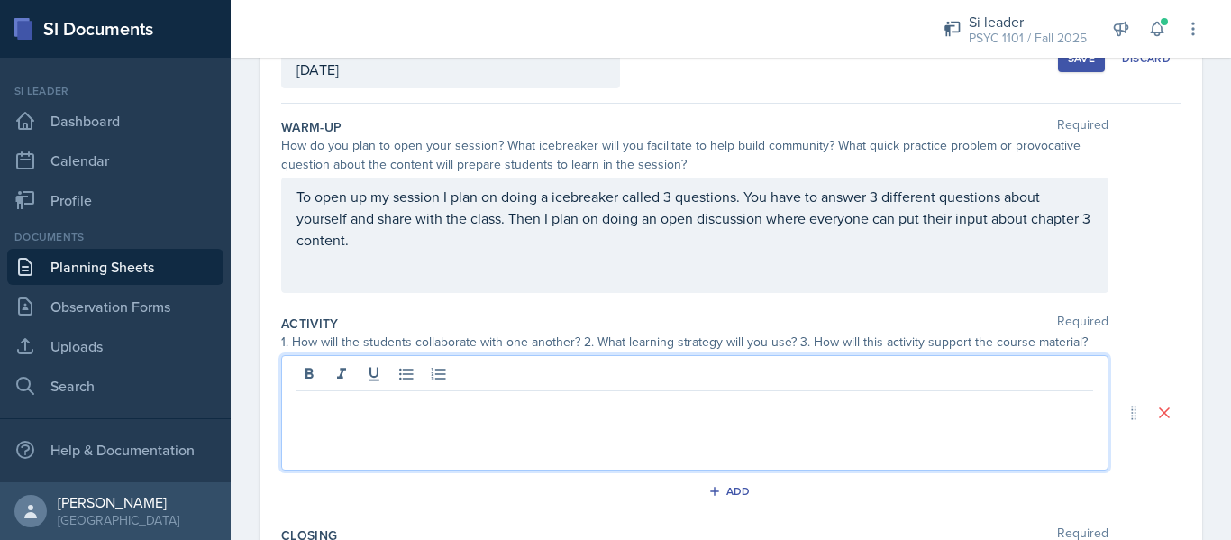
paste div
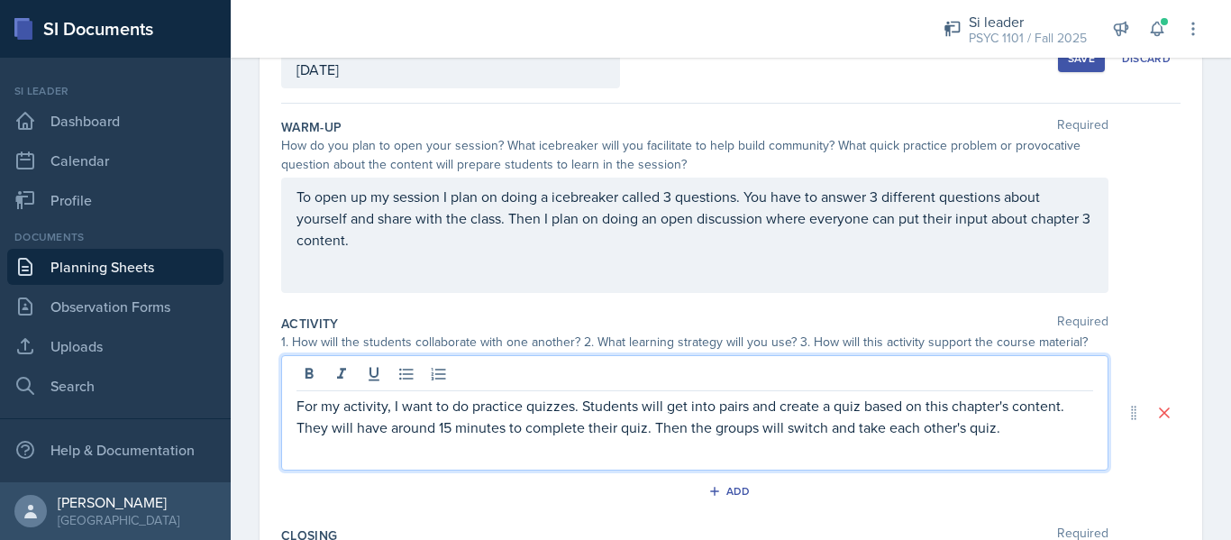
click at [394, 407] on p "For my activity, I want to do practice quizzes. Students will get into pairs an…" at bounding box center [694, 416] width 797 height 43
click at [738, 411] on p "For my activity, we will do practice quizzes. Students will get into pairs and …" at bounding box center [694, 416] width 797 height 43
click at [772, 400] on p "For my activity, we will do practice quizzes. Students will get into pairs and …" at bounding box center [694, 416] width 797 height 43
click at [733, 405] on p "For my activity, we will do practice quizzes. Students will get into pairs and …" at bounding box center [694, 416] width 797 height 43
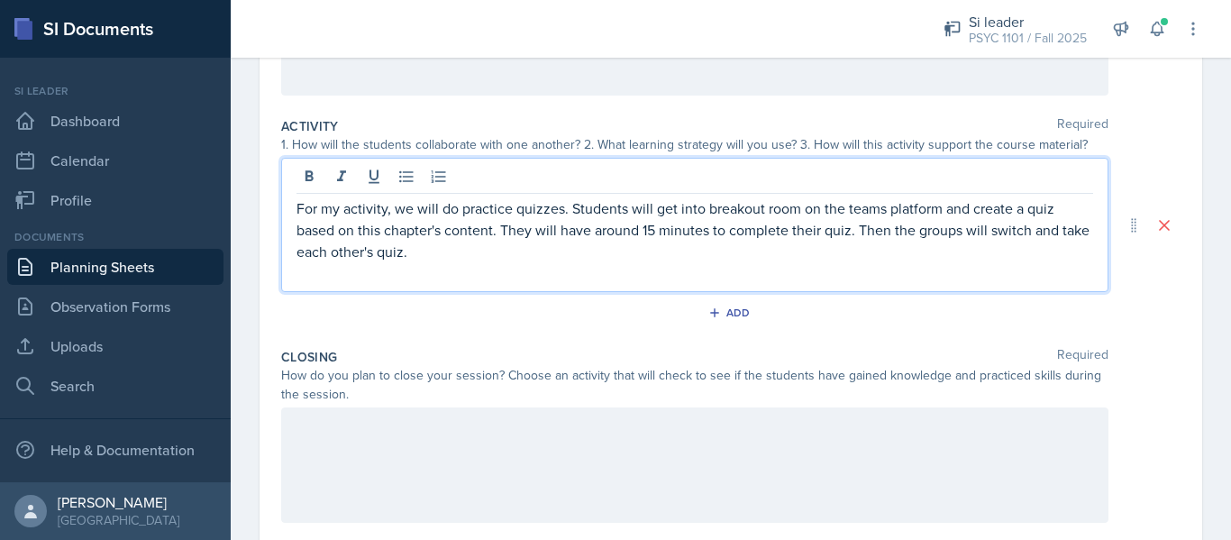
scroll to position [325, 0]
click at [360, 436] on div at bounding box center [694, 463] width 827 height 115
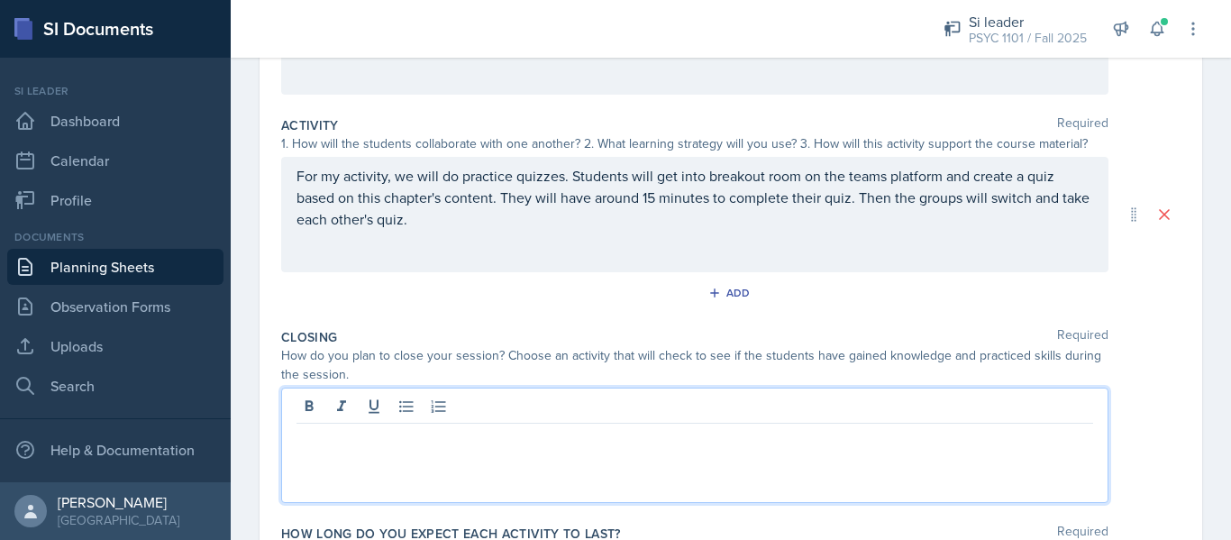
scroll to position [357, 0]
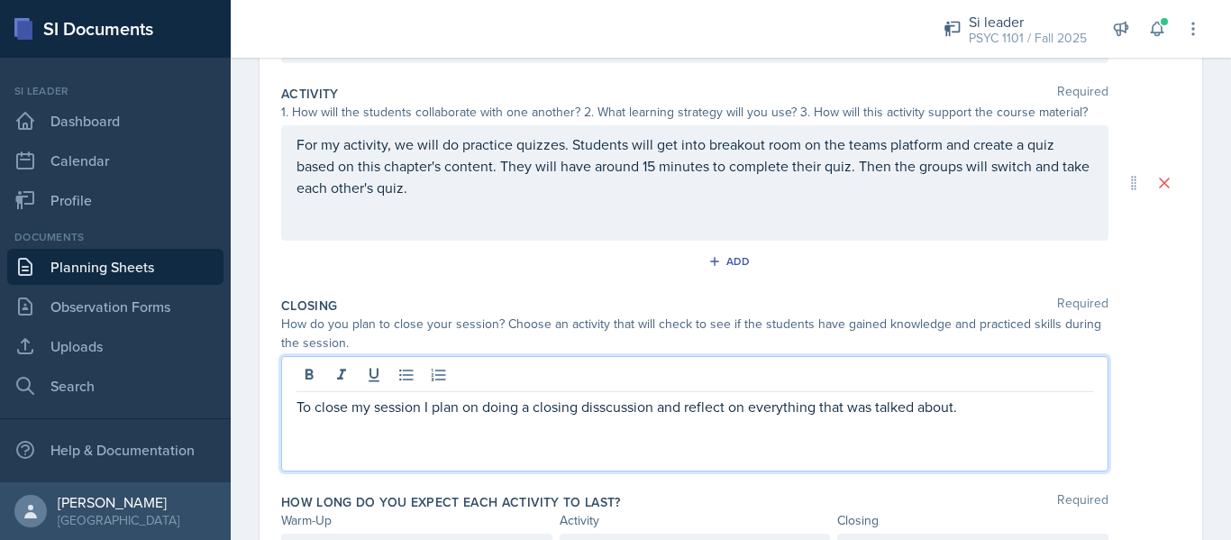
click at [499, 168] on p "For my activity, we will do practice quizzes. Students will get into breakout r…" at bounding box center [694, 165] width 797 height 65
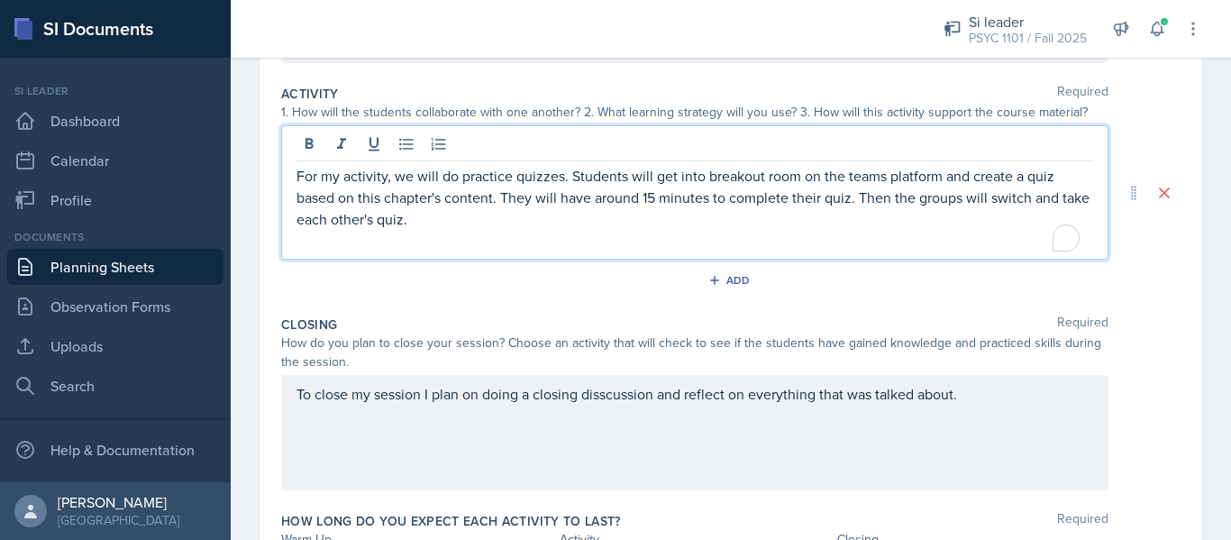
scroll to position [376, 0]
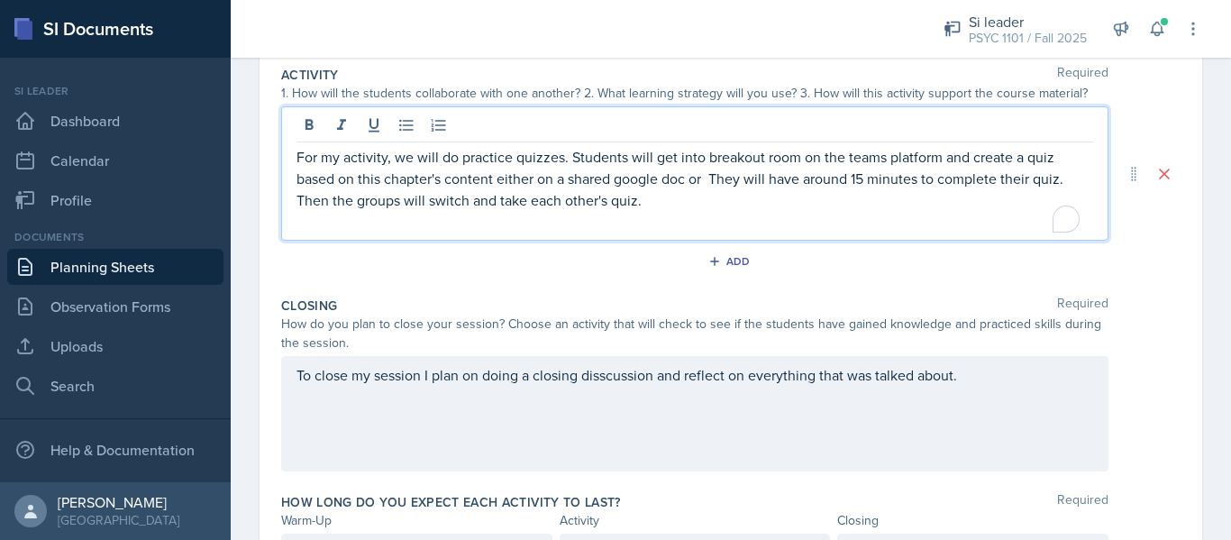
click at [616, 374] on div "To close my session I plan on doing a closing disscussion and reflect on everyt…" at bounding box center [694, 413] width 827 height 115
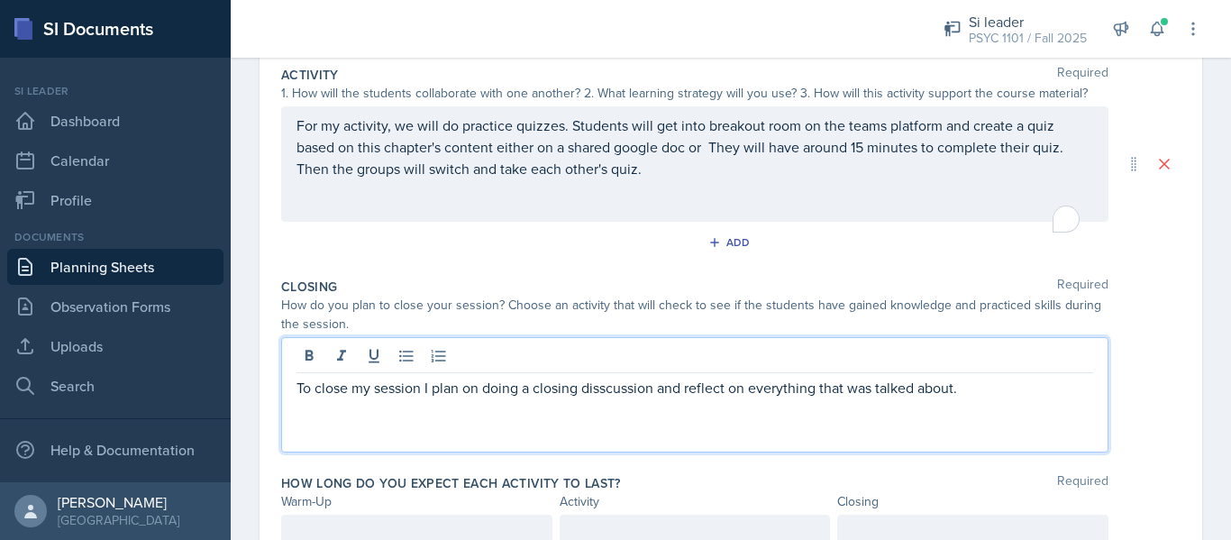
scroll to position [357, 0]
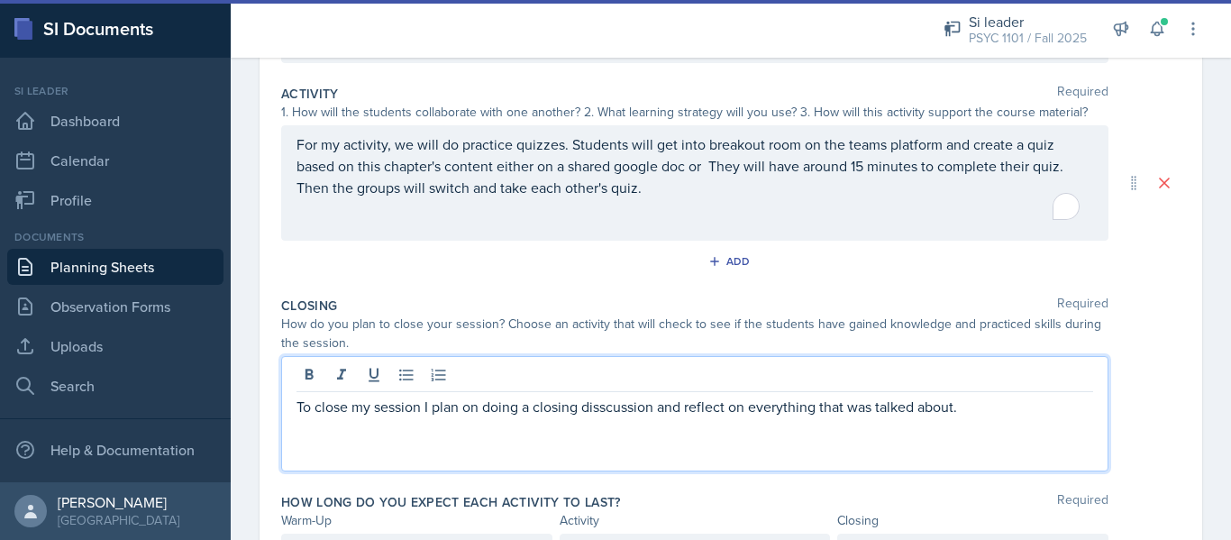
click at [633, 416] on p "To close my session I plan on doing a closing disscussion and reflect on everyt…" at bounding box center [694, 407] width 797 height 22
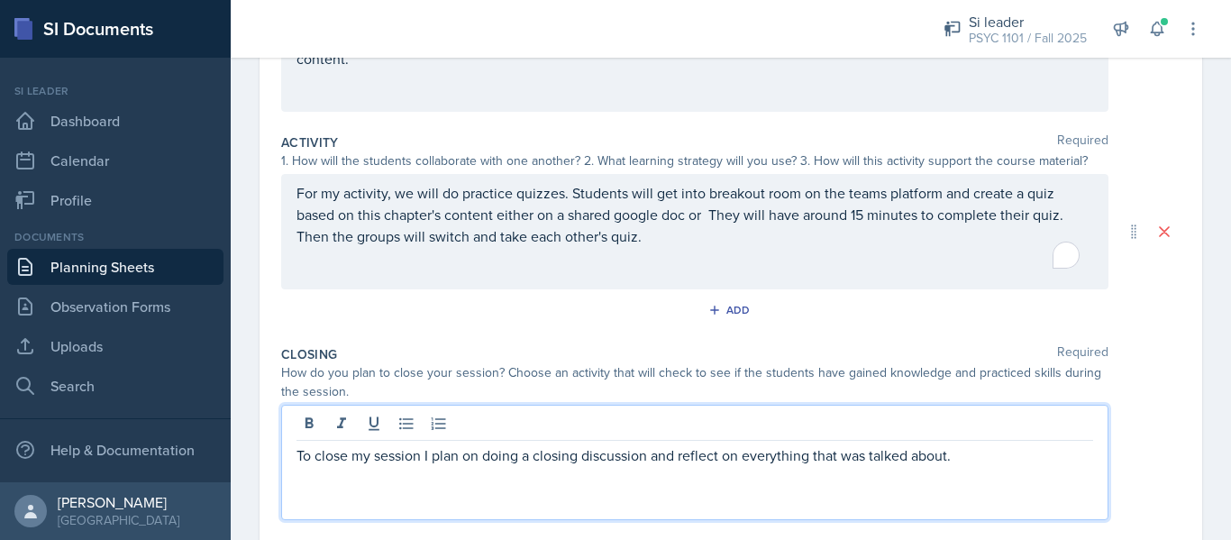
scroll to position [340, 0]
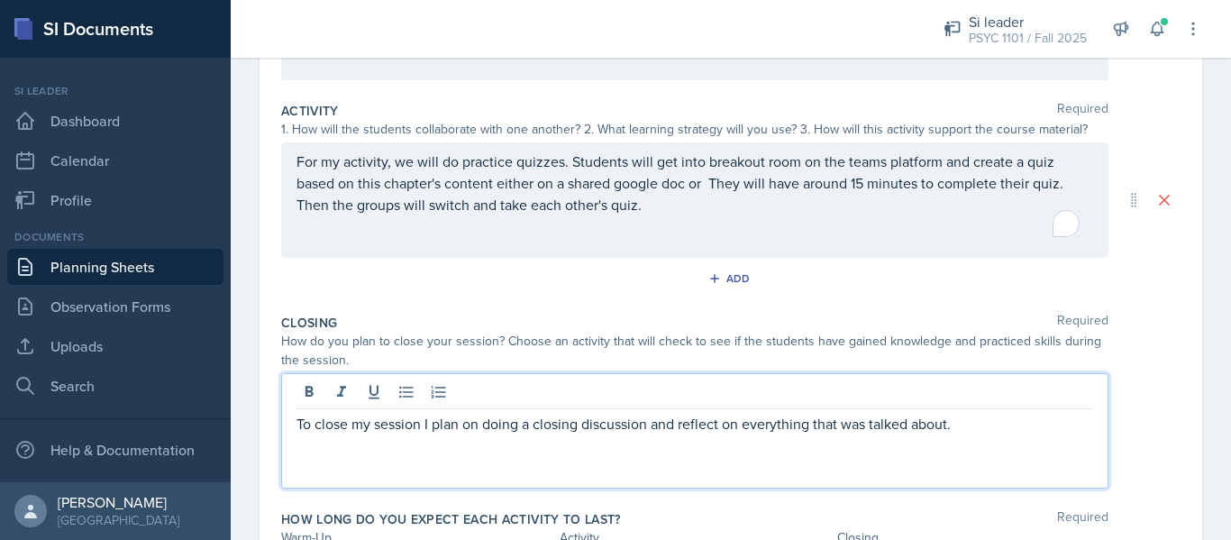
click at [712, 215] on p "For my activity, we will do practice quizzes. Students will get into breakout r…" at bounding box center [694, 182] width 797 height 65
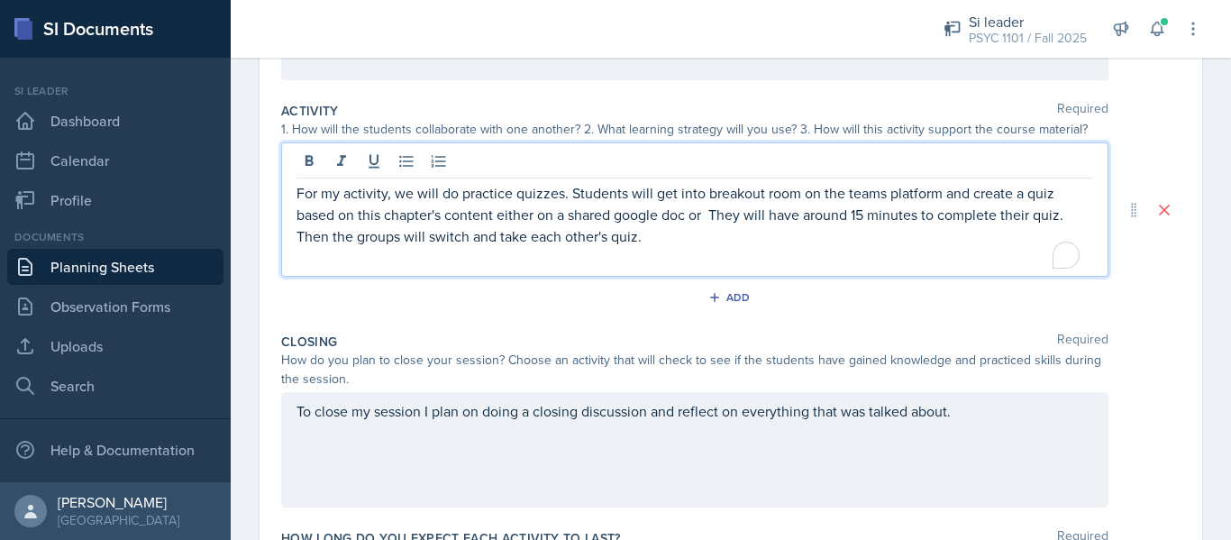
click at [706, 209] on p "For my activity, we will do practice quizzes. Students will get into breakout r…" at bounding box center [694, 214] width 797 height 65
click at [560, 239] on p "For my activity, we will do practice quizzes. Students will get into breakout r…" at bounding box center [694, 214] width 797 height 65
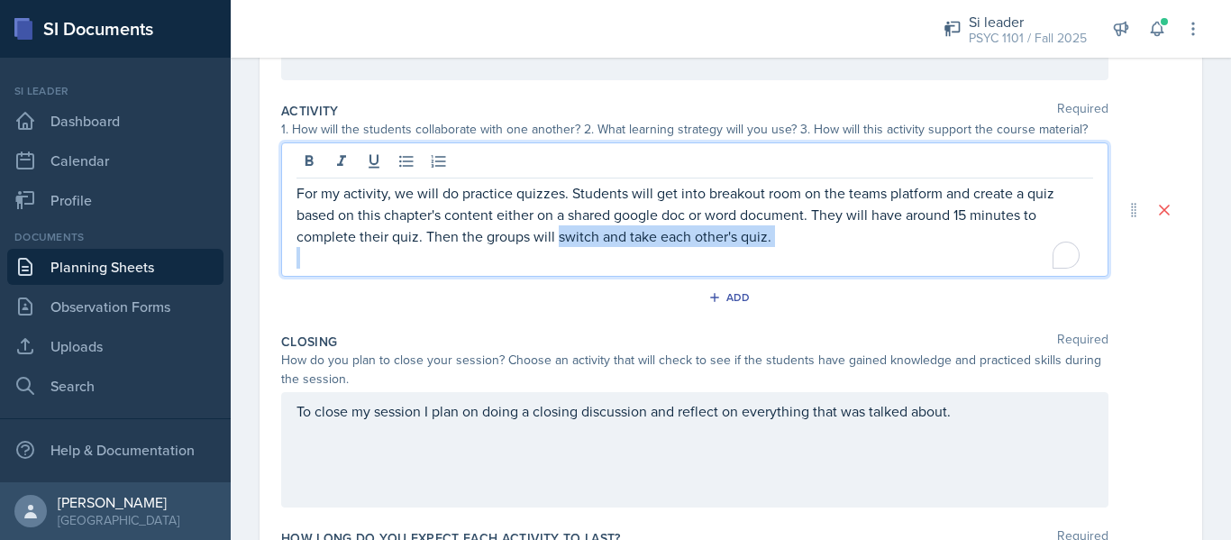
drag, startPoint x: 560, startPoint y: 239, endPoint x: 794, endPoint y: 259, distance: 235.1
click at [794, 259] on div "For my activity, we will do practice quizzes. Students will get into breakout r…" at bounding box center [694, 225] width 797 height 87
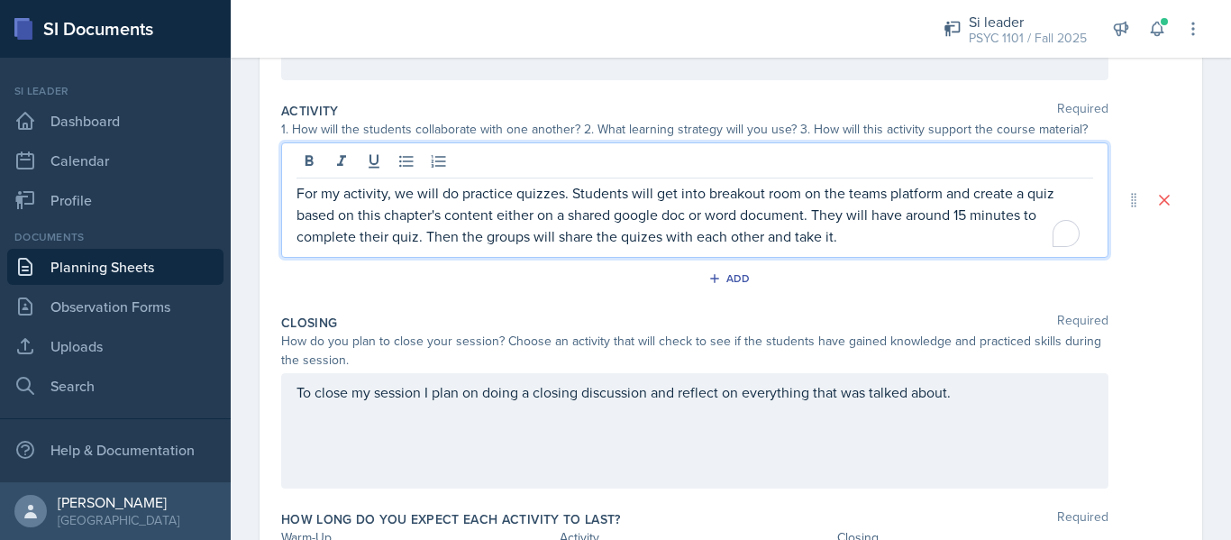
click at [960, 223] on p "For my activity, we will do practice quizzes. Students will get into breakout r…" at bounding box center [694, 214] width 797 height 65
click at [885, 246] on p "For my activity, we will do practice quizzes. Students will get into breakout r…" at bounding box center [694, 214] width 797 height 65
click at [974, 218] on p "For my activity, we will do practice quizzes. Students will get into breakout r…" at bounding box center [694, 214] width 797 height 65
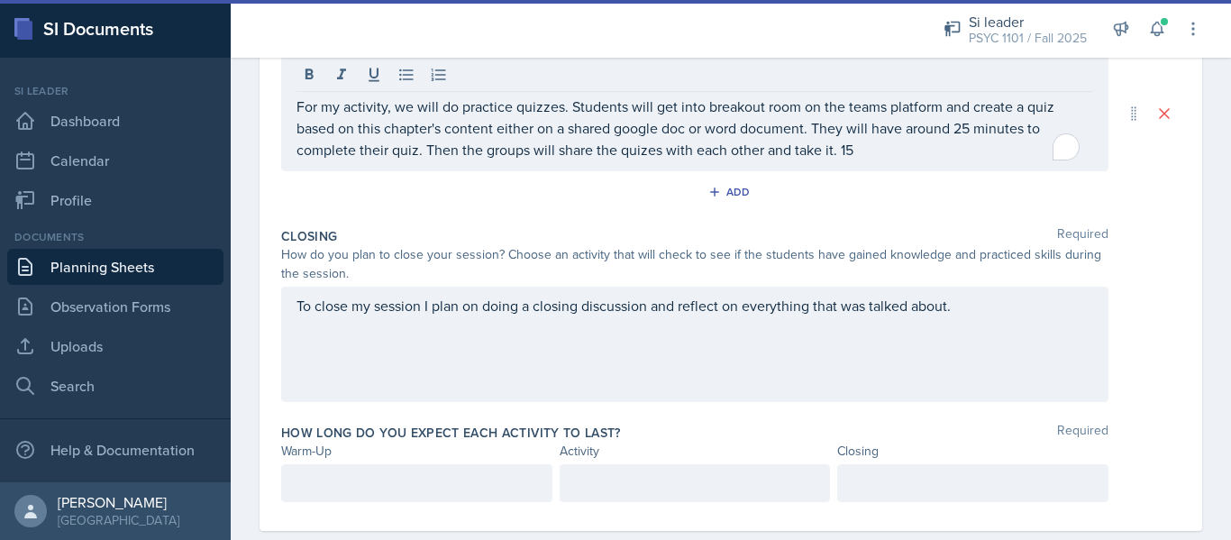
click at [610, 465] on div at bounding box center [695, 483] width 271 height 38
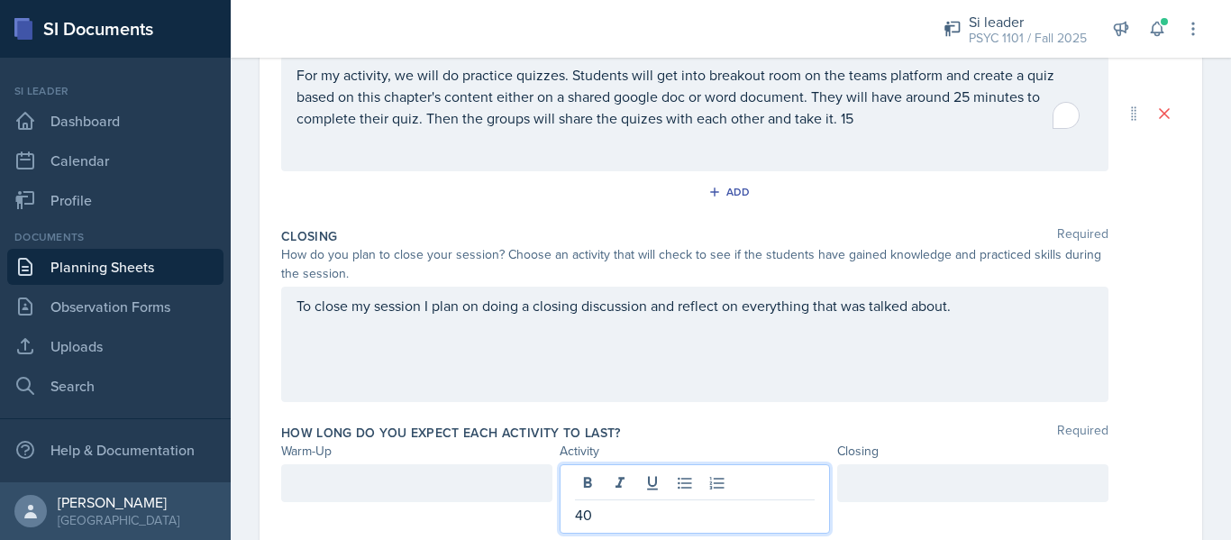
click at [520, 469] on div at bounding box center [416, 483] width 271 height 38
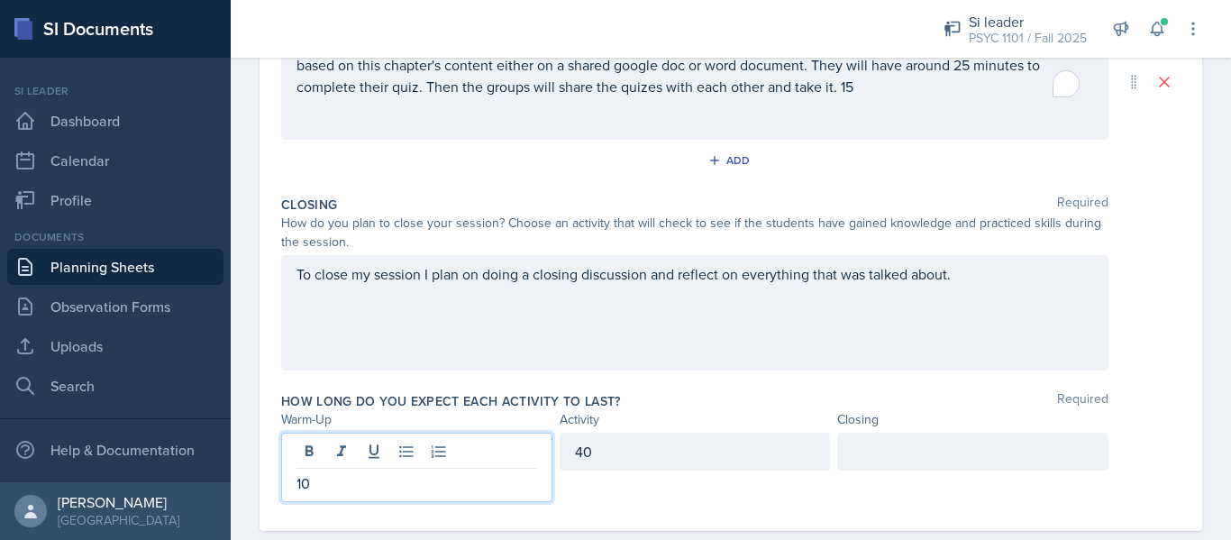
click at [889, 459] on div at bounding box center [972, 452] width 271 height 38
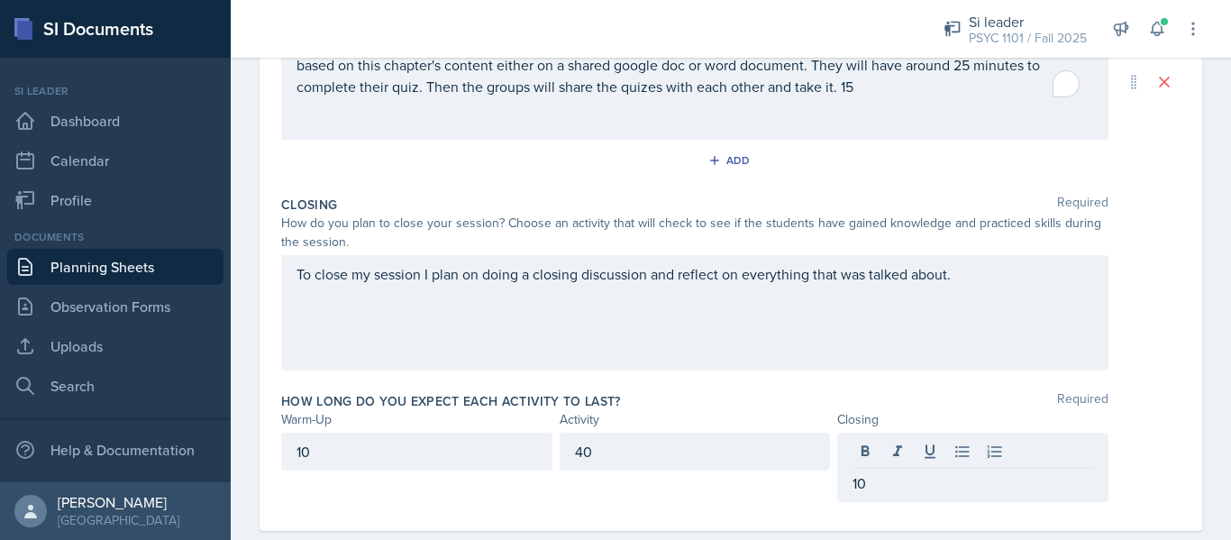
click at [797, 404] on div "How long do you expect each activity to last? Required" at bounding box center [730, 401] width 899 height 18
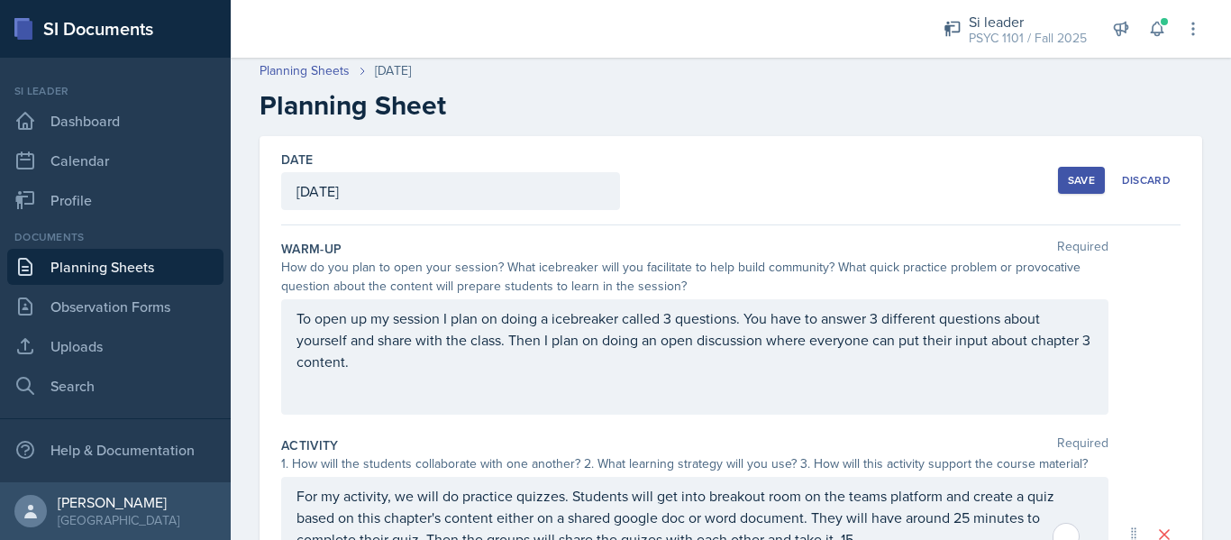
scroll to position [3, 0]
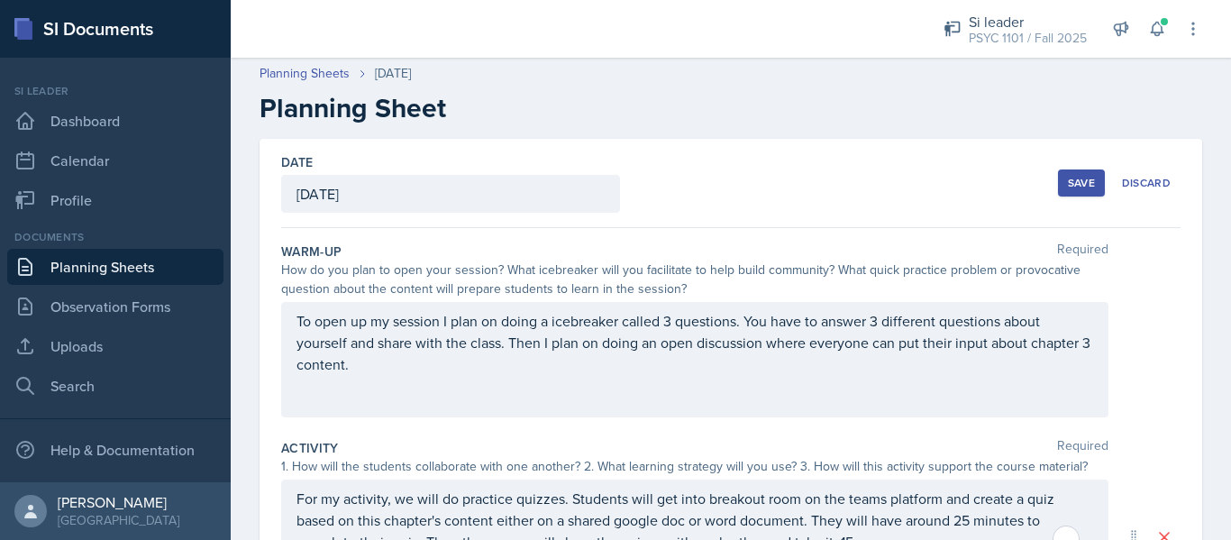
click at [1070, 179] on div "Save" at bounding box center [1081, 183] width 27 height 14
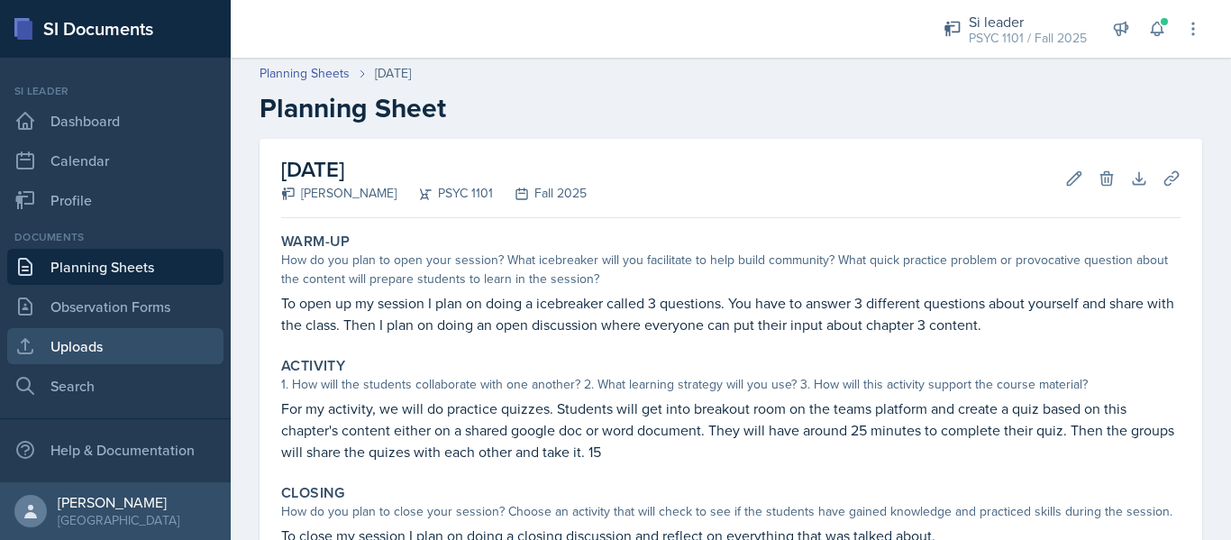
click at [99, 341] on link "Uploads" at bounding box center [115, 346] width 216 height 36
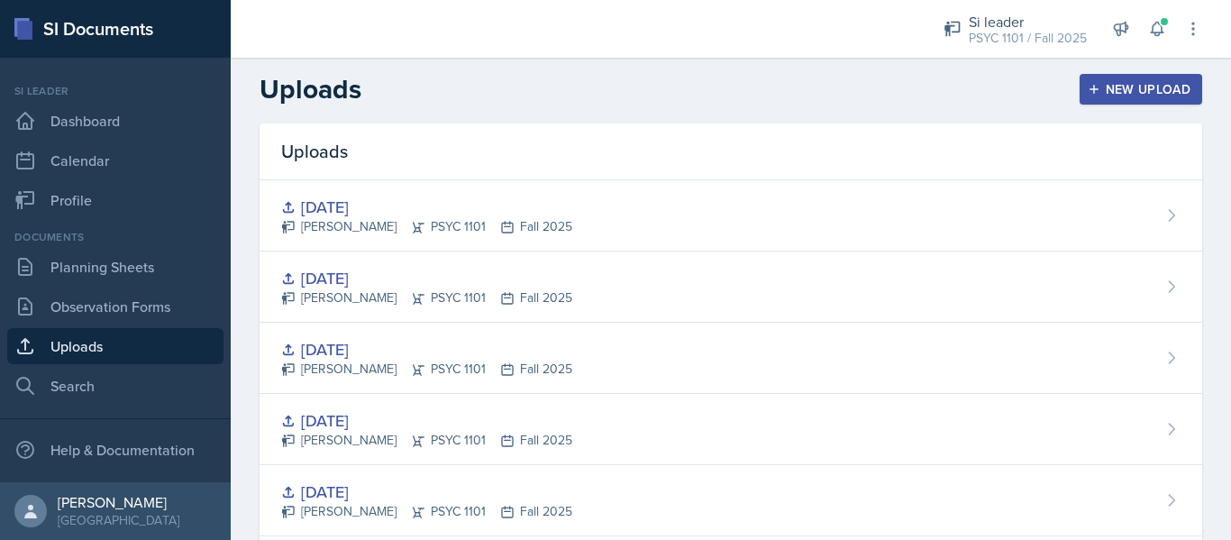
click at [1079, 94] on button "New Upload" at bounding box center [1140, 89] width 123 height 31
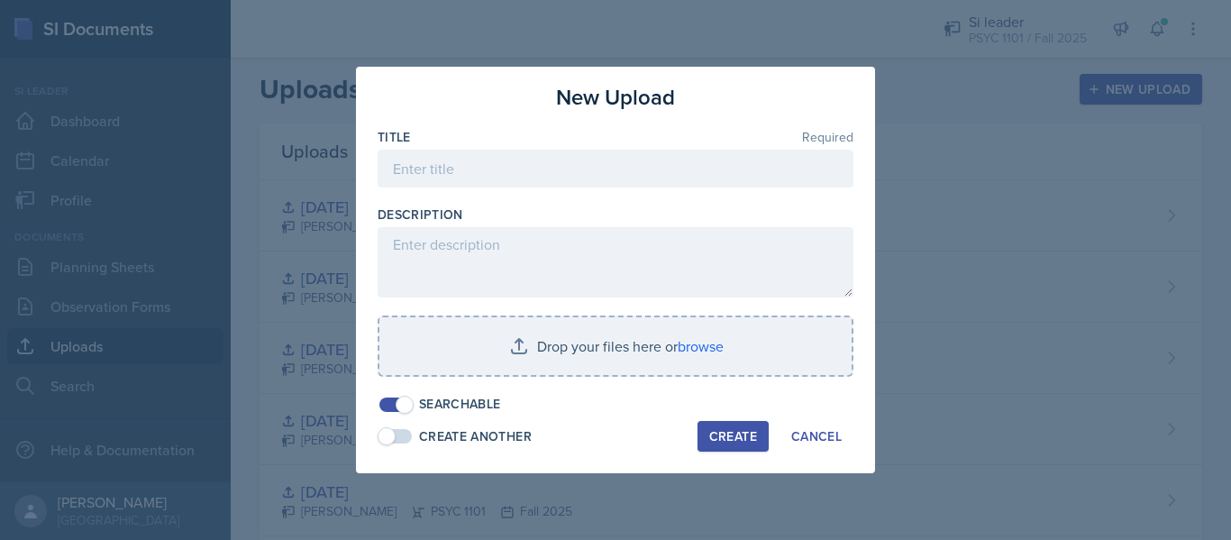
click at [606, 140] on div "Title Required" at bounding box center [616, 137] width 476 height 18
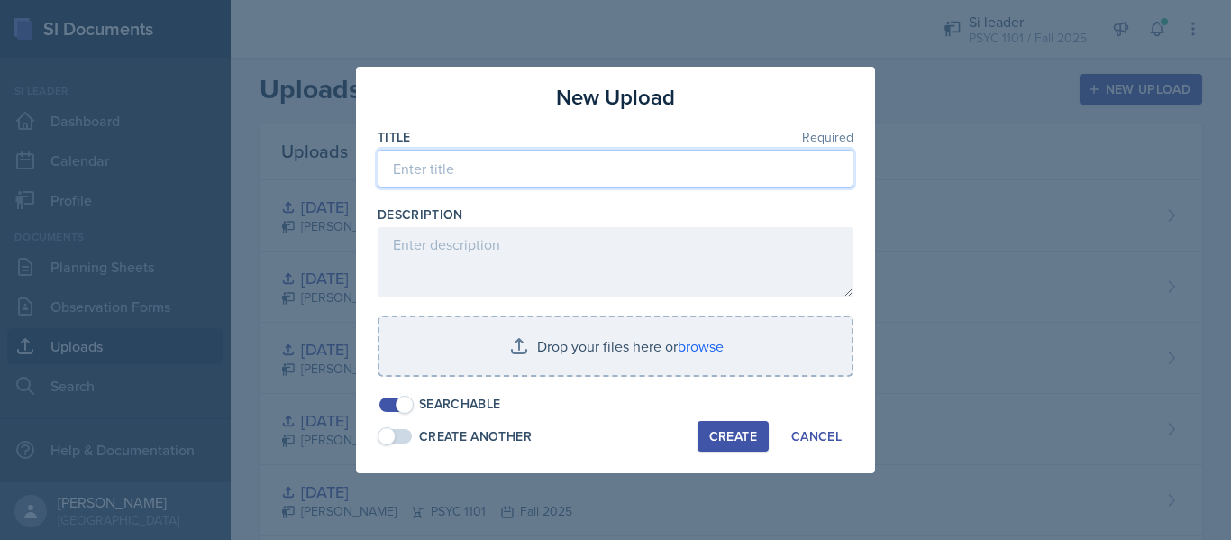
click at [612, 150] on input at bounding box center [616, 169] width 476 height 38
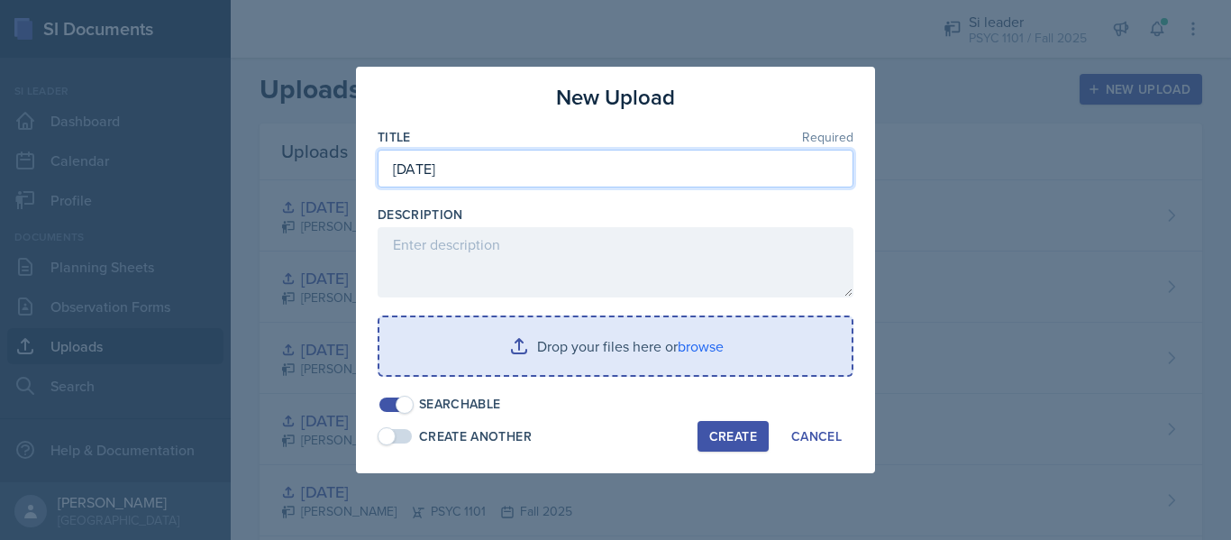
type input "[DATE]"
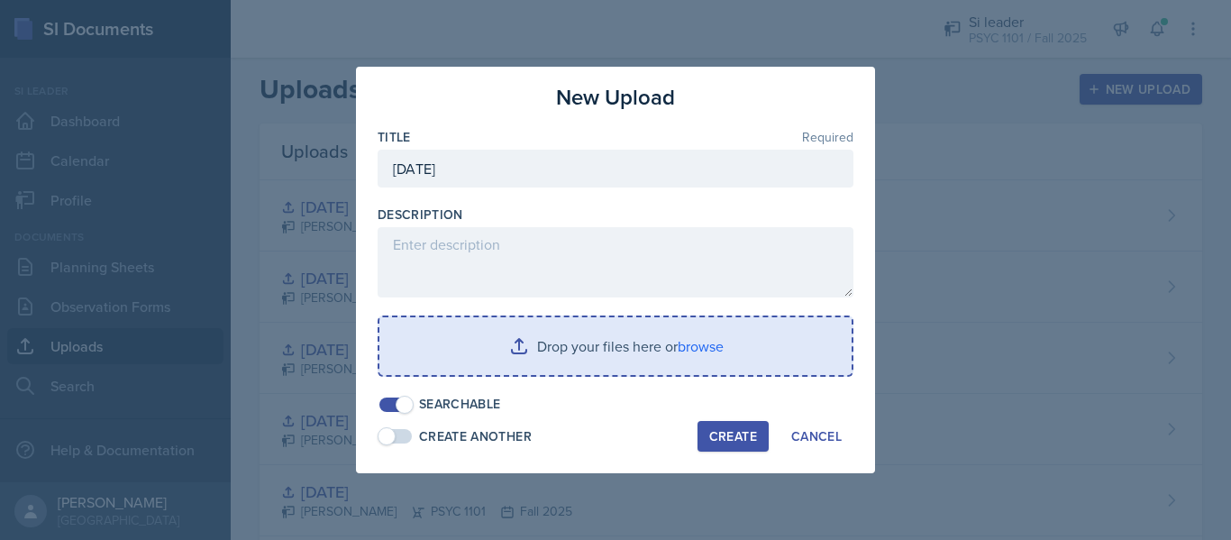
click at [621, 351] on input "file" at bounding box center [615, 346] width 472 height 58
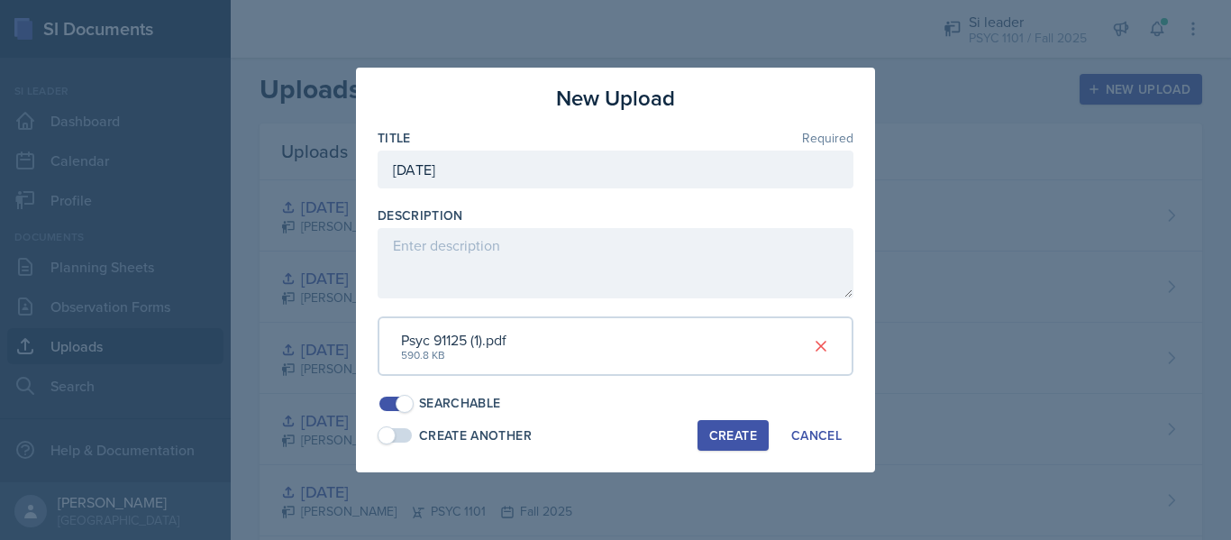
click at [748, 431] on div "Create" at bounding box center [733, 435] width 48 height 14
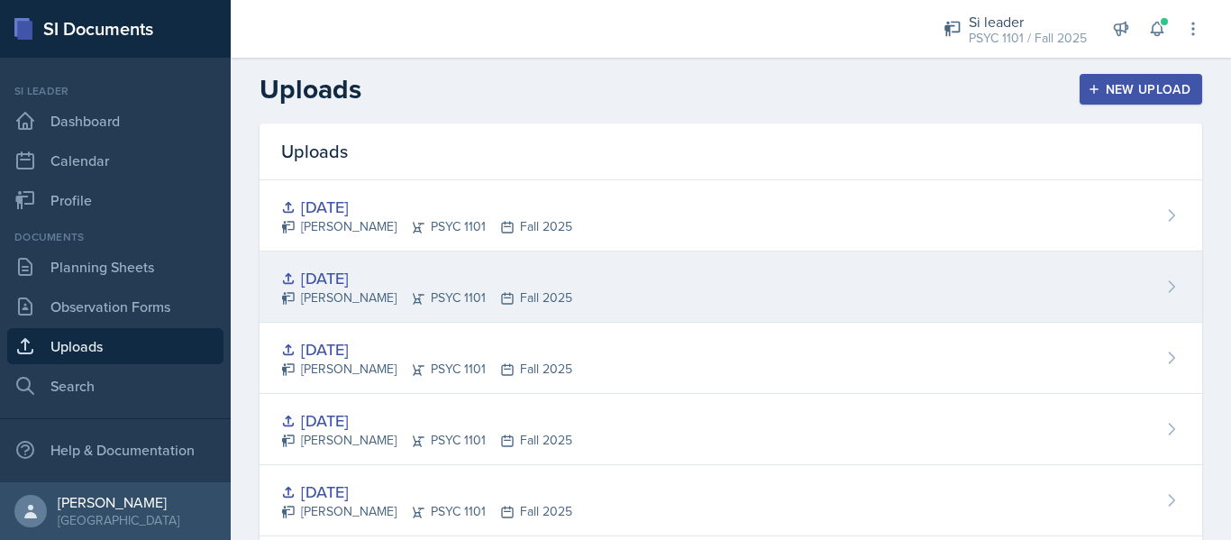
click at [444, 282] on div "[DATE]" at bounding box center [426, 278] width 291 height 24
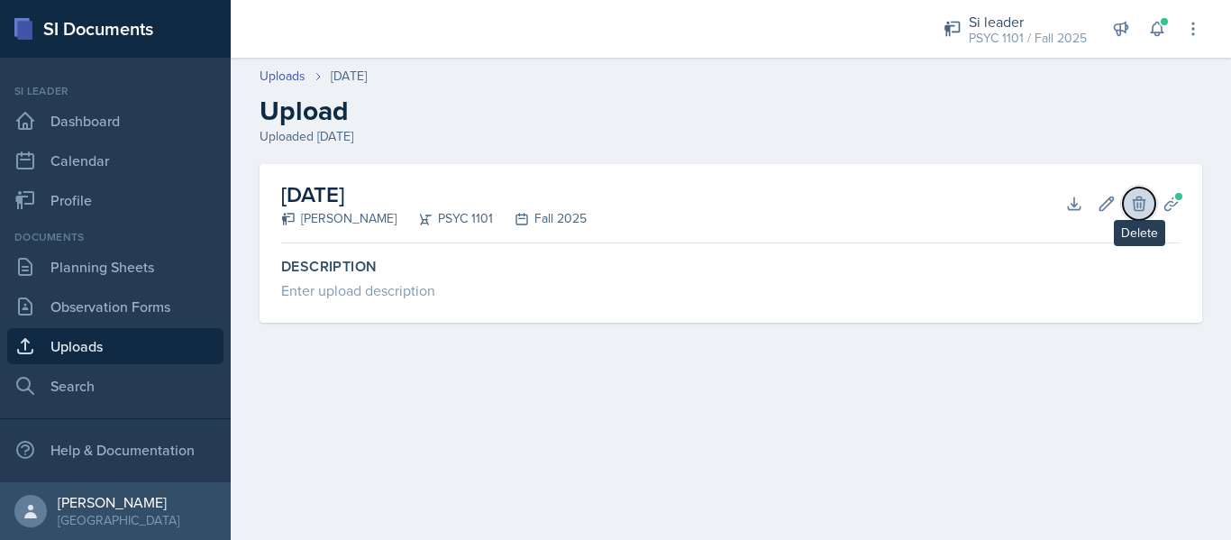
click at [1149, 197] on button "Delete" at bounding box center [1139, 203] width 32 height 32
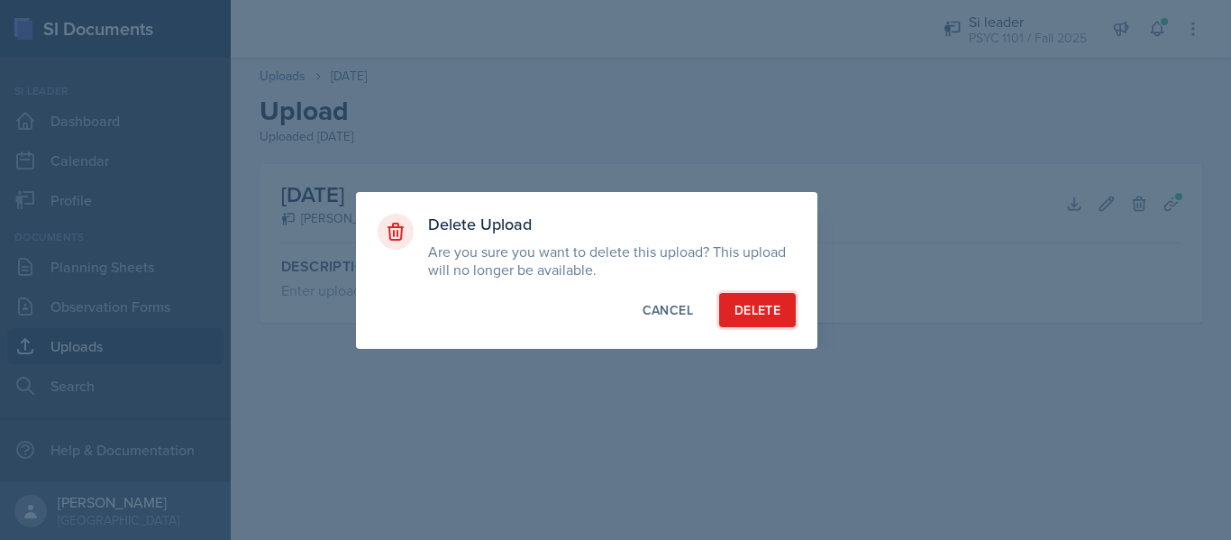
click at [787, 309] on button "Delete" at bounding box center [757, 310] width 77 height 34
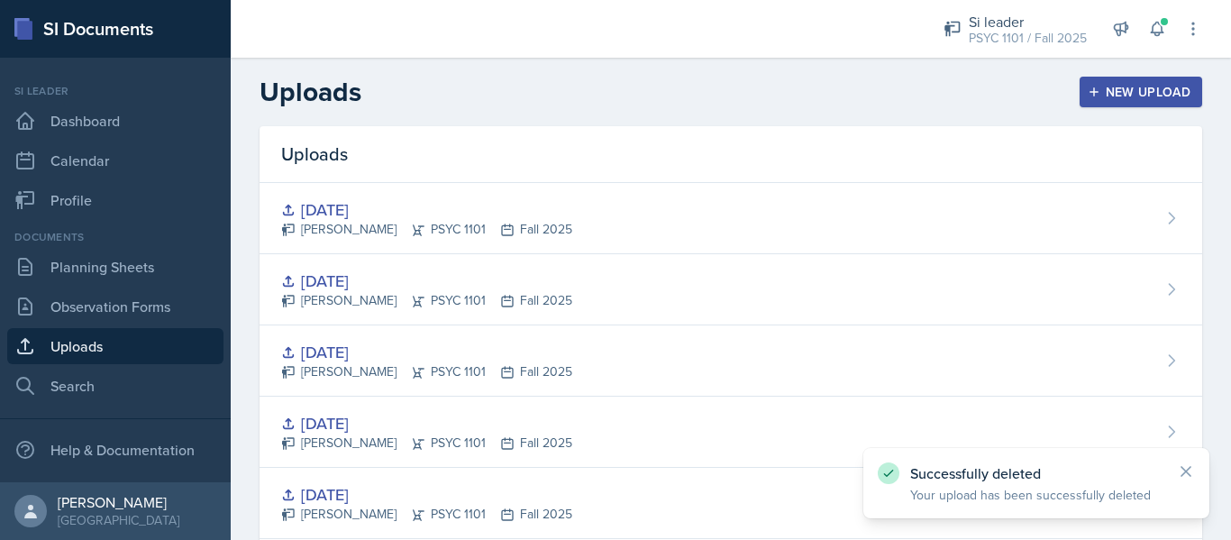
click at [122, 344] on link "Uploads" at bounding box center [115, 346] width 216 height 36
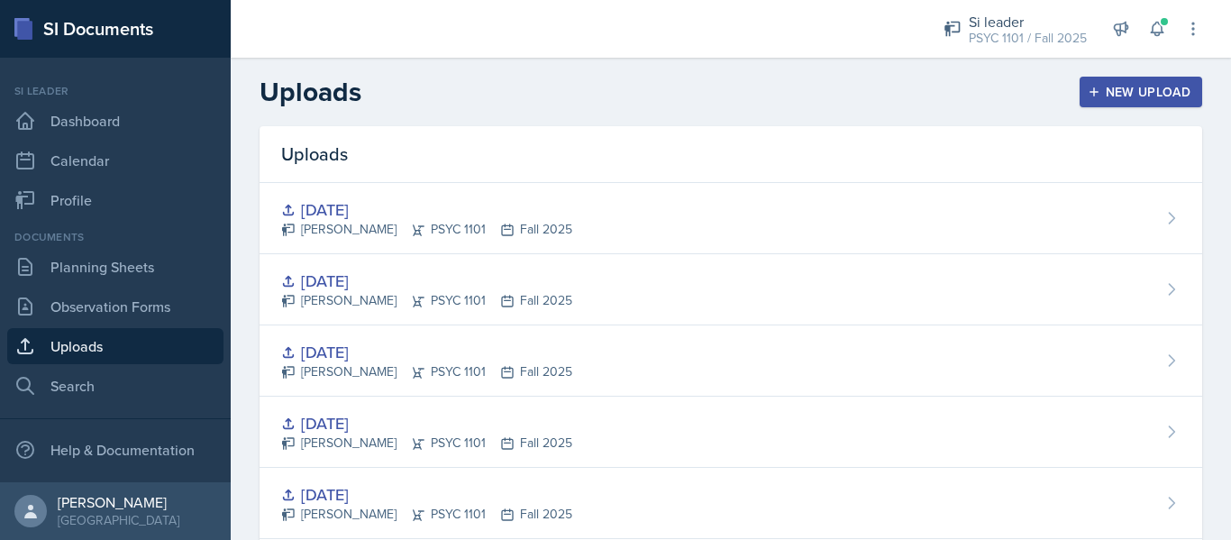
click at [1112, 90] on div "New Upload" at bounding box center [1141, 92] width 100 height 14
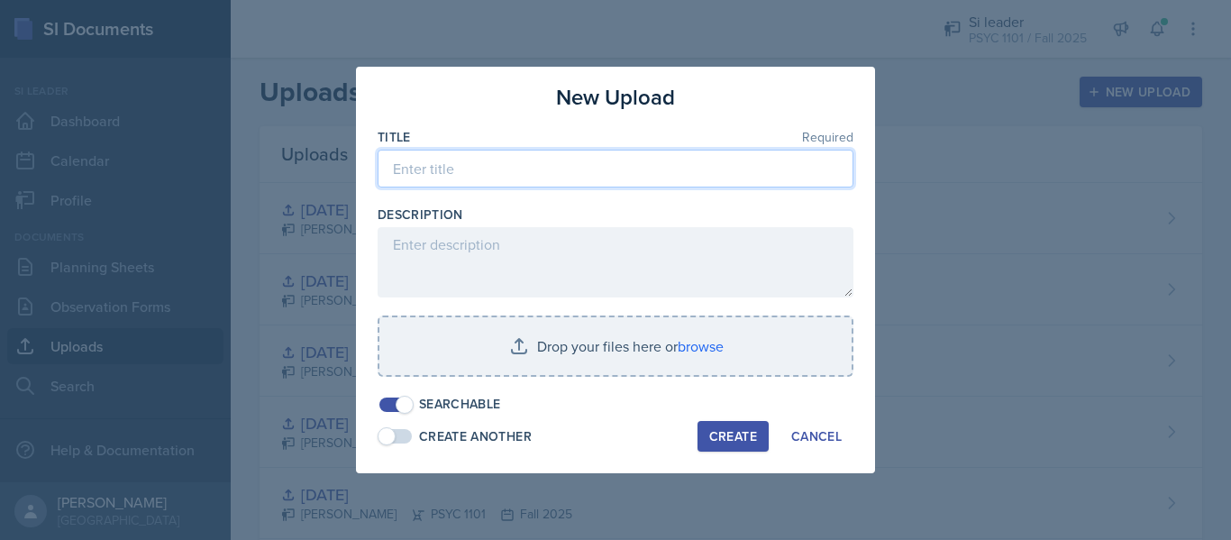
click at [664, 160] on input at bounding box center [616, 169] width 476 height 38
type input "[DATE]"
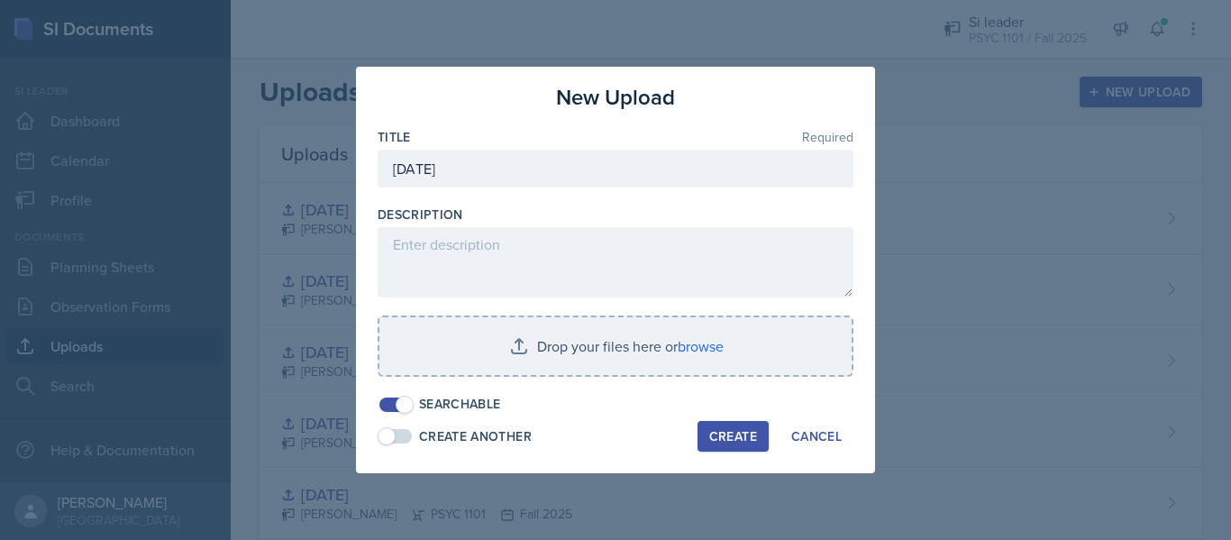
click at [732, 443] on div "Create" at bounding box center [733, 436] width 48 height 14
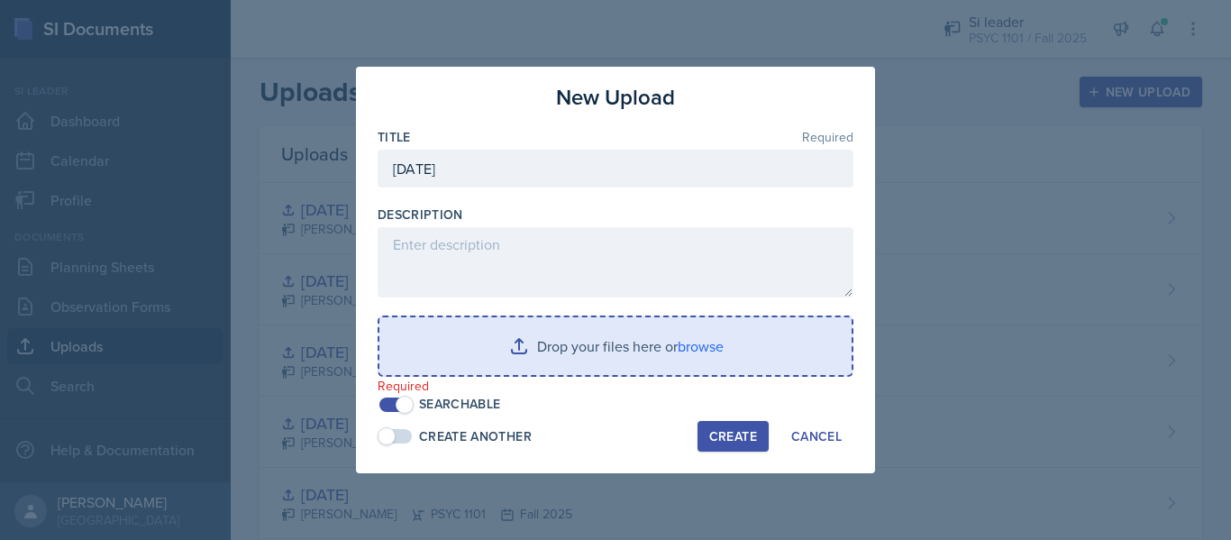
click at [676, 365] on input "file" at bounding box center [615, 346] width 472 height 58
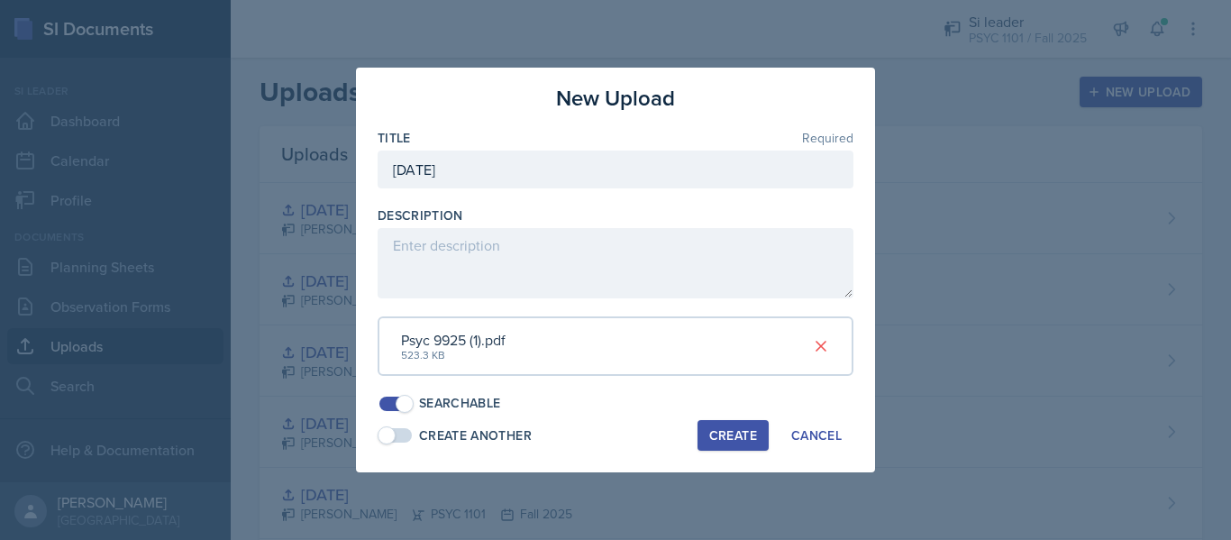
click at [722, 434] on div "Create" at bounding box center [733, 435] width 48 height 14
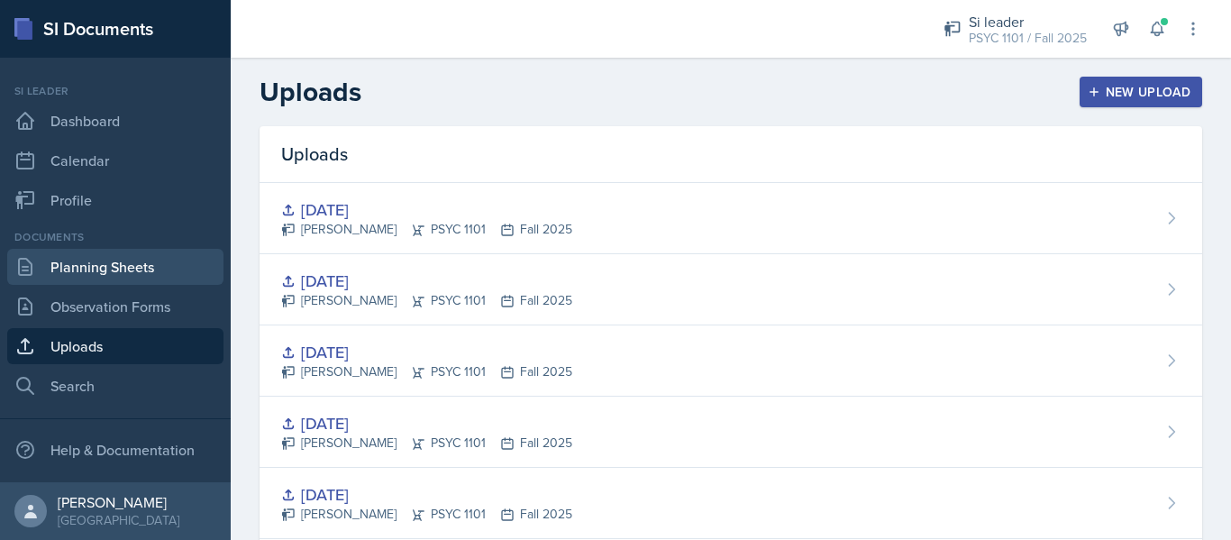
click at [115, 261] on link "Planning Sheets" at bounding box center [115, 267] width 216 height 36
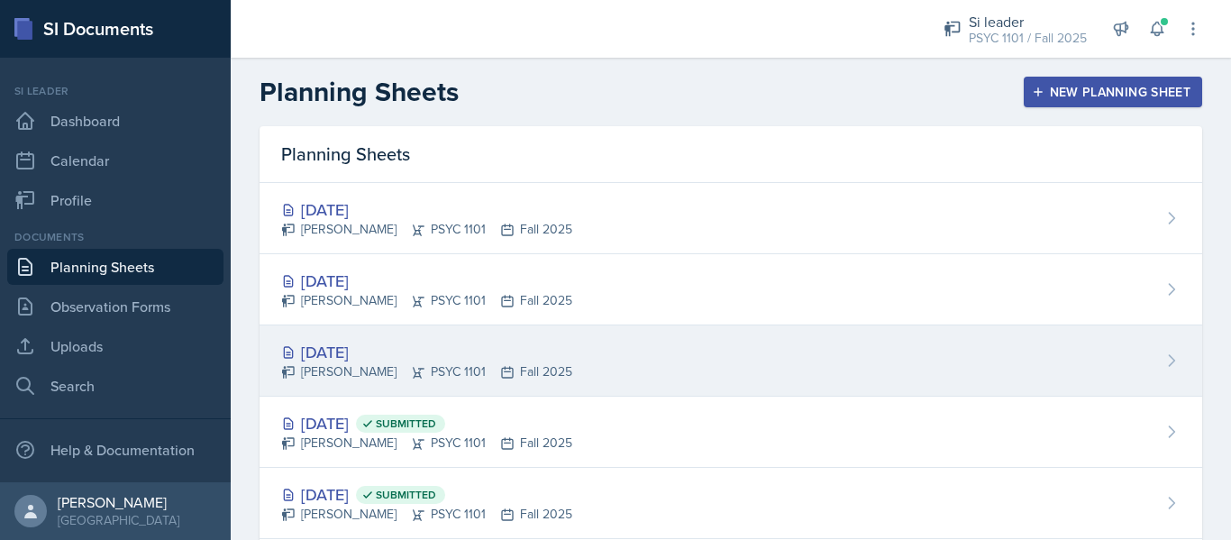
click at [333, 348] on div "[DATE]" at bounding box center [426, 352] width 291 height 24
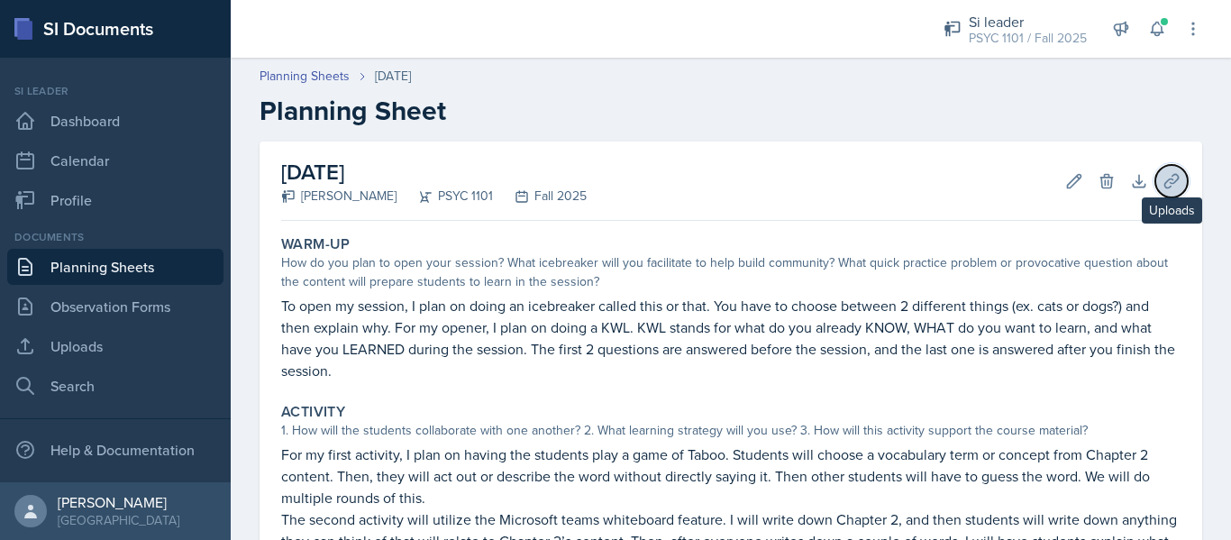
click at [1155, 181] on button "Uploads" at bounding box center [1171, 181] width 32 height 32
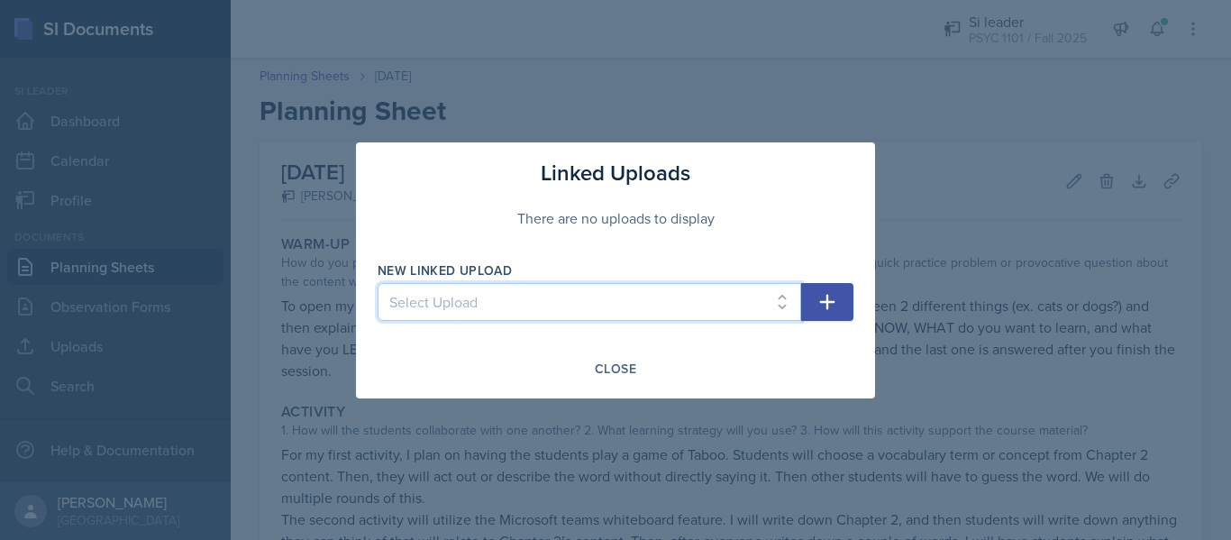
click at [725, 308] on select "Select Upload [DATE] [DATE] [DATE] [DATE] [DATE] [DATE] [DATE]" at bounding box center [589, 302] width 423 height 38
select select "827f094e-6b6a-4991-8822-3ed57bbddfaf"
click at [378, 283] on select "Select Upload [DATE] [DATE] [DATE] [DATE] [DATE] [DATE] [DATE]" at bounding box center [589, 302] width 423 height 38
click at [821, 306] on icon "button" at bounding box center [827, 302] width 22 height 22
select select
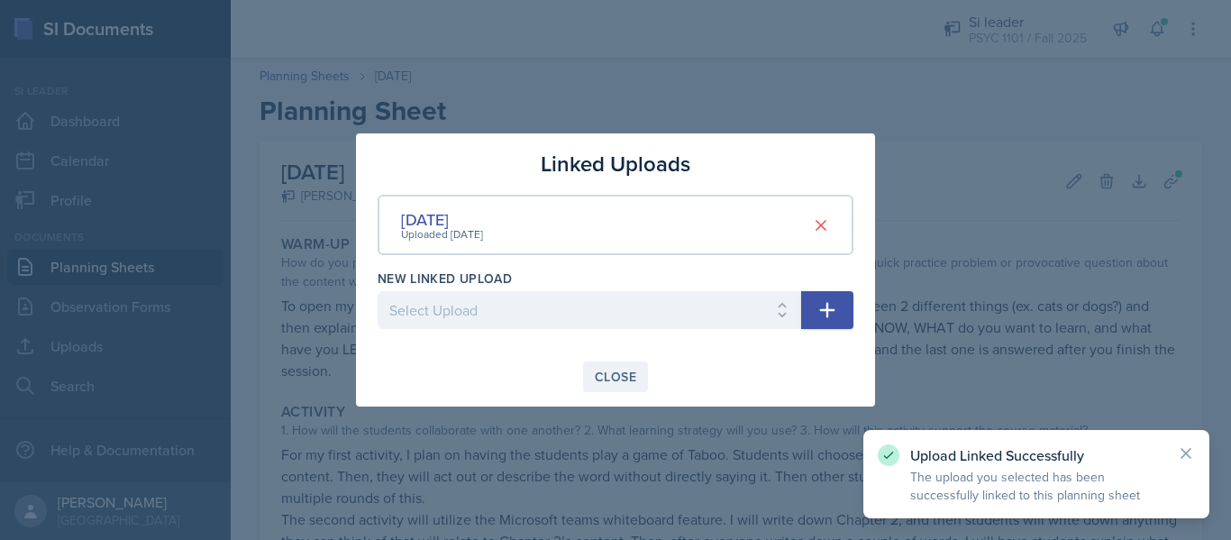
click at [624, 365] on button "Close" at bounding box center [615, 376] width 65 height 31
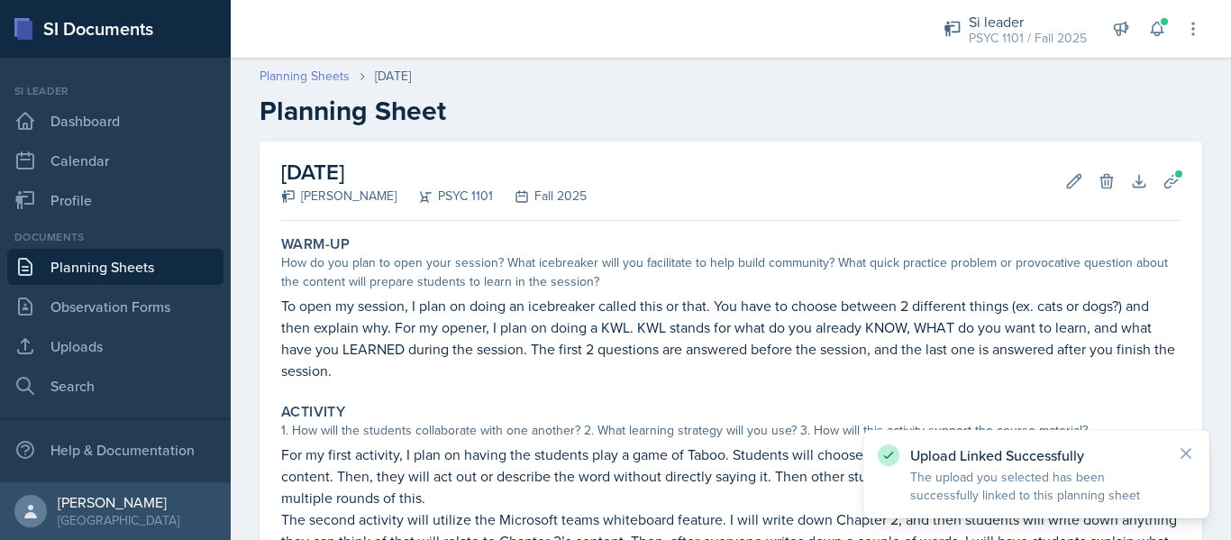
click at [323, 72] on link "Planning Sheets" at bounding box center [305, 76] width 90 height 19
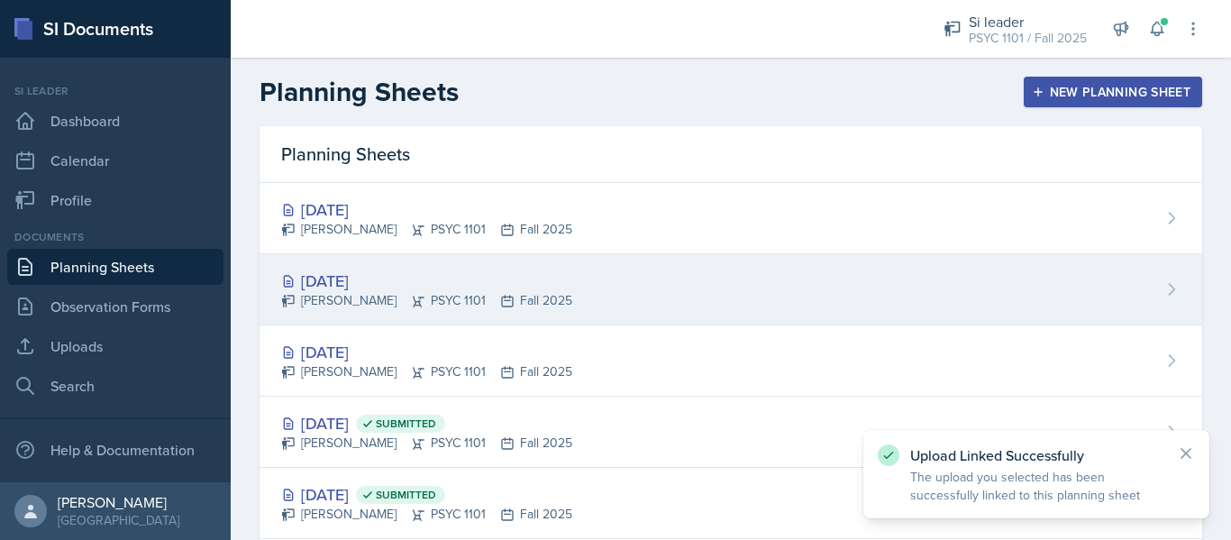
click at [413, 301] on div "[PERSON_NAME] PSYC 1101 Fall 2025" at bounding box center [426, 300] width 291 height 19
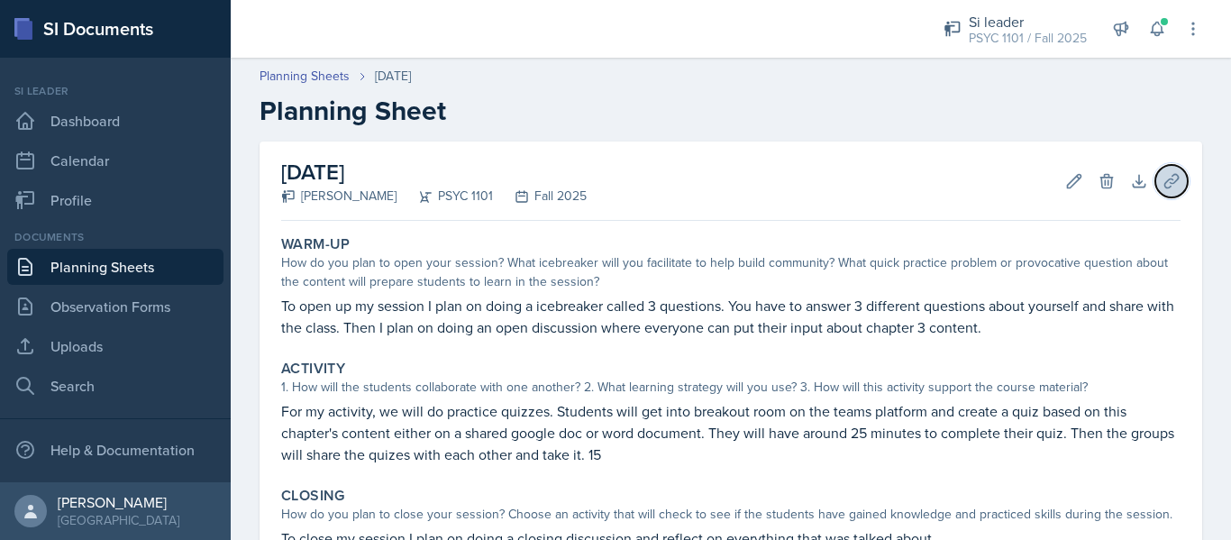
click at [1171, 176] on button "Uploads" at bounding box center [1171, 181] width 32 height 32
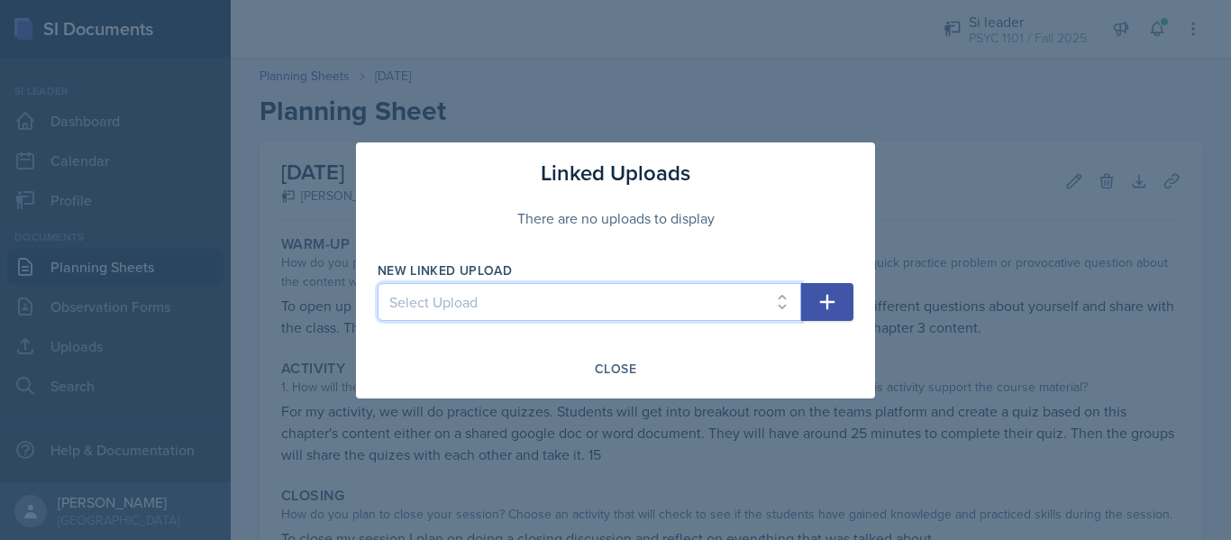
click at [718, 300] on select "Select Upload [DATE] [DATE] [DATE] [DATE] [DATE] [DATE] [DATE]" at bounding box center [589, 302] width 423 height 38
select select "2d7fea8c-5b92-4400-81b1-af3f16e9cd82"
click at [378, 283] on select "Select Upload [DATE] [DATE] [DATE] [DATE] [DATE] [DATE] [DATE]" at bounding box center [589, 302] width 423 height 38
click at [806, 311] on button "button" at bounding box center [827, 302] width 52 height 38
select select
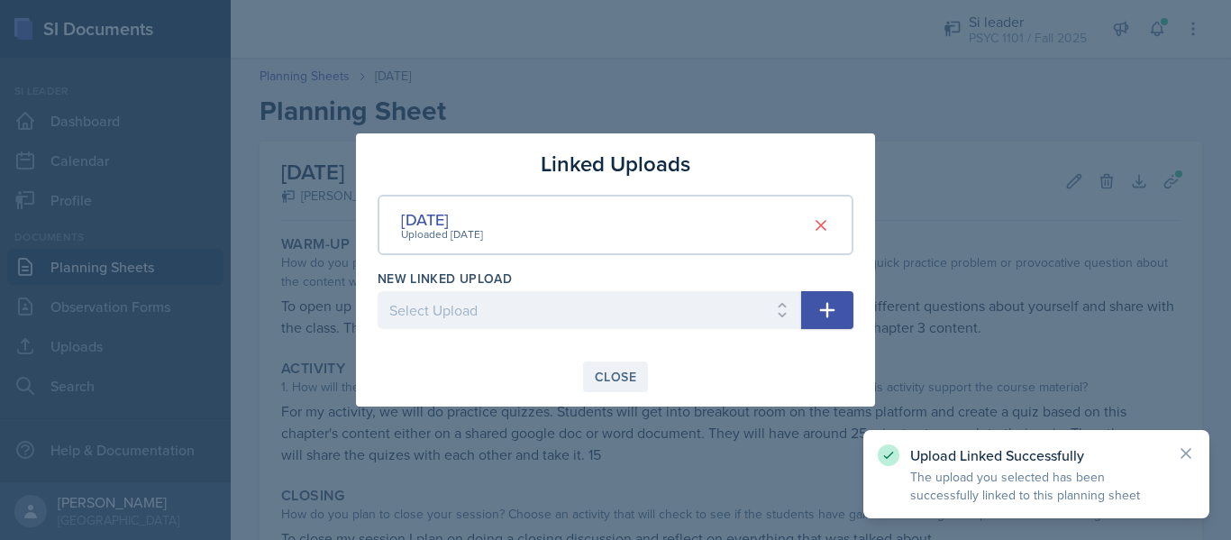
click at [619, 361] on button "Close" at bounding box center [615, 376] width 65 height 31
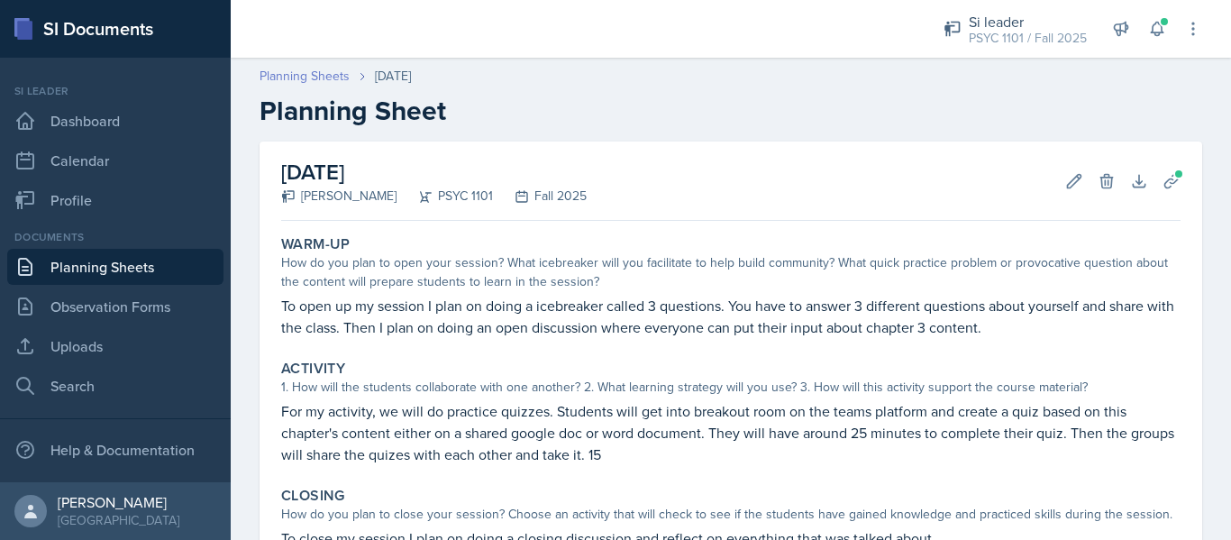
click at [288, 68] on link "Planning Sheets" at bounding box center [305, 76] width 90 height 19
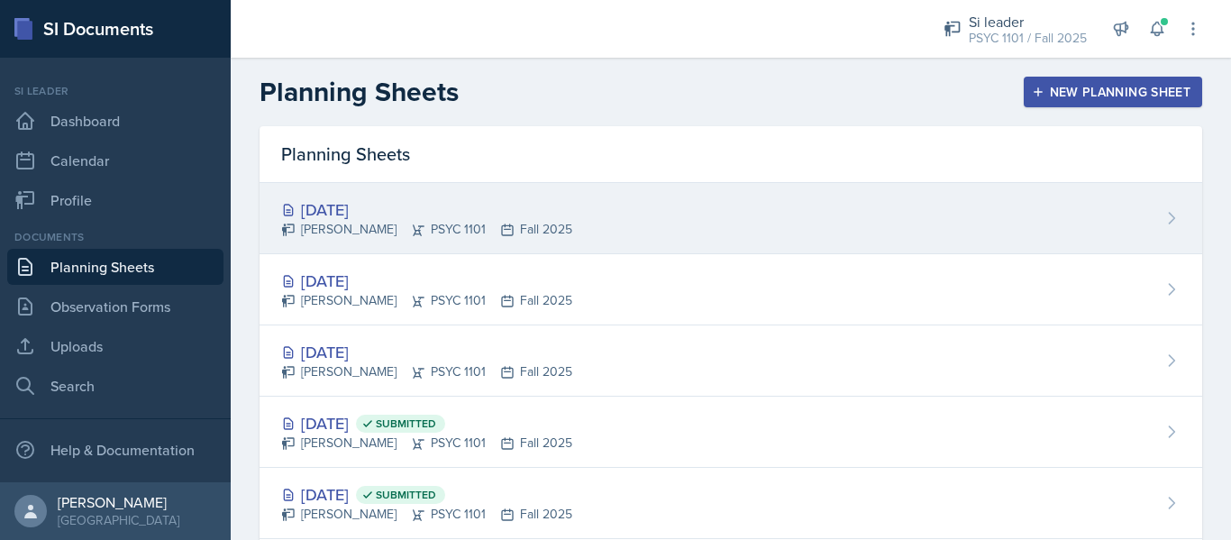
click at [378, 201] on div "[DATE]" at bounding box center [426, 209] width 291 height 24
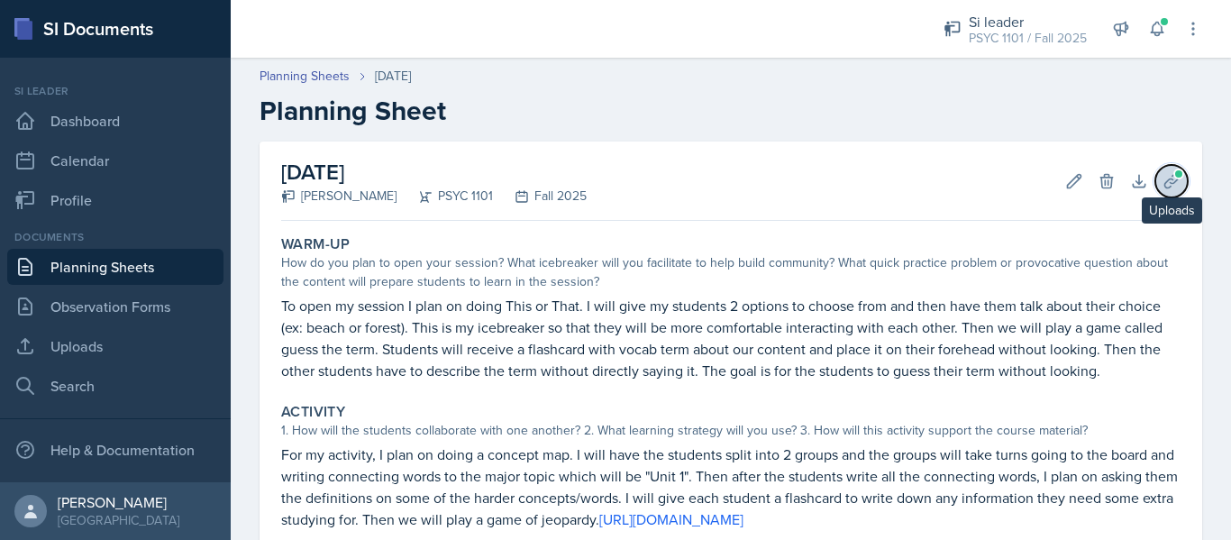
click at [1162, 177] on icon at bounding box center [1171, 181] width 18 height 18
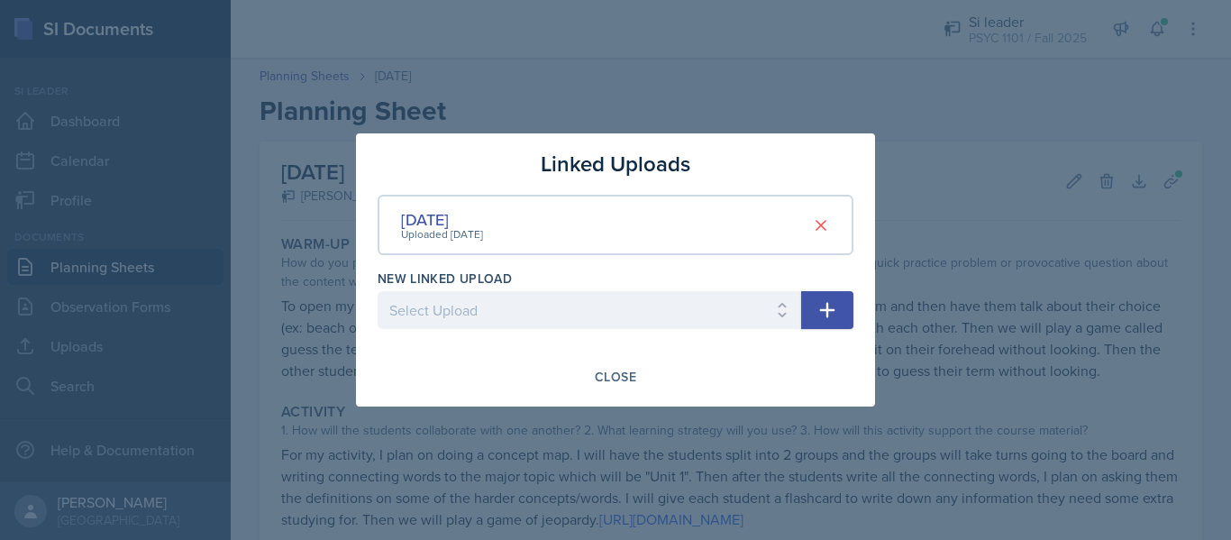
click at [854, 56] on div at bounding box center [615, 270] width 1231 height 540
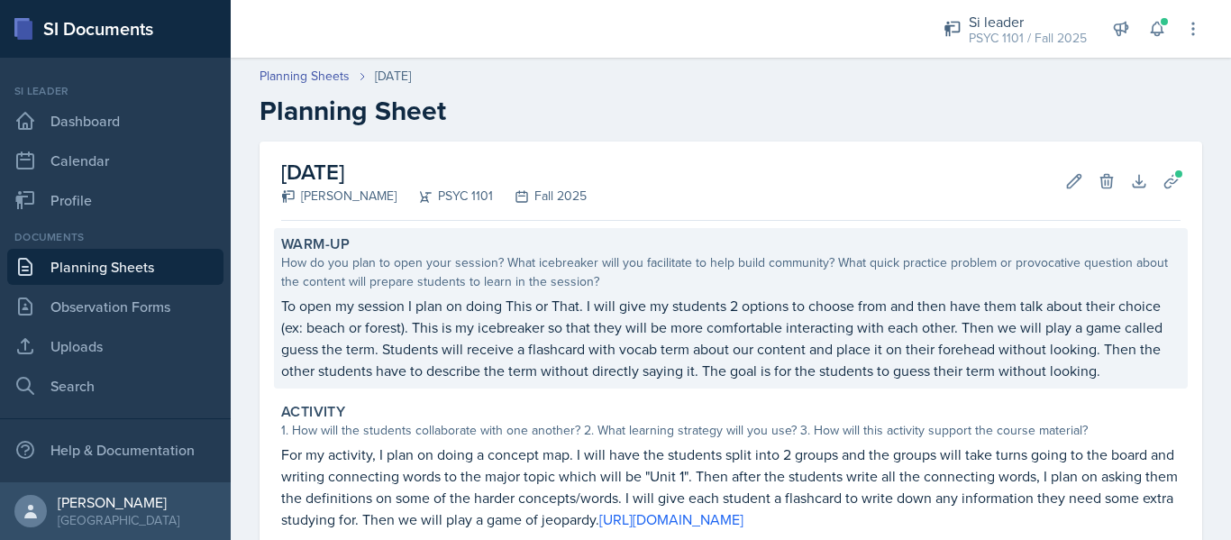
scroll to position [322, 0]
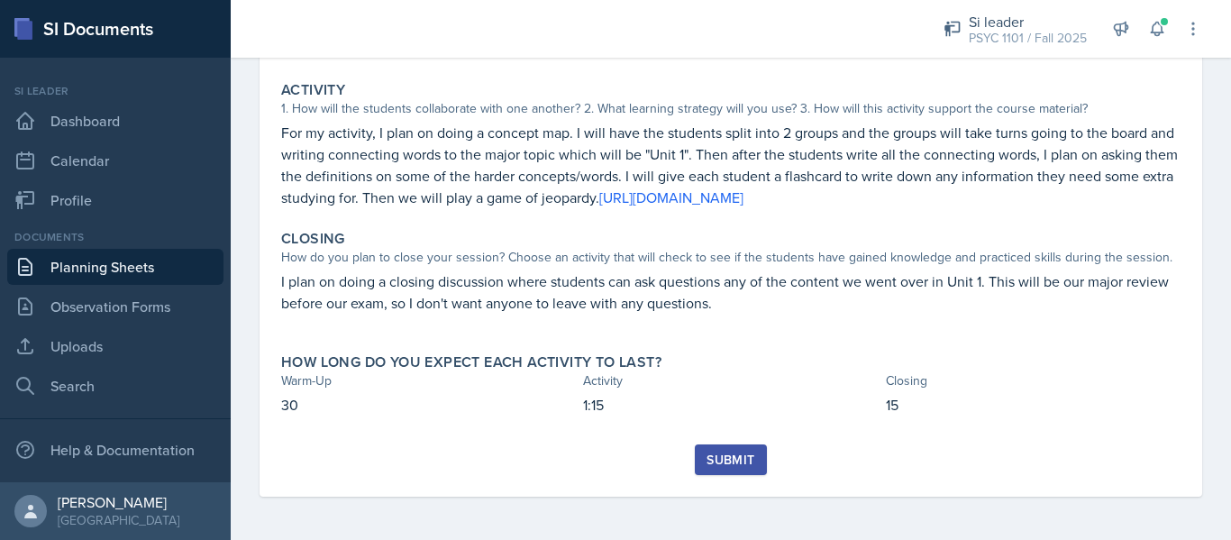
click at [737, 460] on div "Submit" at bounding box center [730, 459] width 48 height 14
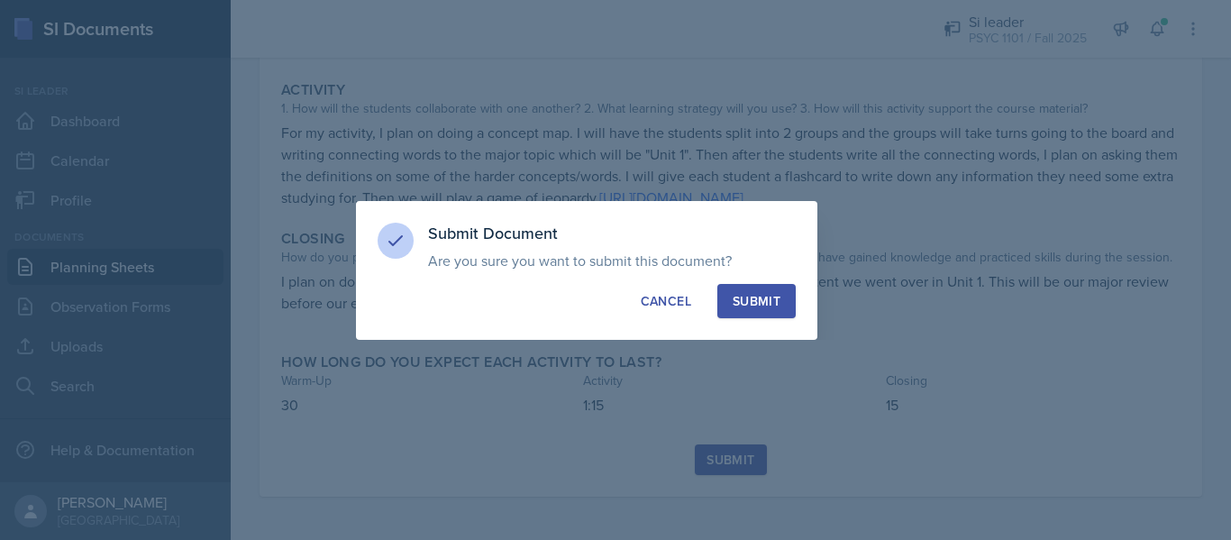
click at [755, 316] on button "Submit" at bounding box center [756, 301] width 78 height 34
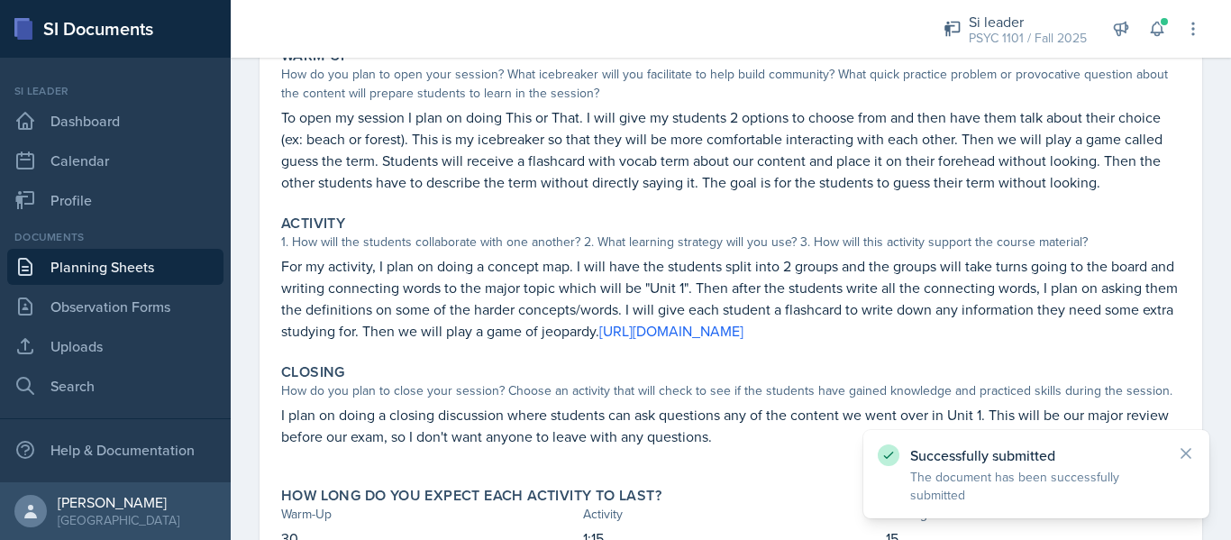
scroll to position [0, 0]
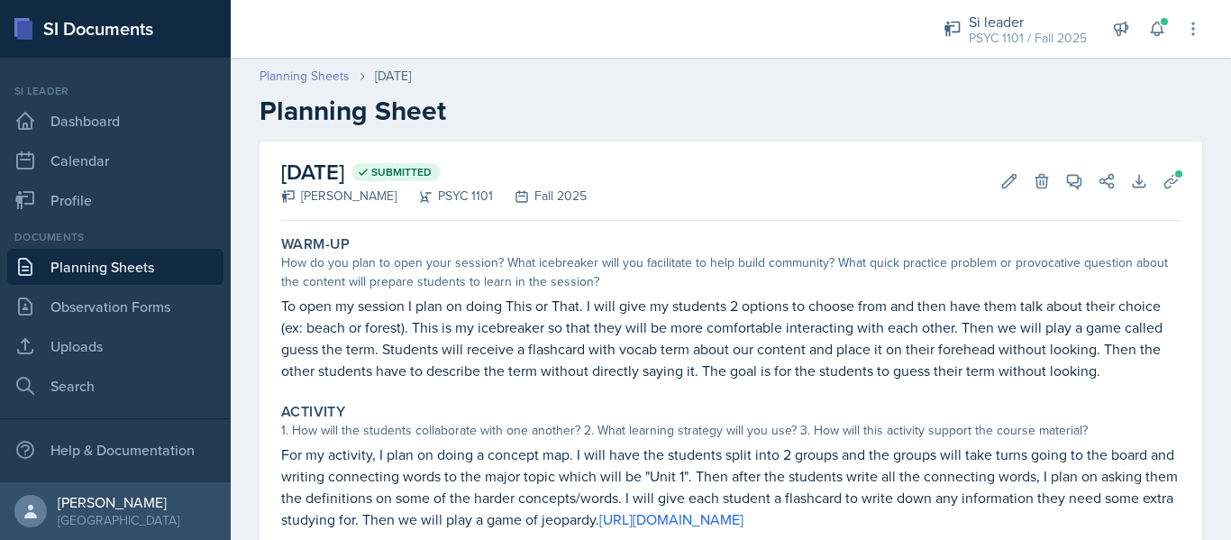
click at [333, 82] on link "Planning Sheets" at bounding box center [305, 76] width 90 height 19
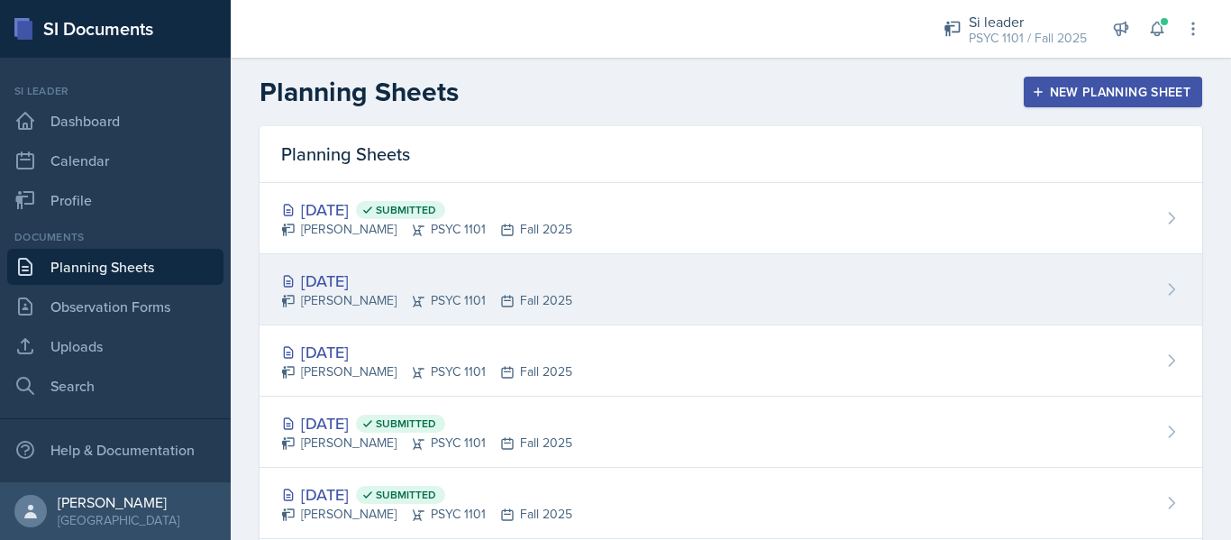
click at [414, 273] on div "[DATE]" at bounding box center [426, 281] width 291 height 24
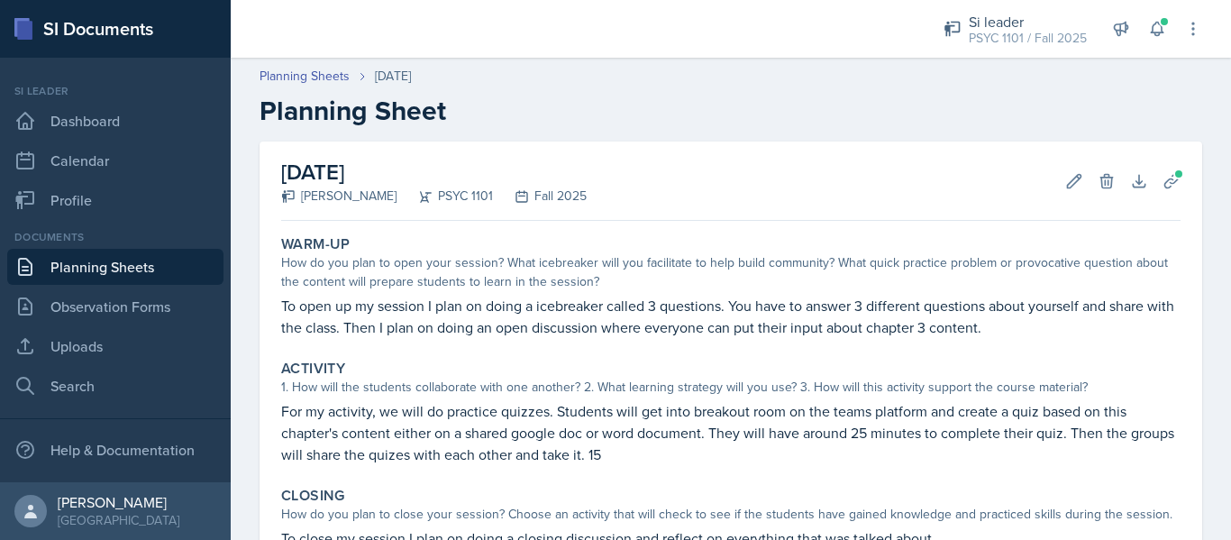
scroll to position [217, 0]
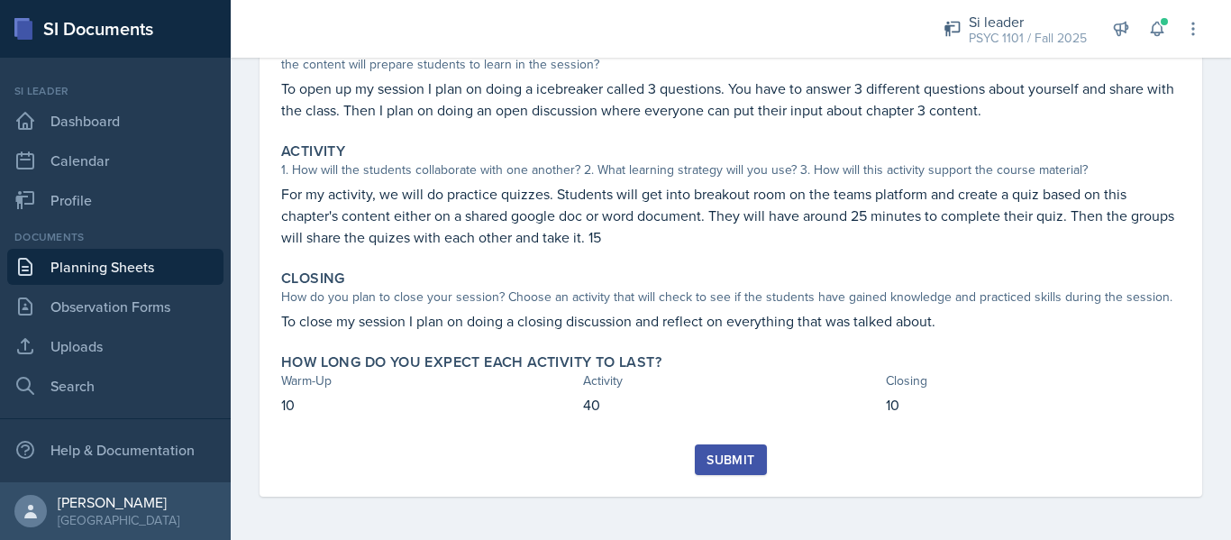
click at [741, 467] on div "Submit" at bounding box center [730, 459] width 48 height 14
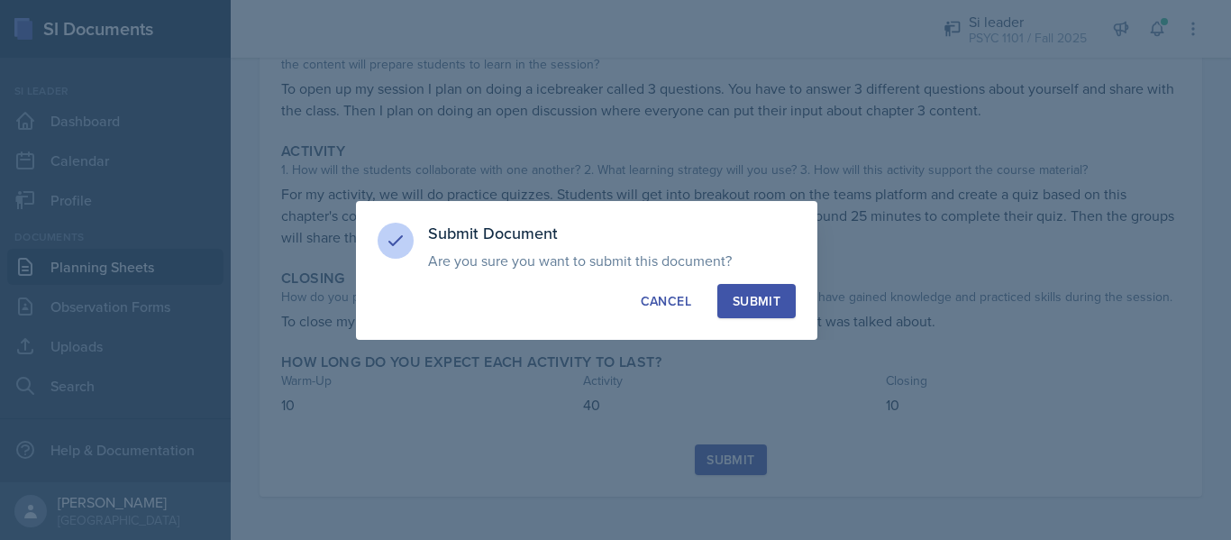
click at [751, 305] on div "Submit" at bounding box center [757, 301] width 48 height 18
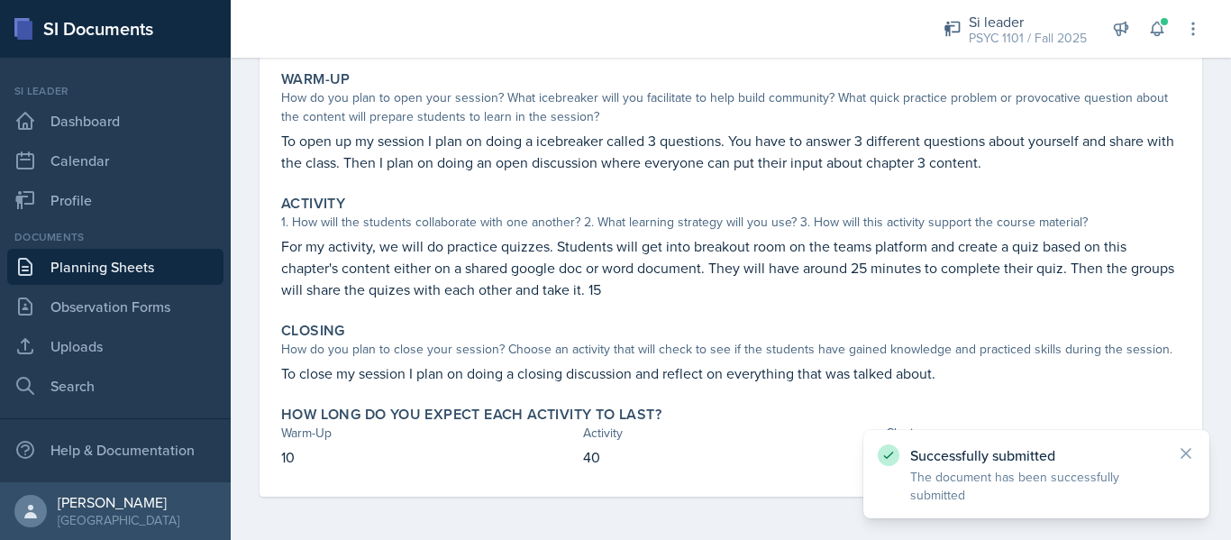
scroll to position [0, 0]
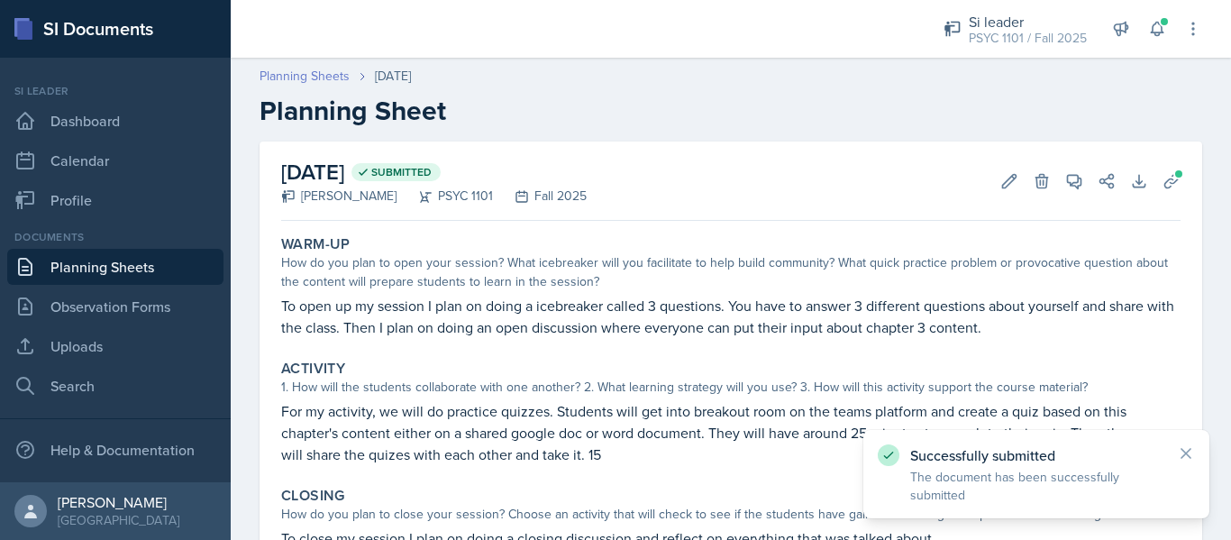
click at [329, 77] on link "Planning Sheets" at bounding box center [305, 76] width 90 height 19
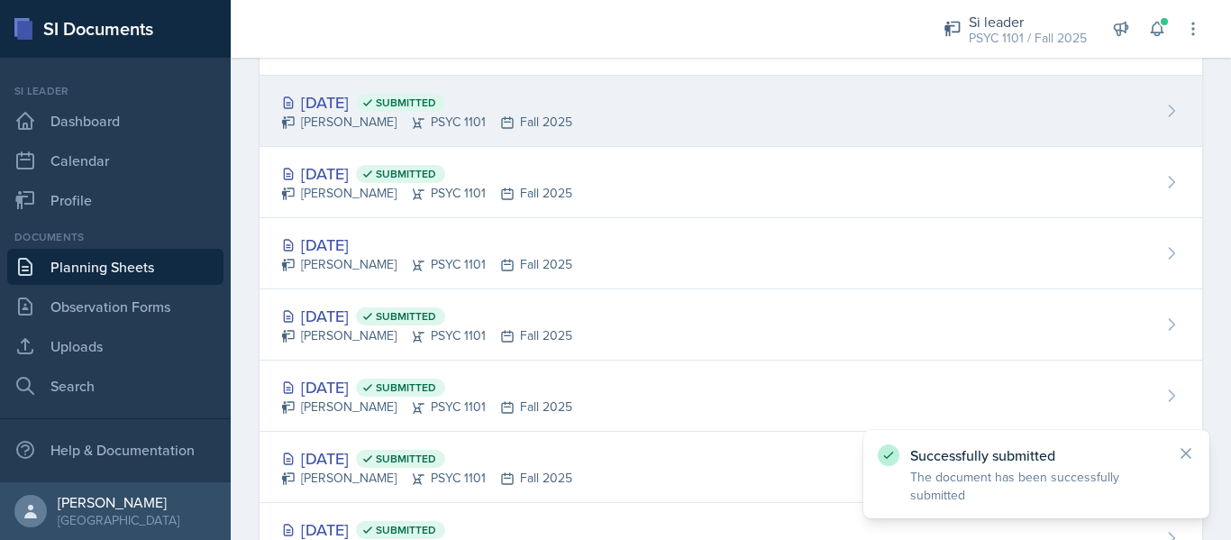
scroll to position [108, 0]
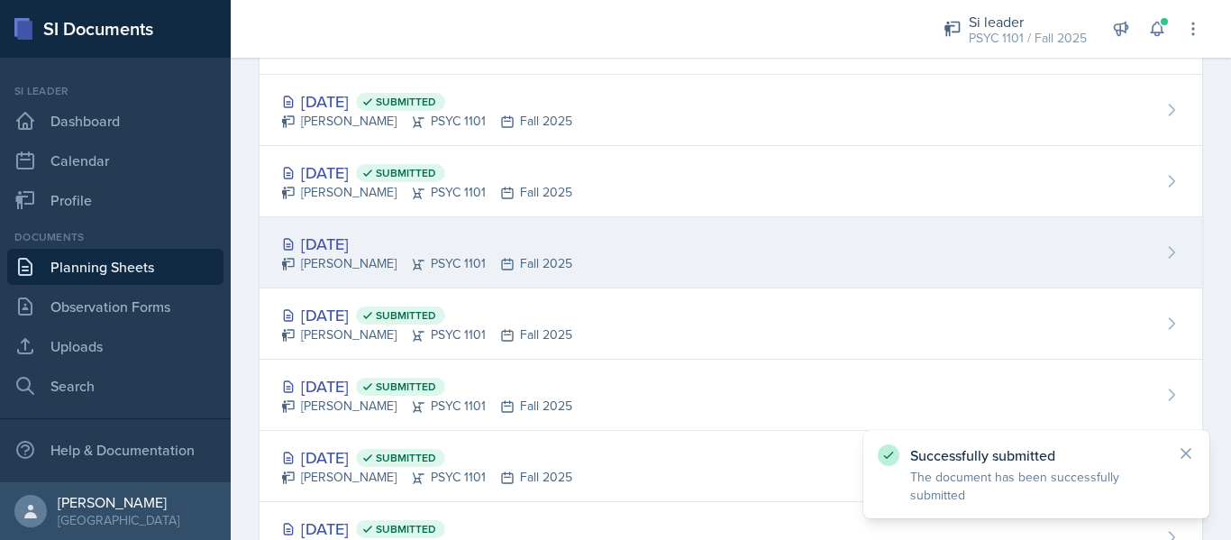
click at [550, 251] on div "[DATE] [PERSON_NAME] PSYC 1101 Fall 2025" at bounding box center [731, 252] width 943 height 71
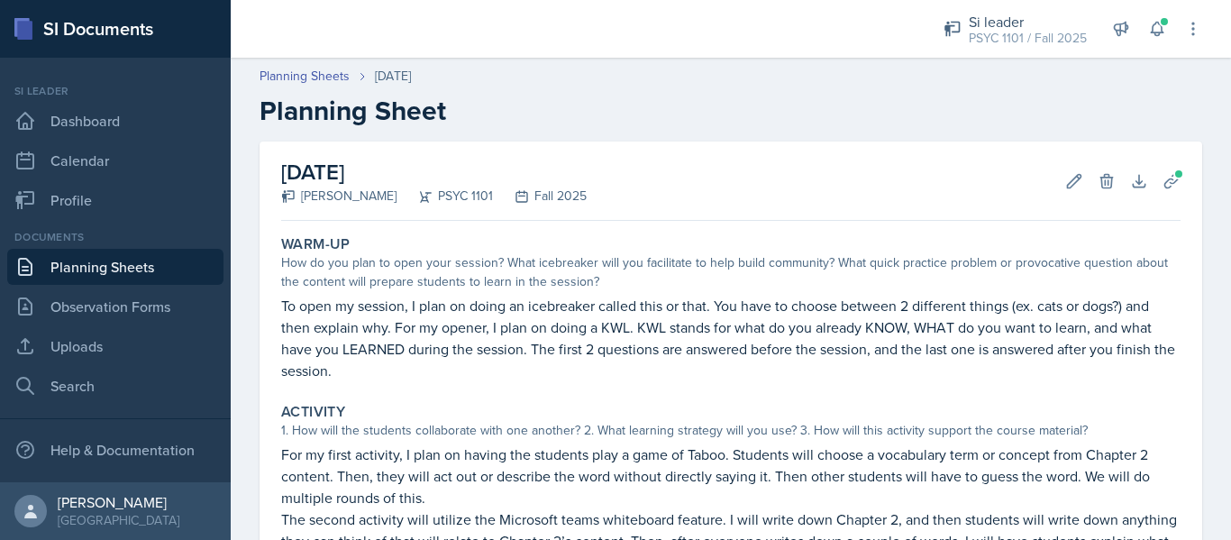
scroll to position [304, 0]
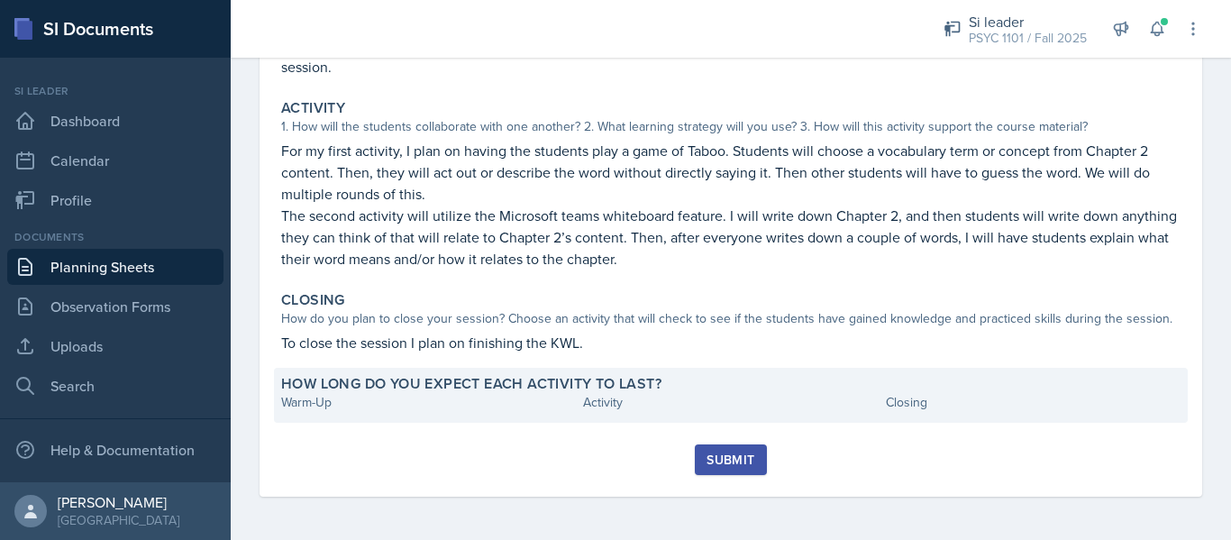
click at [462, 398] on div "Warm-Up" at bounding box center [428, 402] width 295 height 19
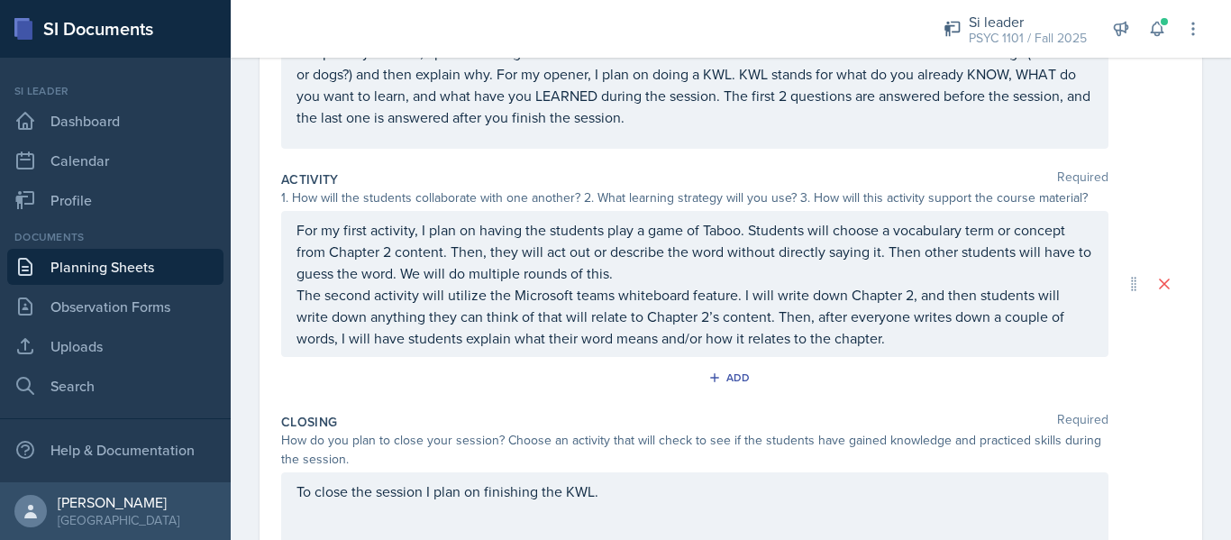
scroll to position [272, 0]
click at [390, 251] on p "For my first activity, I plan on having the students play a game of Taboo. Stud…" at bounding box center [694, 250] width 797 height 65
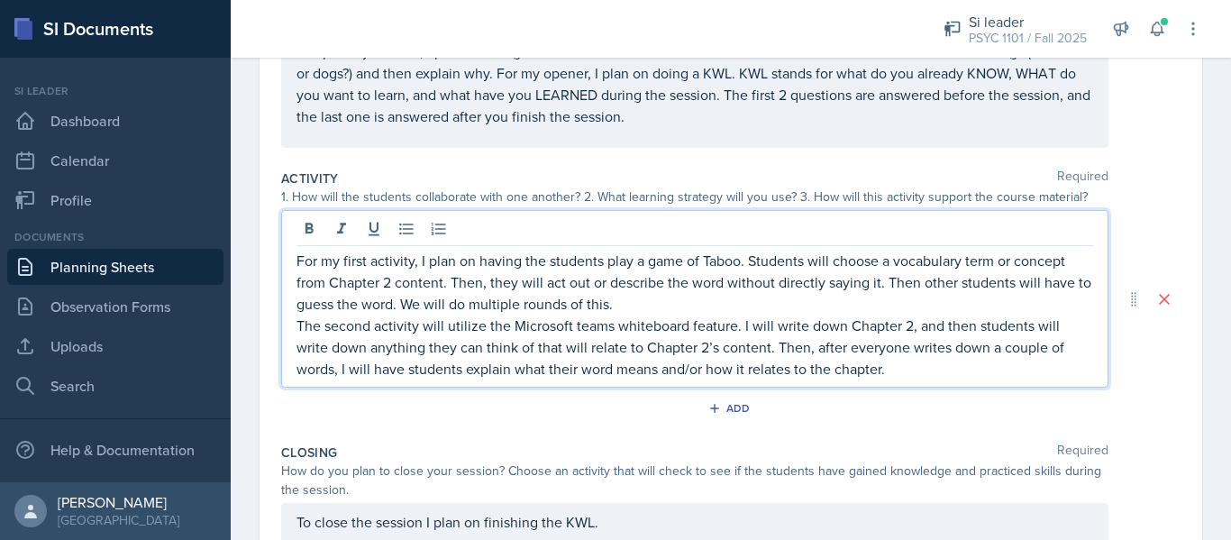
scroll to position [304, 0]
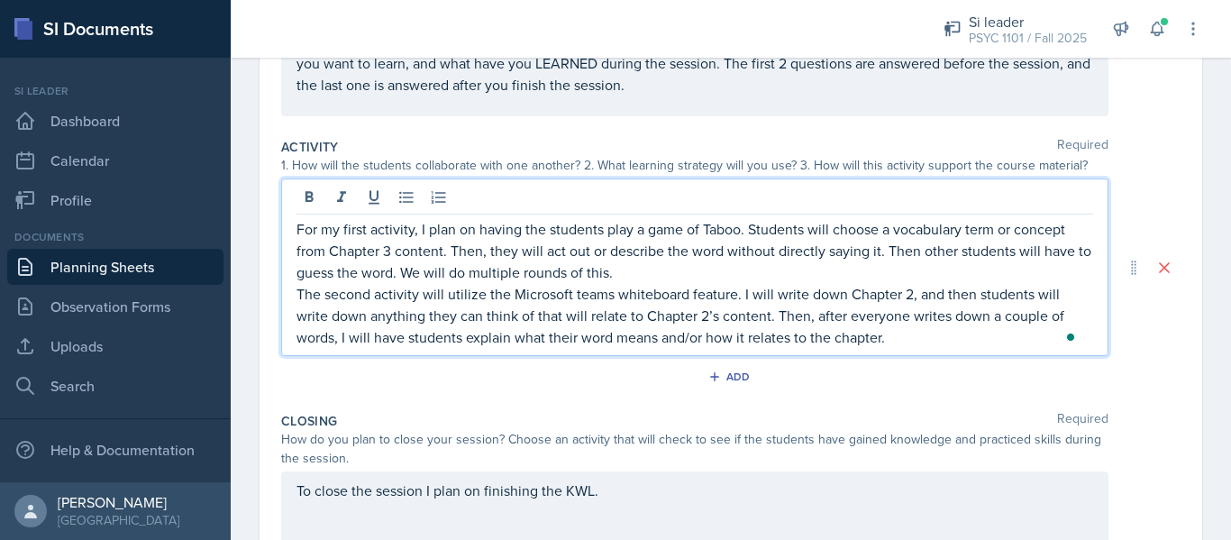
click at [906, 303] on p "The second activity will utilize the Microsoft teams whiteboard feature. I will…" at bounding box center [694, 315] width 797 height 65
click at [705, 314] on p "The second activity will utilize the Microsoft teams whiteboard feature. I will…" at bounding box center [694, 315] width 797 height 65
drag, startPoint x: 910, startPoint y: 331, endPoint x: 506, endPoint y: 359, distance: 404.6
drag, startPoint x: 506, startPoint y: 359, endPoint x: 315, endPoint y: 284, distance: 205.1
click at [315, 284] on p "The second activity will utilize the Microsoft teams whiteboard feature. I will…" at bounding box center [694, 315] width 797 height 65
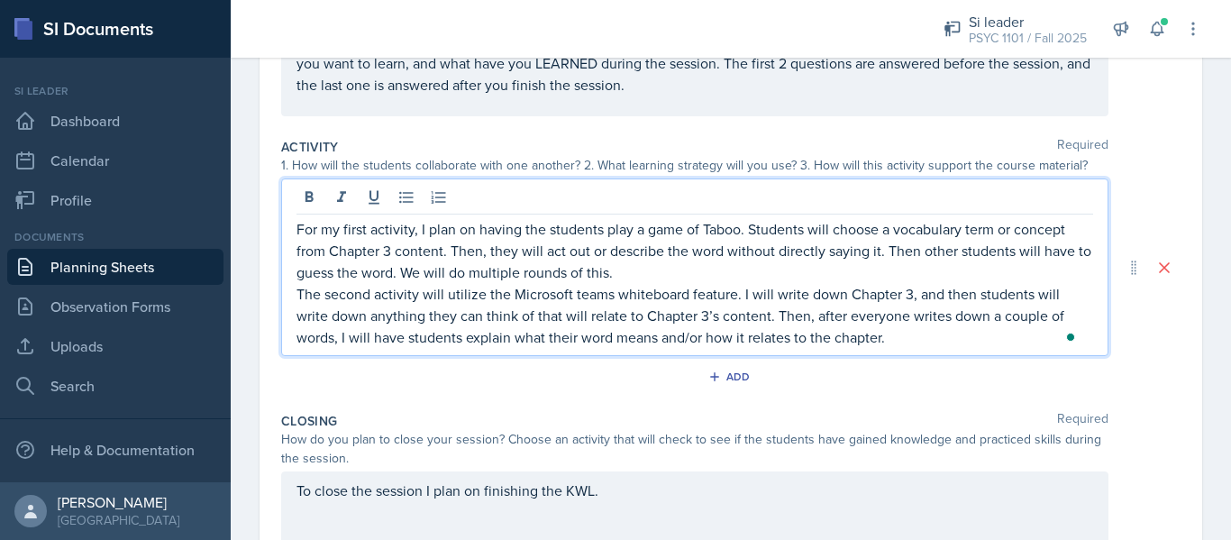
drag, startPoint x: 299, startPoint y: 289, endPoint x: 982, endPoint y: 350, distance: 685.7
click at [982, 350] on div "For my first activity, I plan on having the students play a game of Taboo. Stud…" at bounding box center [694, 267] width 827 height 178
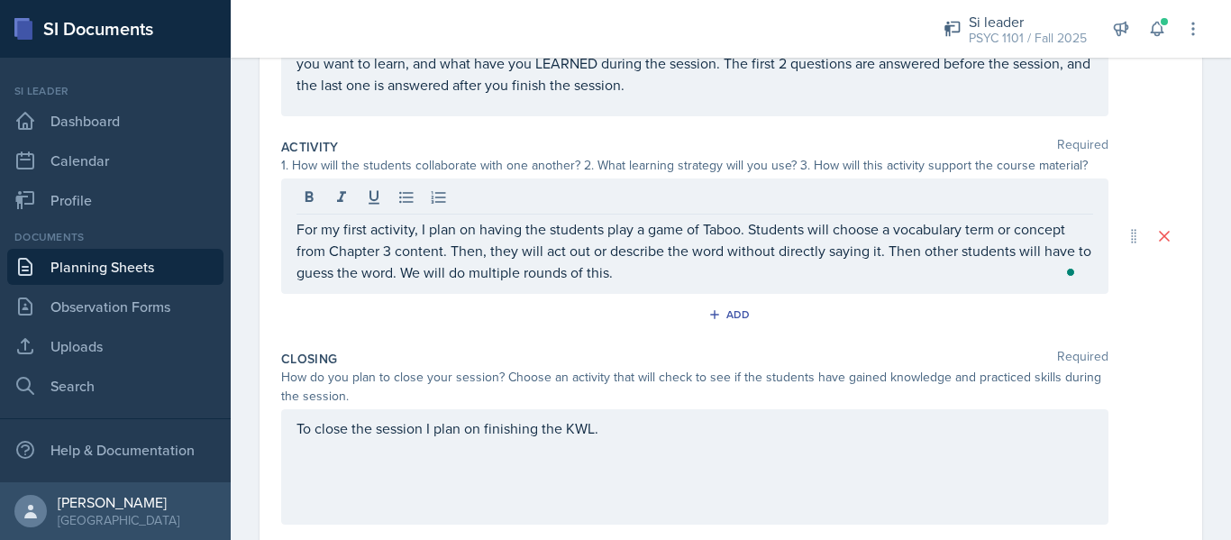
click at [755, 323] on div "Add" at bounding box center [730, 318] width 899 height 34
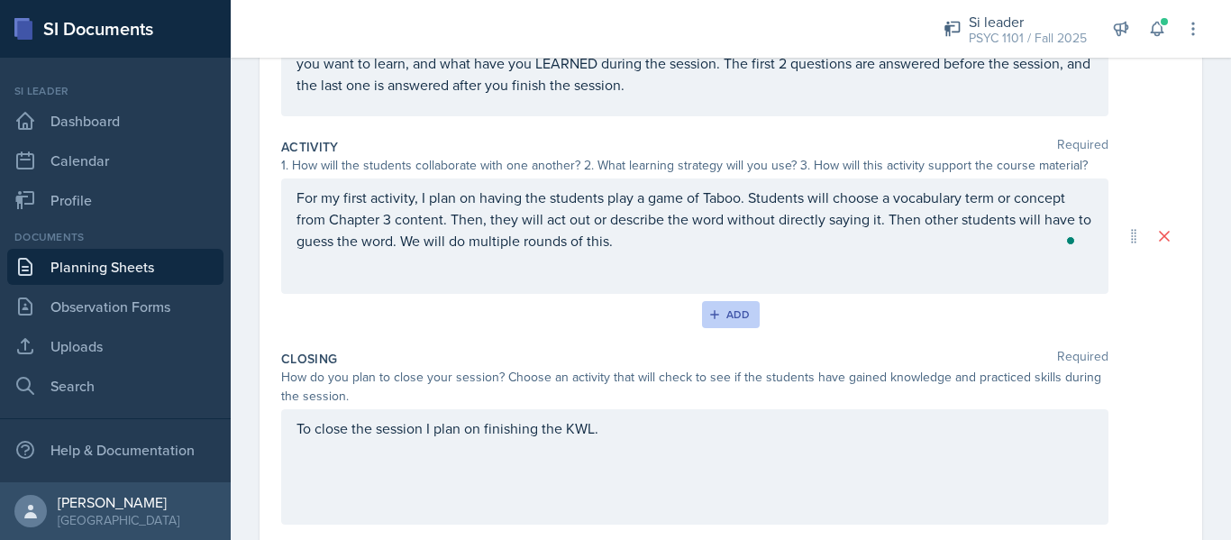
click at [725, 315] on div "Add" at bounding box center [731, 314] width 39 height 14
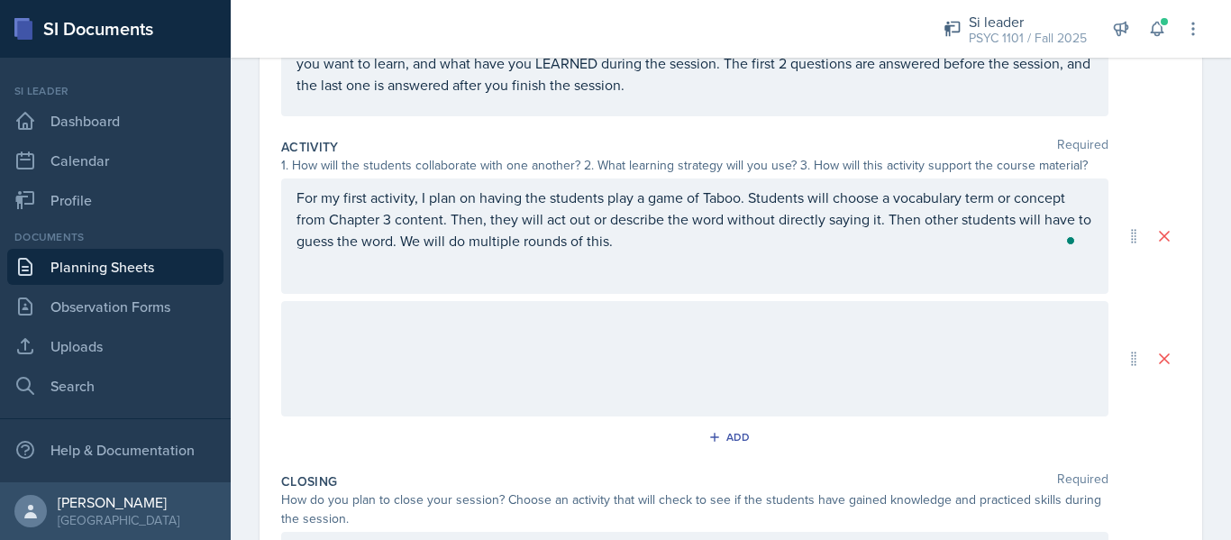
click at [659, 323] on div at bounding box center [694, 358] width 827 height 115
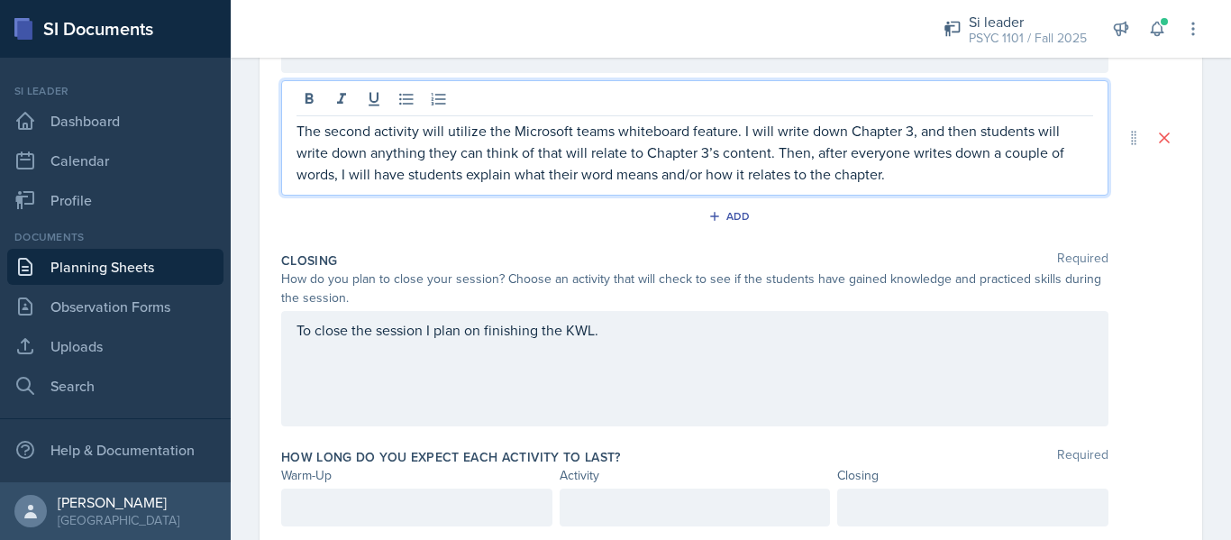
scroll to position [583, 0]
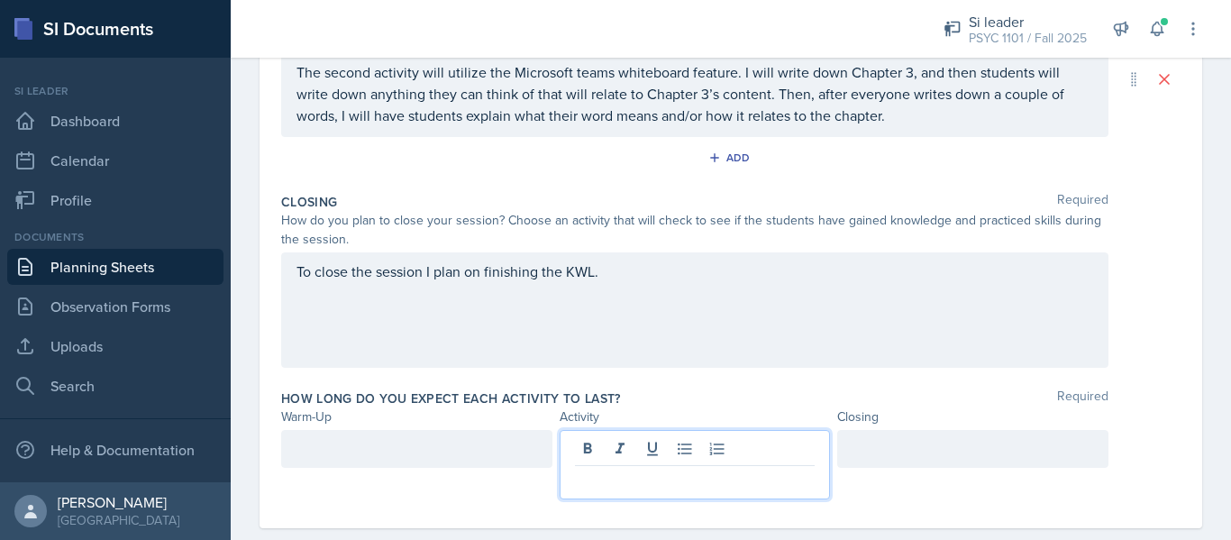
click at [596, 469] on p at bounding box center [695, 480] width 241 height 22
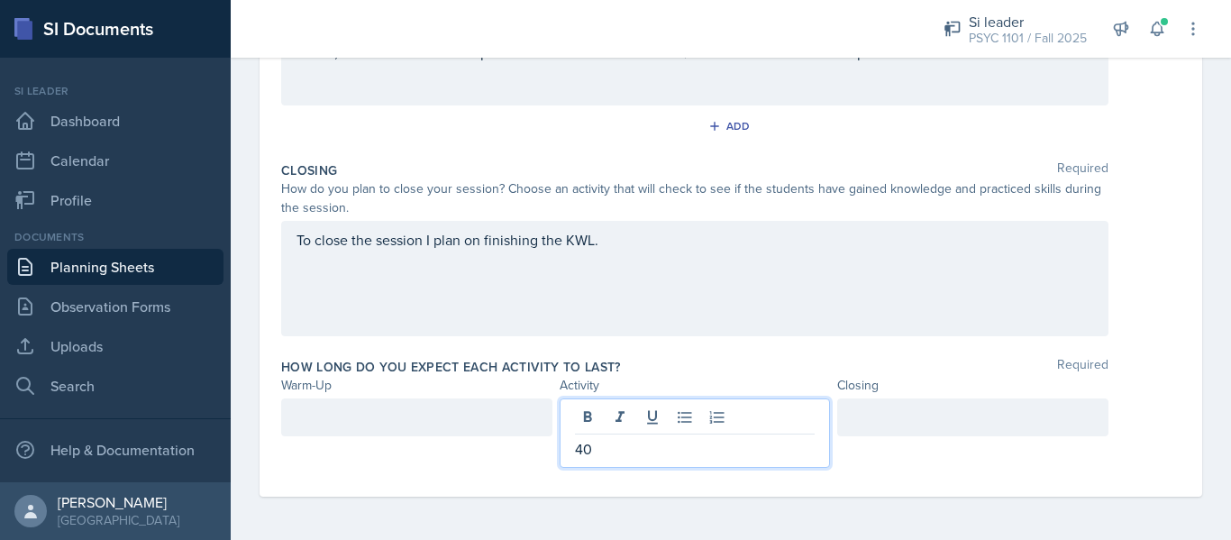
click at [517, 414] on div at bounding box center [416, 417] width 271 height 38
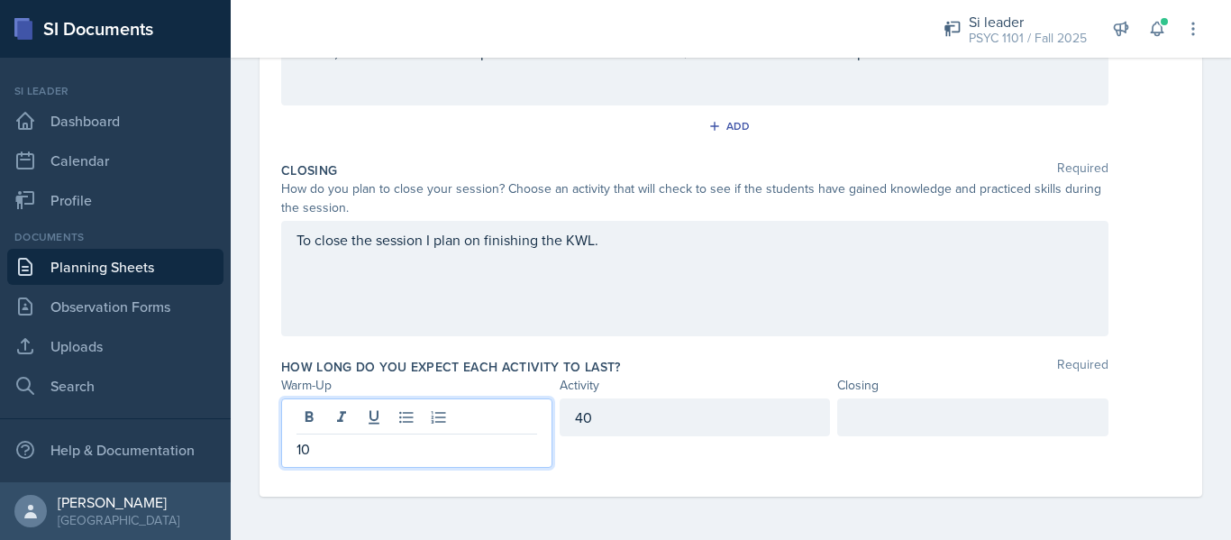
click at [933, 430] on div at bounding box center [972, 417] width 271 height 38
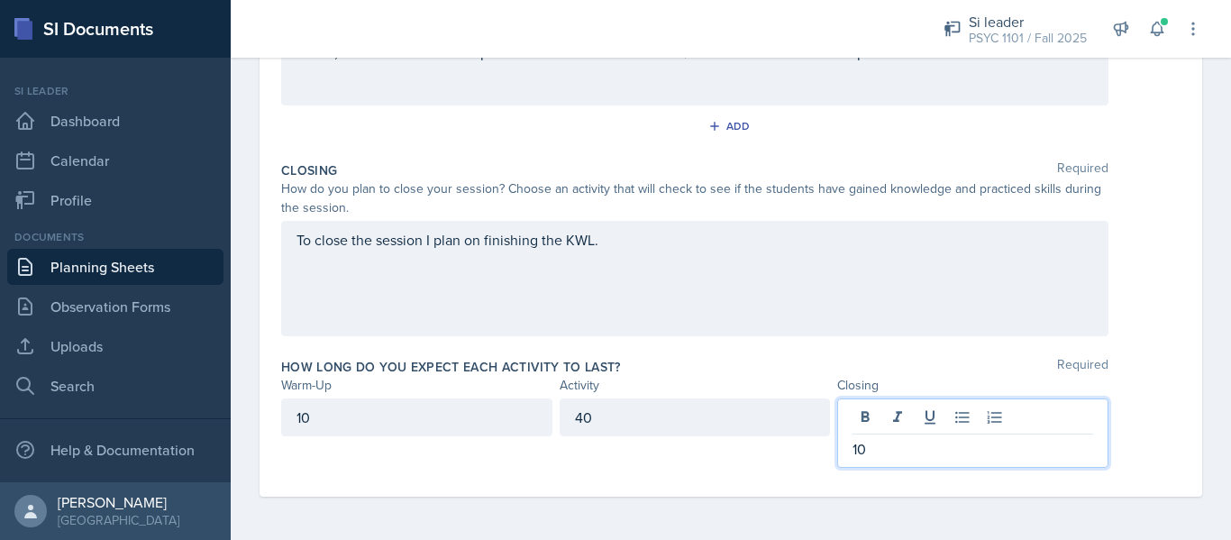
click at [602, 375] on label "How long do you expect each activity to last?" at bounding box center [451, 367] width 340 height 18
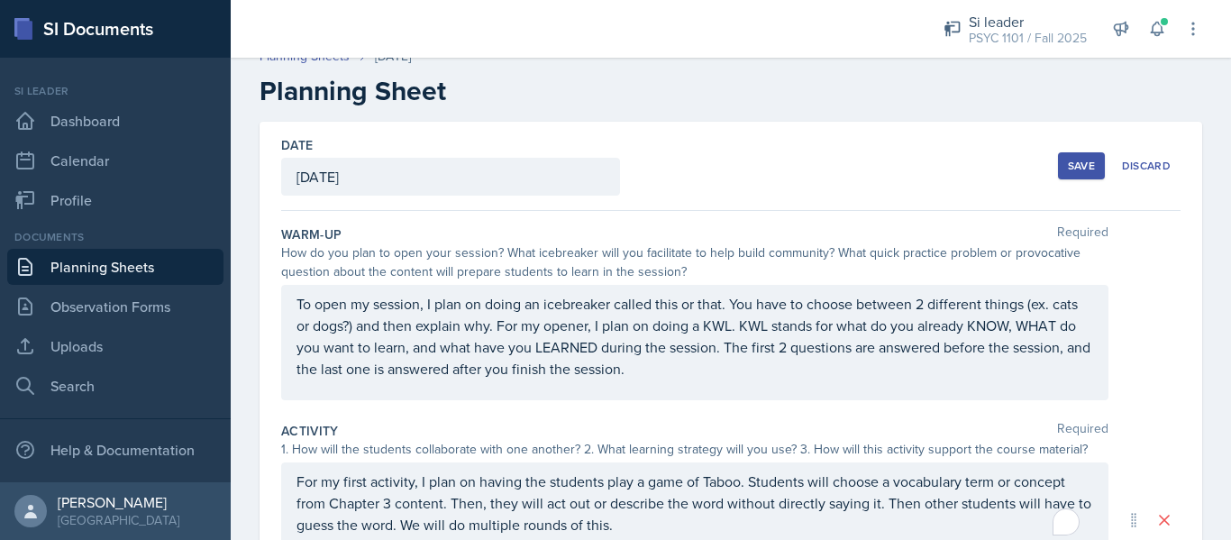
scroll to position [24, 0]
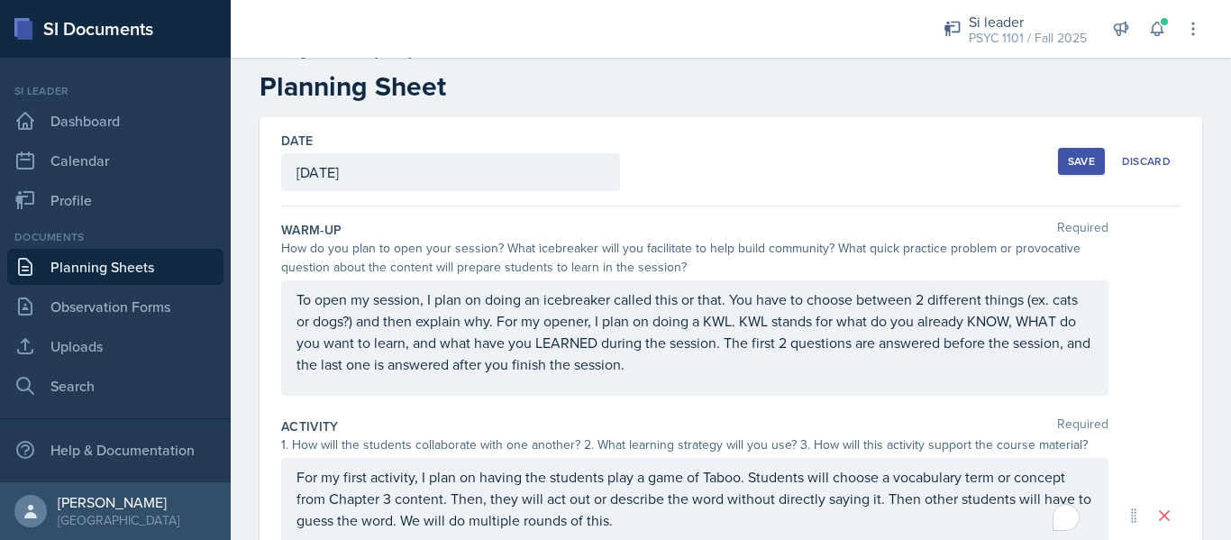
click at [1058, 168] on button "Save" at bounding box center [1081, 161] width 47 height 27
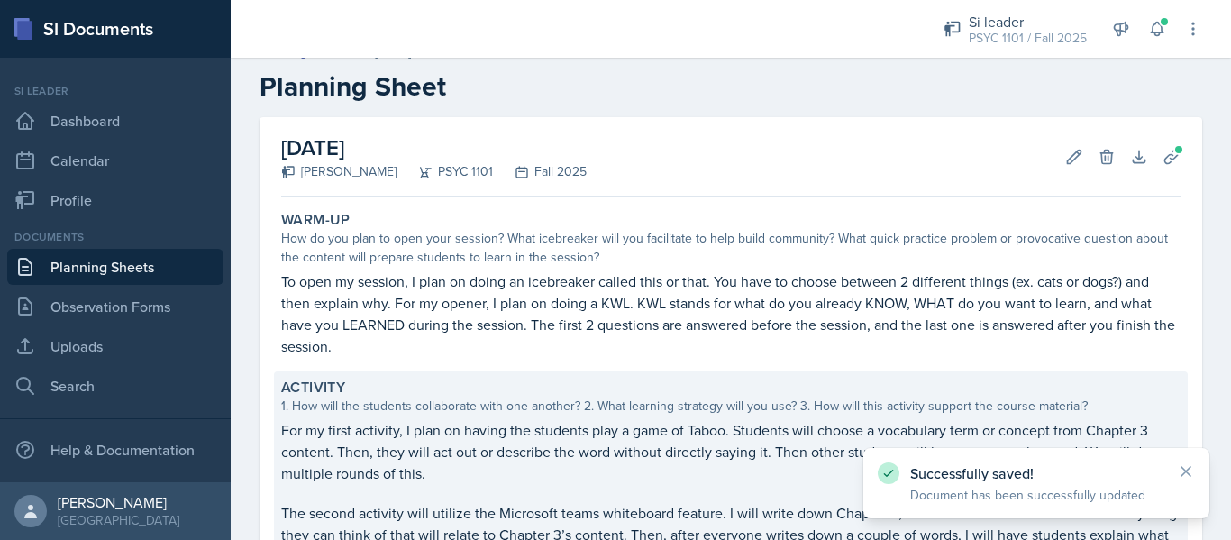
scroll to position [343, 0]
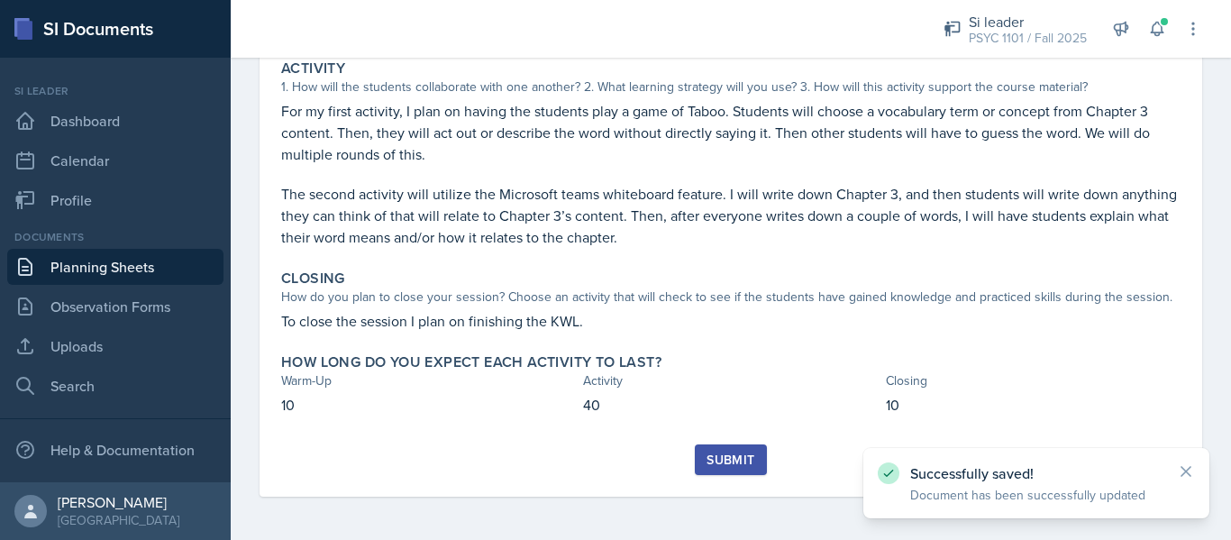
click at [718, 465] on div "Submit" at bounding box center [730, 459] width 48 height 14
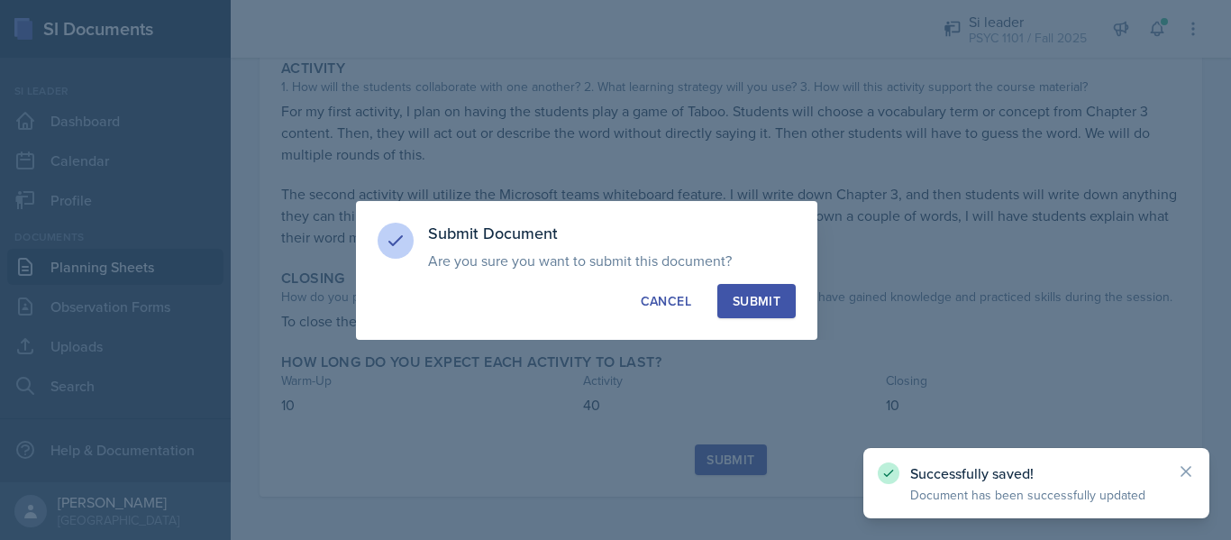
click at [755, 314] on button "Submit" at bounding box center [756, 301] width 78 height 34
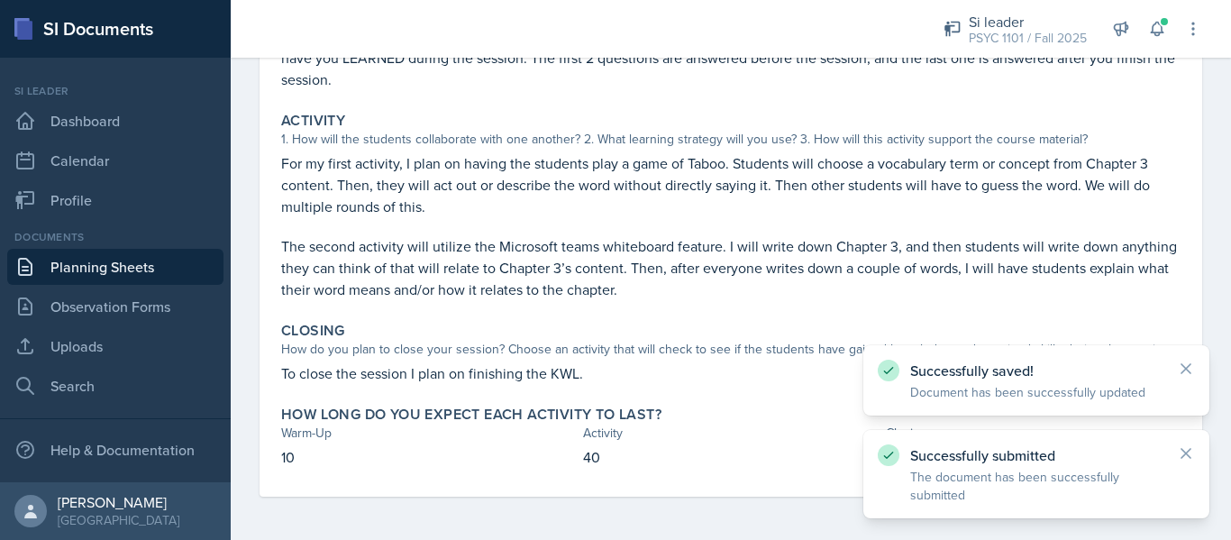
scroll to position [291, 0]
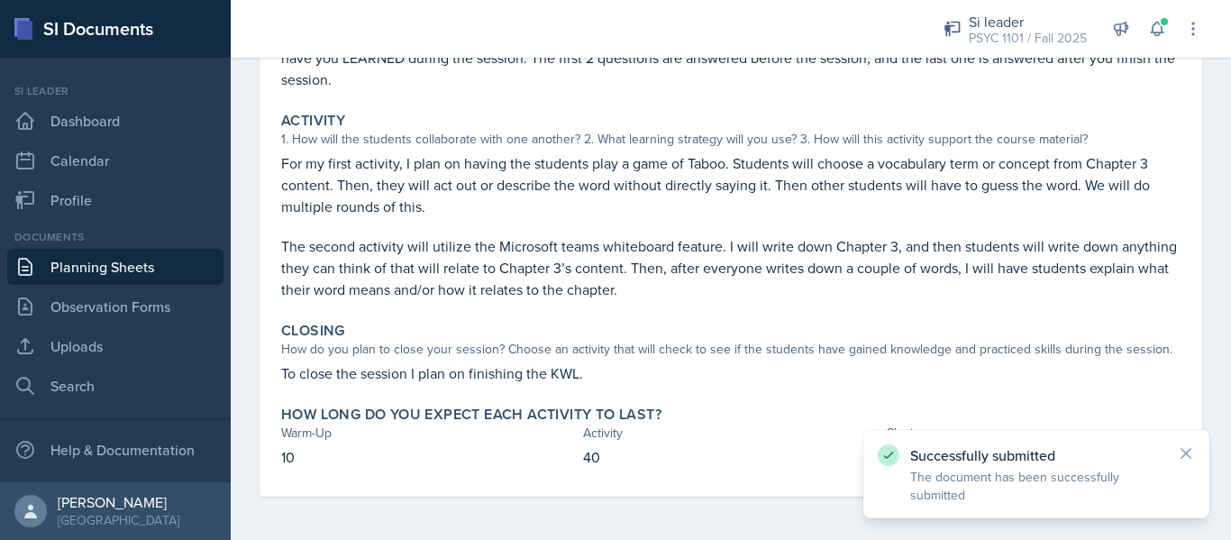
click at [57, 253] on link "Planning Sheets" at bounding box center [115, 267] width 216 height 36
